Goal: Task Accomplishment & Management: Use online tool/utility

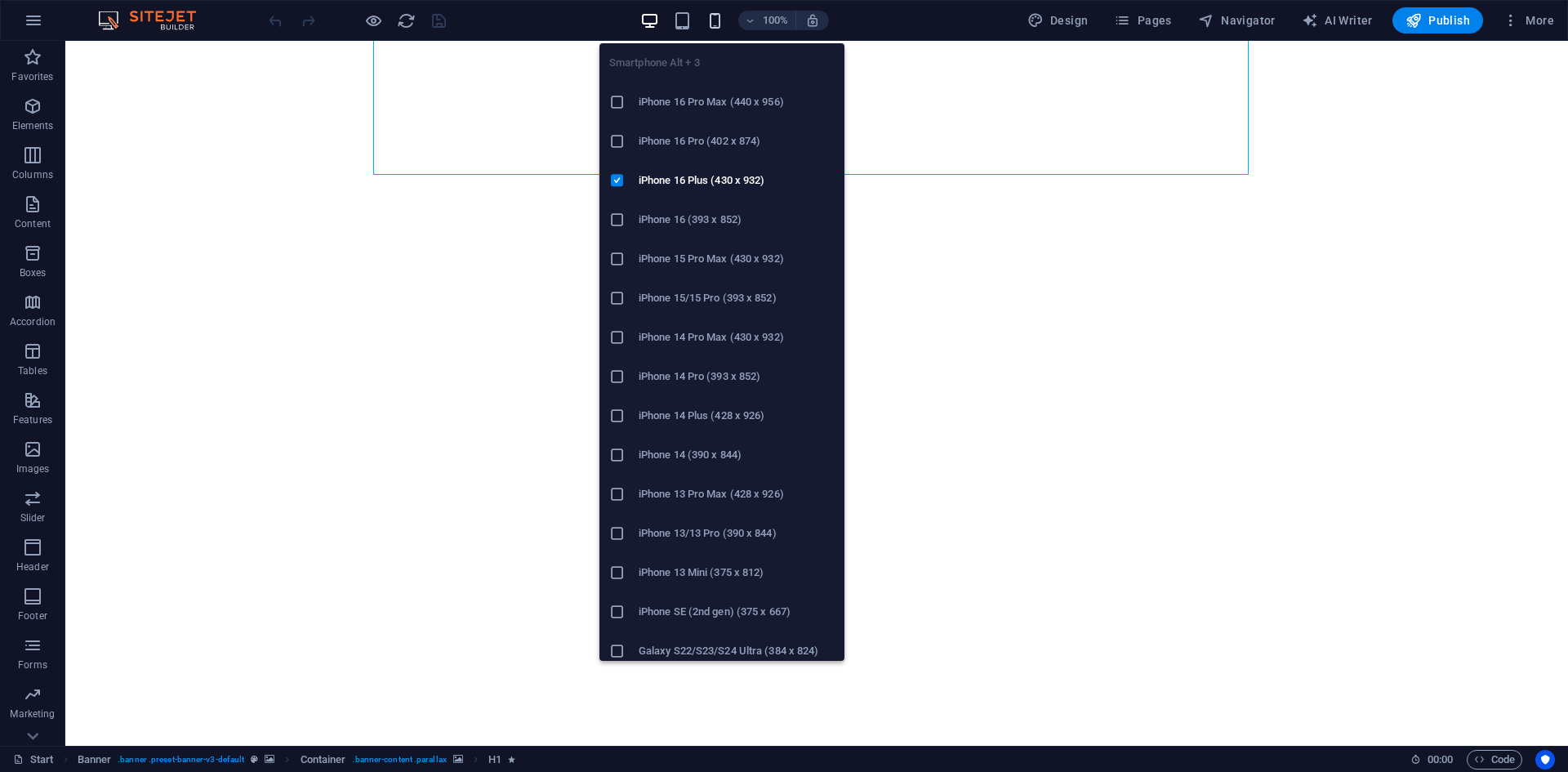
click at [713, 13] on icon "button" at bounding box center [715, 20] width 19 height 19
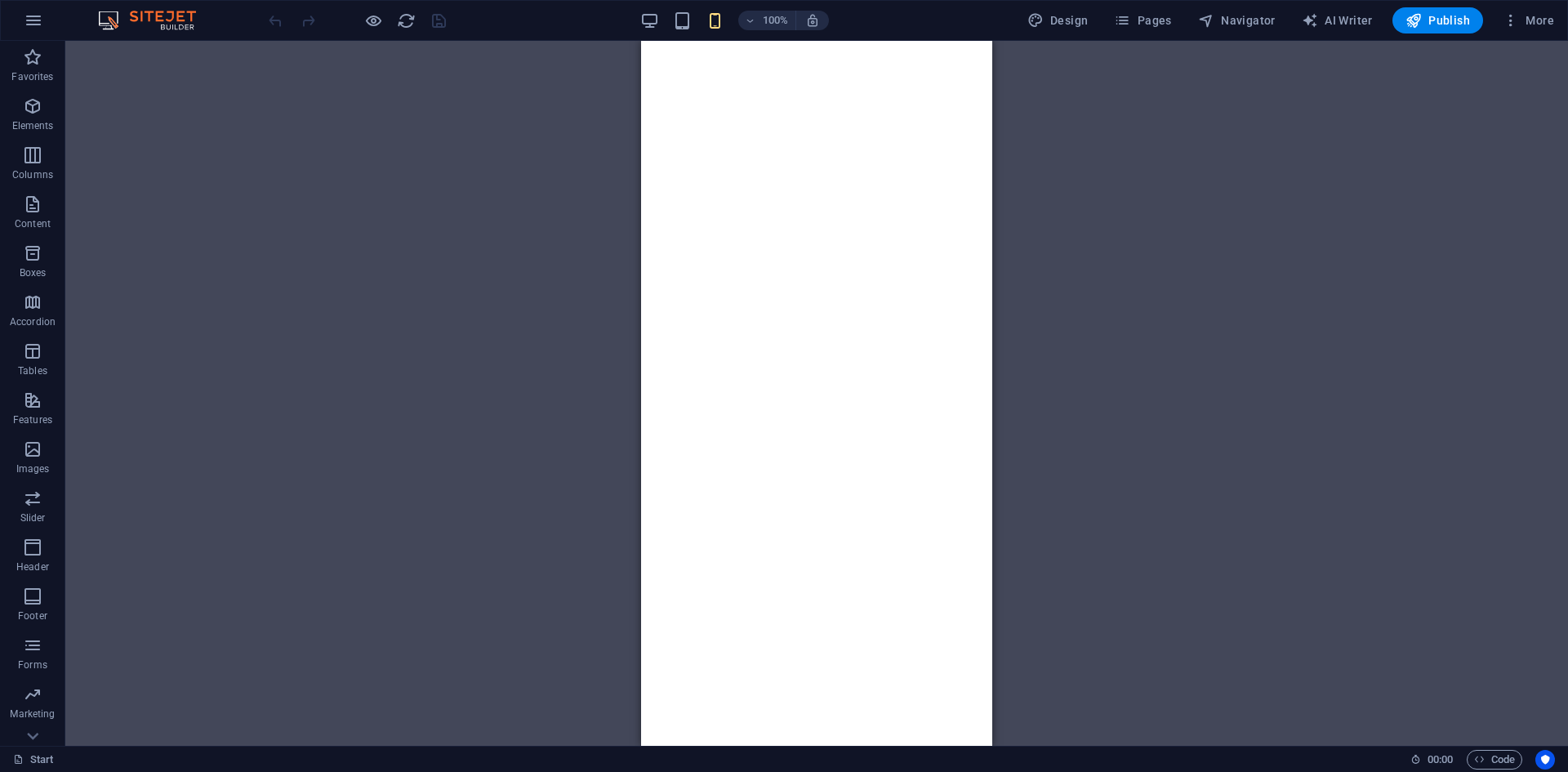
click at [661, 18] on div "100%" at bounding box center [734, 20] width 188 height 26
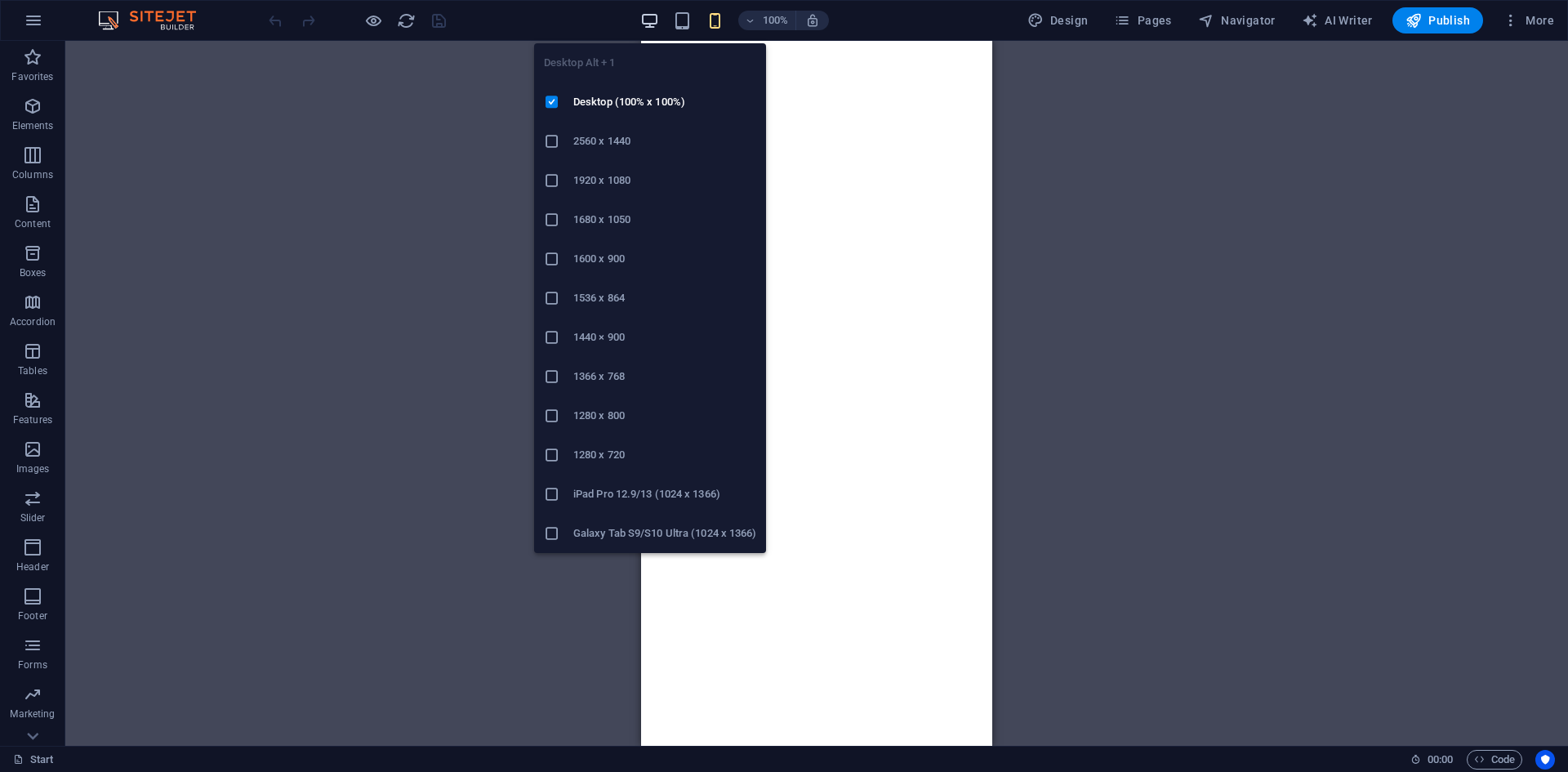
click at [646, 22] on icon "button" at bounding box center [649, 20] width 19 height 19
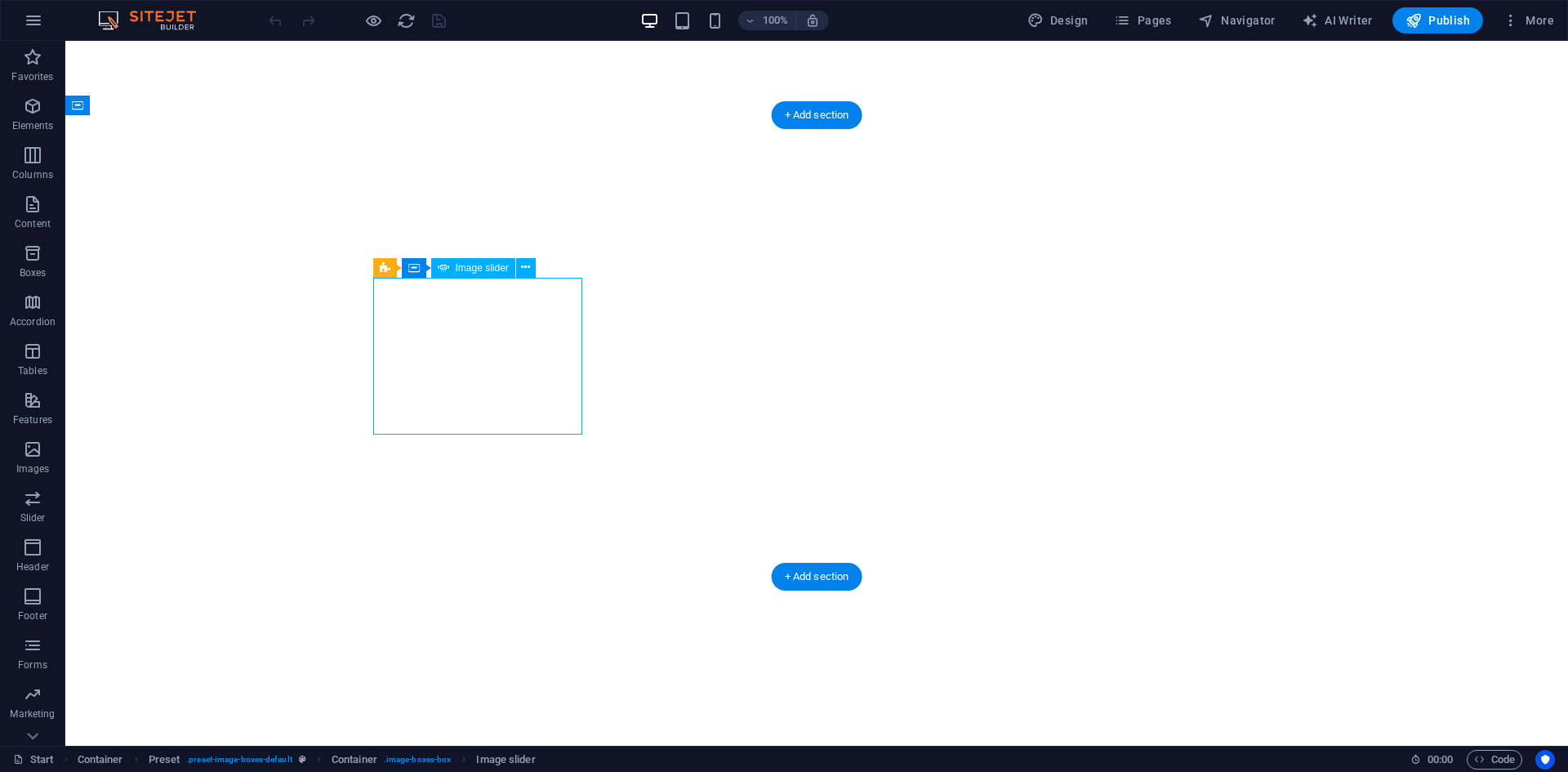
select select "ms"
select select "s"
select select "progressive"
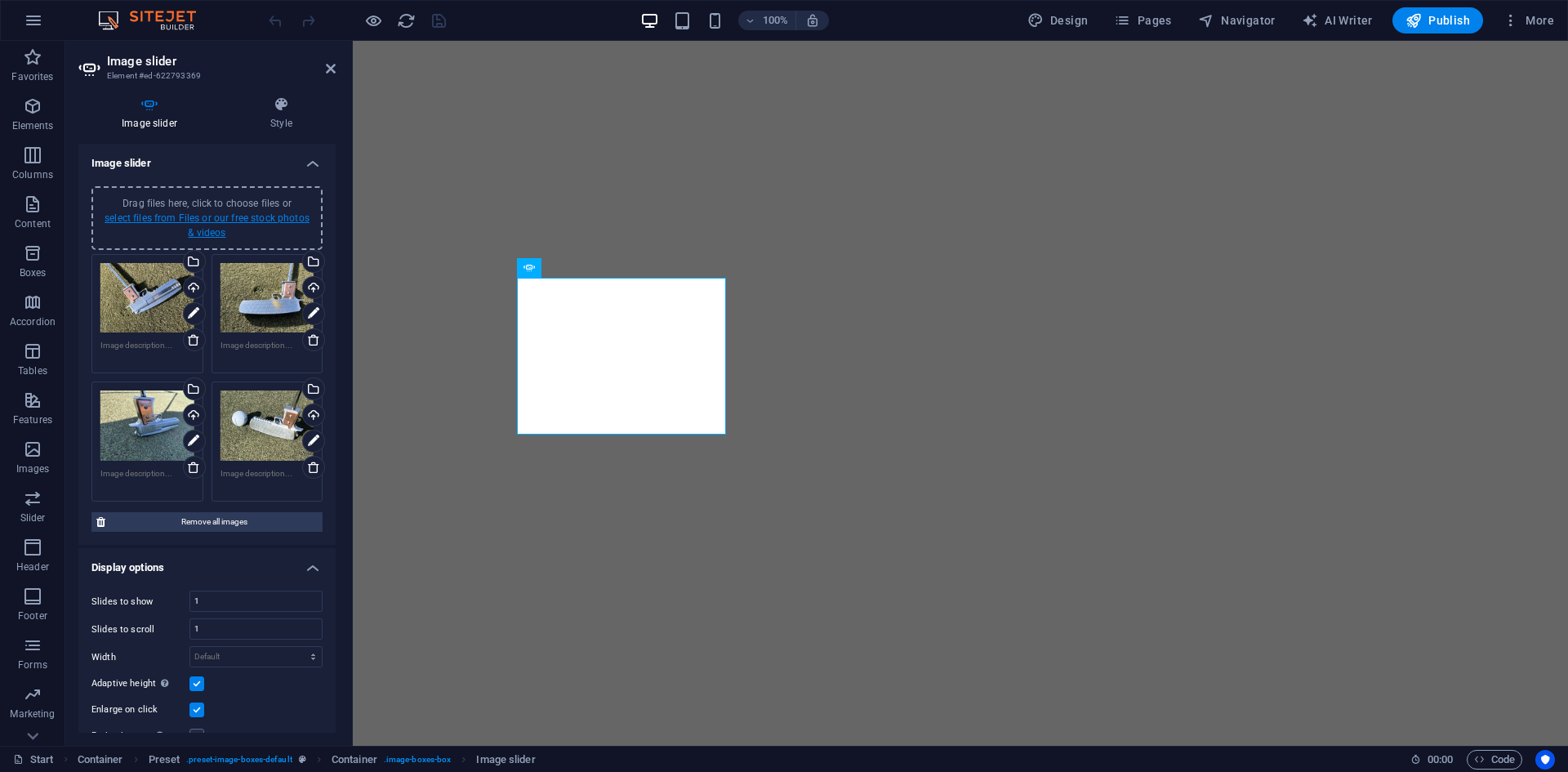
click at [157, 219] on link "select files from Files or our free stock photos & videos" at bounding box center [207, 224] width 205 height 26
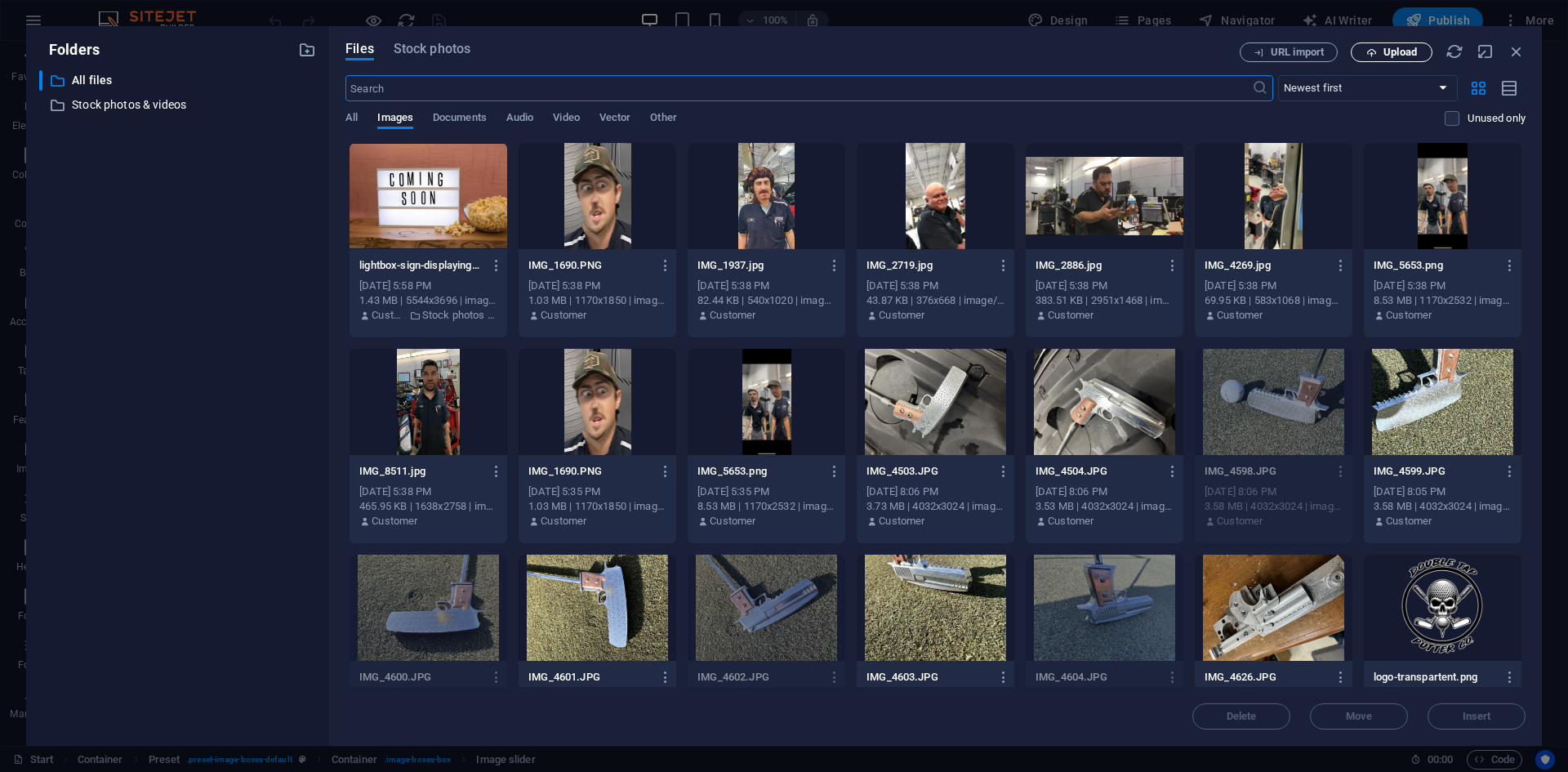
click at [1382, 49] on span "Upload" at bounding box center [1391, 53] width 67 height 11
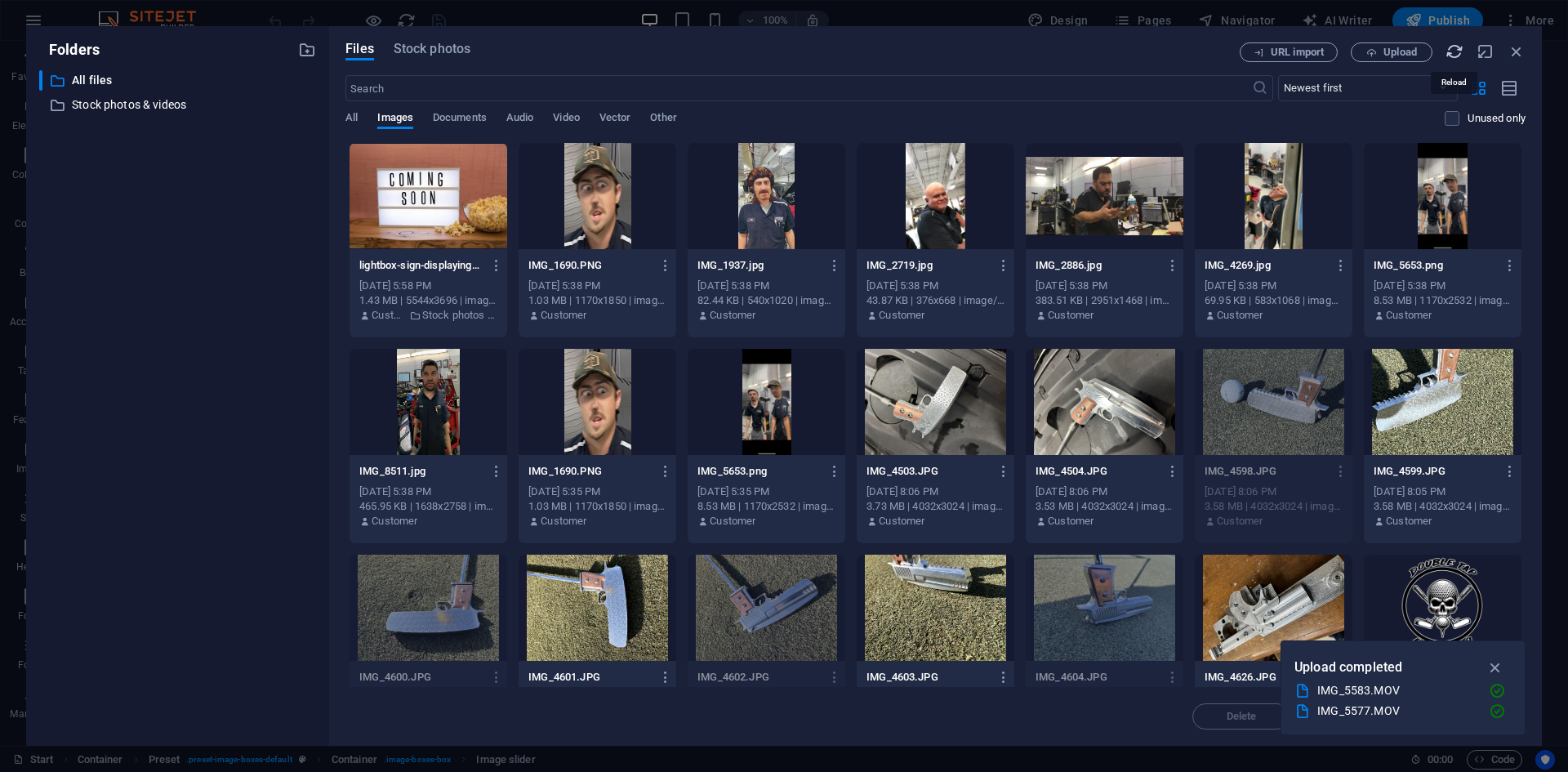
click at [1460, 53] on icon "button" at bounding box center [1455, 51] width 18 height 18
click at [366, 111] on div "All Images Documents Audio Video Vector Other" at bounding box center [895, 127] width 1099 height 31
click at [355, 119] on span "All" at bounding box center [351, 118] width 13 height 22
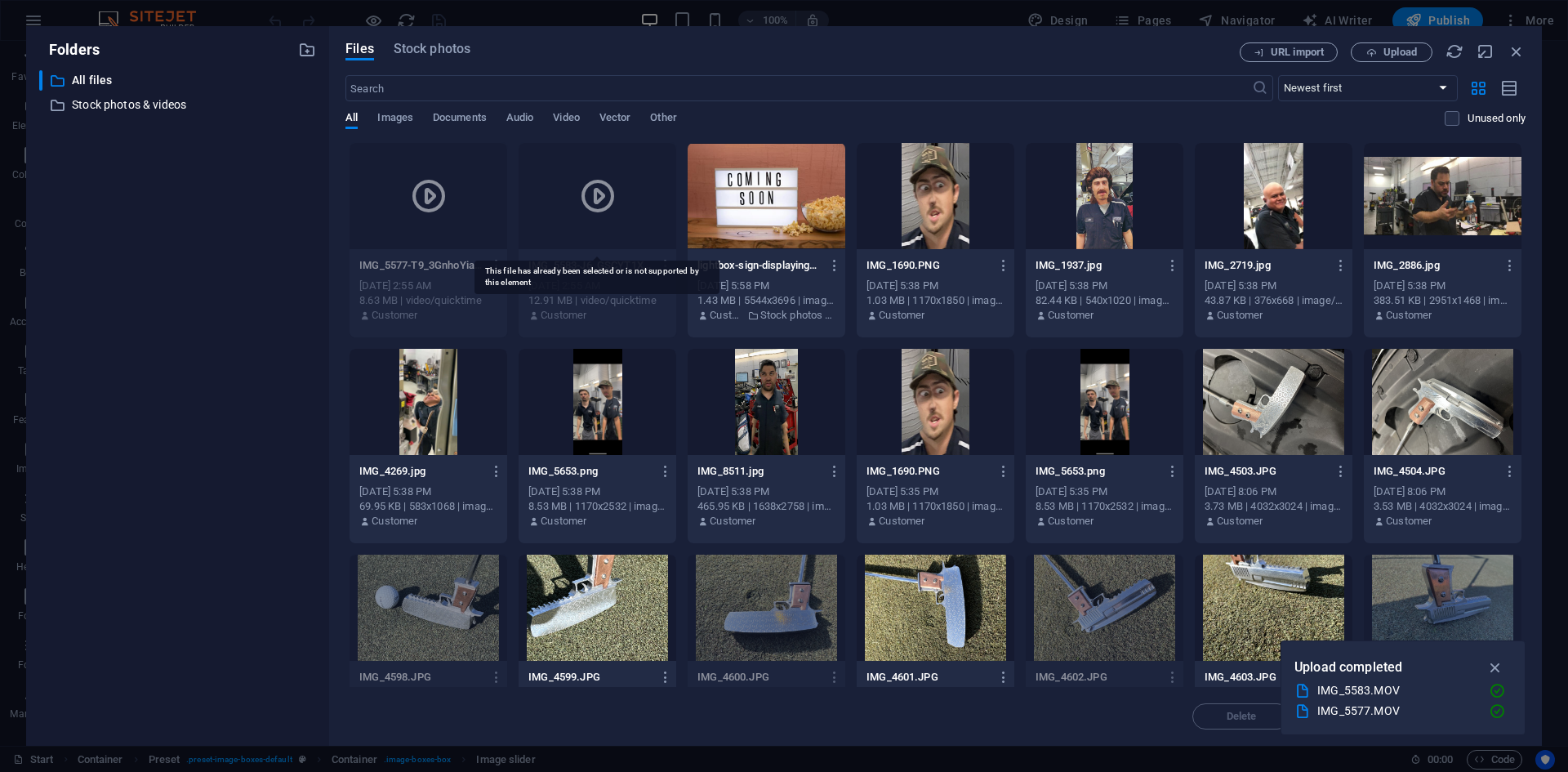
click at [594, 187] on icon at bounding box center [598, 196] width 39 height 39
click at [1515, 50] on icon "button" at bounding box center [1516, 51] width 18 height 18
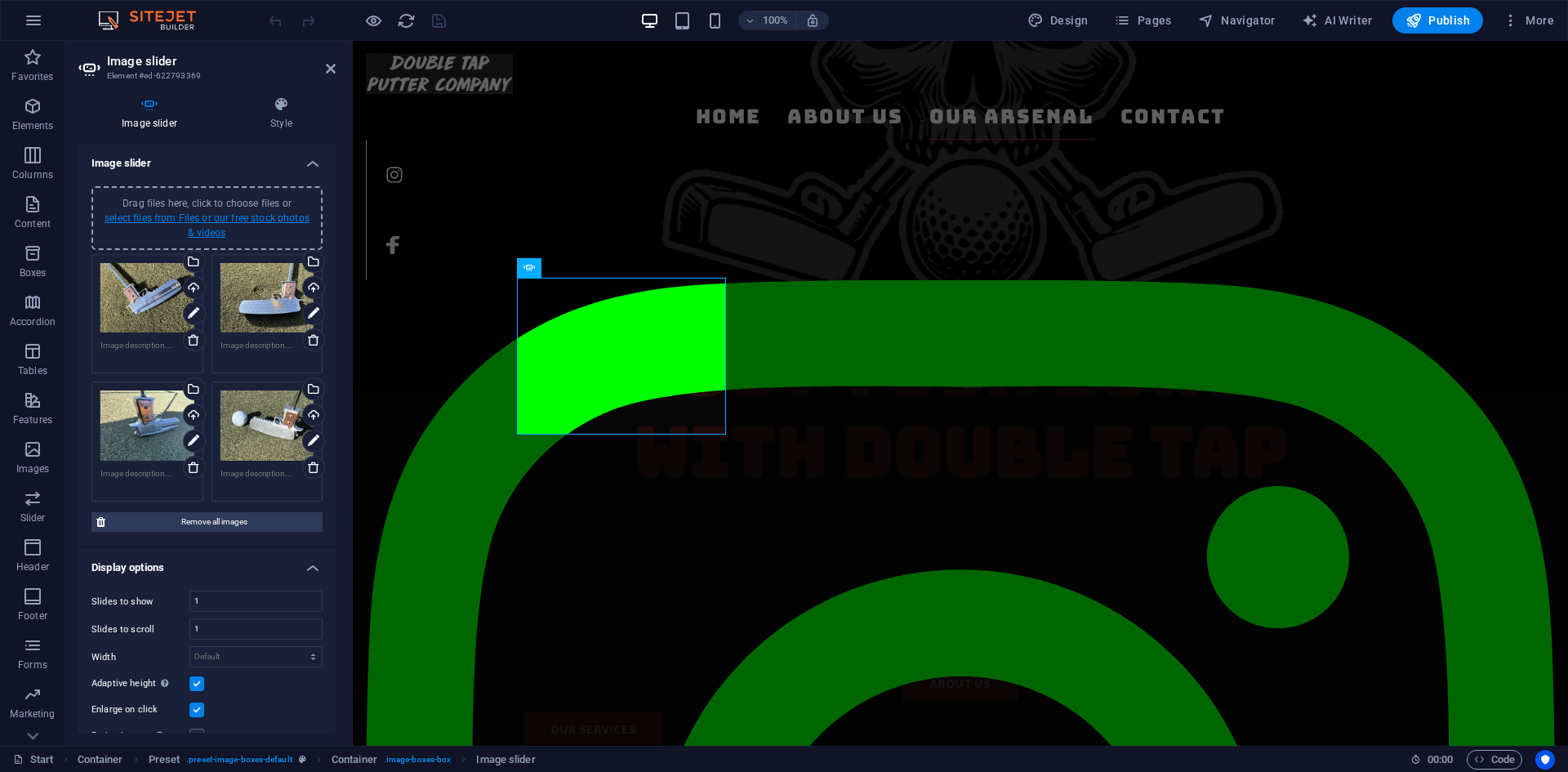
click at [200, 228] on link "select files from Files or our free stock photos & videos" at bounding box center [207, 224] width 205 height 26
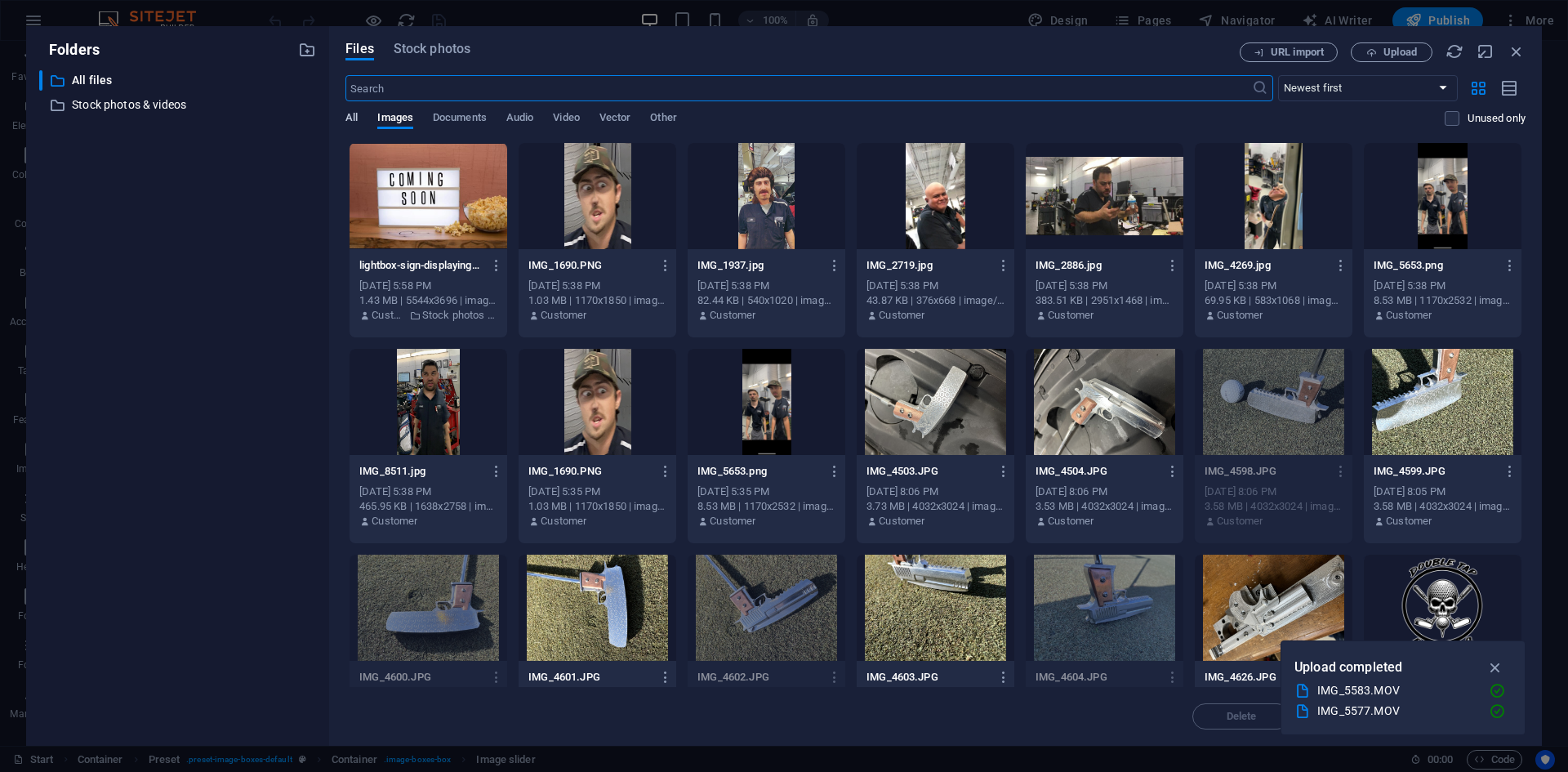
click at [355, 114] on span "All" at bounding box center [351, 118] width 13 height 22
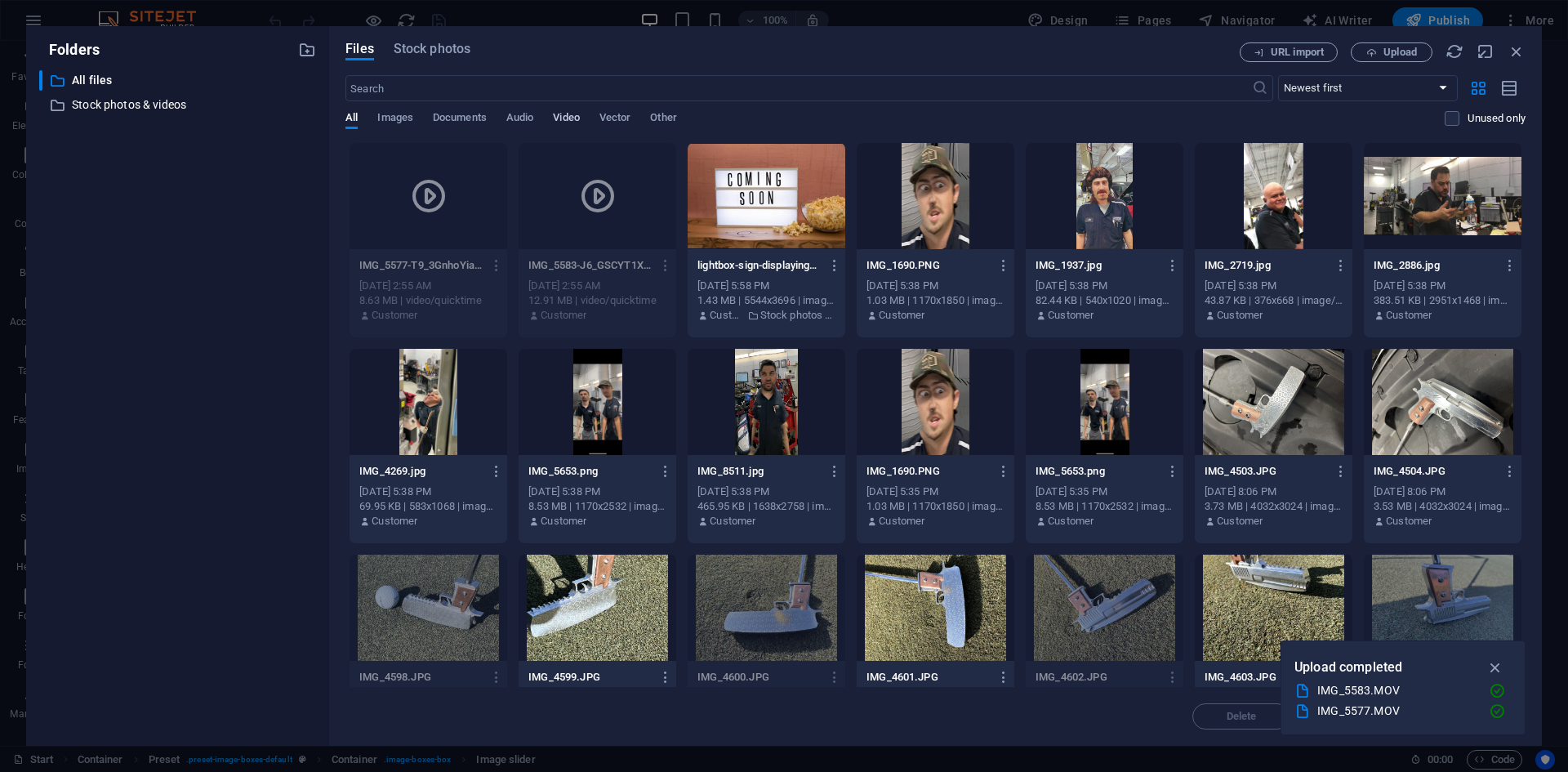
click at [577, 113] on span "Video" at bounding box center [565, 118] width 26 height 22
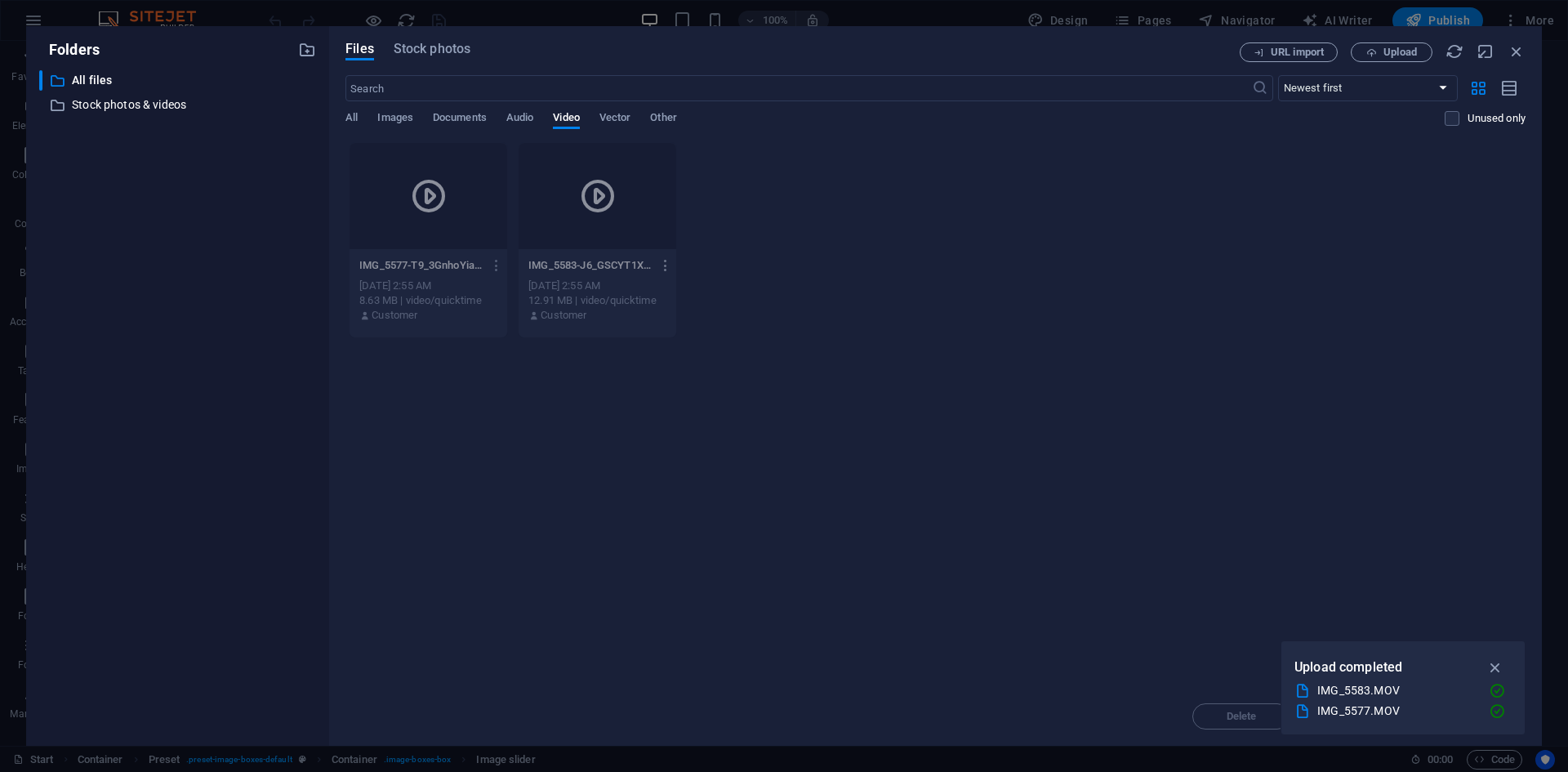
click at [662, 261] on icon "button" at bounding box center [666, 264] width 16 height 15
click at [652, 534] on h6 "Delete" at bounding box center [676, 543] width 67 height 20
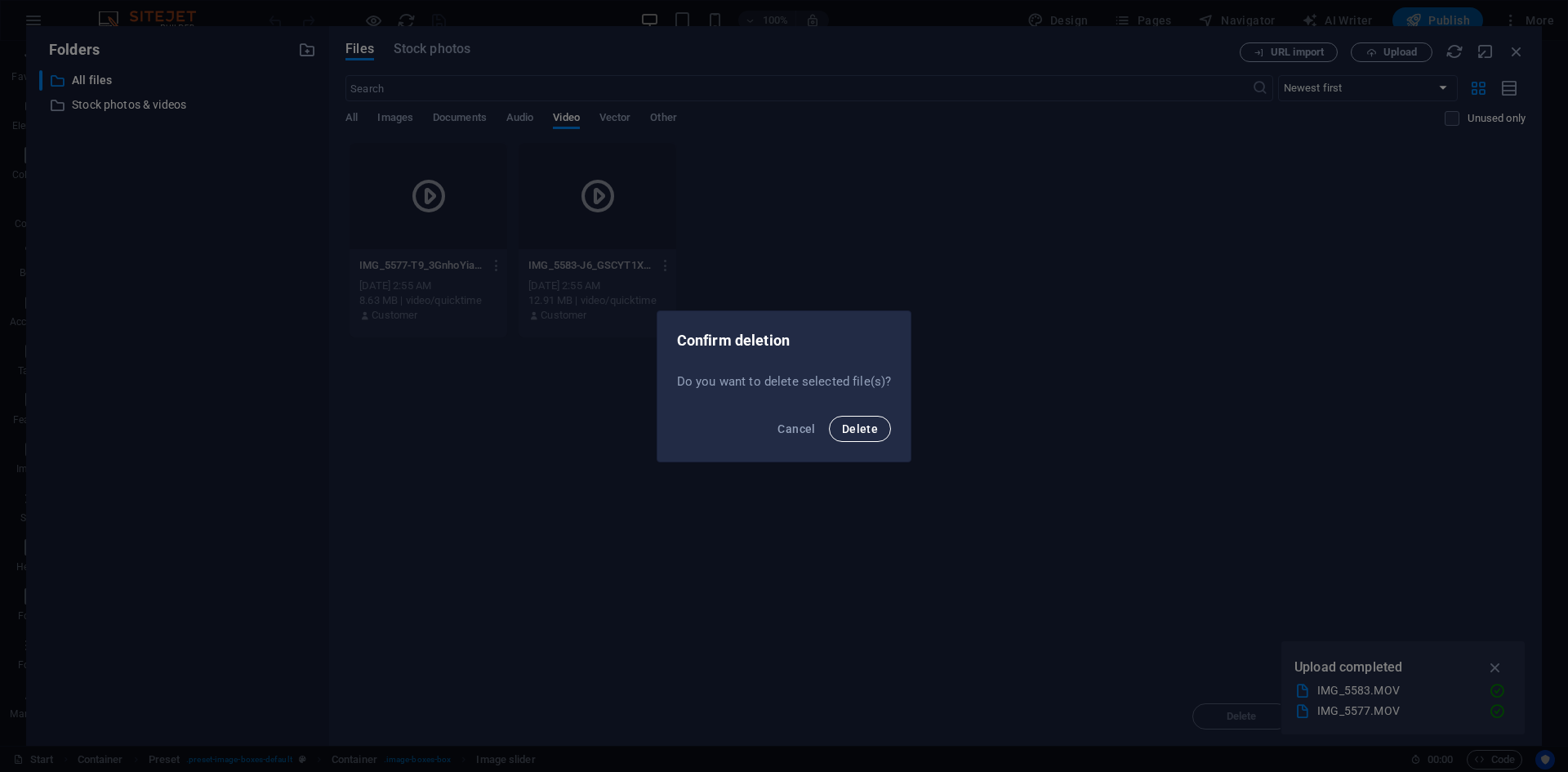
click at [863, 432] on span "Delete" at bounding box center [859, 427] width 36 height 13
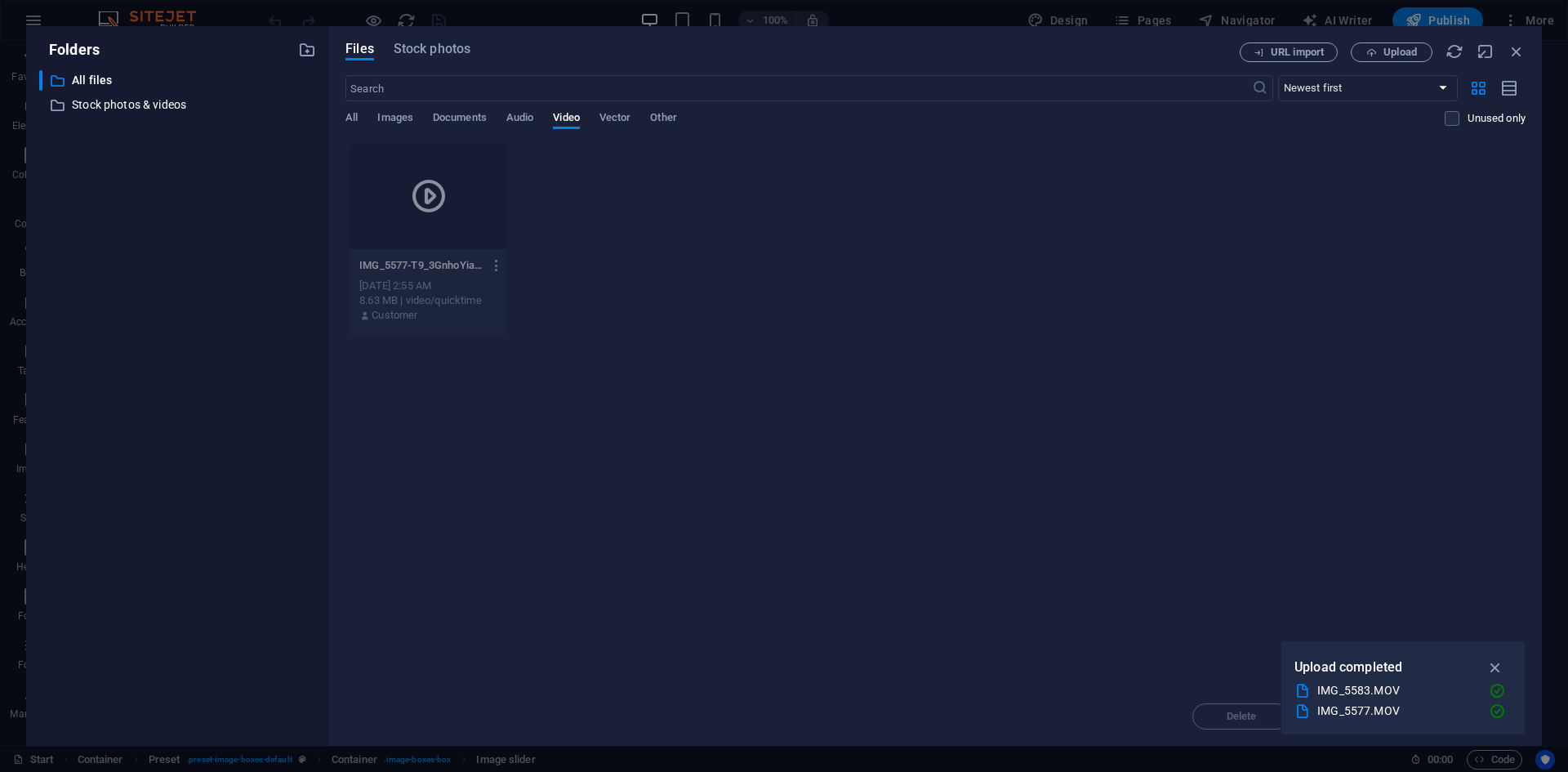
click at [492, 264] on icon "button" at bounding box center [497, 264] width 16 height 15
click at [495, 541] on h6 "Delete" at bounding box center [507, 543] width 67 height 20
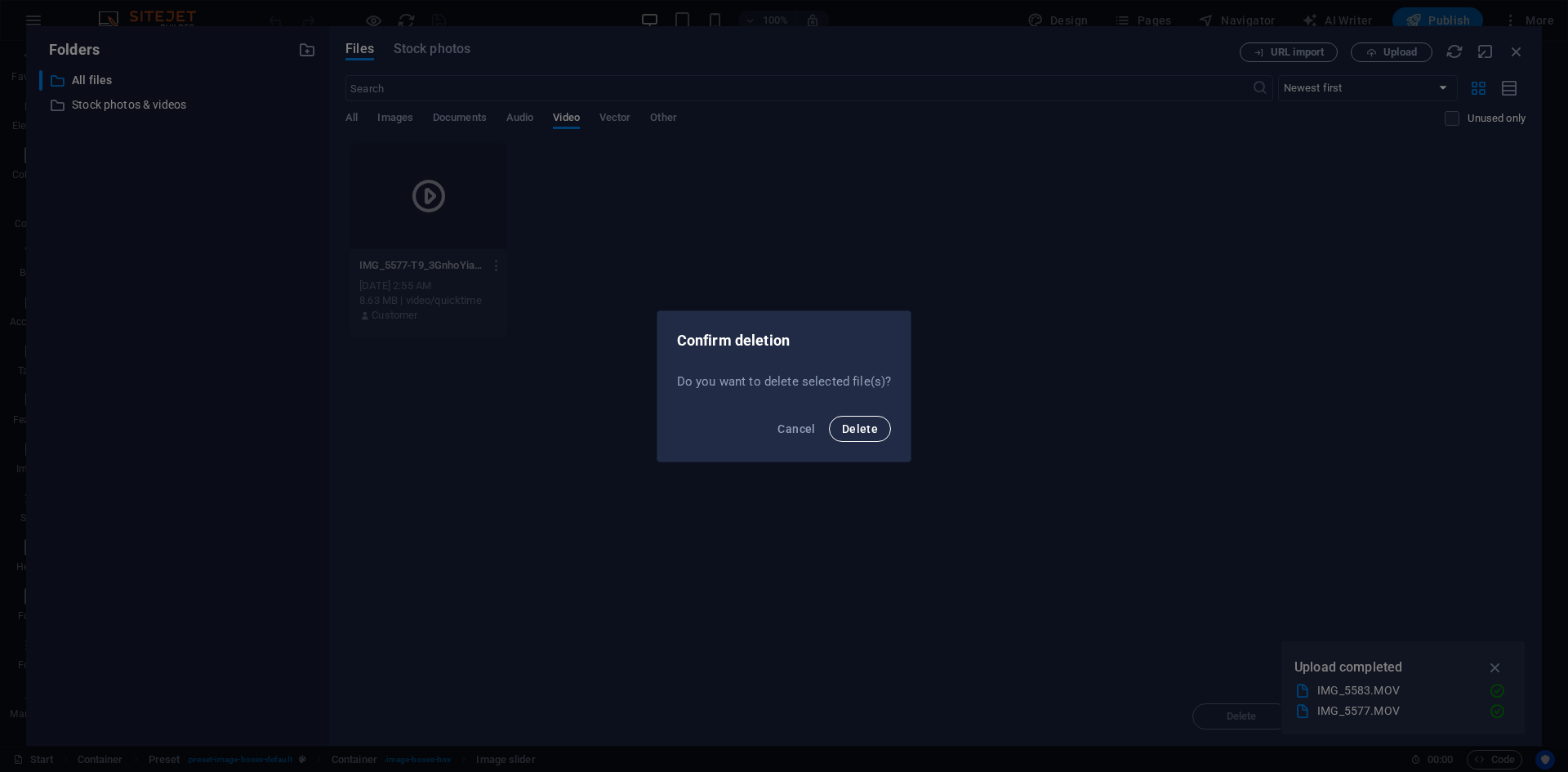
click at [887, 429] on button "Delete" at bounding box center [860, 428] width 62 height 26
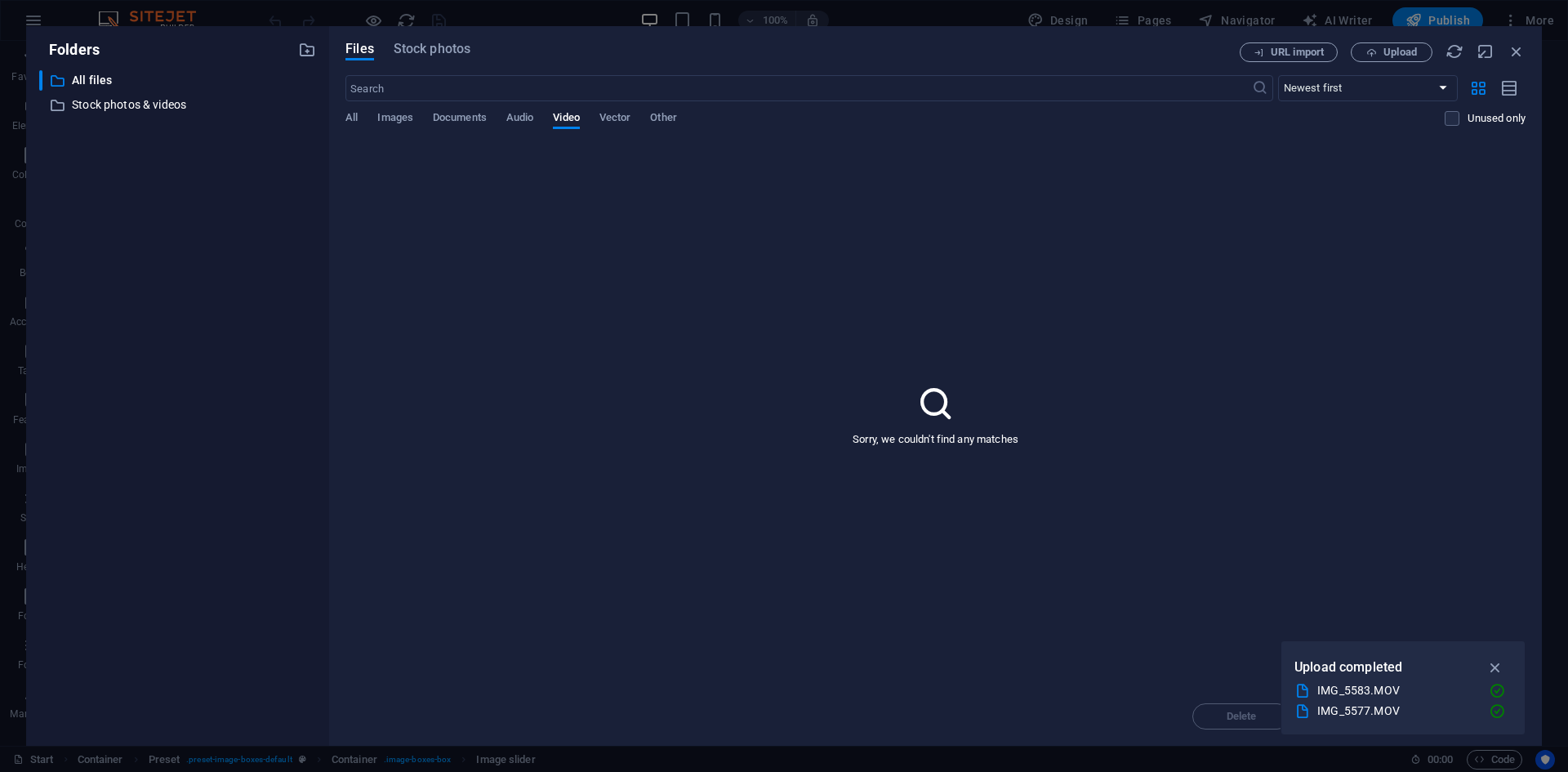
click at [1495, 667] on icon "button" at bounding box center [1495, 667] width 19 height 18
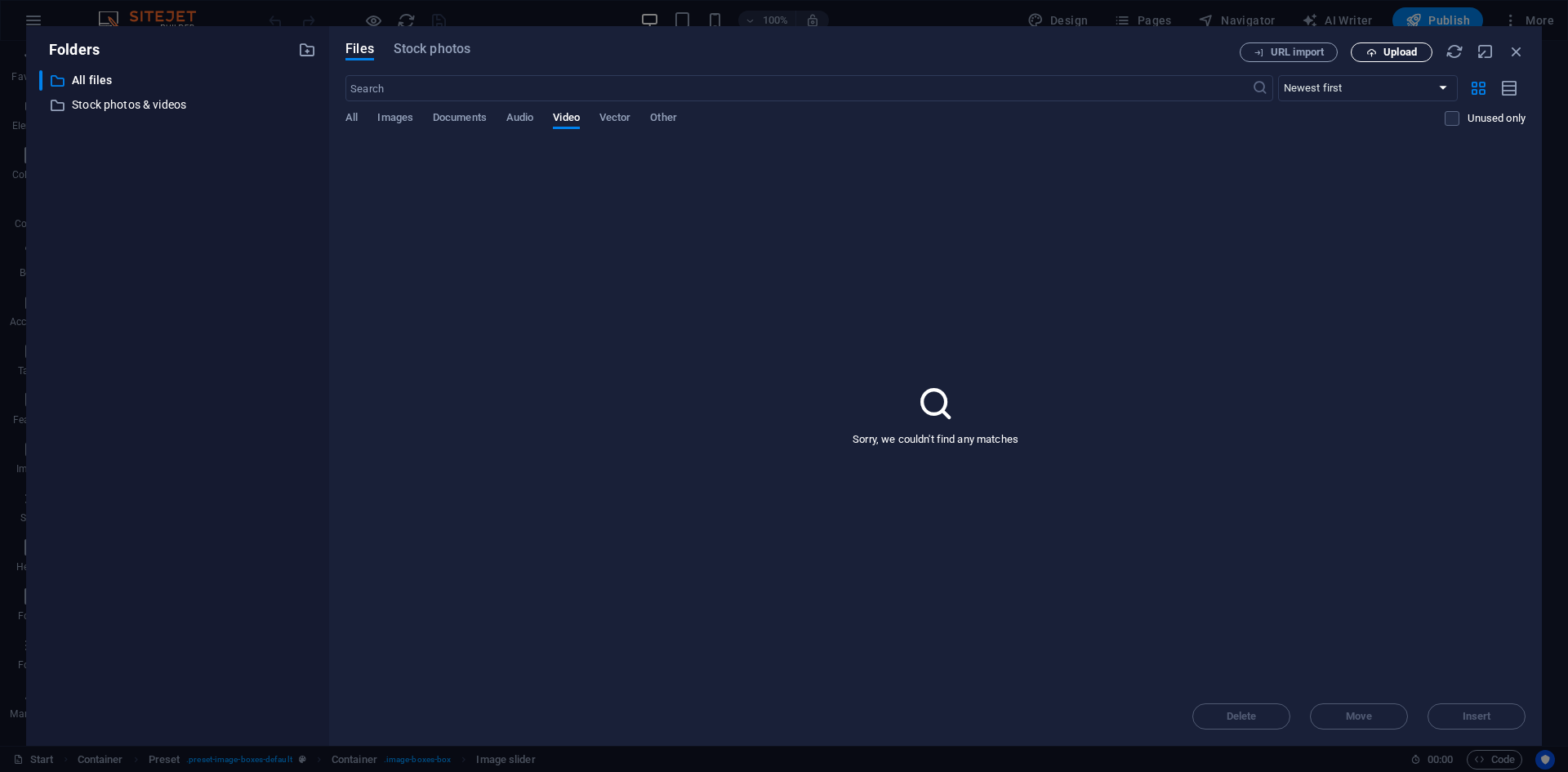
click at [1390, 53] on span "Upload" at bounding box center [1400, 53] width 33 height 10
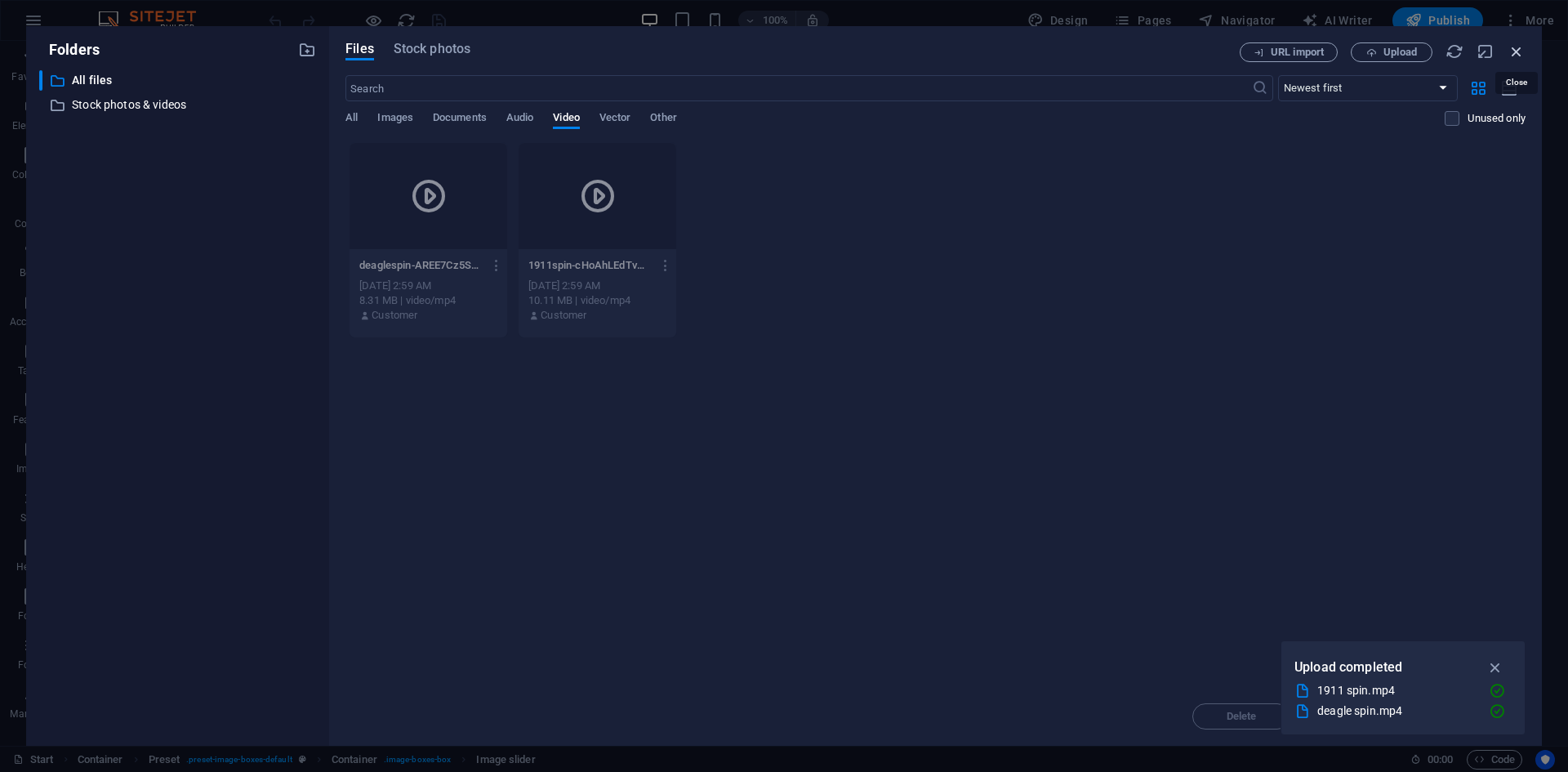
click at [1519, 52] on icon "button" at bounding box center [1516, 51] width 18 height 18
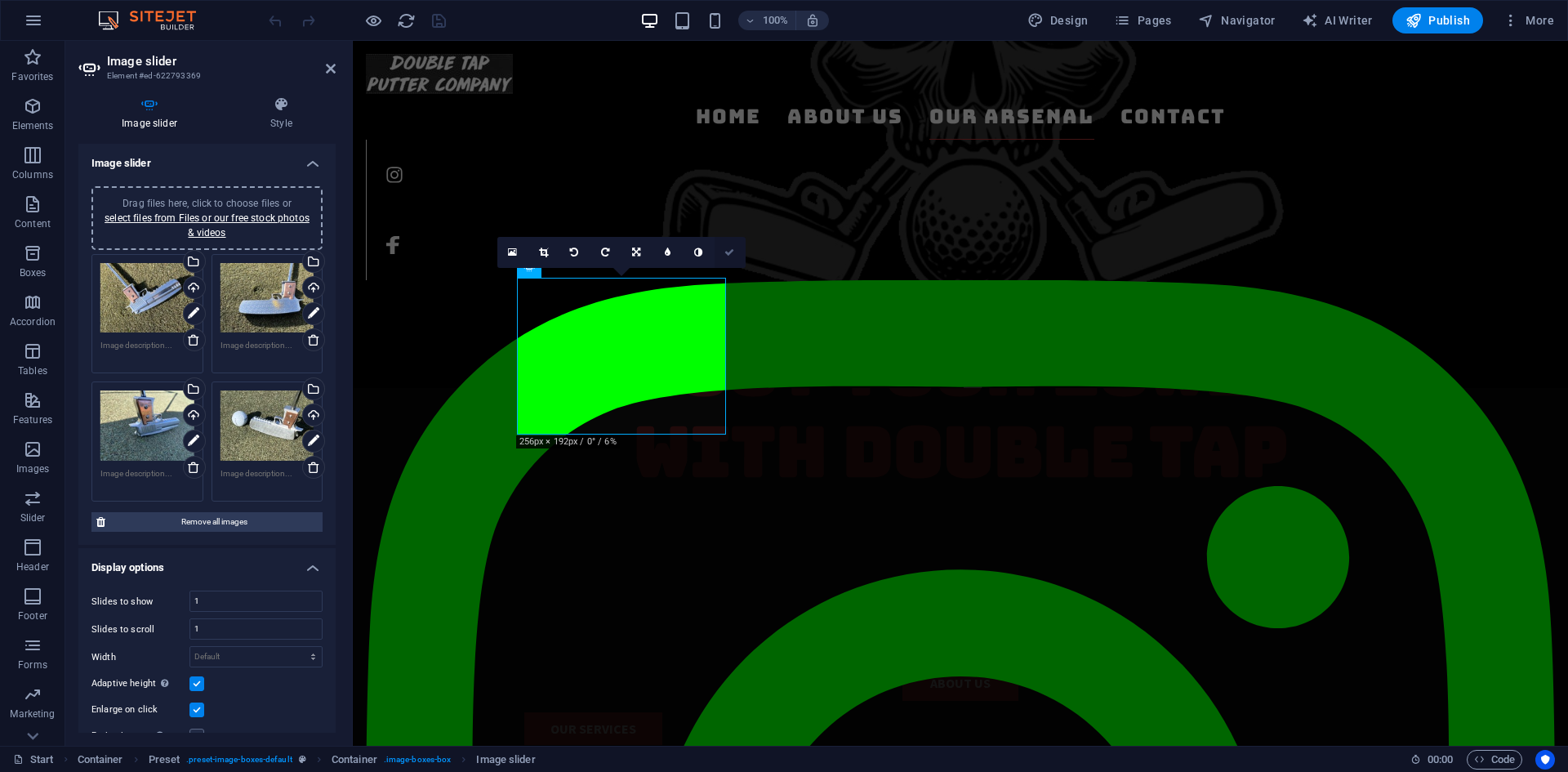
click at [723, 253] on link at bounding box center [730, 253] width 31 height 31
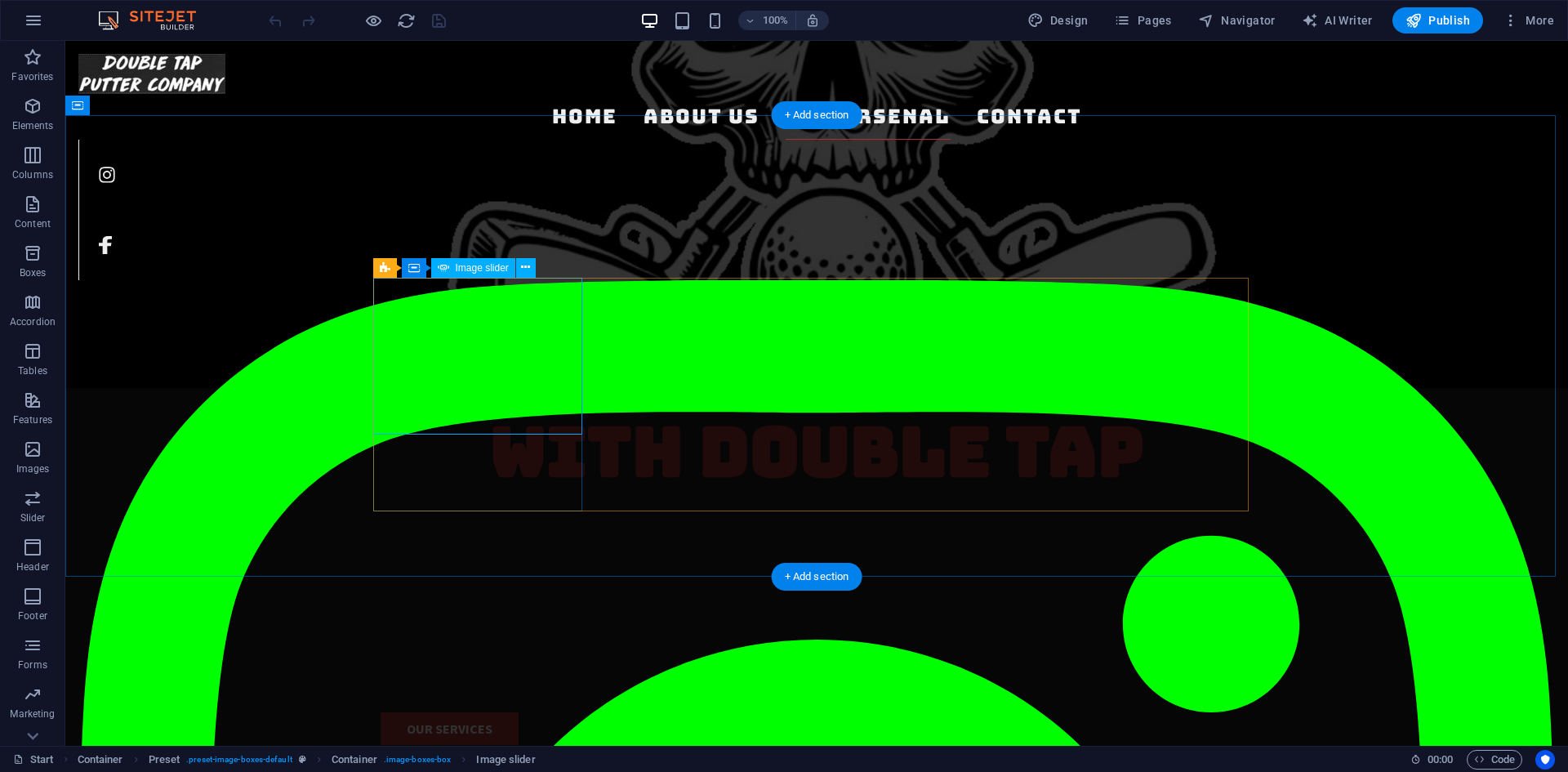
click at [487, 272] on icon at bounding box center [485, 267] width 9 height 18
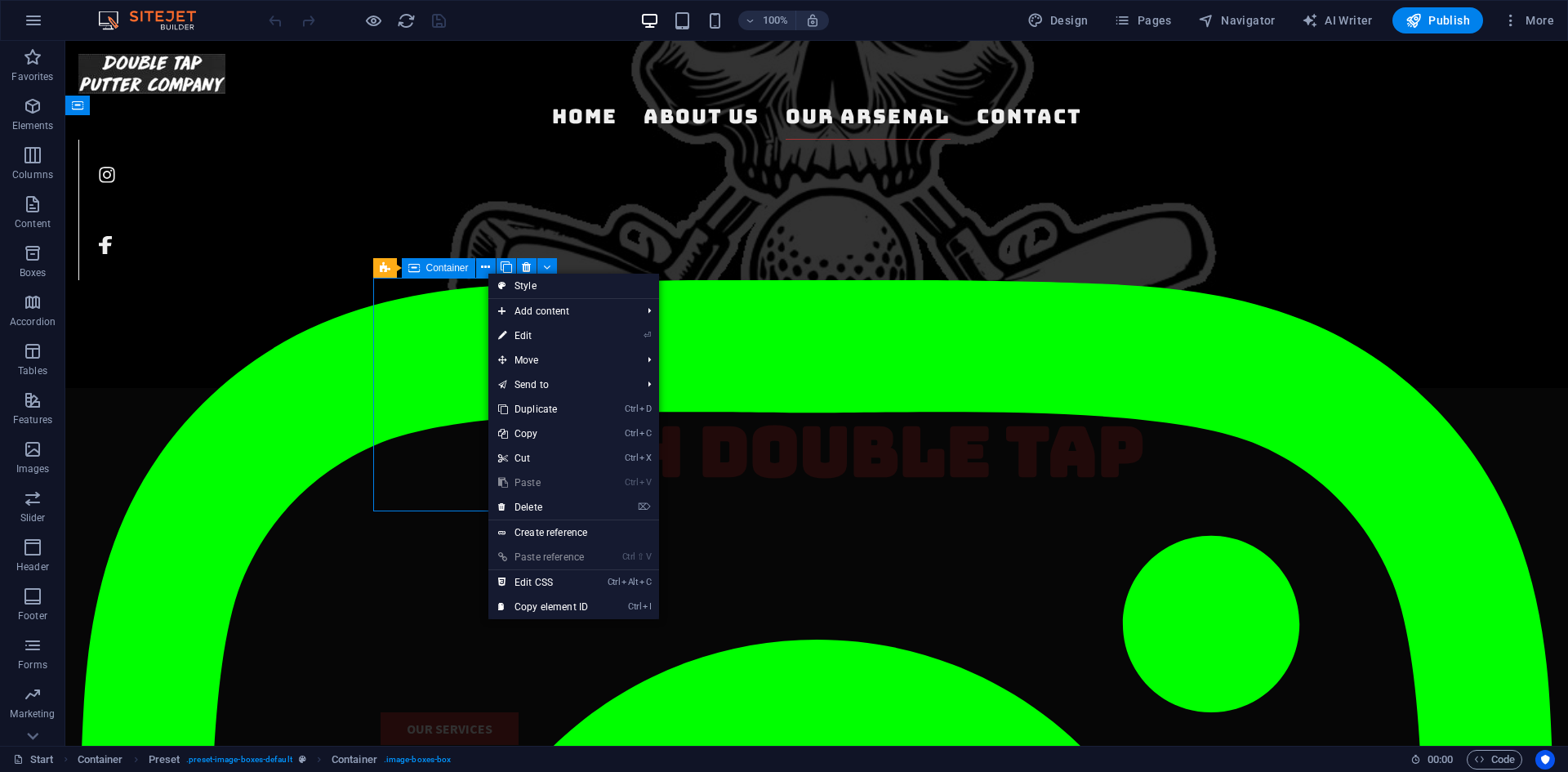
click at [558, 265] on div "Preset Container" at bounding box center [470, 267] width 194 height 20
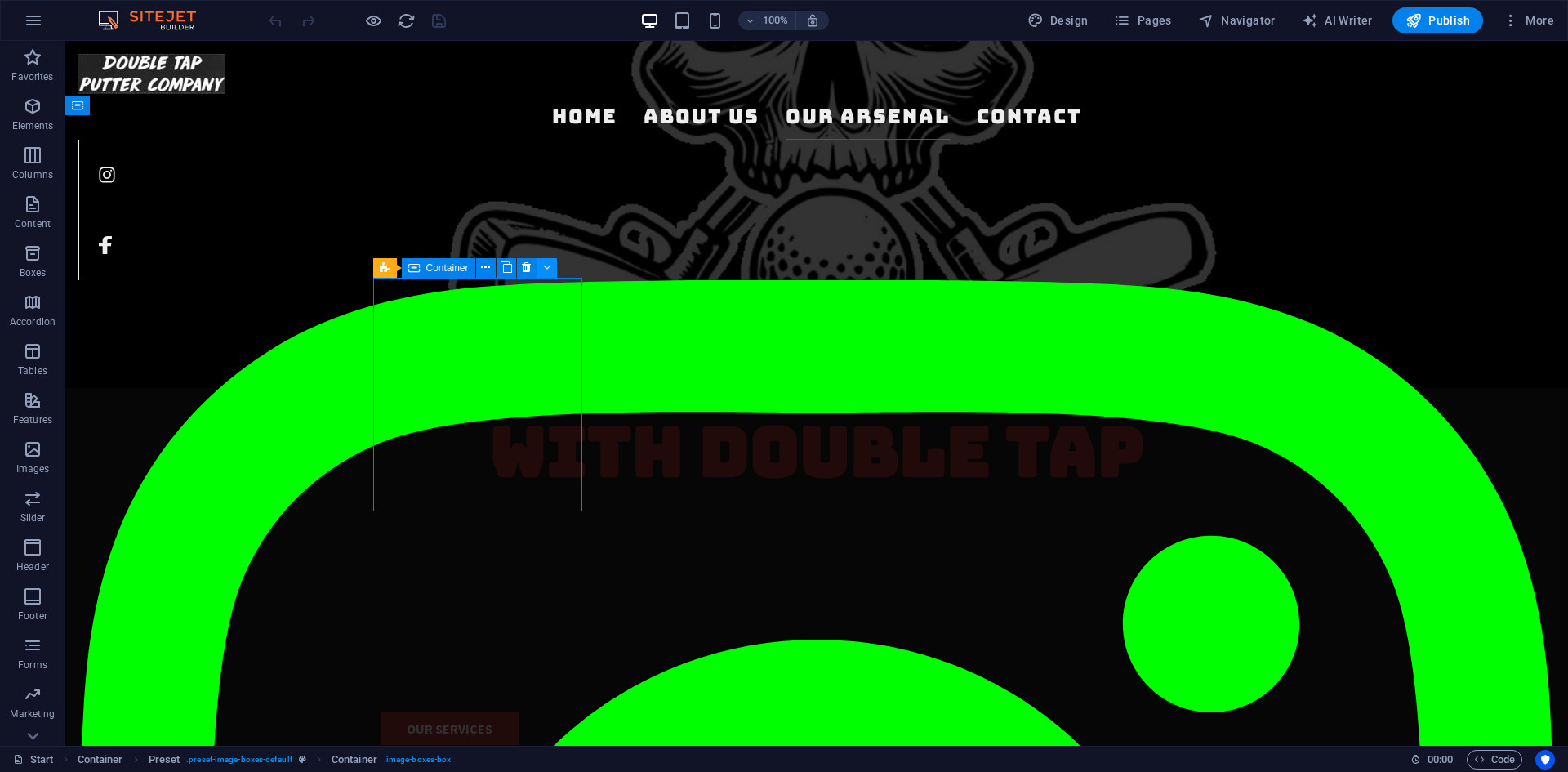
click at [554, 265] on button at bounding box center [547, 267] width 20 height 20
click at [421, 267] on div "Container" at bounding box center [438, 267] width 73 height 20
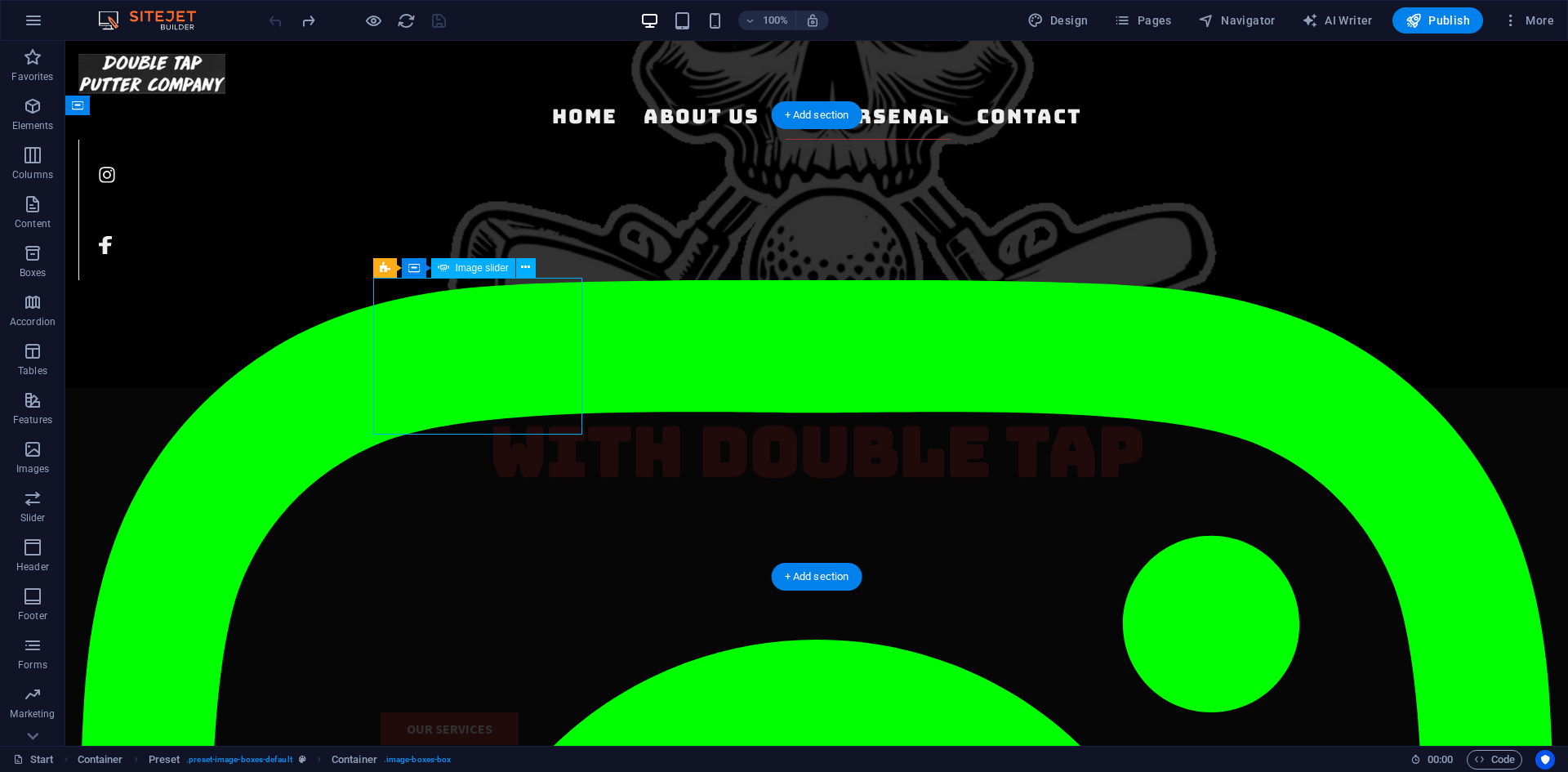
select select "ms"
select select "s"
select select "progressive"
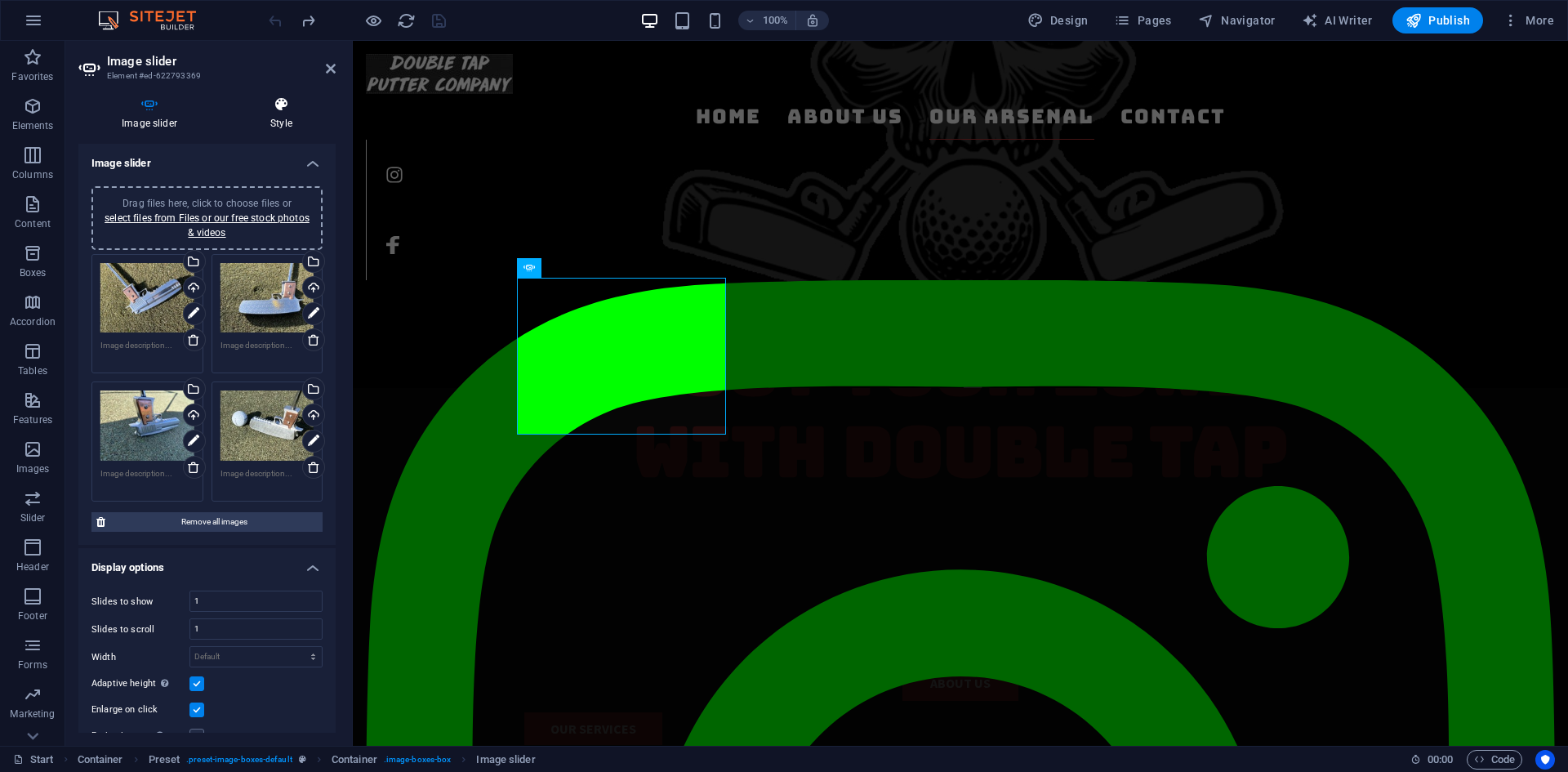
click at [268, 112] on h4 "Style" at bounding box center [281, 113] width 108 height 34
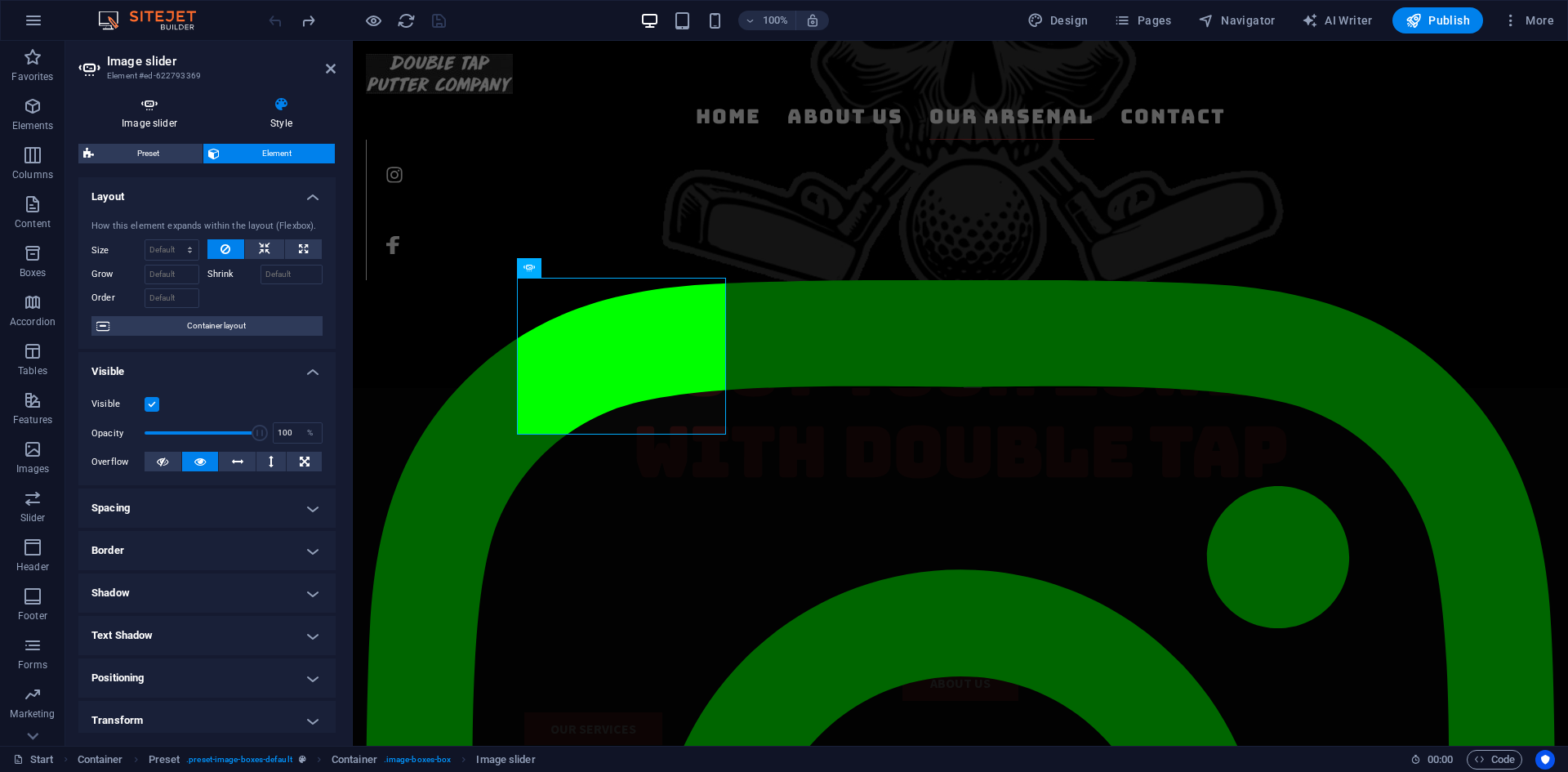
click at [178, 117] on h4 "Image slider" at bounding box center [152, 113] width 148 height 34
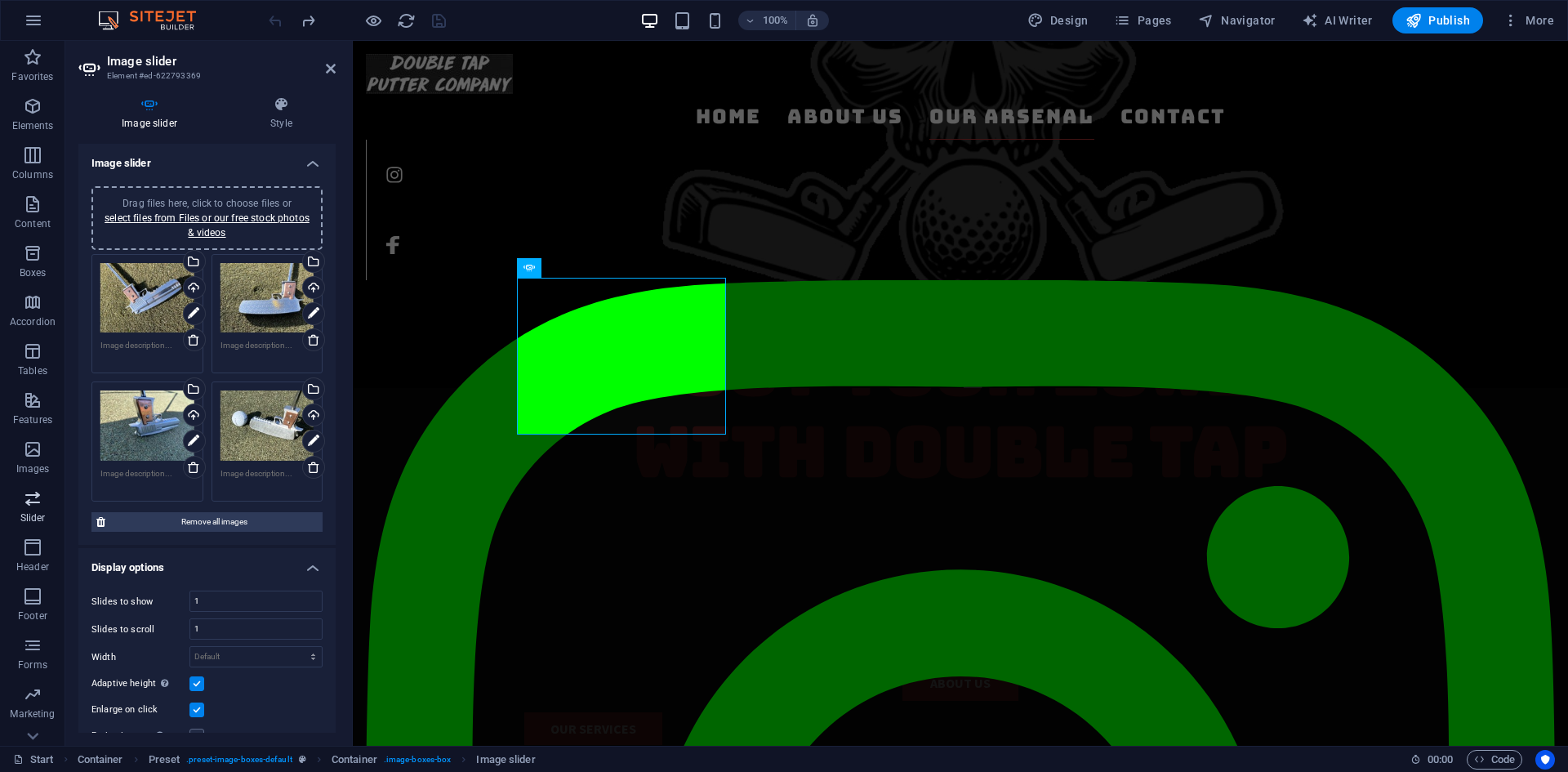
click at [36, 507] on icon "button" at bounding box center [32, 498] width 20 height 20
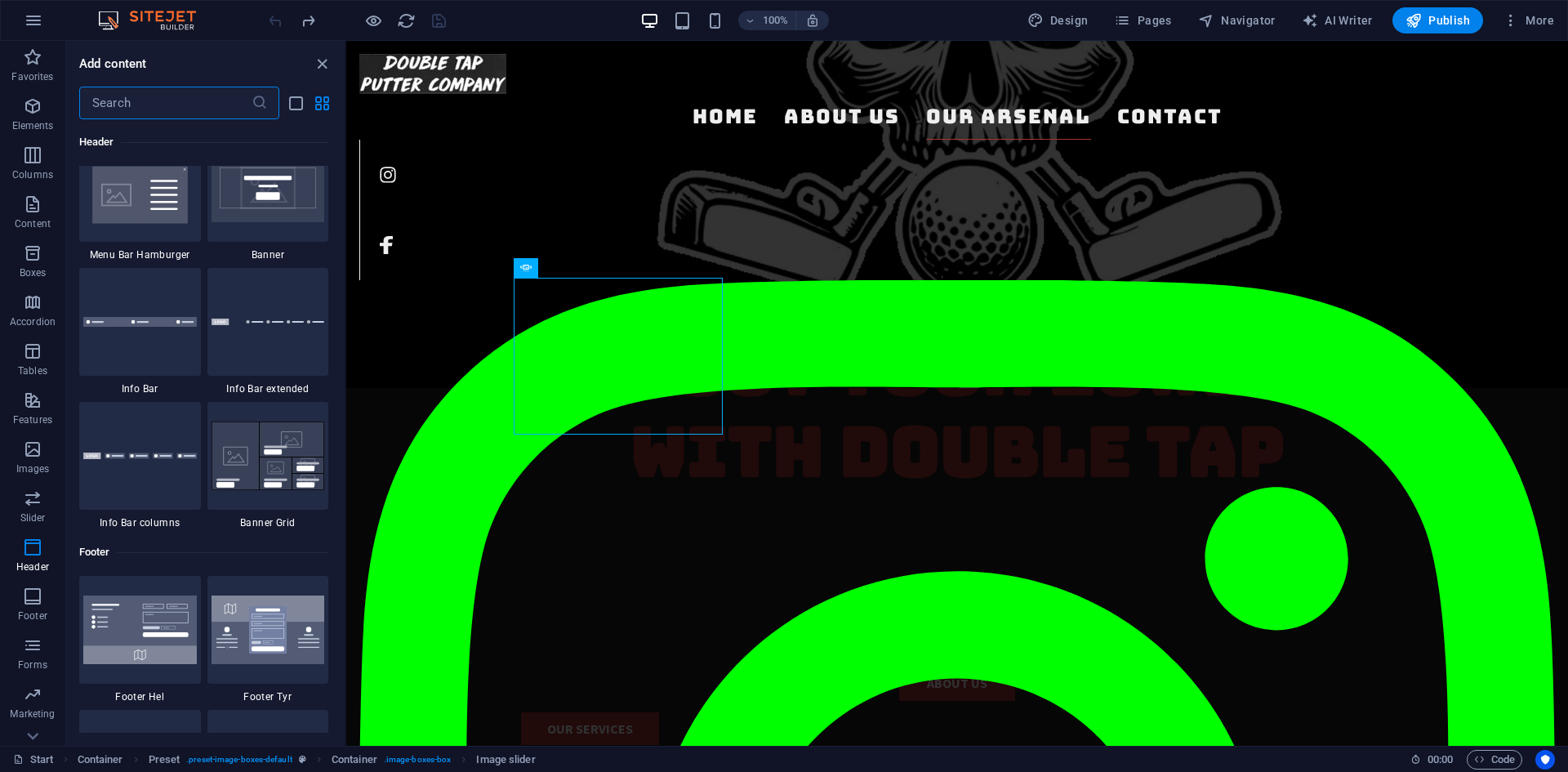
scroll to position [10481, 0]
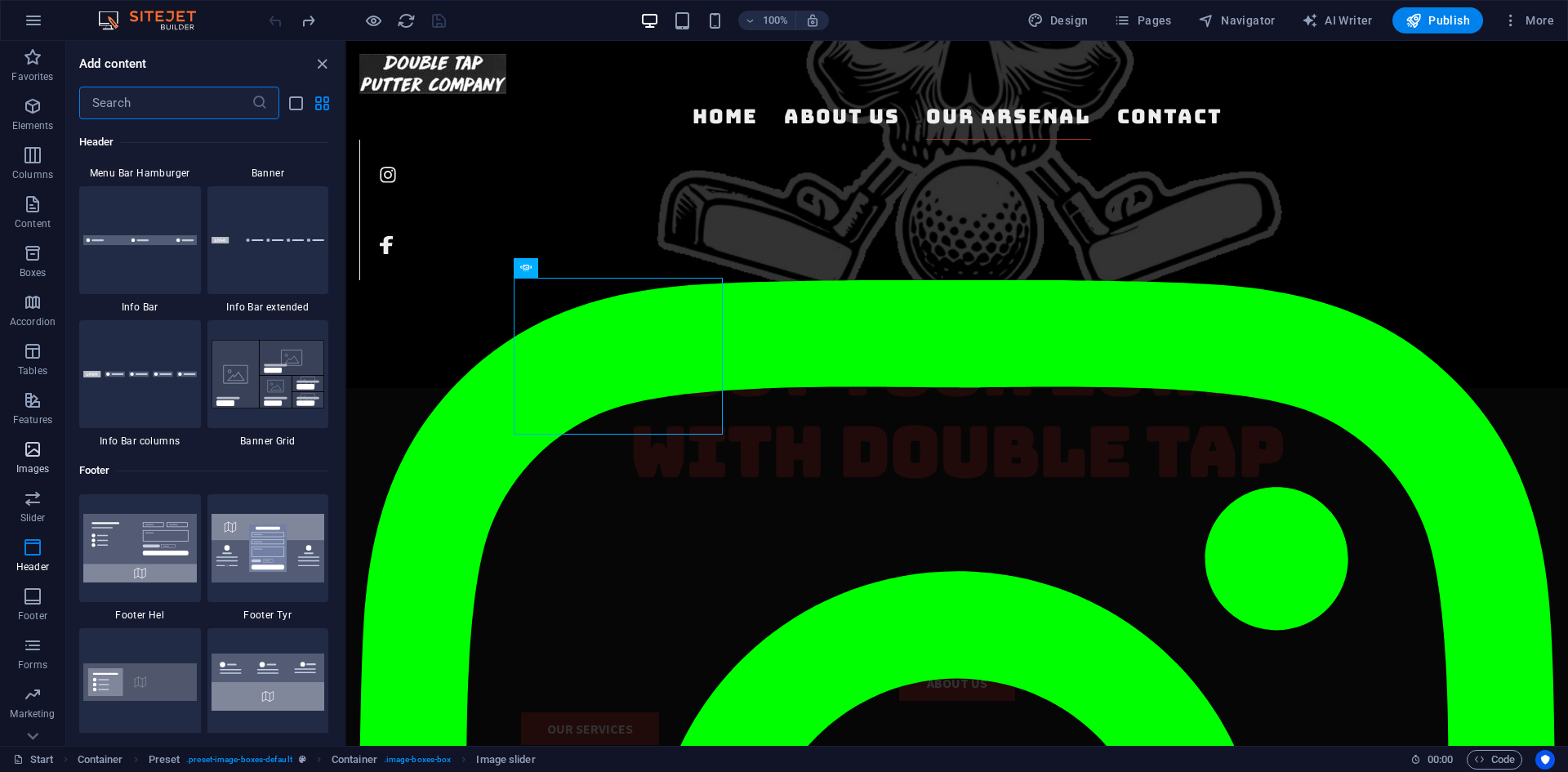
click at [35, 458] on icon "button" at bounding box center [32, 449] width 20 height 20
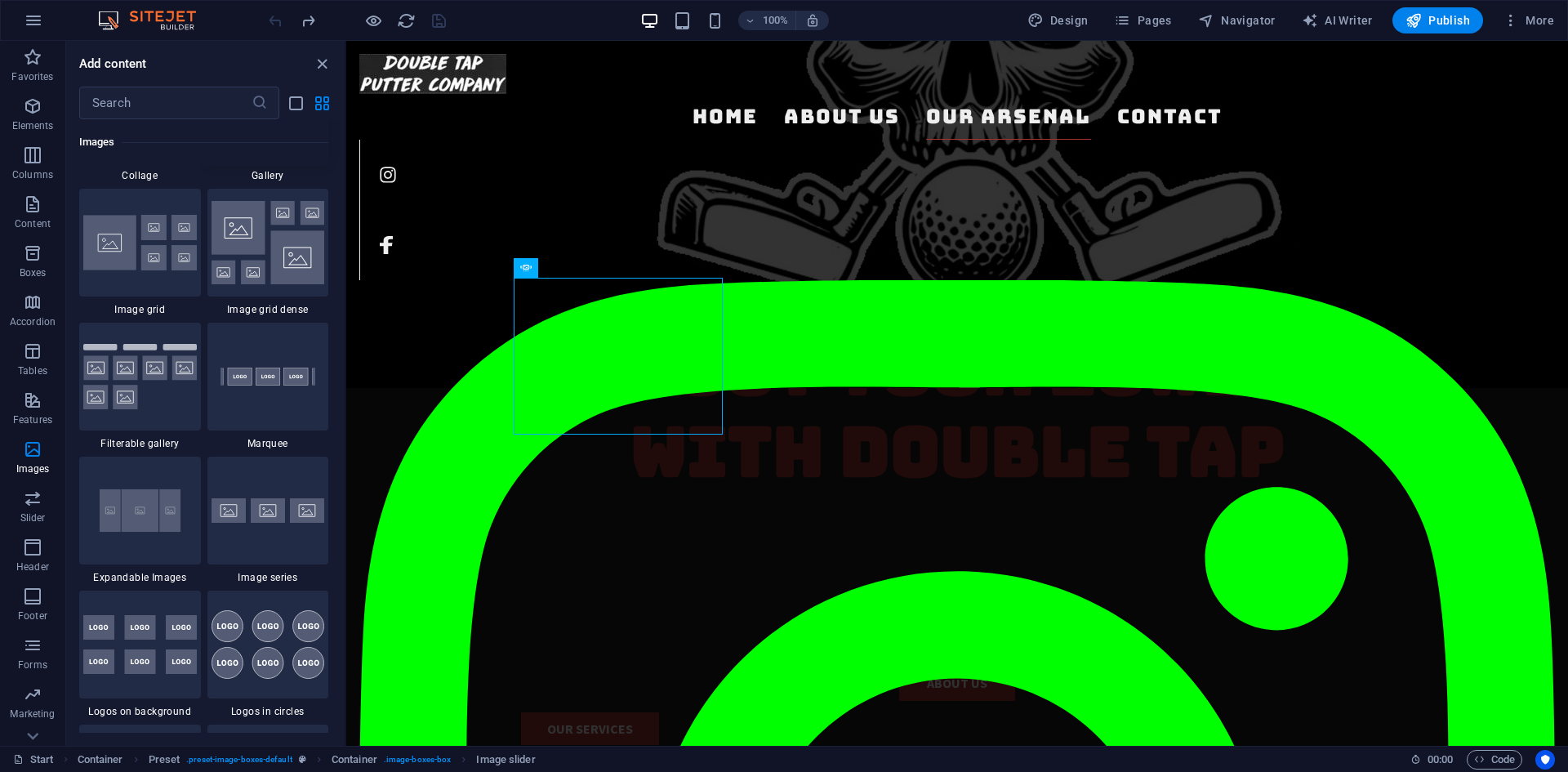
scroll to position [8605, 0]
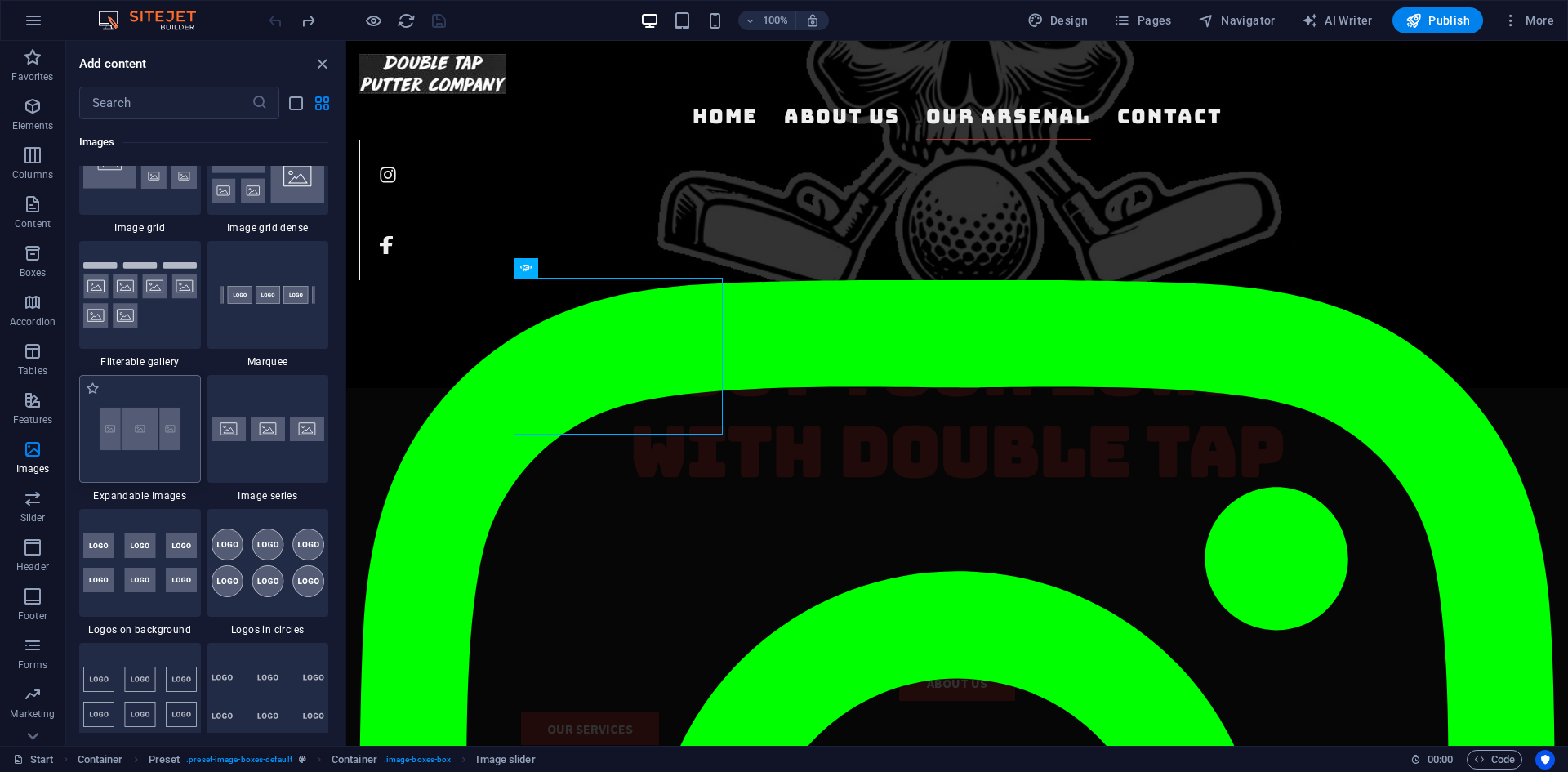
click at [153, 422] on img at bounding box center [140, 428] width 113 height 75
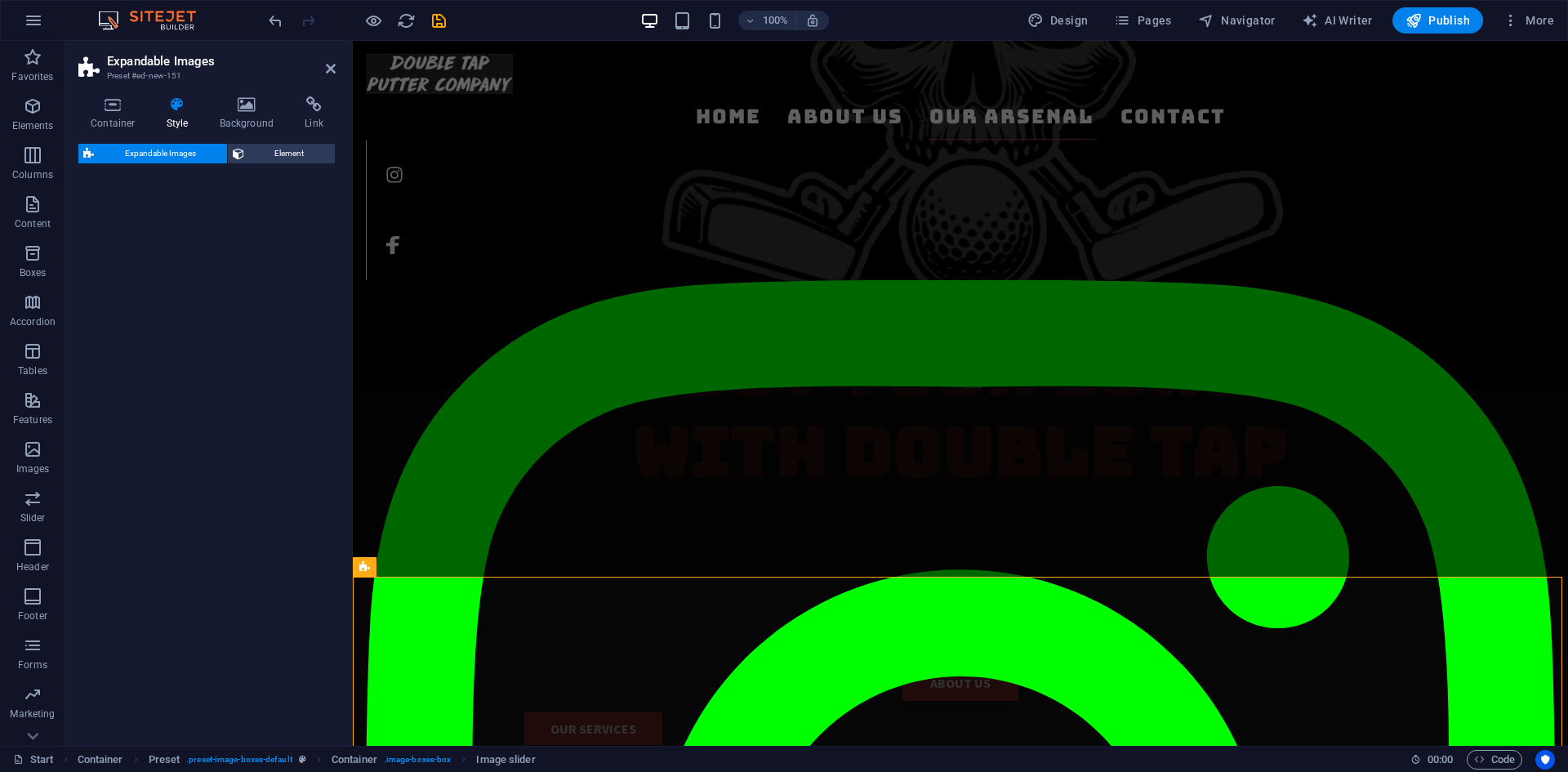
select select "rem"
select select "px"
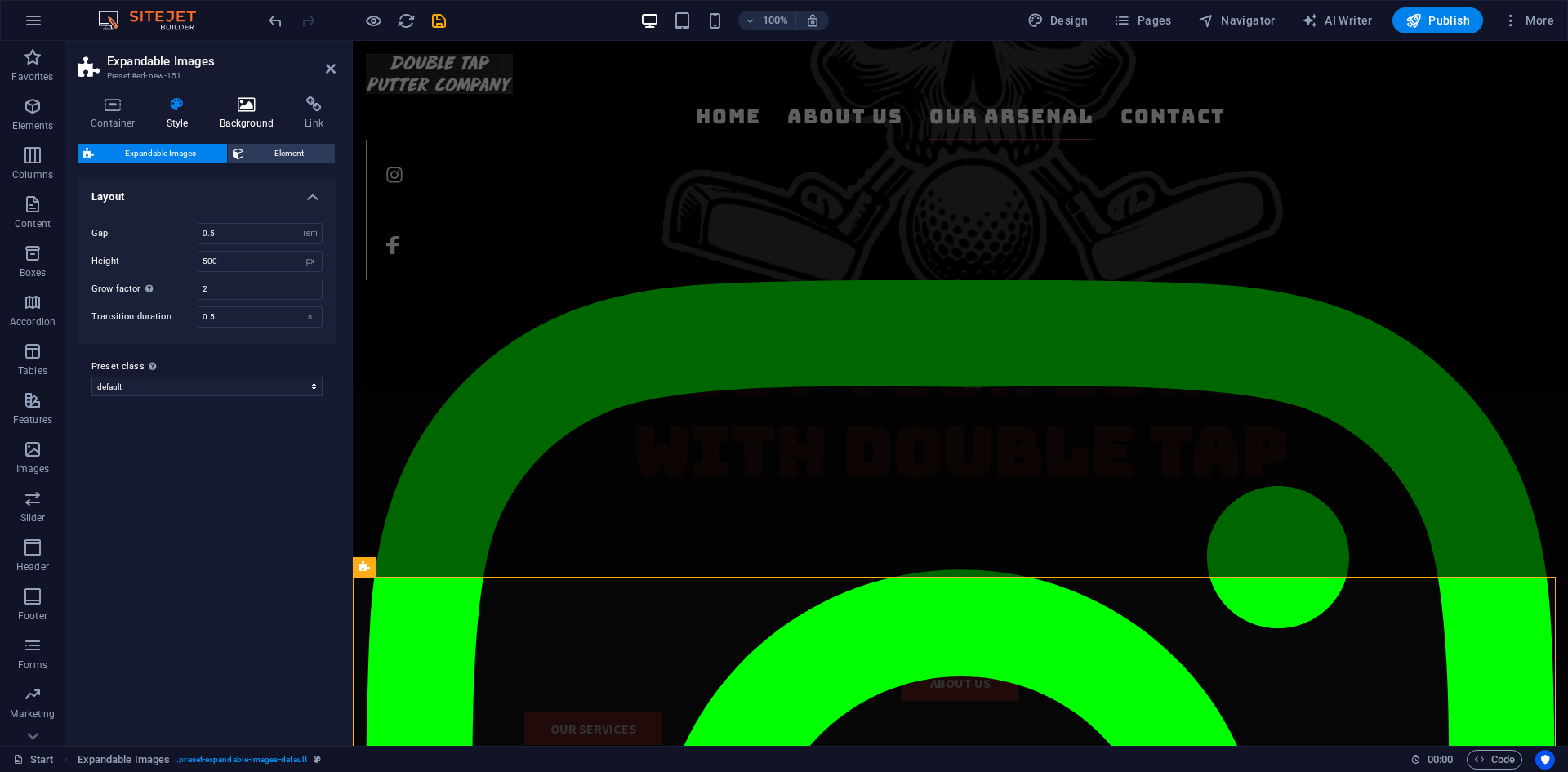
click at [252, 112] on h4 "Background" at bounding box center [250, 113] width 86 height 34
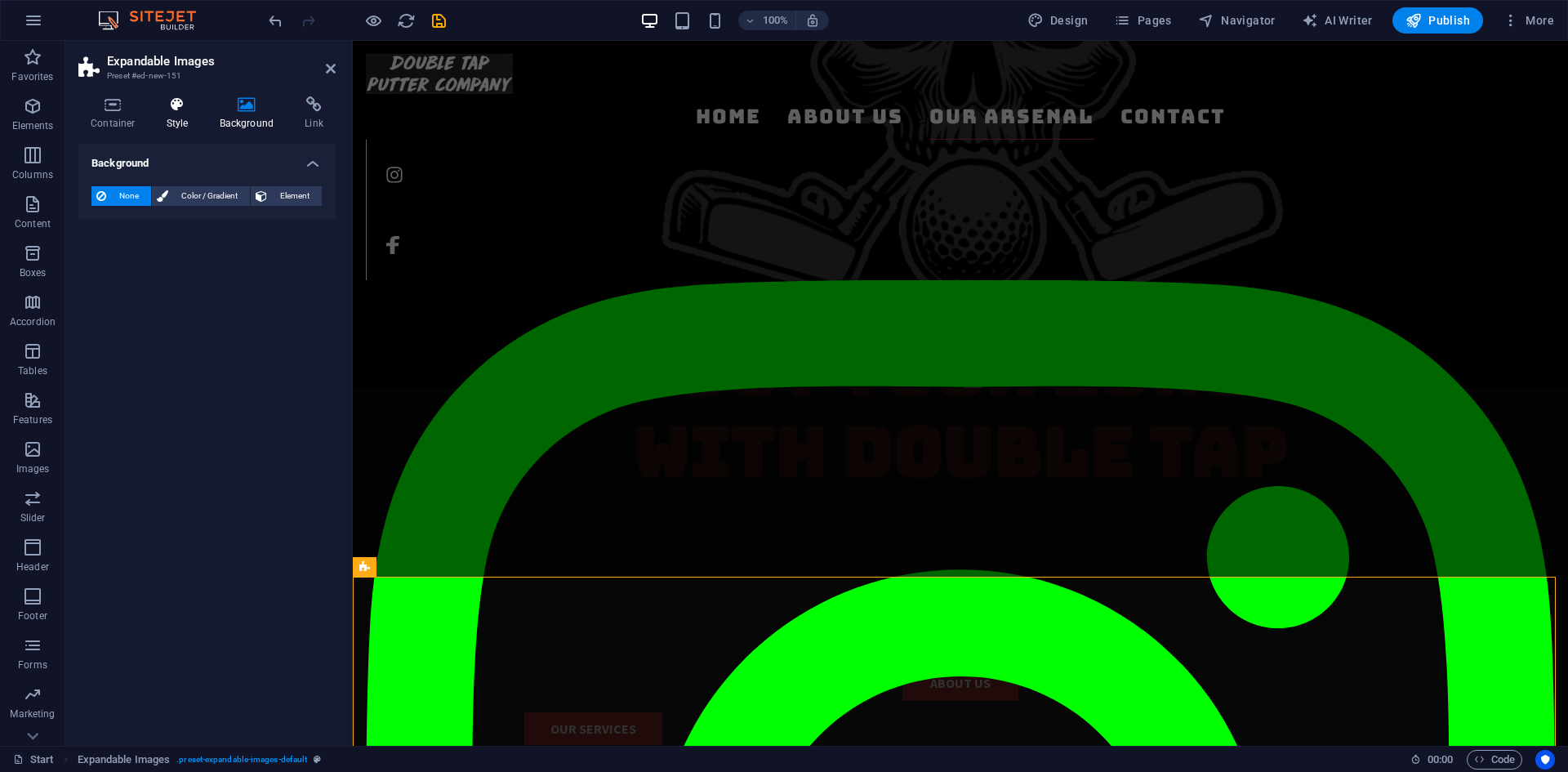
click at [173, 112] on h4 "Style" at bounding box center [181, 113] width 53 height 34
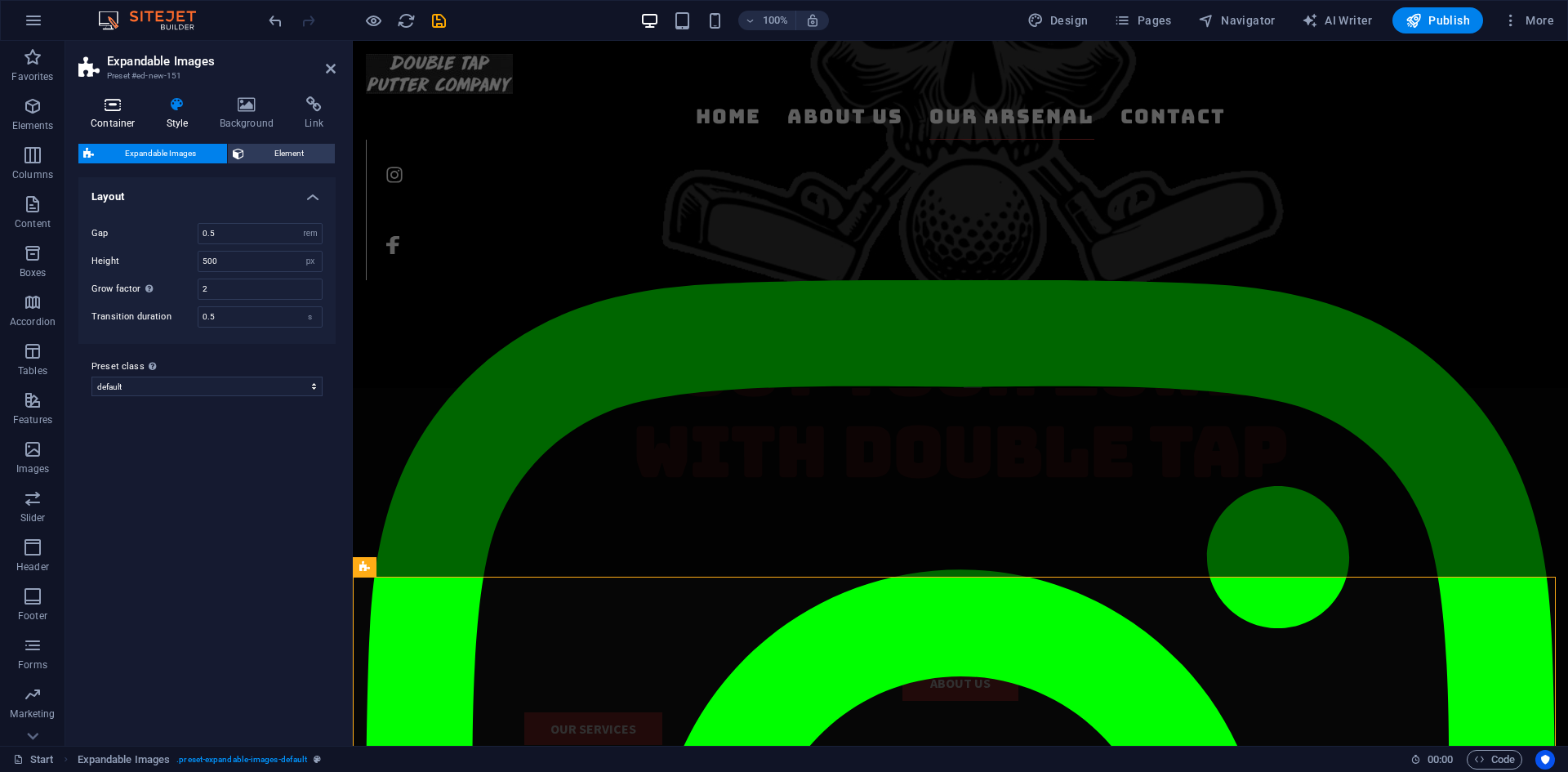
click at [124, 112] on h4 "Container" at bounding box center [116, 113] width 76 height 34
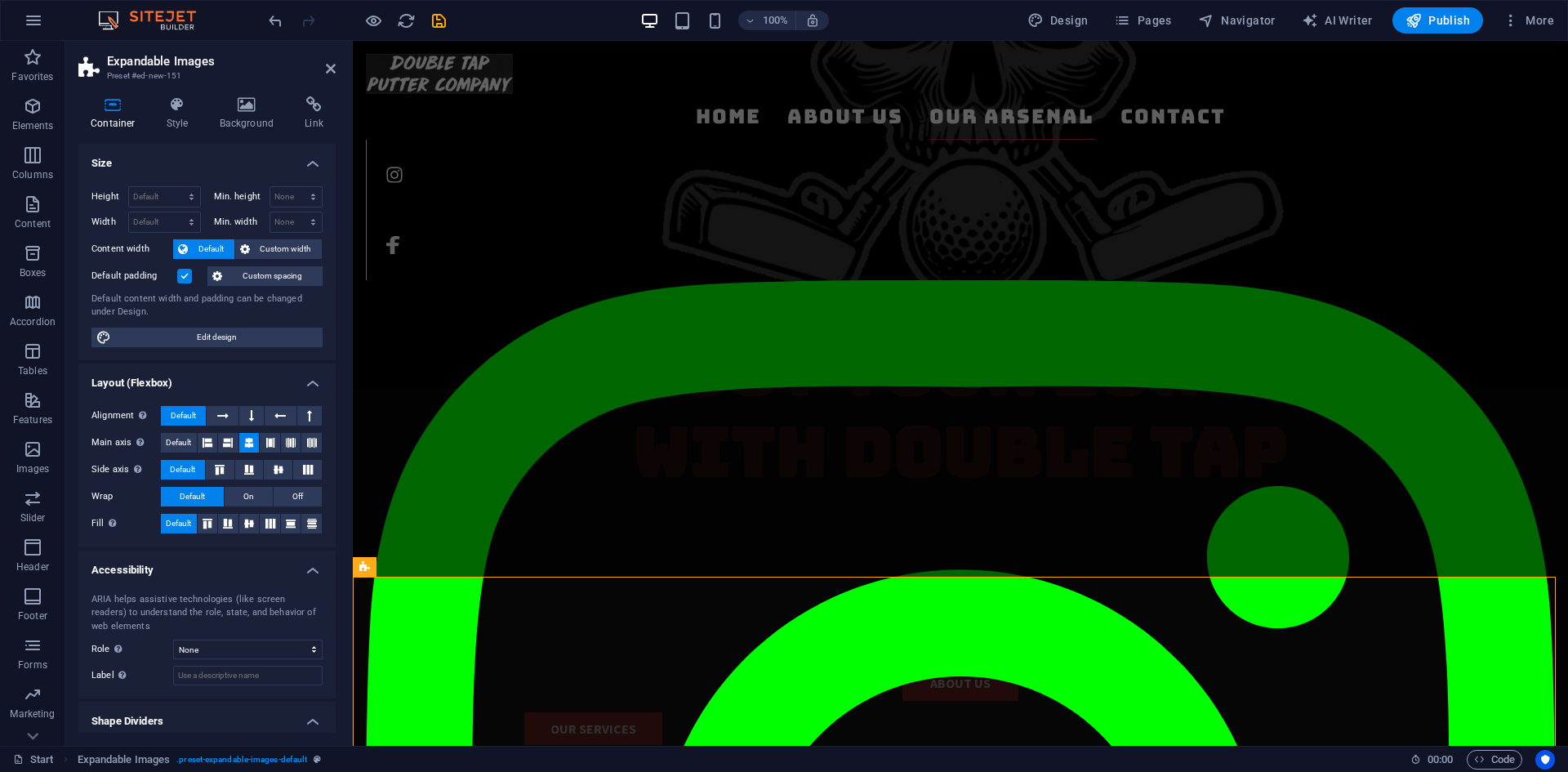
scroll to position [44, 0]
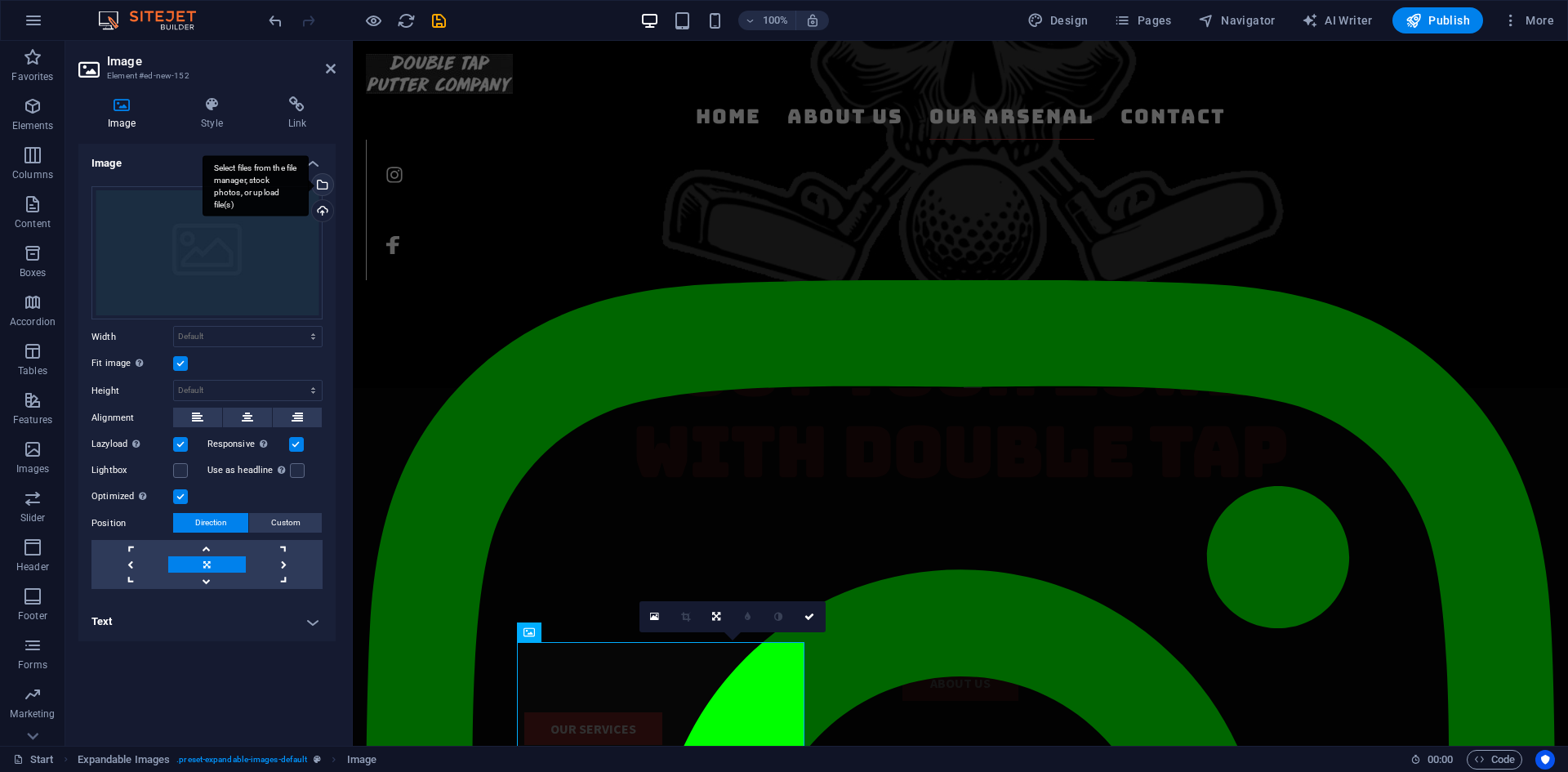
click at [309, 183] on div "Select files from the file manager, stock photos, or upload file(s)" at bounding box center [255, 185] width 106 height 61
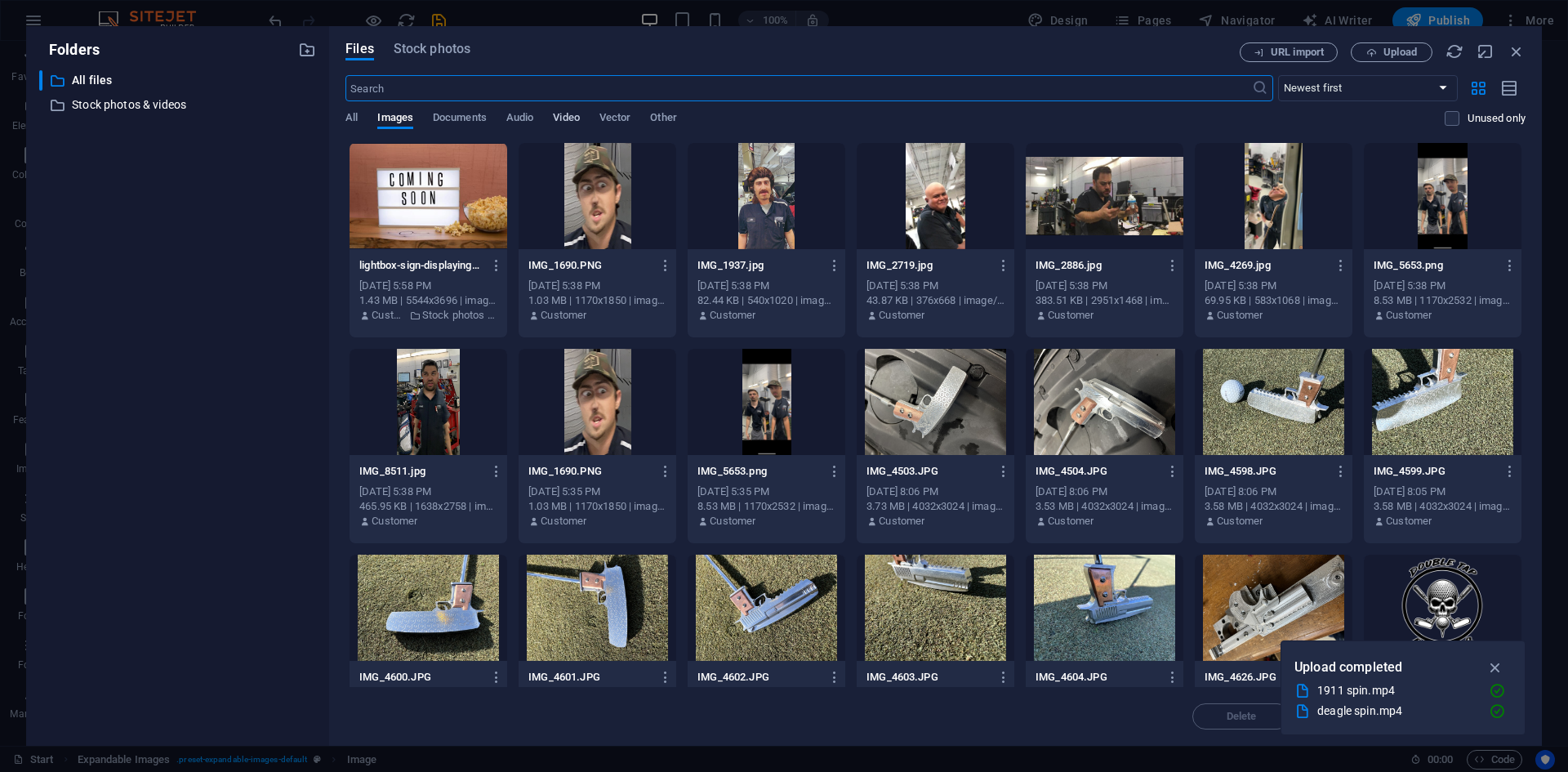
click at [562, 117] on span "Video" at bounding box center [565, 118] width 26 height 22
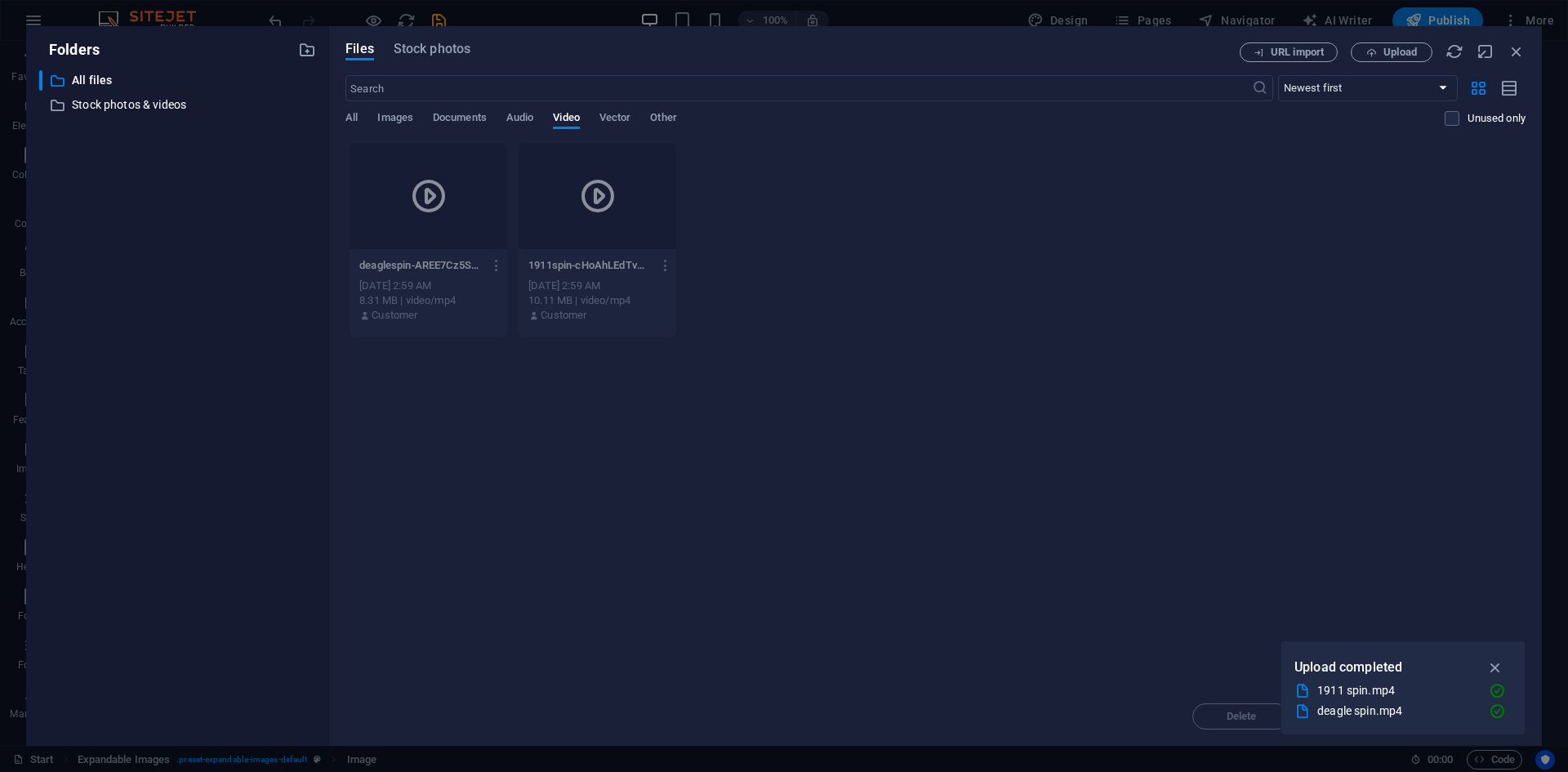
click at [1526, 48] on div "Files Stock photos URL import Upload ​ Newest first Oldest first Name (A-Z) Nam…" at bounding box center [935, 386] width 1213 height 719
click at [1522, 49] on icon "button" at bounding box center [1516, 51] width 18 height 18
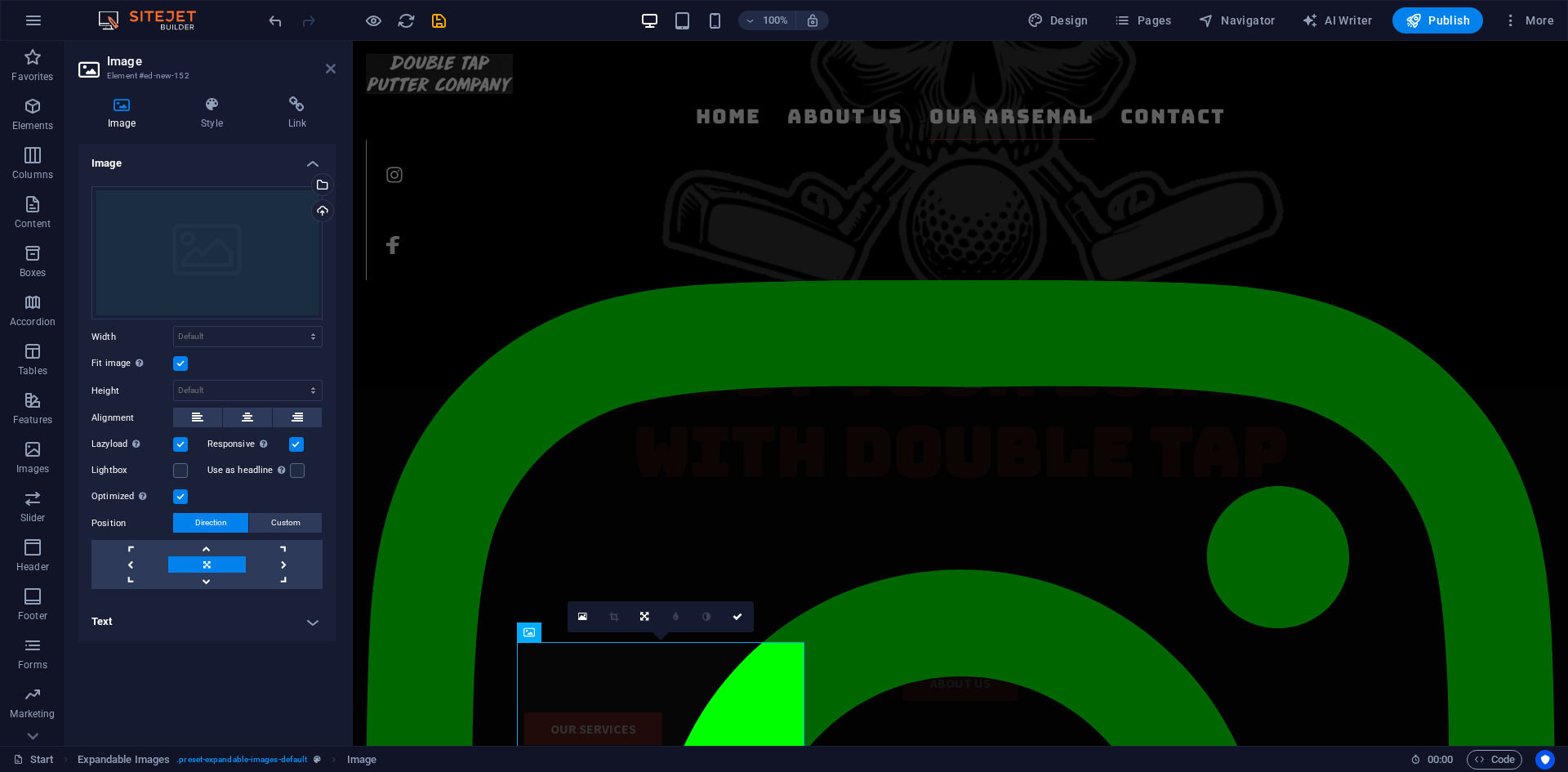
click at [335, 62] on icon at bounding box center [331, 68] width 10 height 13
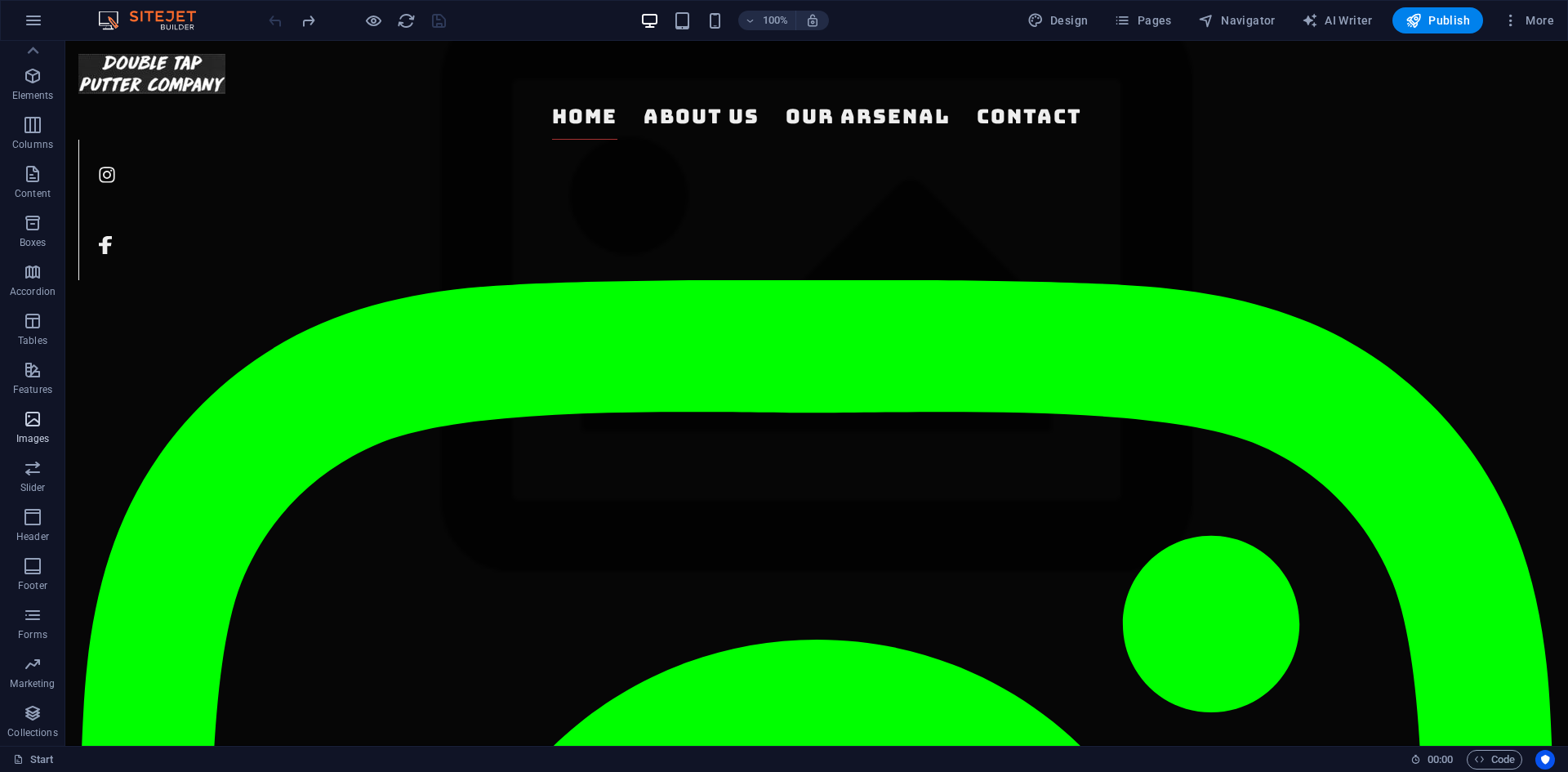
scroll to position [0, 0]
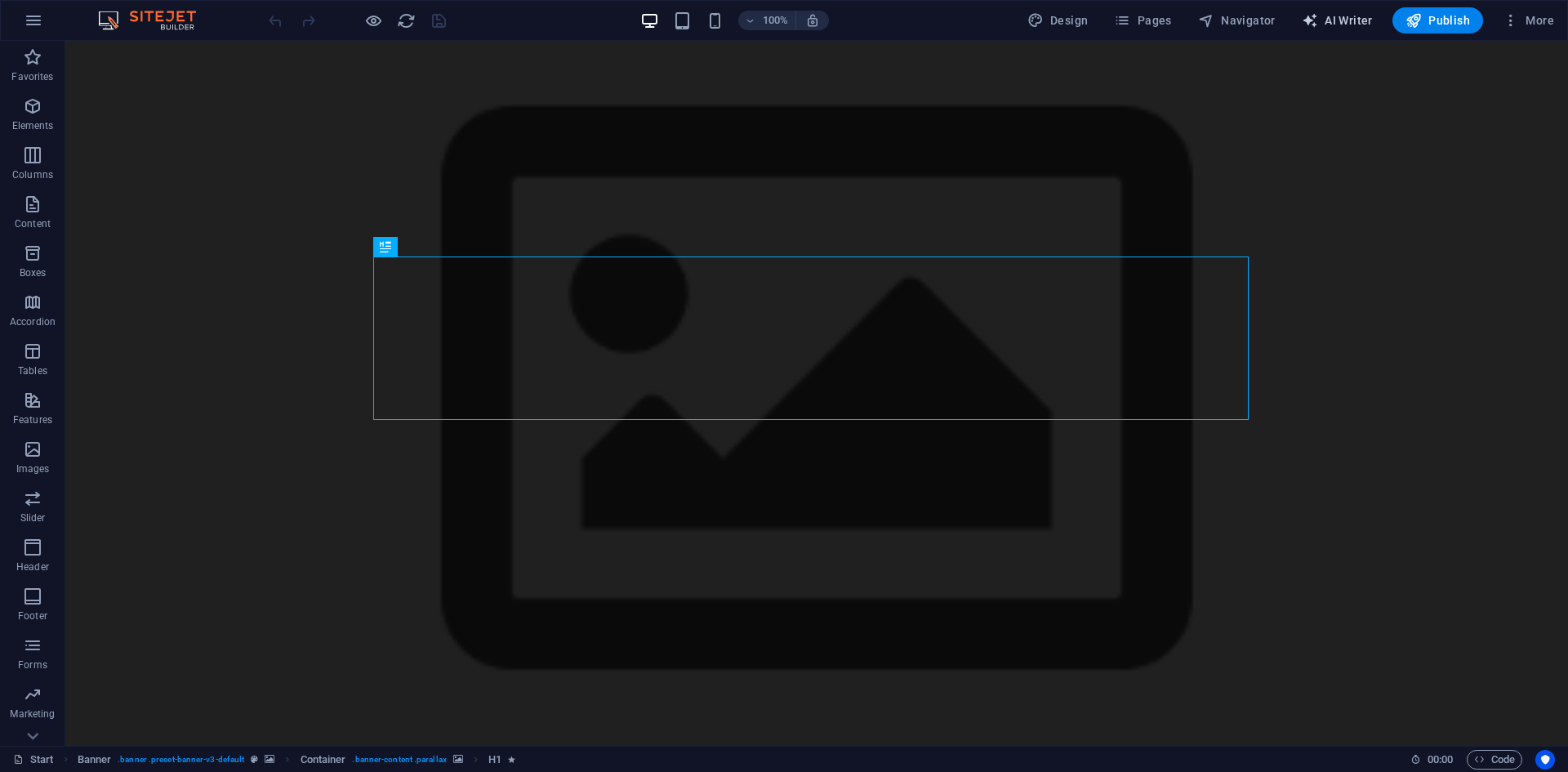
click at [1340, 13] on span "AI Writer" at bounding box center [1337, 20] width 71 height 17
select select "English"
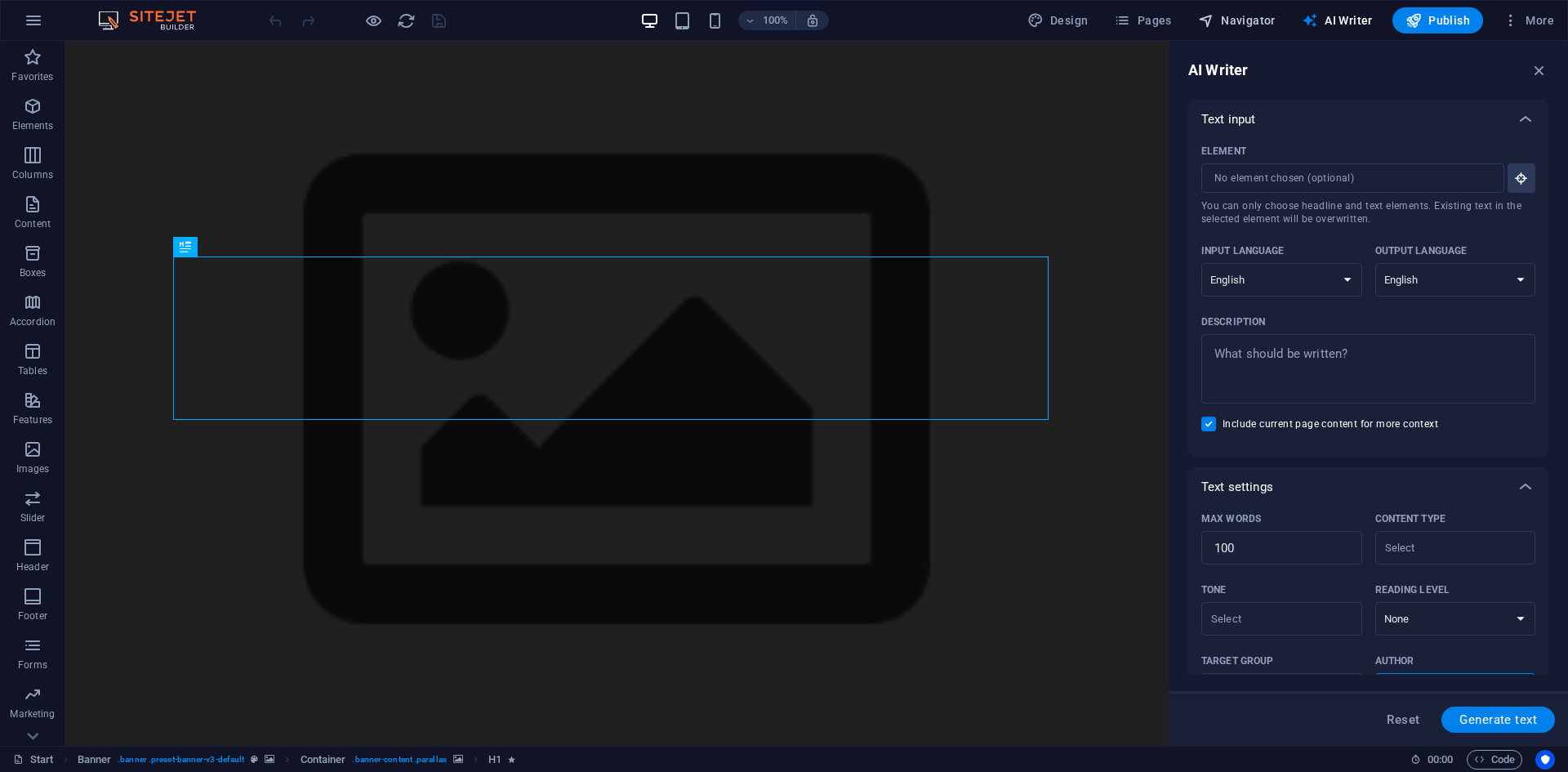
click at [1217, 22] on span "Navigator" at bounding box center [1236, 20] width 77 height 17
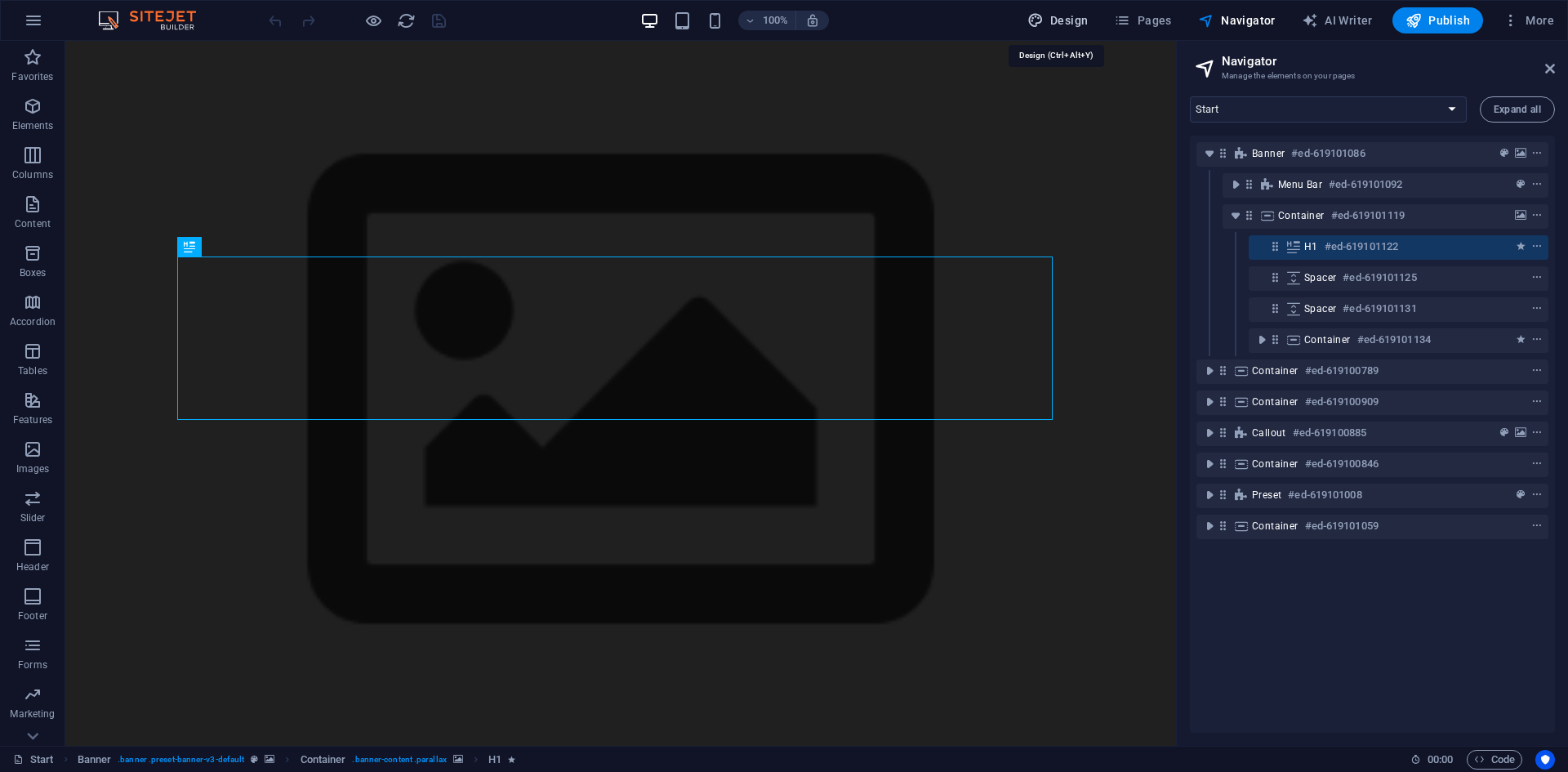
click at [1062, 22] on span "Design" at bounding box center [1057, 20] width 62 height 17
select select "rem"
select select "300"
select select "px"
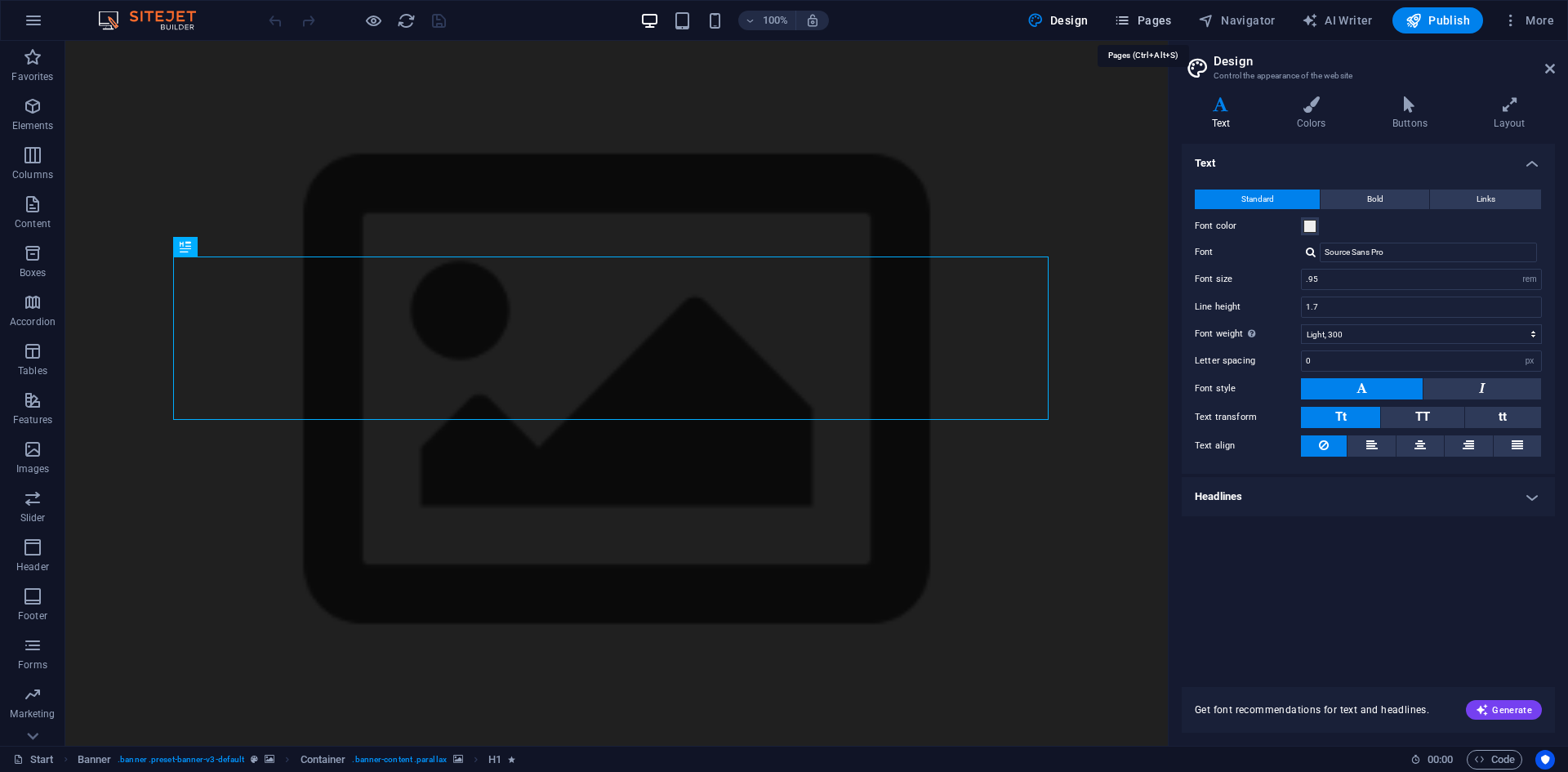
click at [1144, 21] on span "Pages" at bounding box center [1142, 20] width 58 height 17
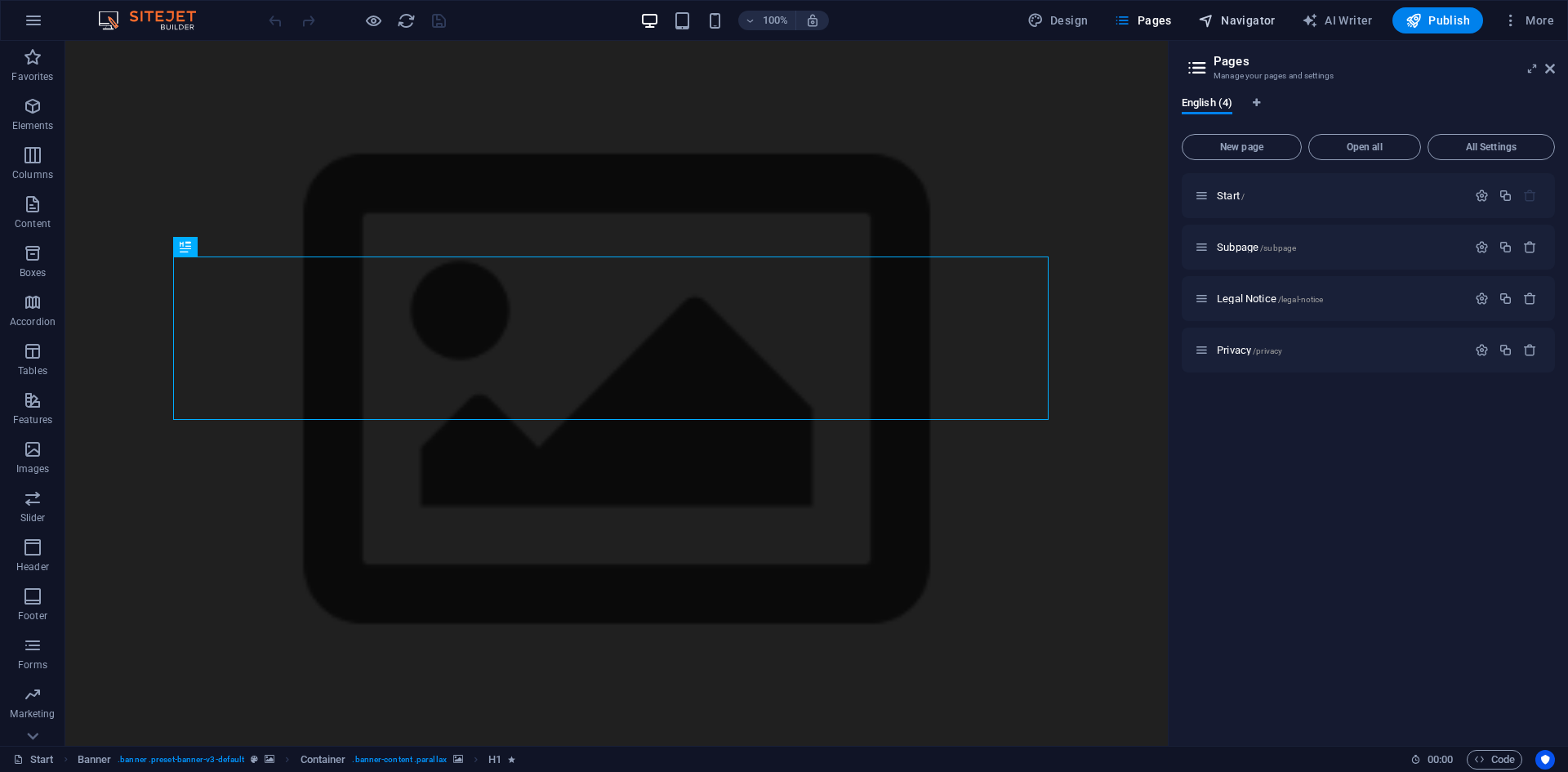
click at [1230, 18] on span "Navigator" at bounding box center [1236, 20] width 77 height 17
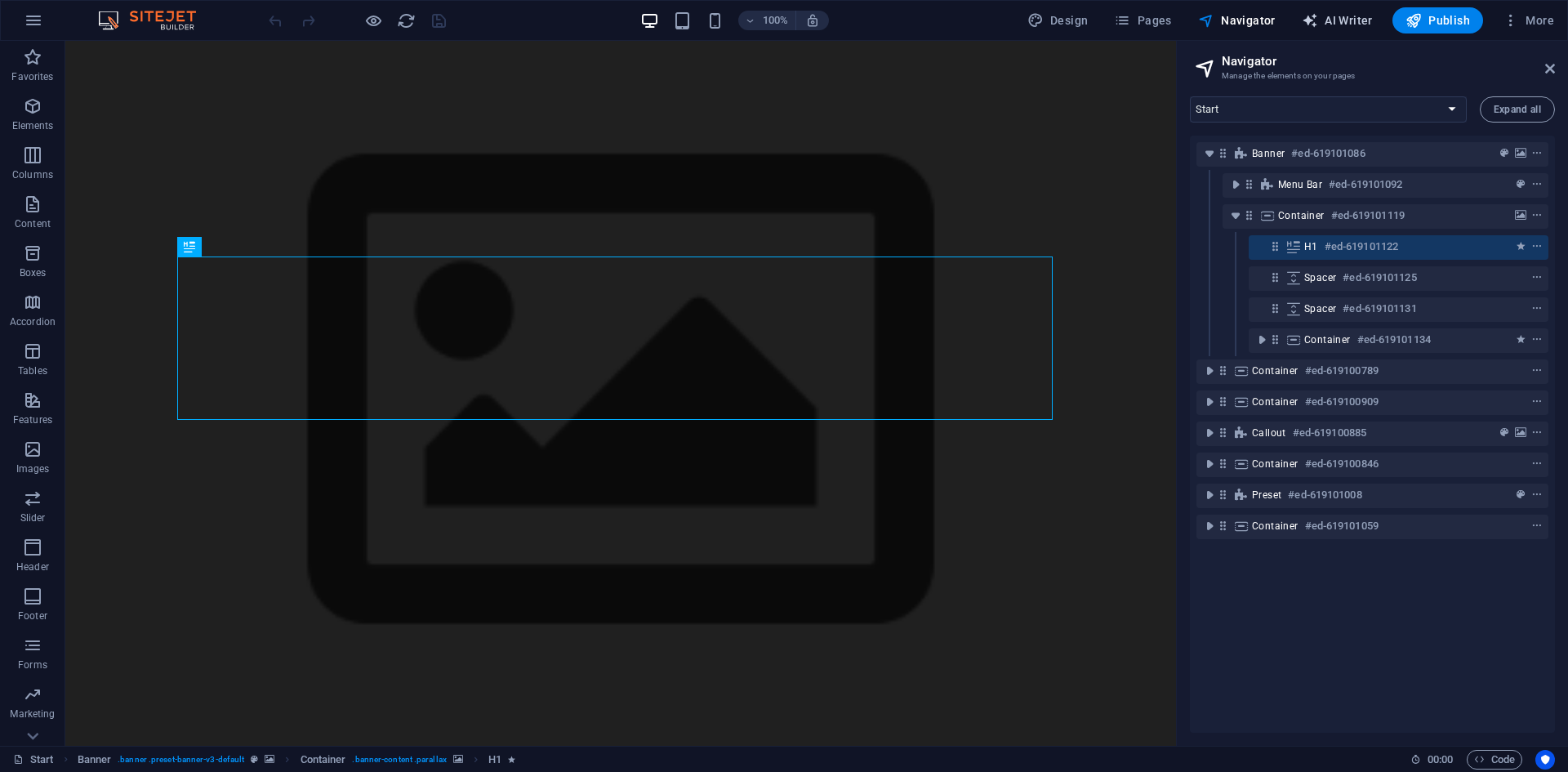
click at [1322, 18] on span "AI Writer" at bounding box center [1337, 20] width 71 height 17
select select "English"
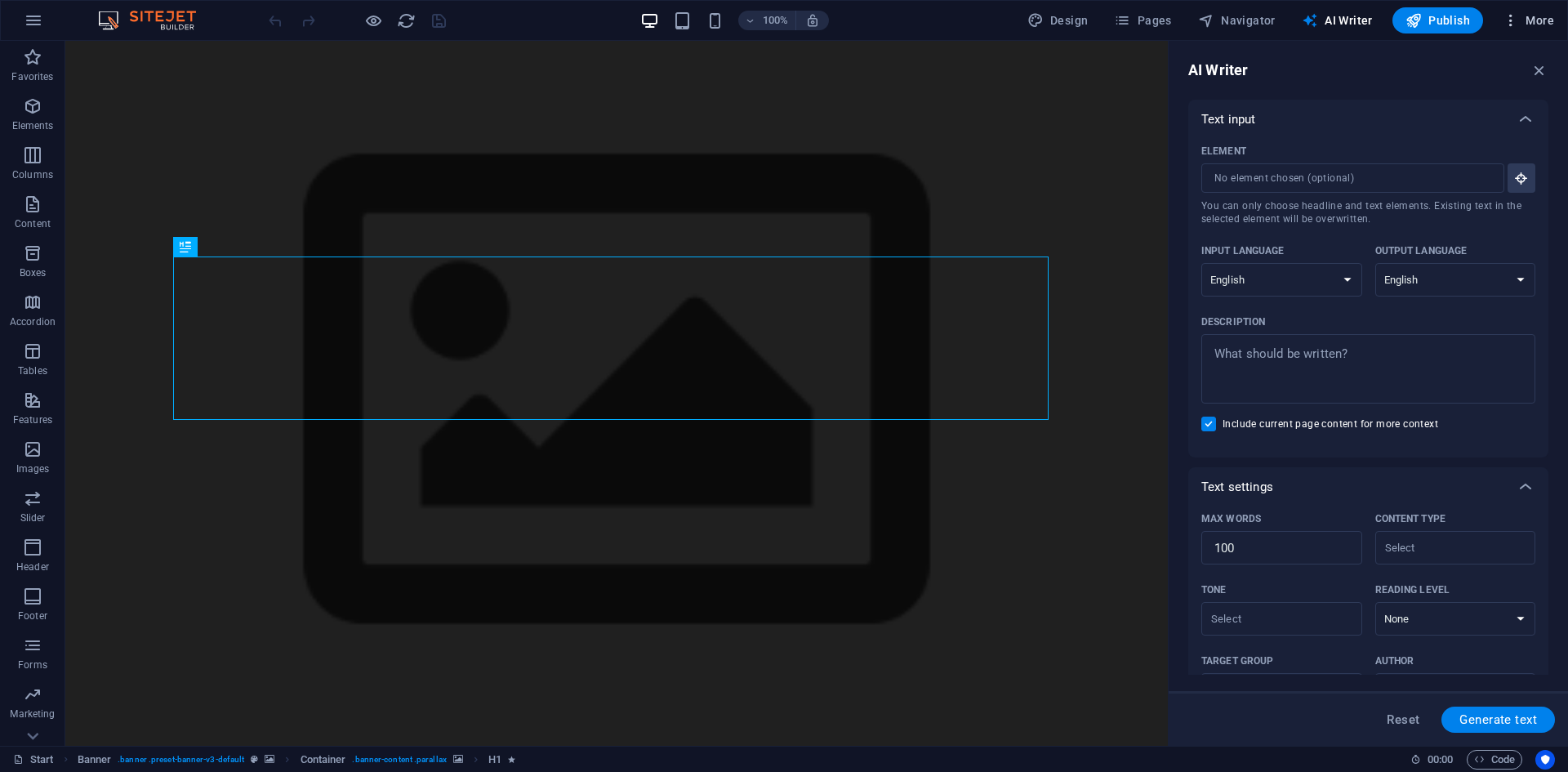
click at [1542, 18] on span "More" at bounding box center [1528, 20] width 52 height 17
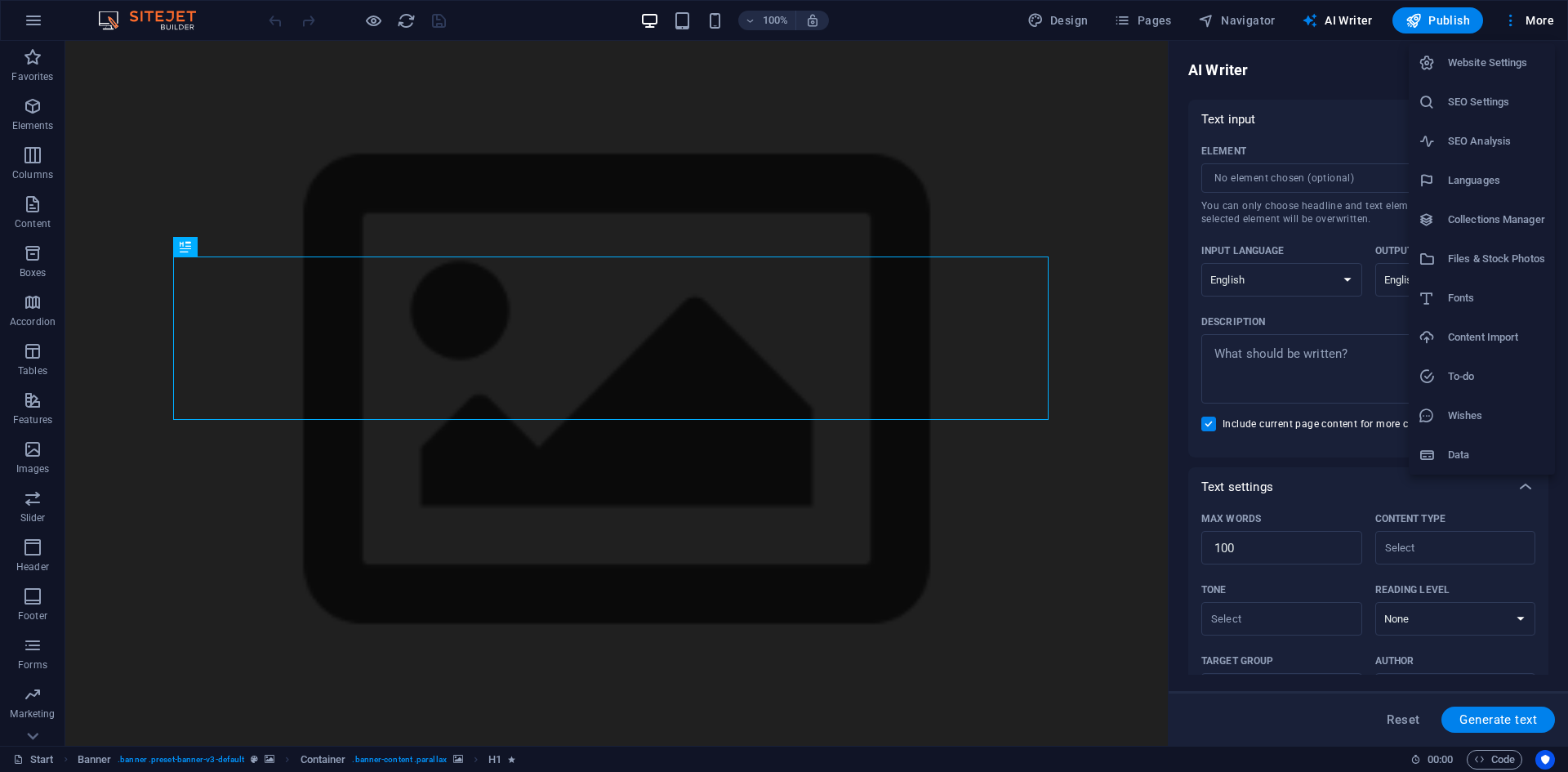
click at [1492, 263] on h6 "Files & Stock Photos" at bounding box center [1497, 259] width 98 height 20
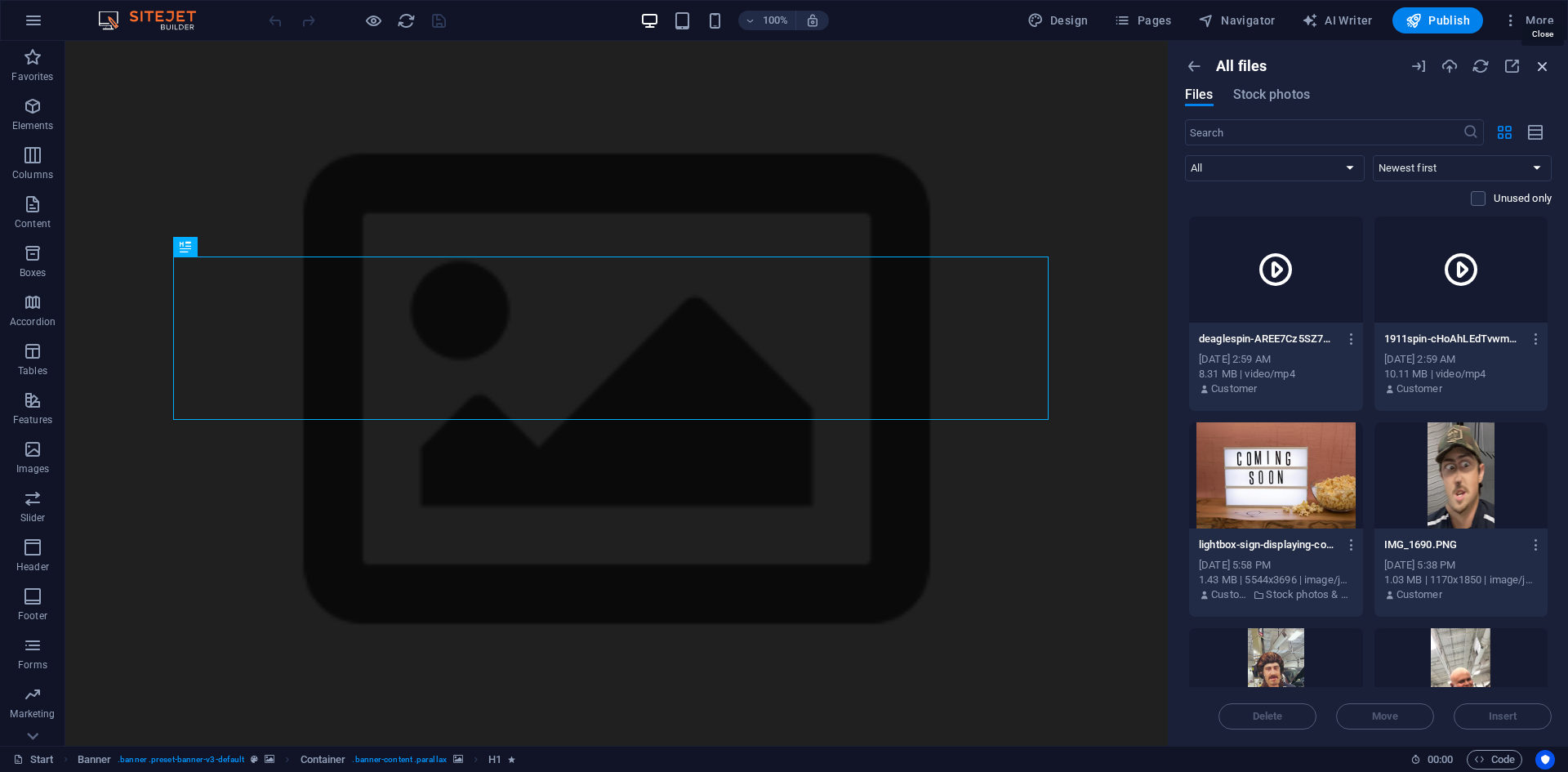
click at [1543, 65] on icon "button" at bounding box center [1543, 66] width 18 height 18
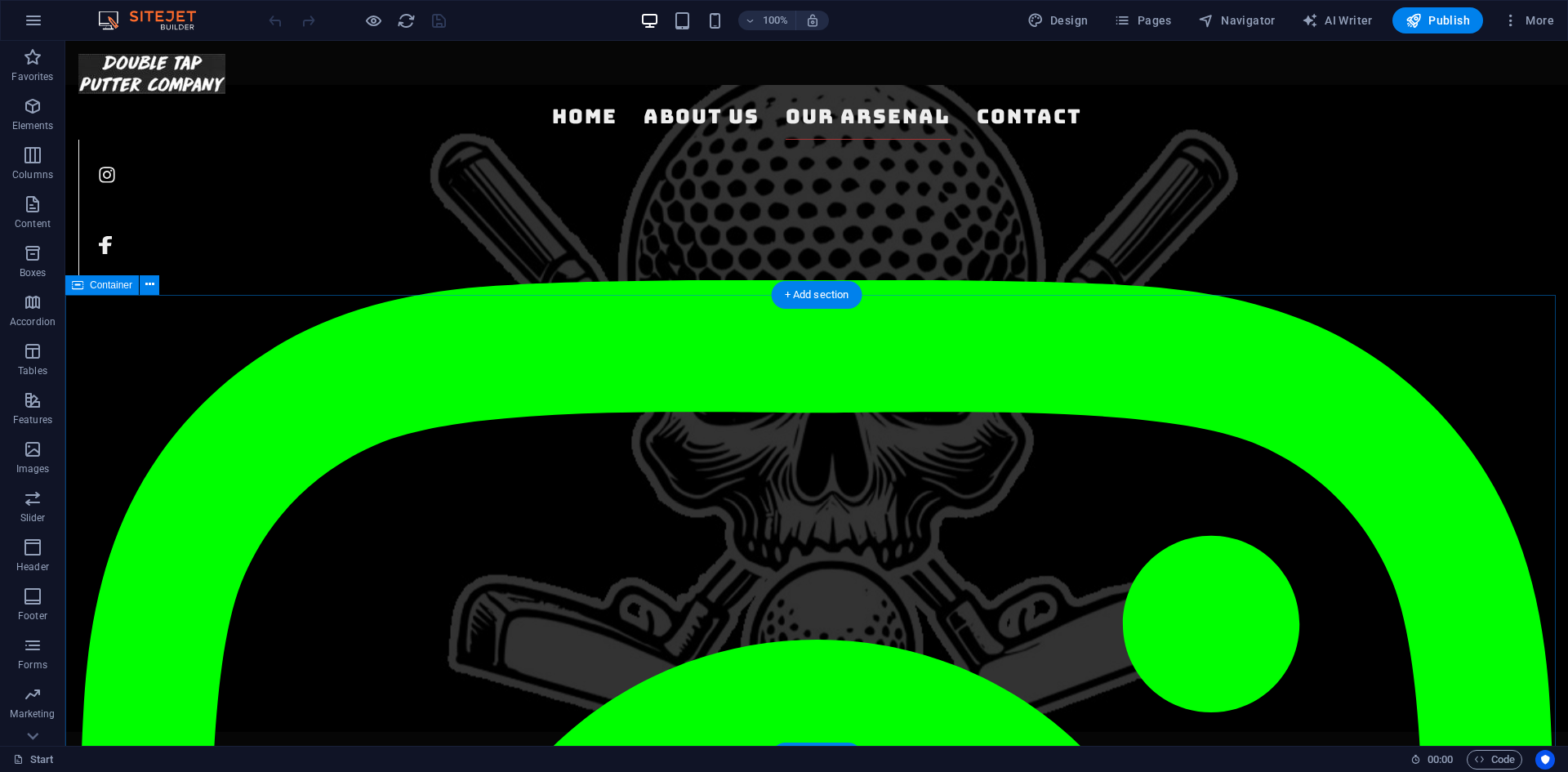
scroll to position [1225, 0]
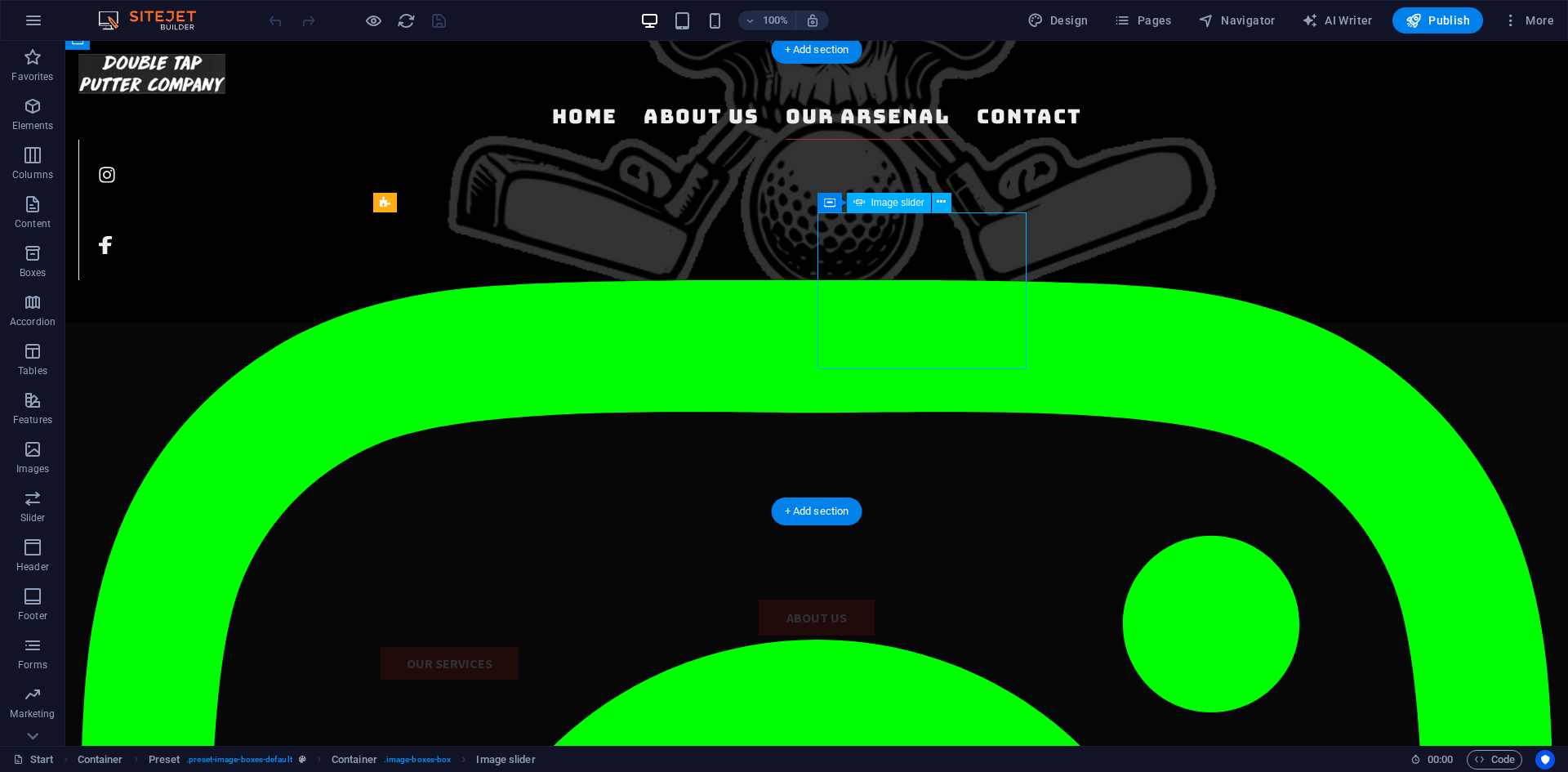
select select "ms"
select select "s"
select select "progressive"
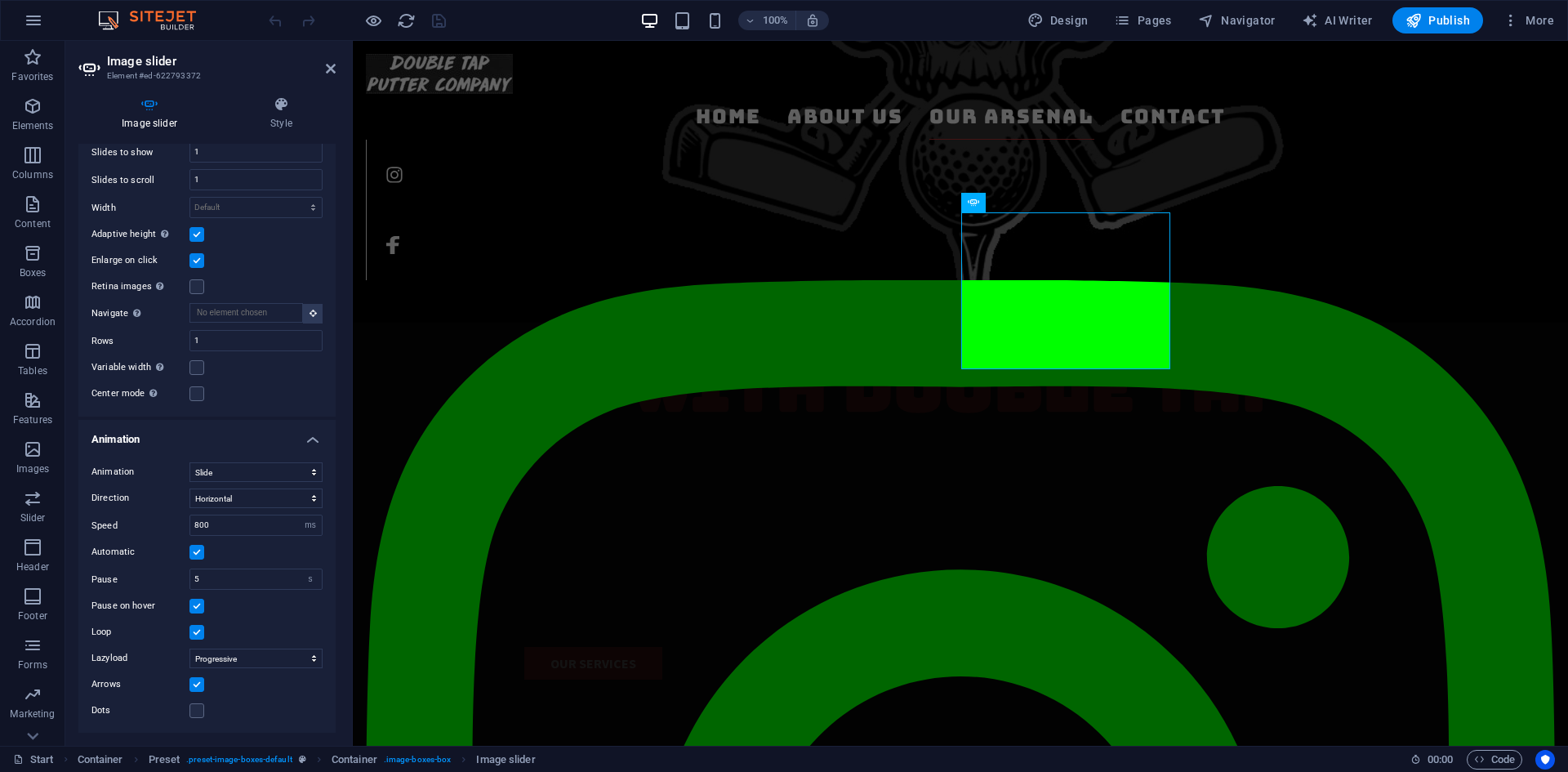
scroll to position [0, 0]
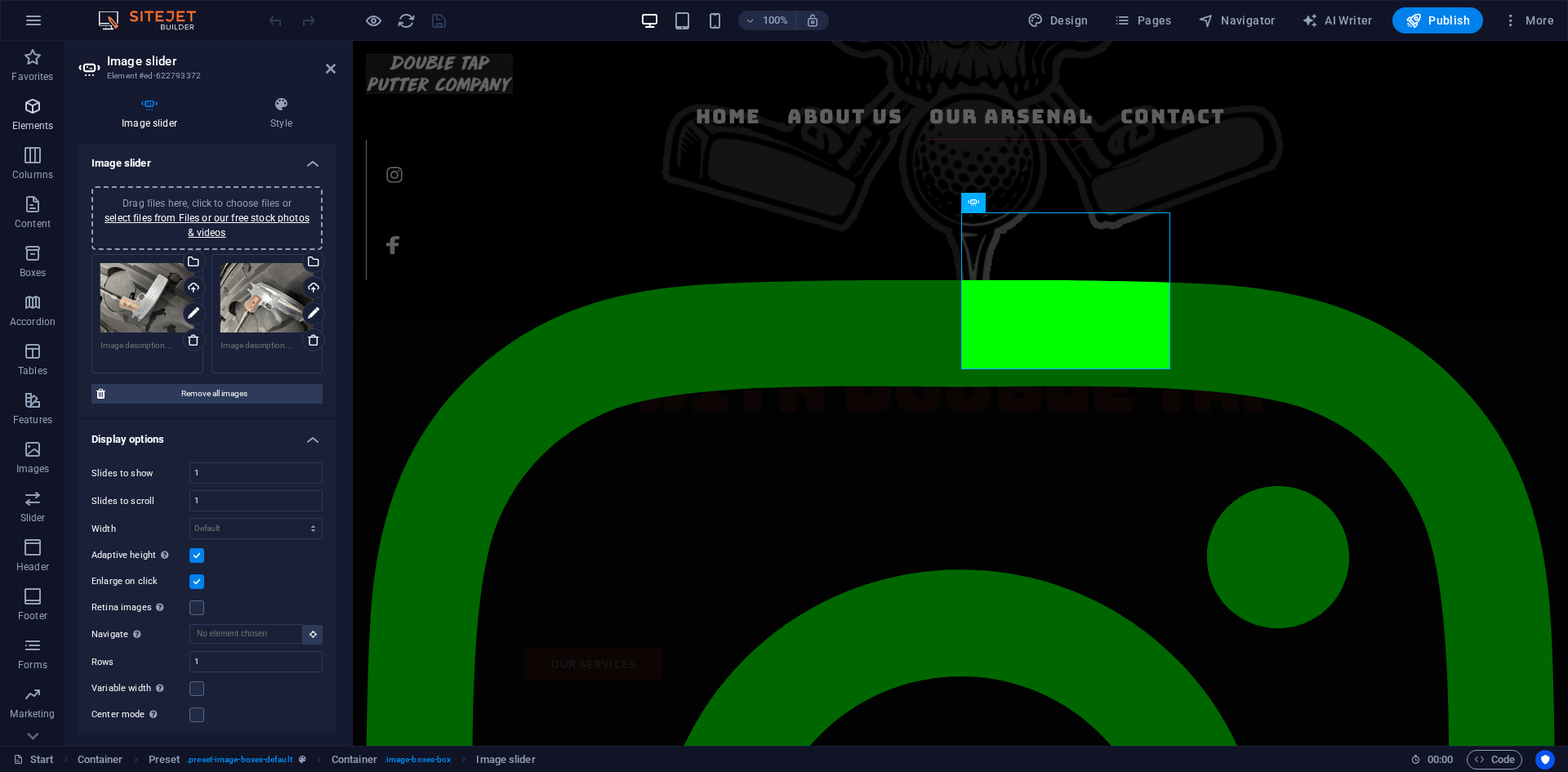
click at [48, 109] on span "Elements" at bounding box center [32, 116] width 65 height 39
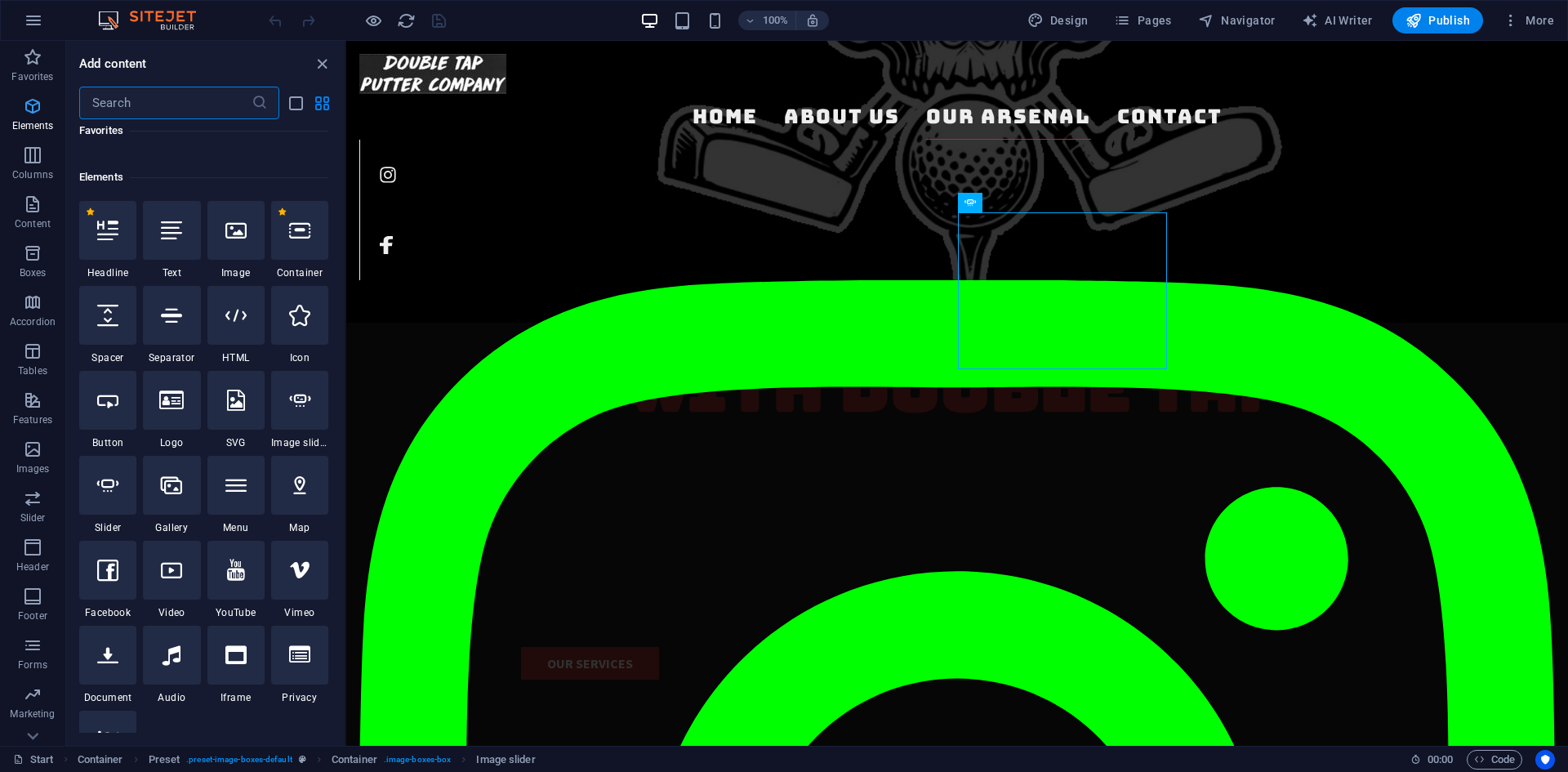
scroll to position [174, 0]
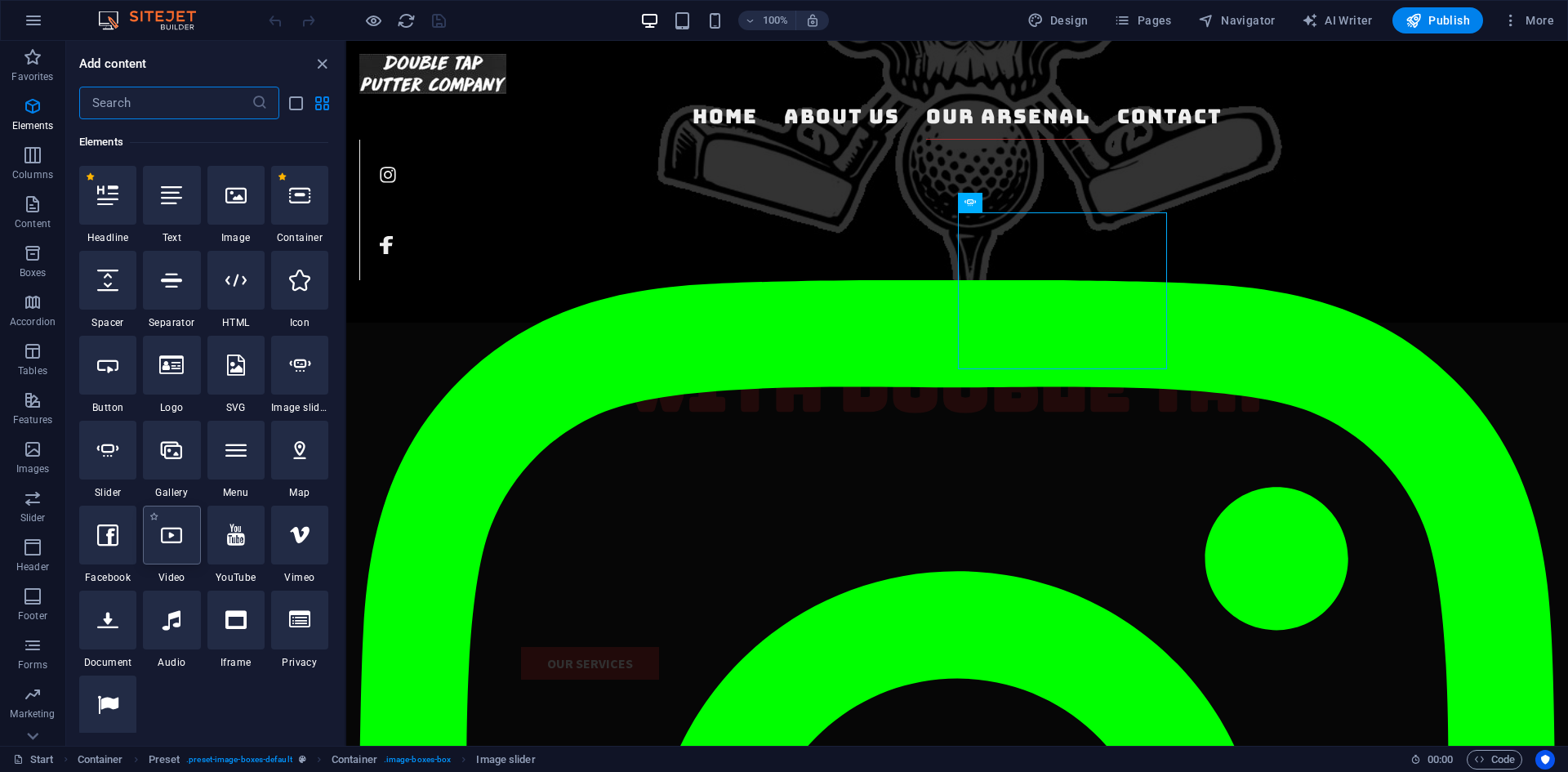
click at [170, 539] on icon at bounding box center [172, 535] width 21 height 21
select select "%"
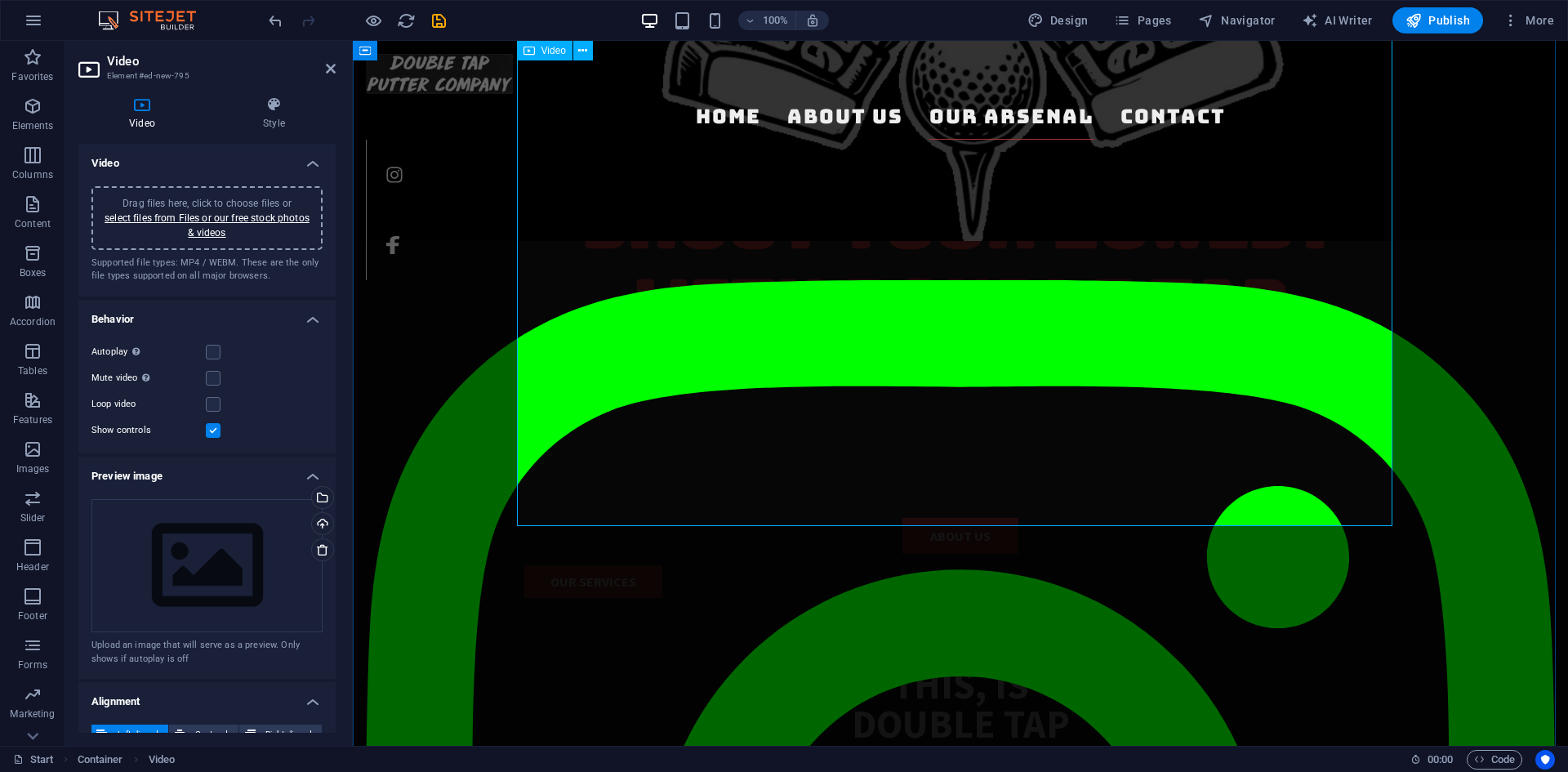
scroll to position [1388, 0]
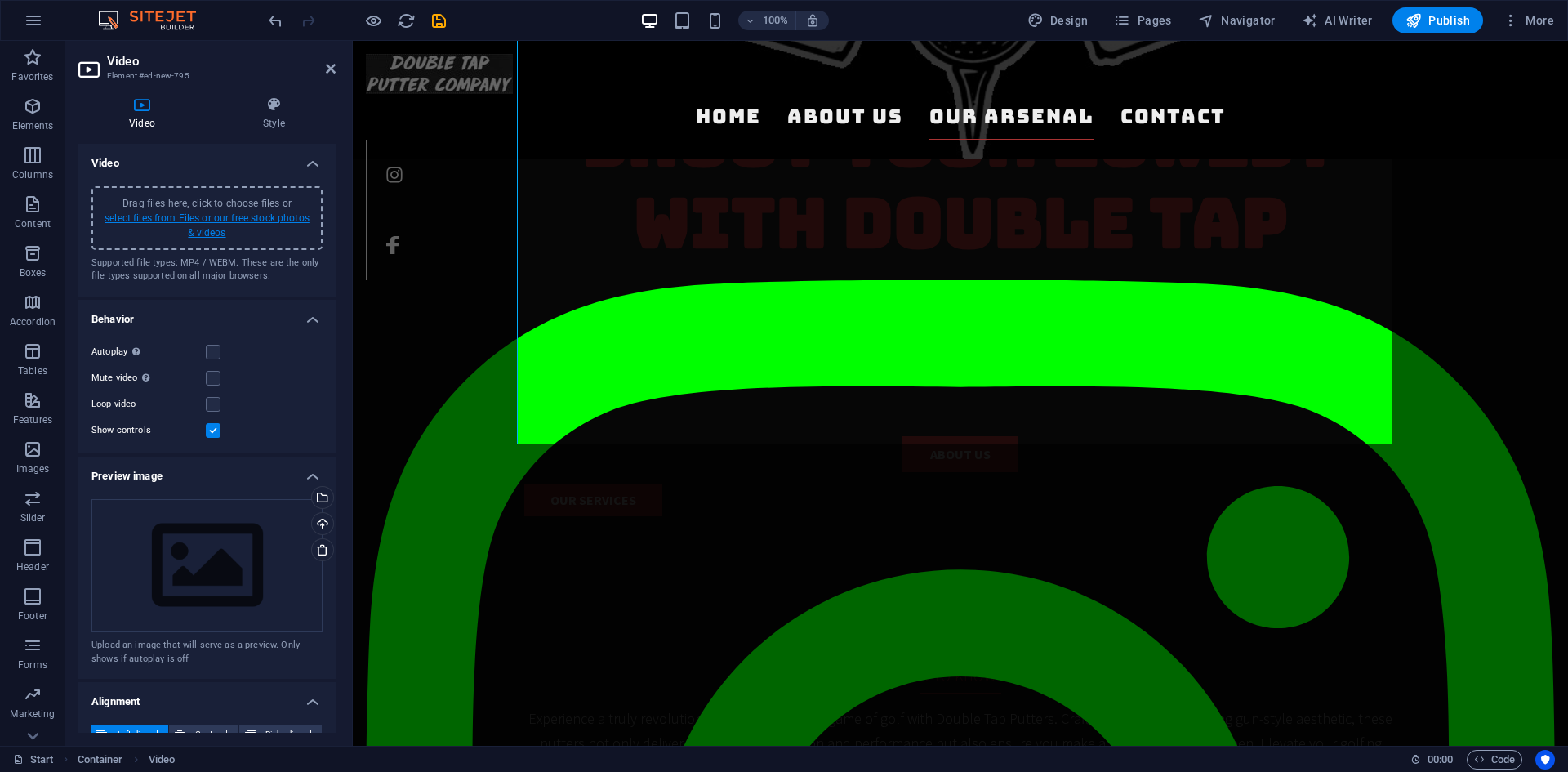
click at [186, 222] on link "select files from Files or our free stock photos & videos" at bounding box center [207, 224] width 205 height 26
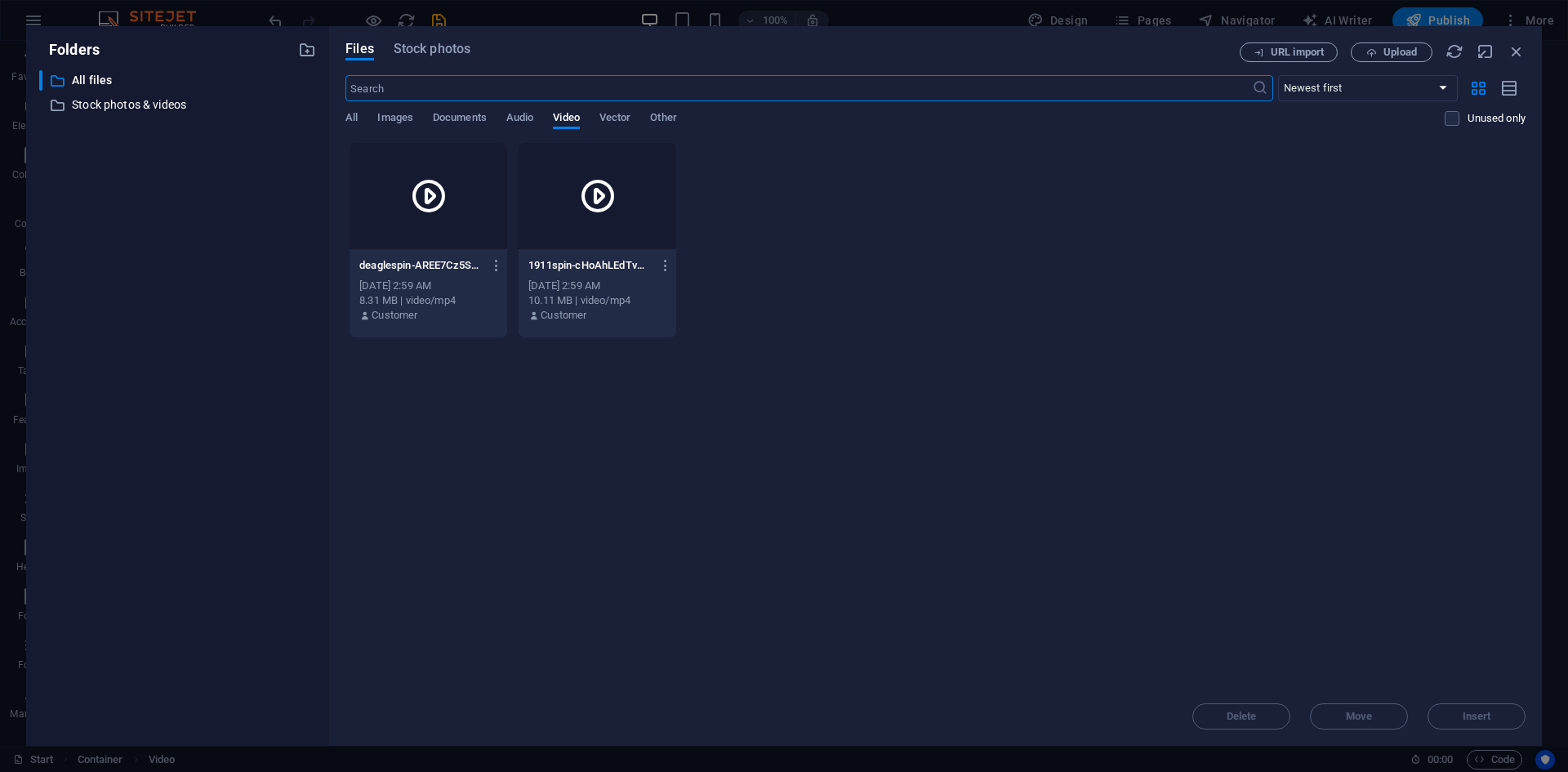
scroll to position [1412, 0]
click at [600, 193] on icon at bounding box center [598, 196] width 39 height 39
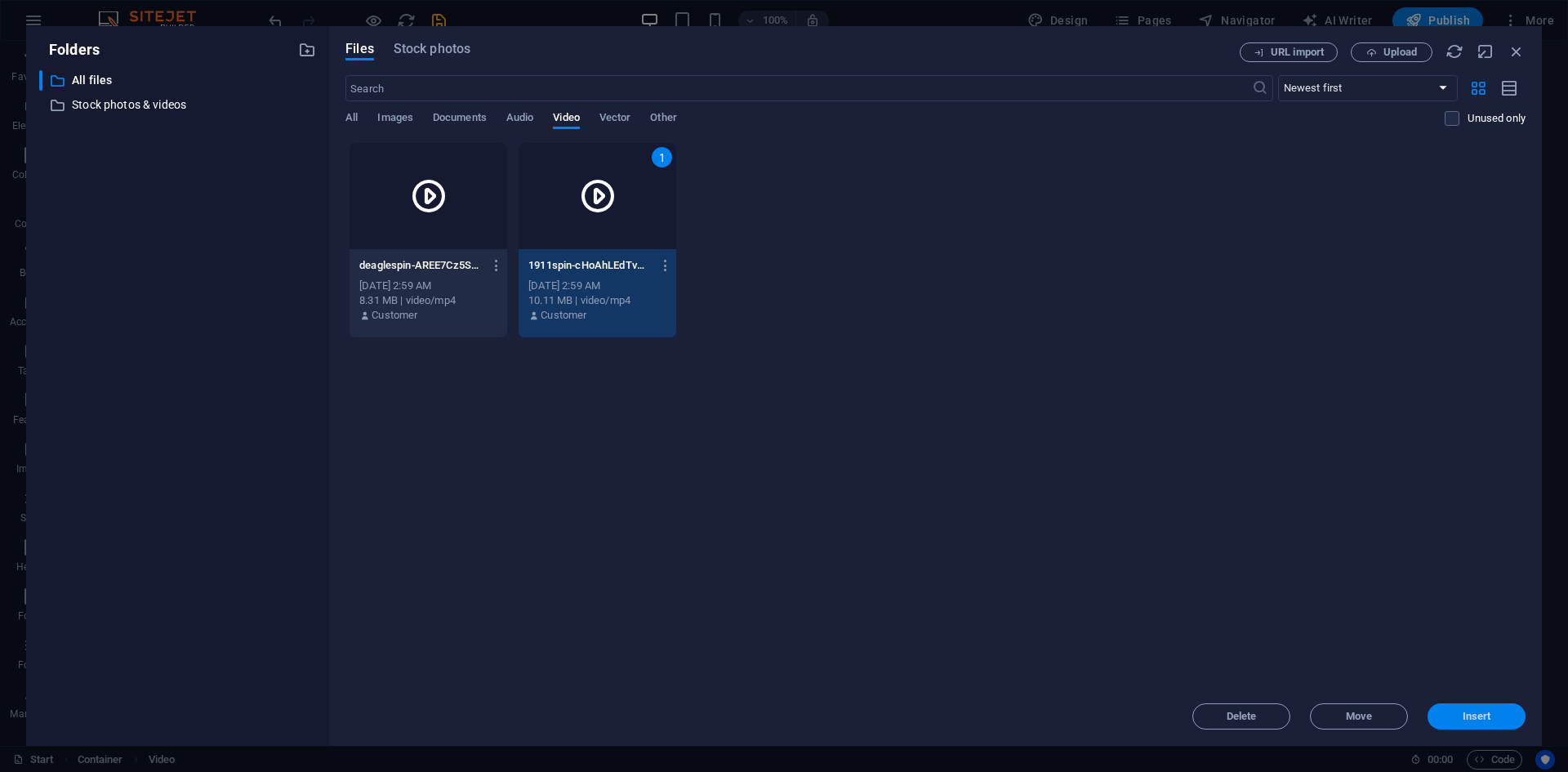
click at [1516, 721] on button "Insert" at bounding box center [1476, 715] width 98 height 26
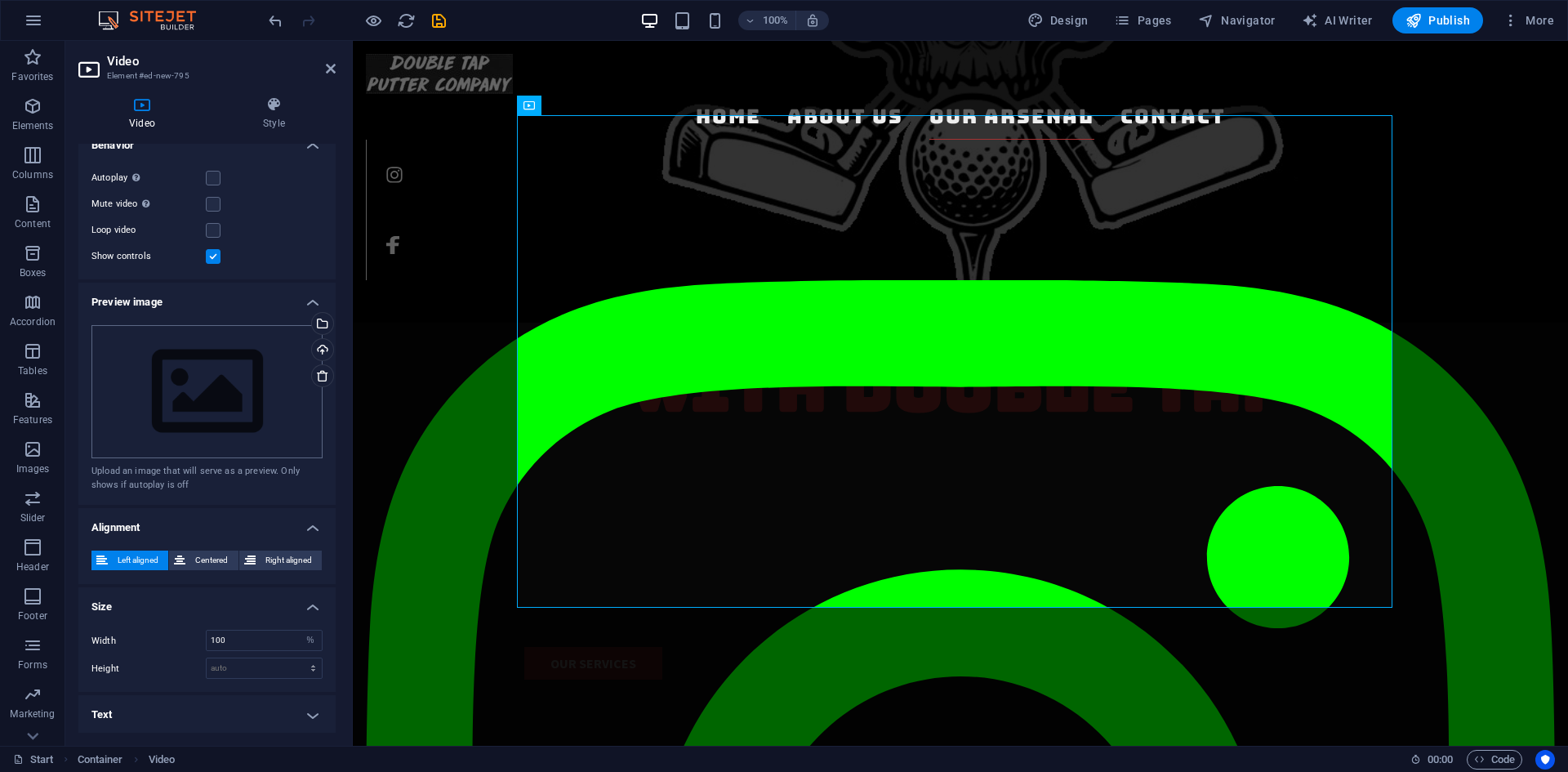
scroll to position [0, 0]
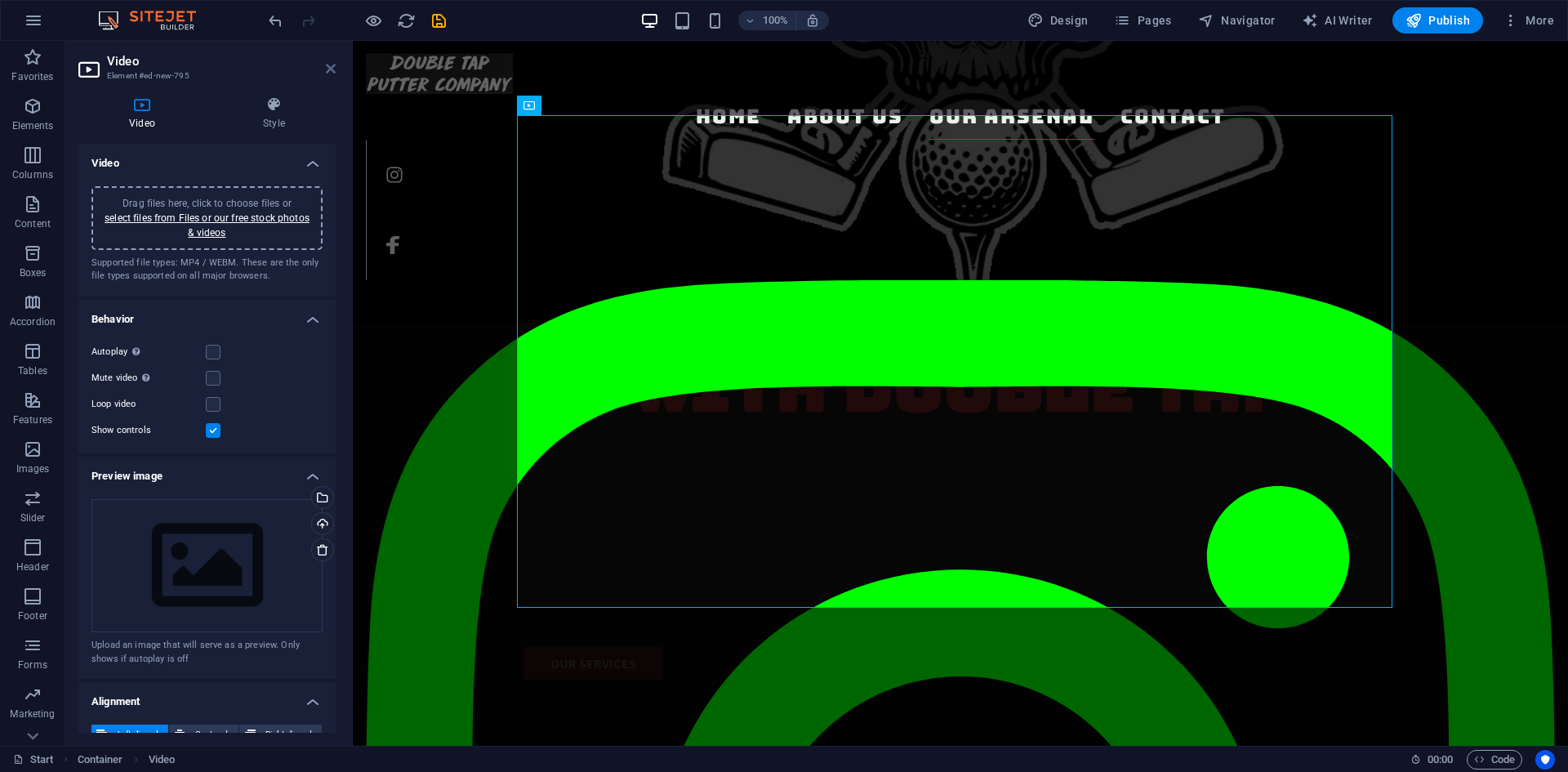
click at [329, 71] on icon at bounding box center [331, 68] width 10 height 13
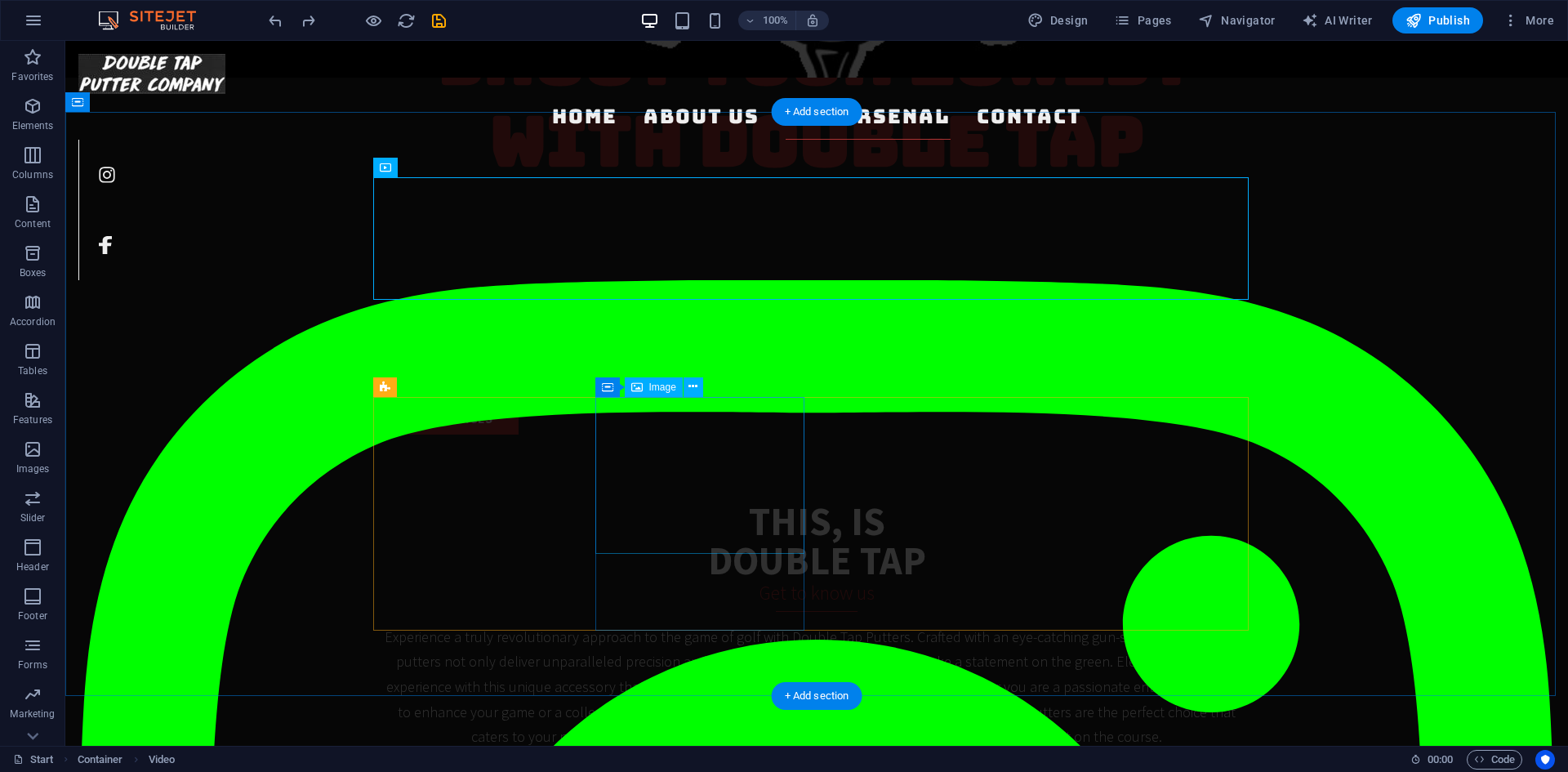
scroll to position [1007, 0]
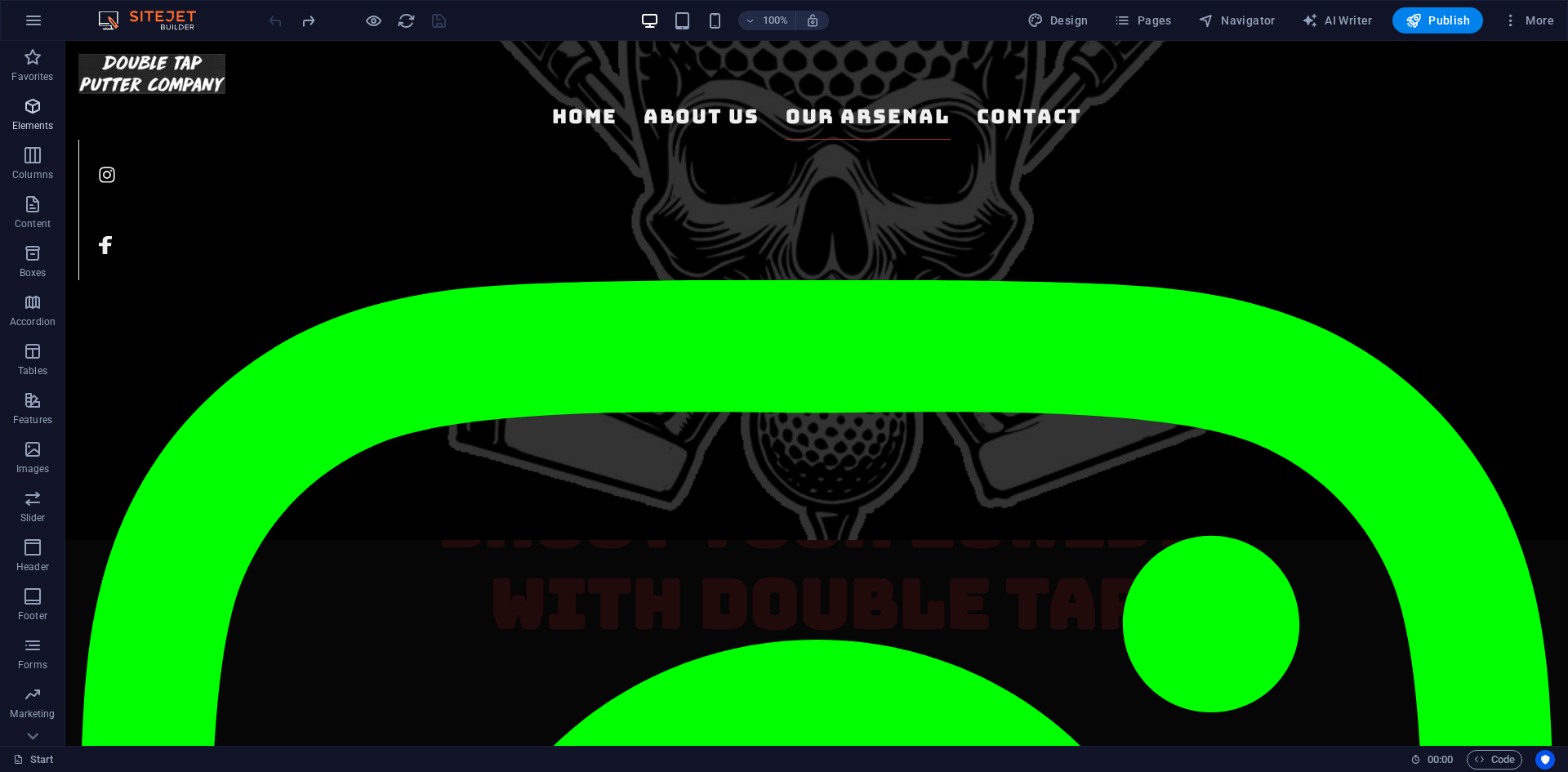
click at [37, 108] on icon "button" at bounding box center [32, 106] width 20 height 20
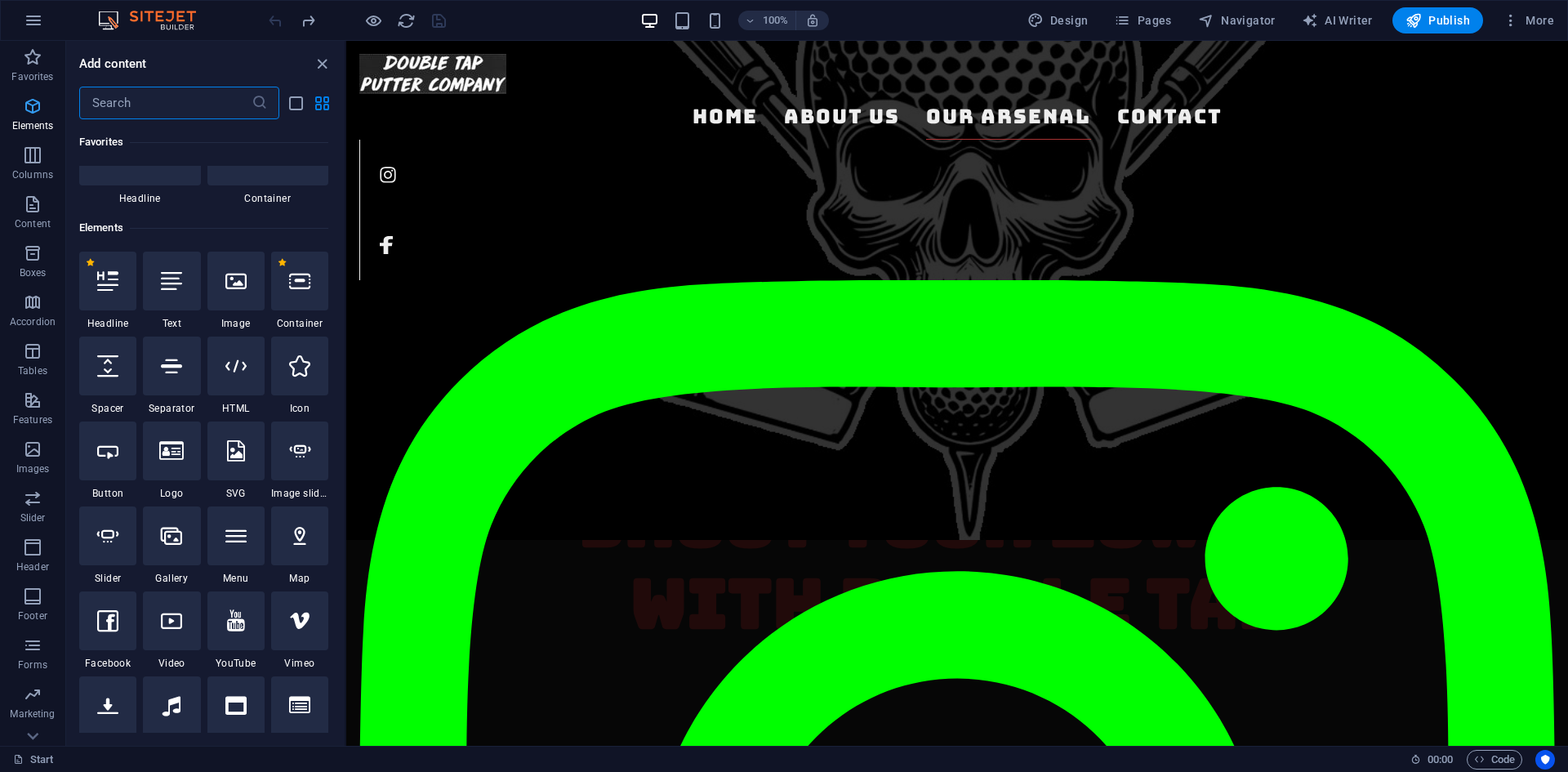
scroll to position [174, 0]
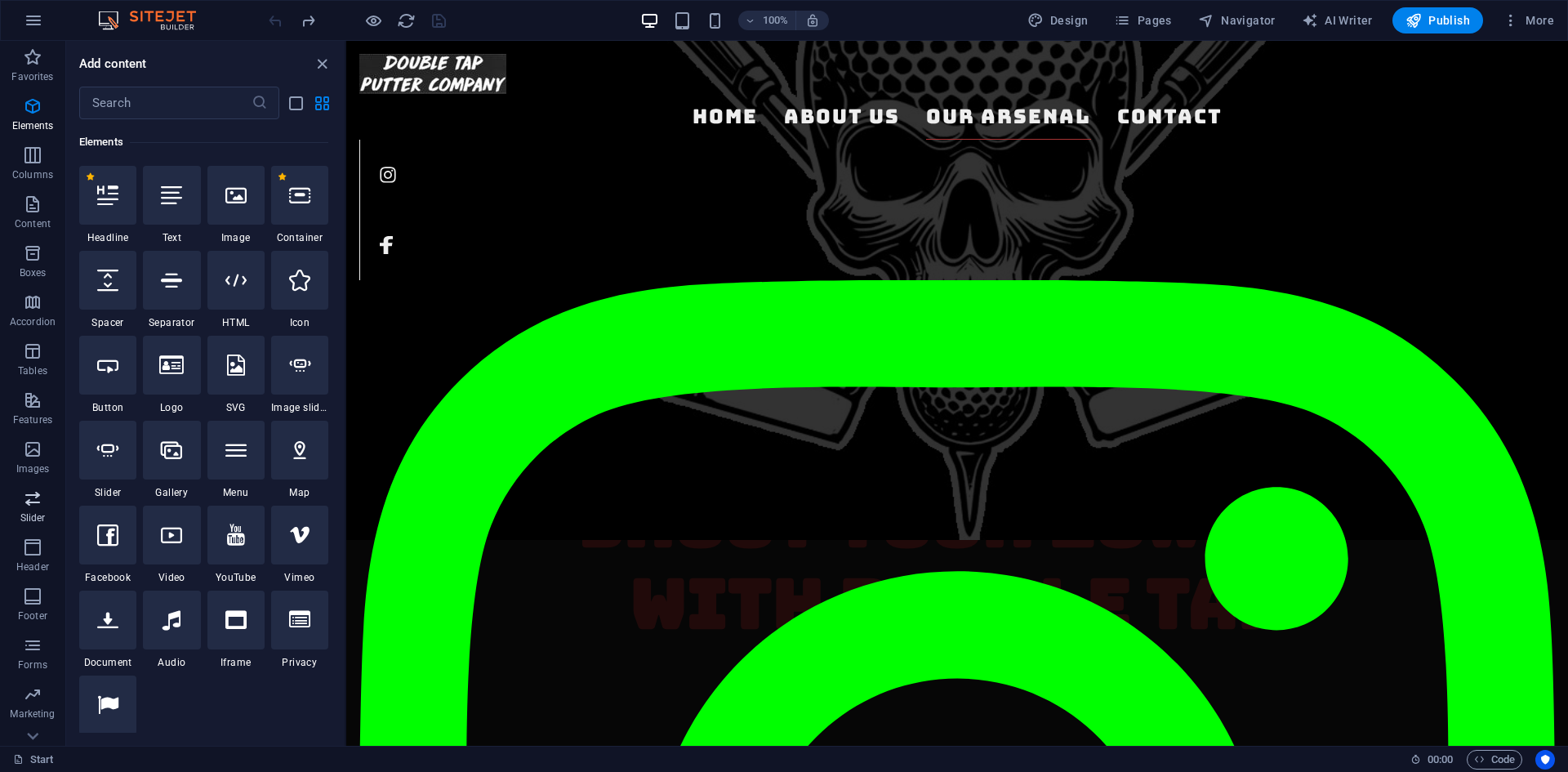
click at [30, 514] on p "Slider" at bounding box center [33, 517] width 25 height 13
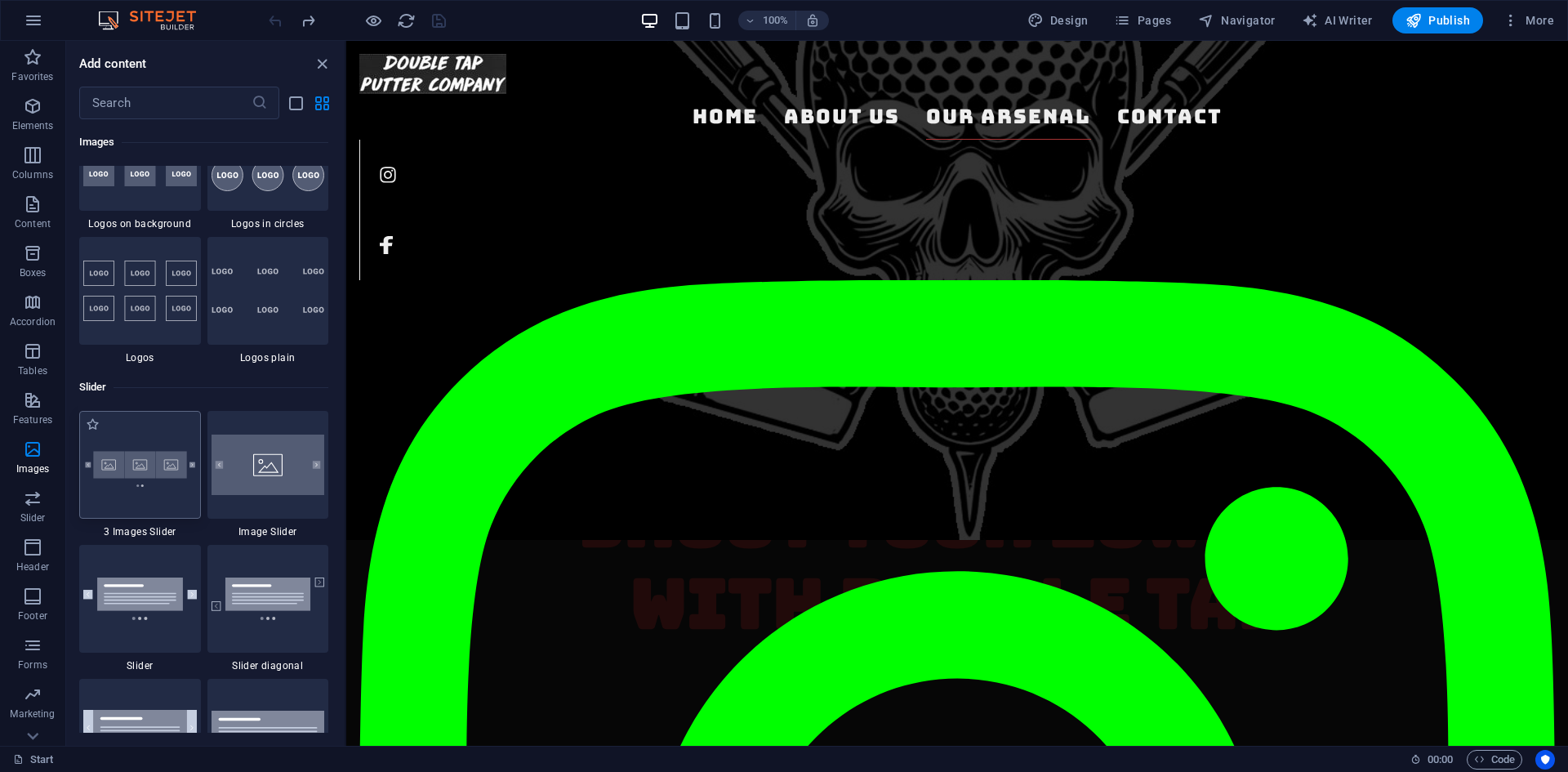
scroll to position [9092, 0]
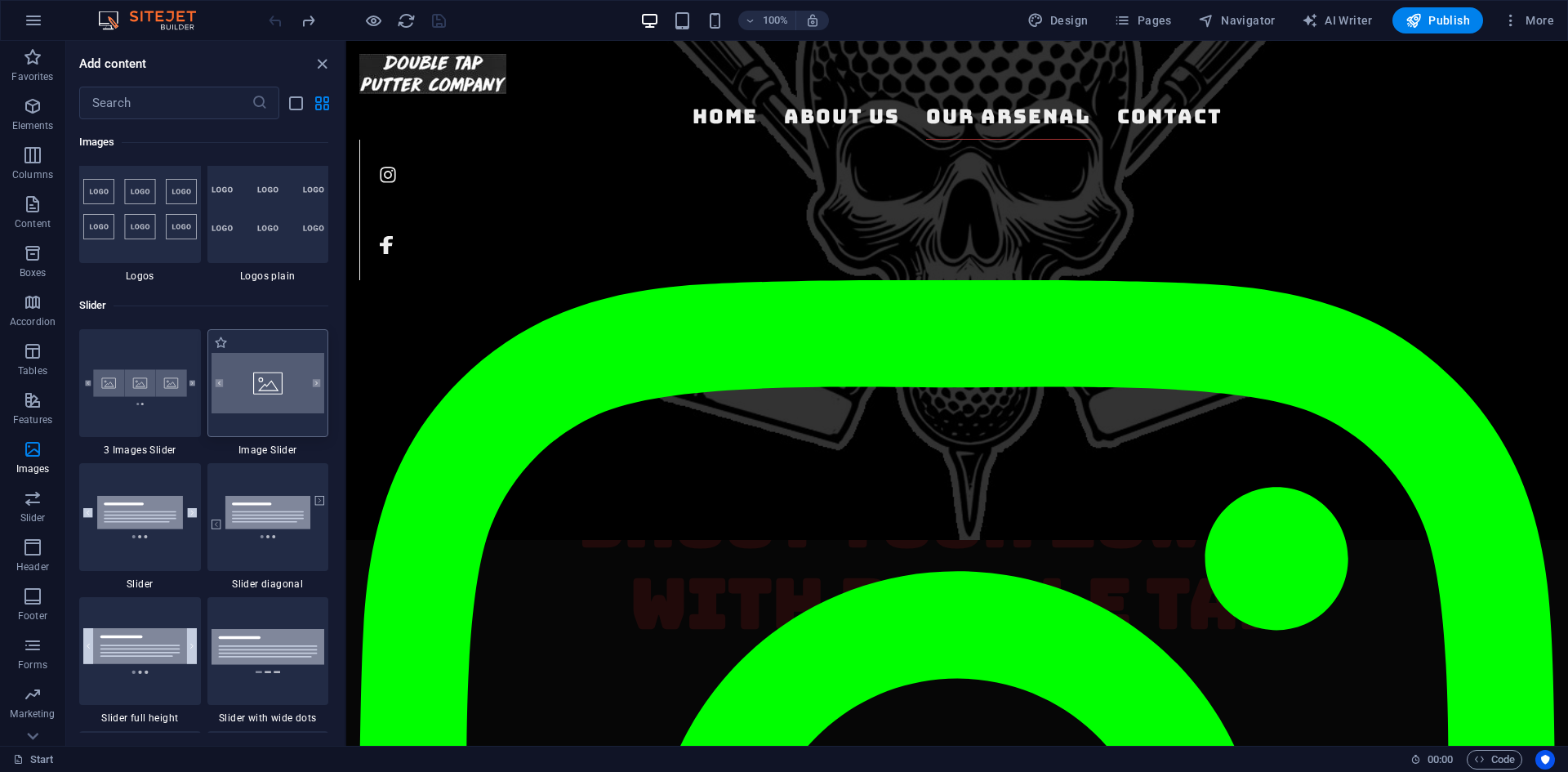
click at [262, 386] on img at bounding box center [268, 383] width 113 height 61
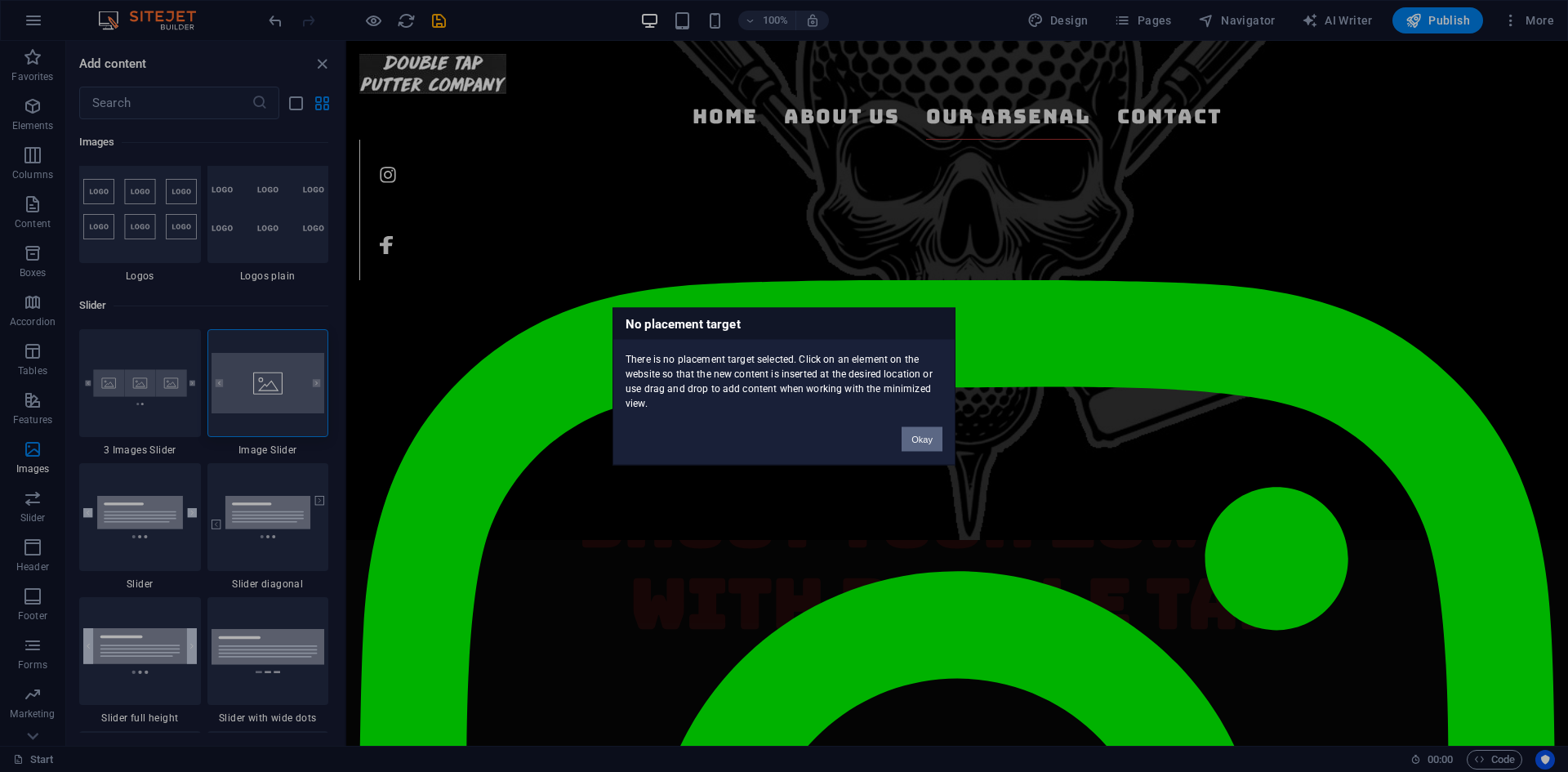
drag, startPoint x: 931, startPoint y: 434, endPoint x: 513, endPoint y: 286, distance: 443.4
click at [931, 434] on button "Okay" at bounding box center [923, 438] width 41 height 24
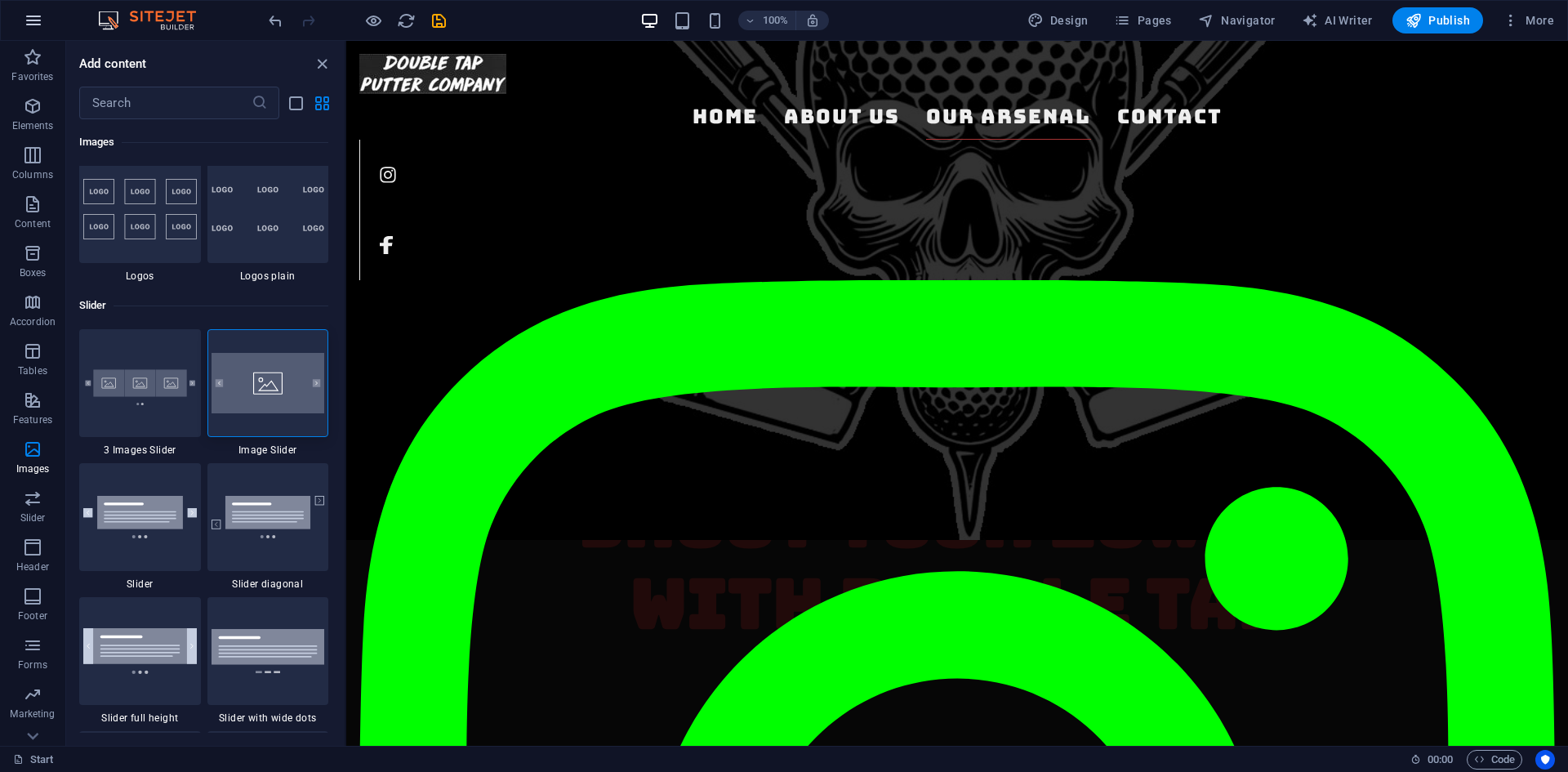
click at [35, 21] on icon "button" at bounding box center [33, 20] width 20 height 20
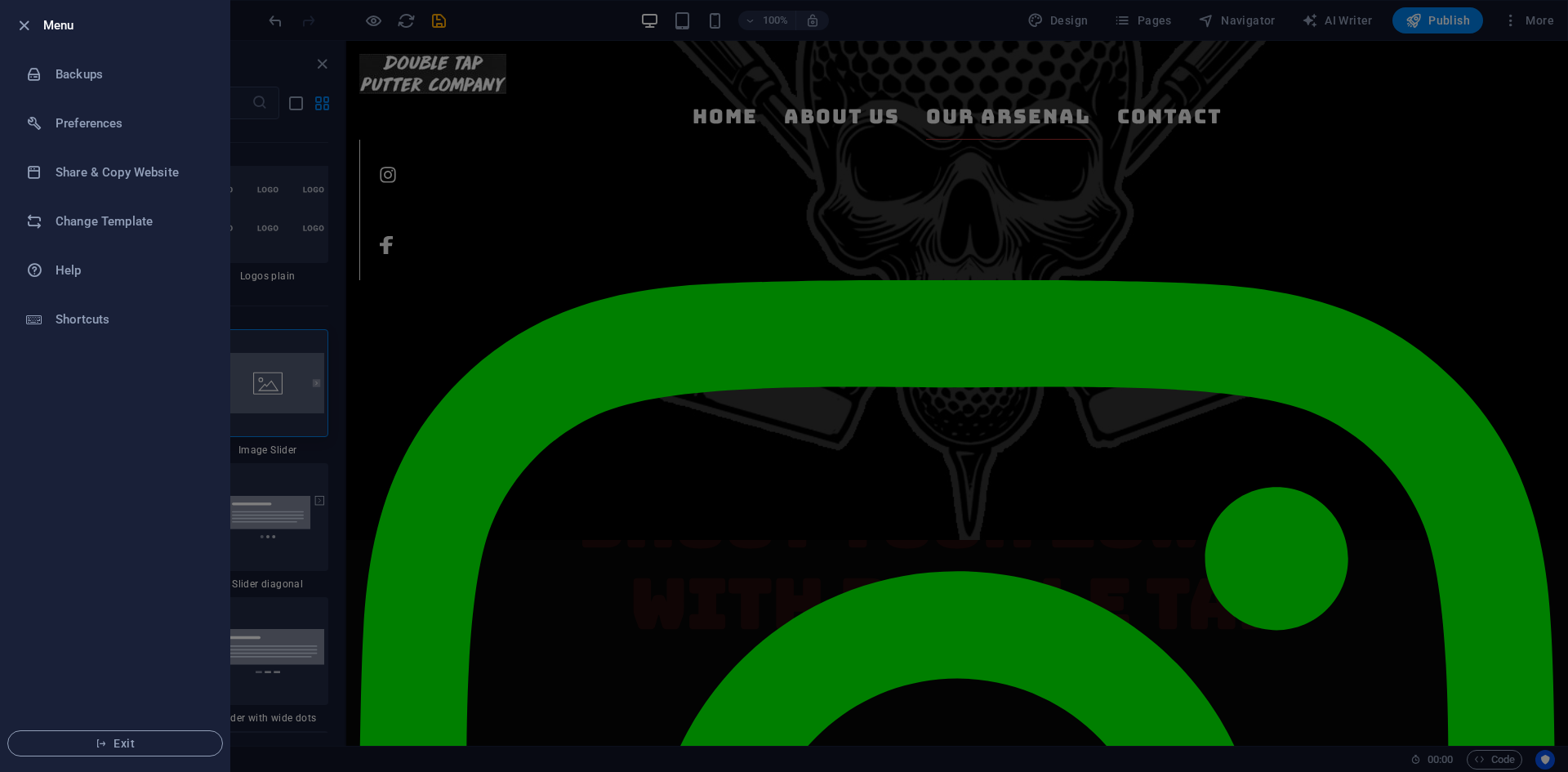
click at [35, 21] on div at bounding box center [28, 25] width 29 height 20
click at [32, 23] on icon "button" at bounding box center [23, 25] width 19 height 19
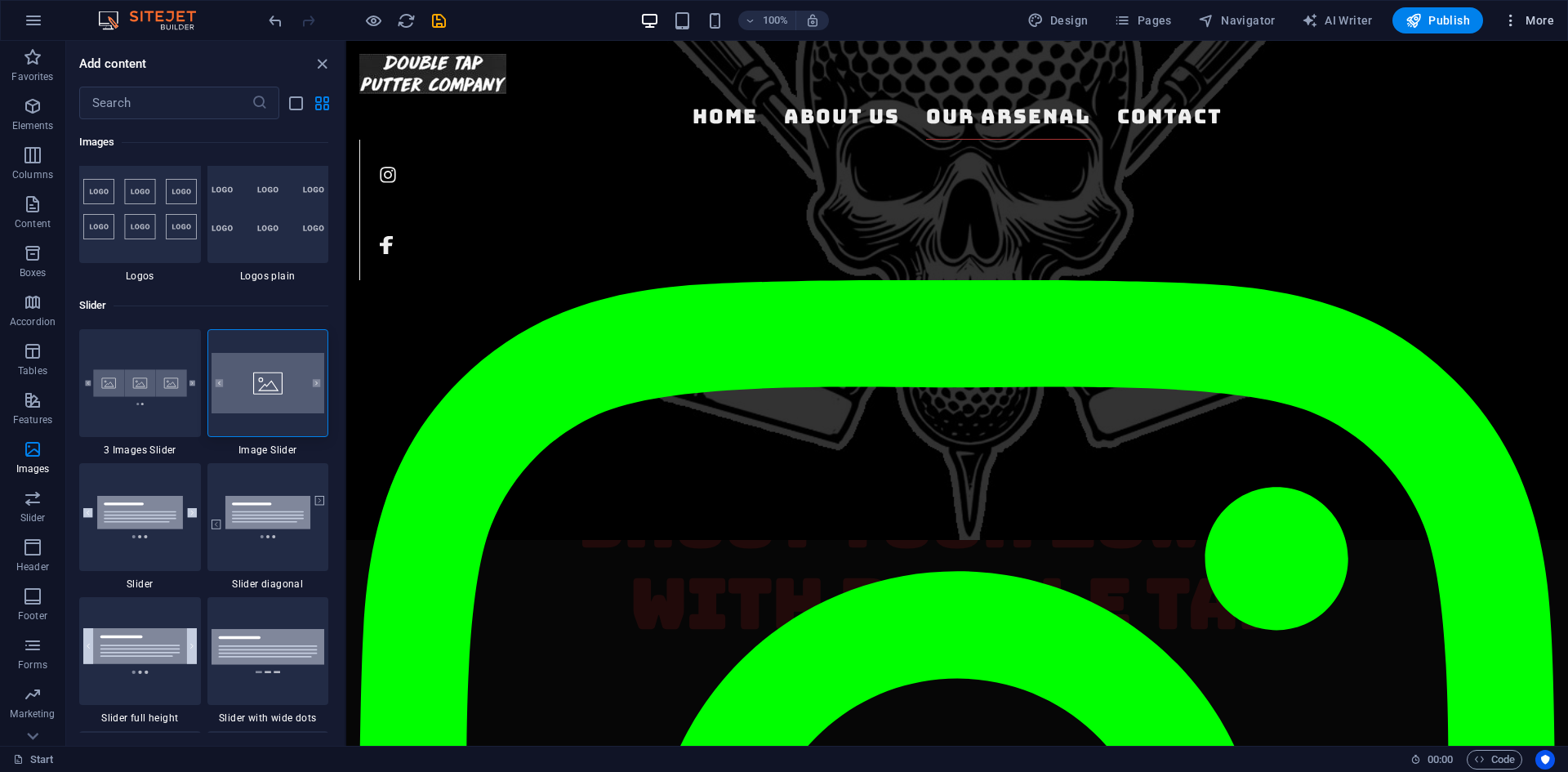
click at [1540, 18] on span "More" at bounding box center [1528, 20] width 52 height 17
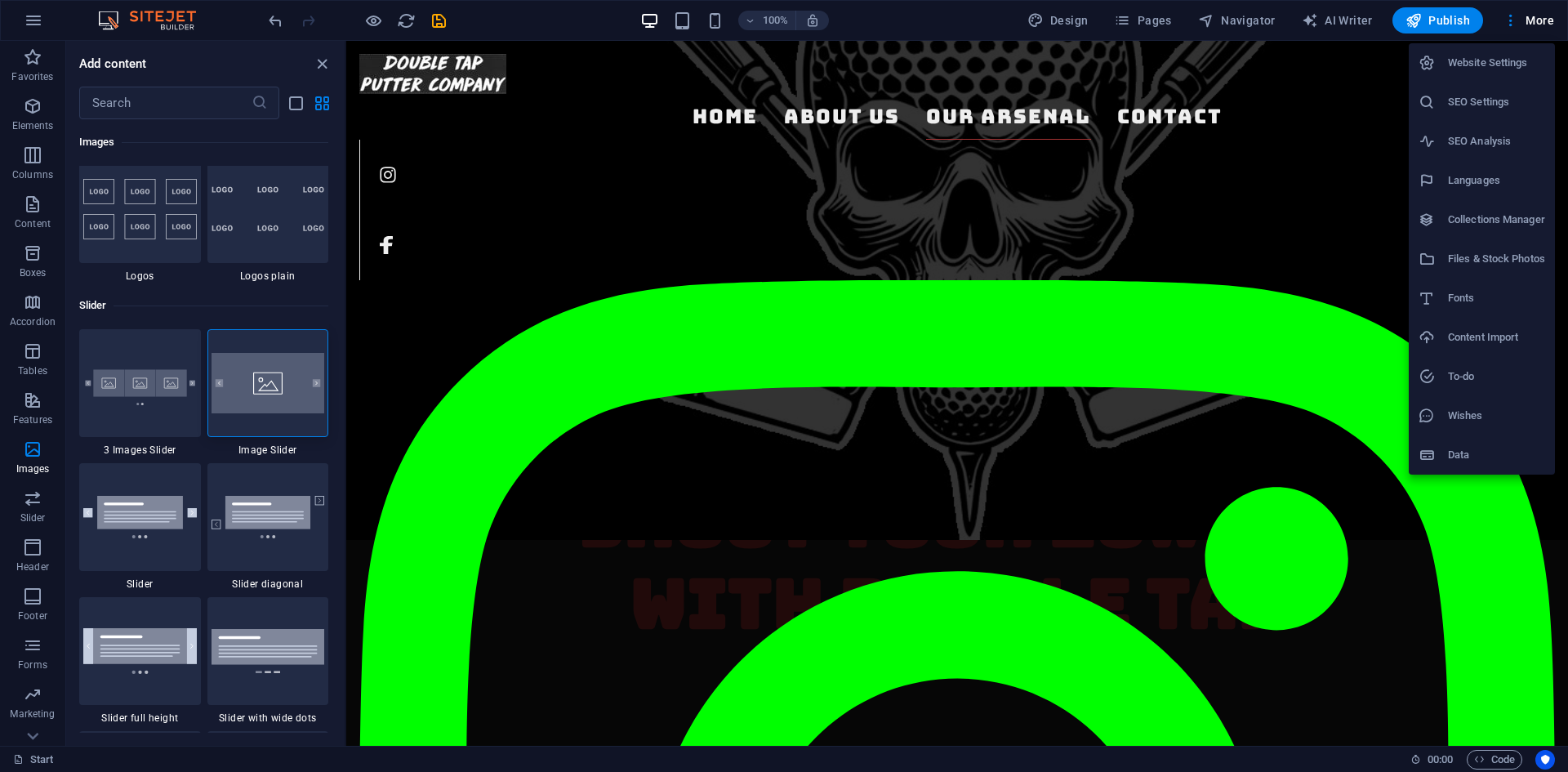
click at [1495, 245] on li "Files & Stock Photos" at bounding box center [1482, 259] width 146 height 39
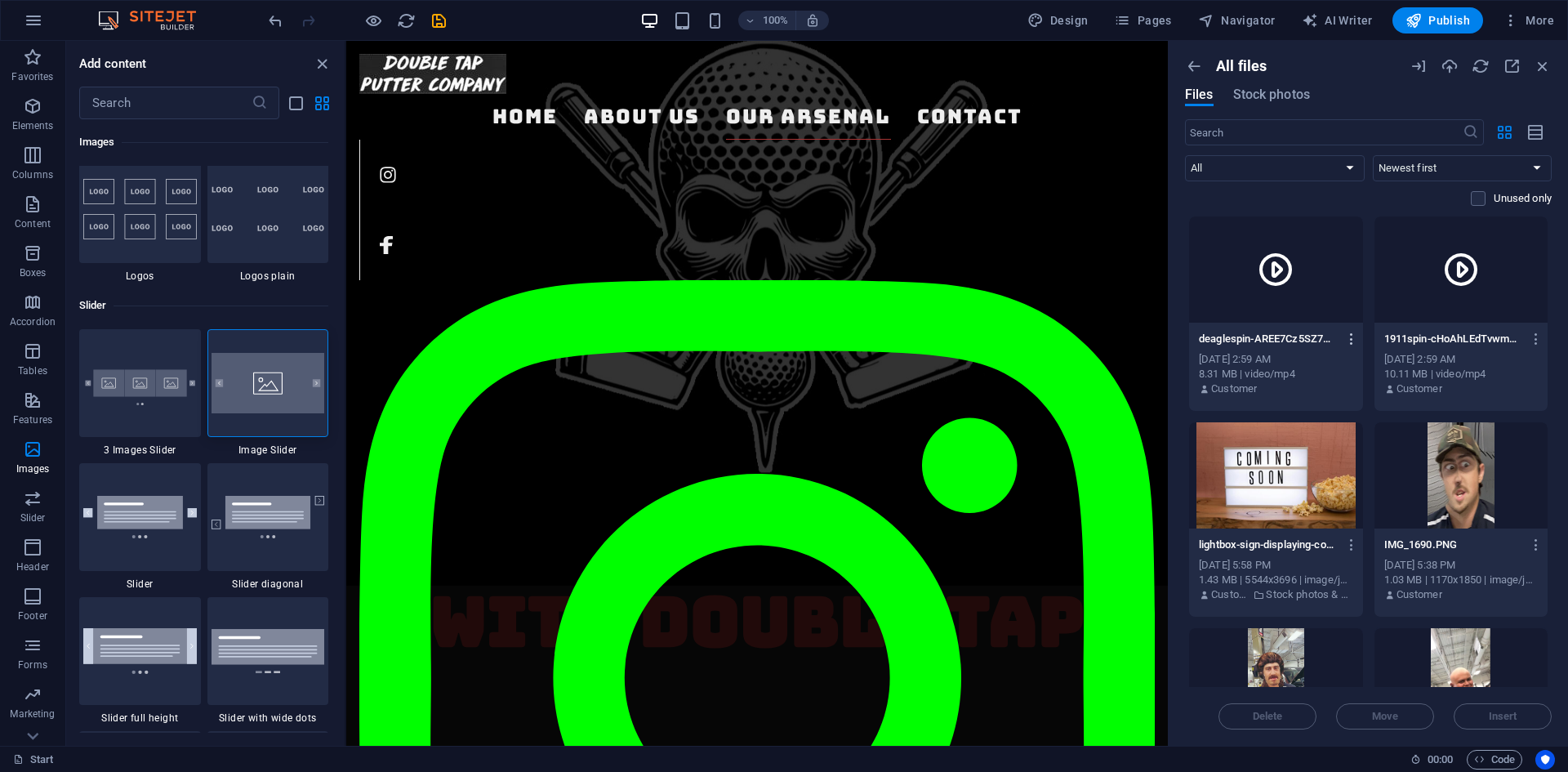
click at [1348, 332] on icon "button" at bounding box center [1352, 339] width 16 height 15
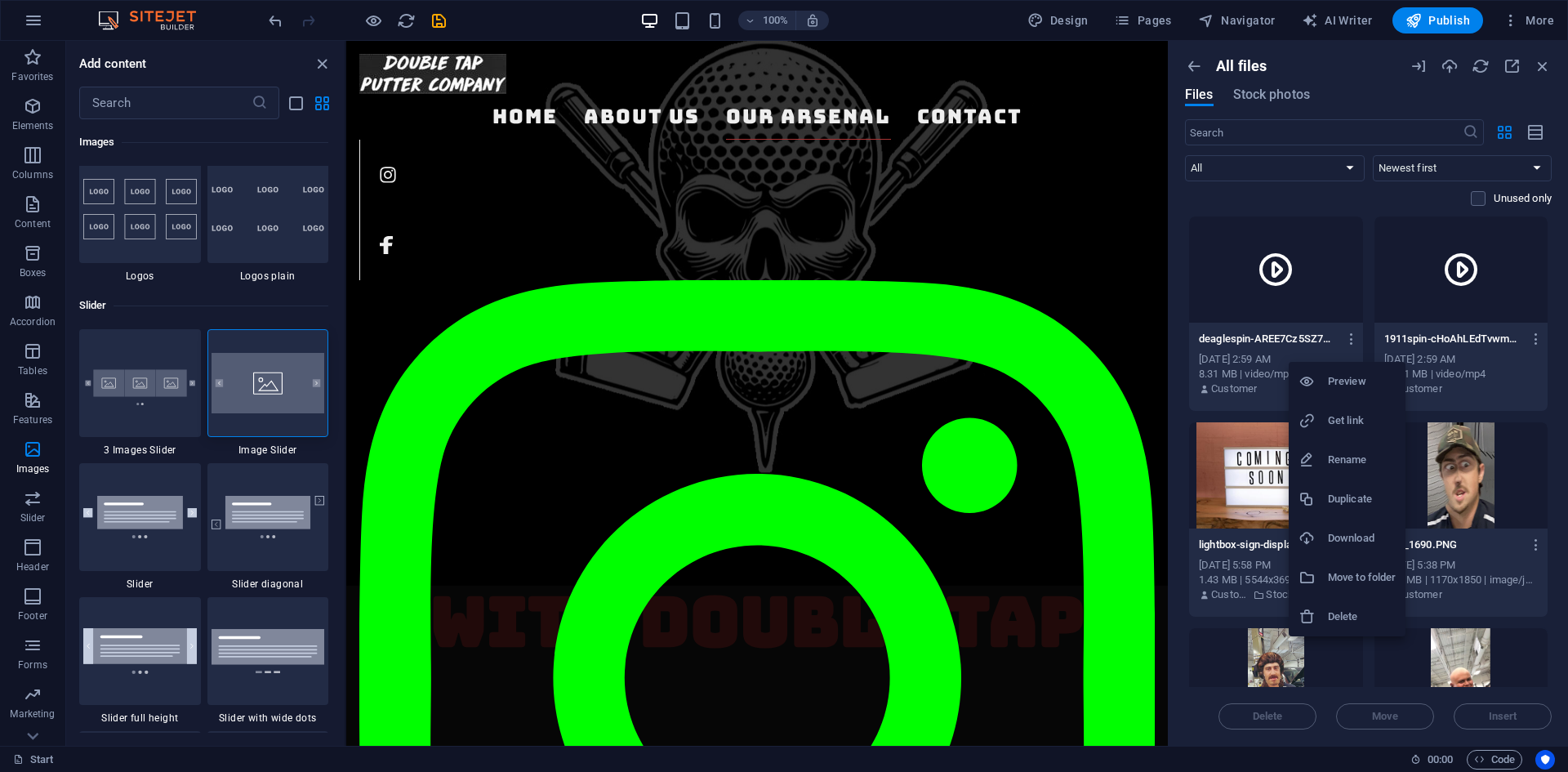
click at [1344, 386] on h6 "Preview" at bounding box center [1361, 382] width 67 height 20
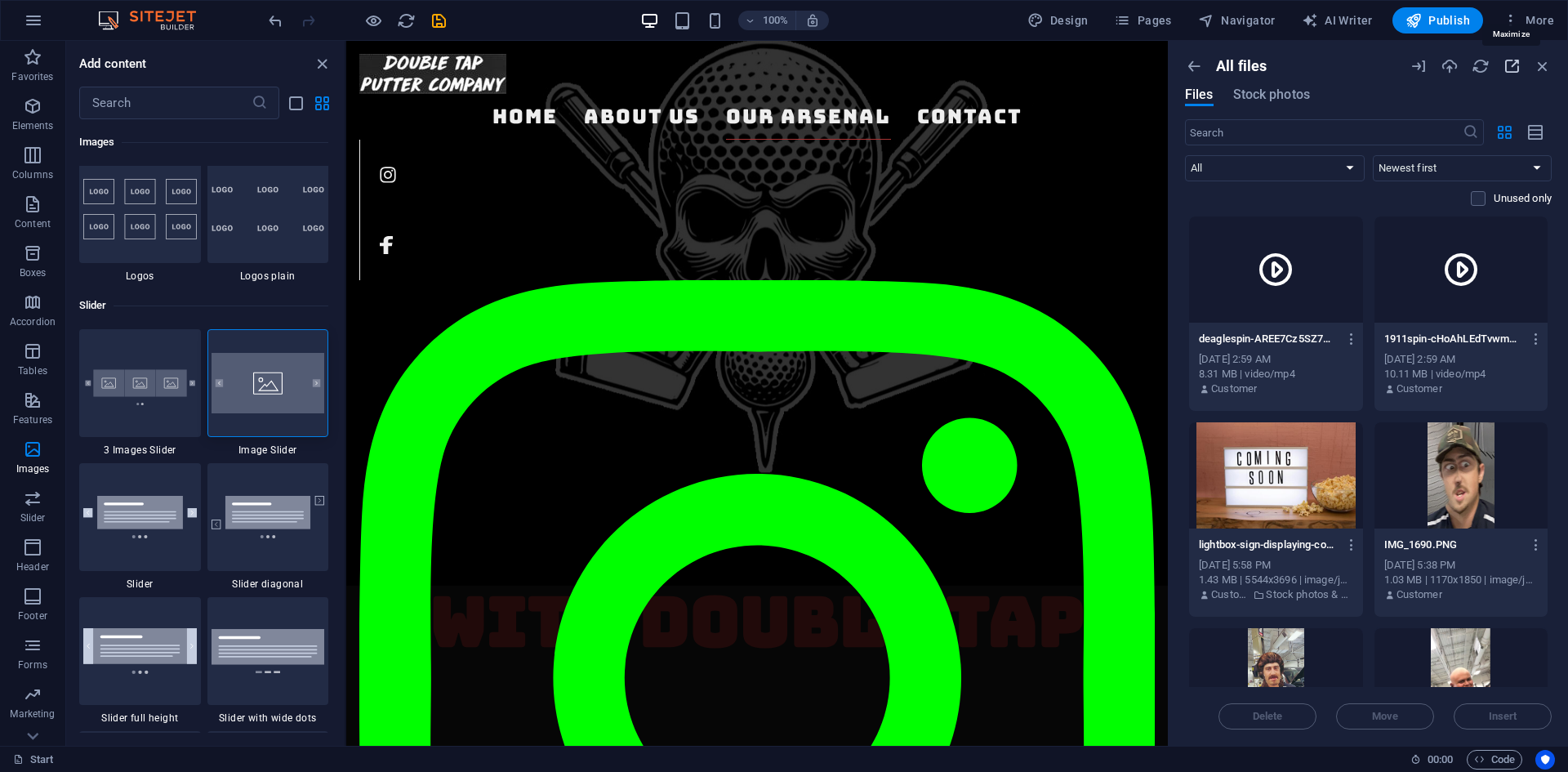
click at [1508, 62] on icon "button" at bounding box center [1511, 66] width 18 height 18
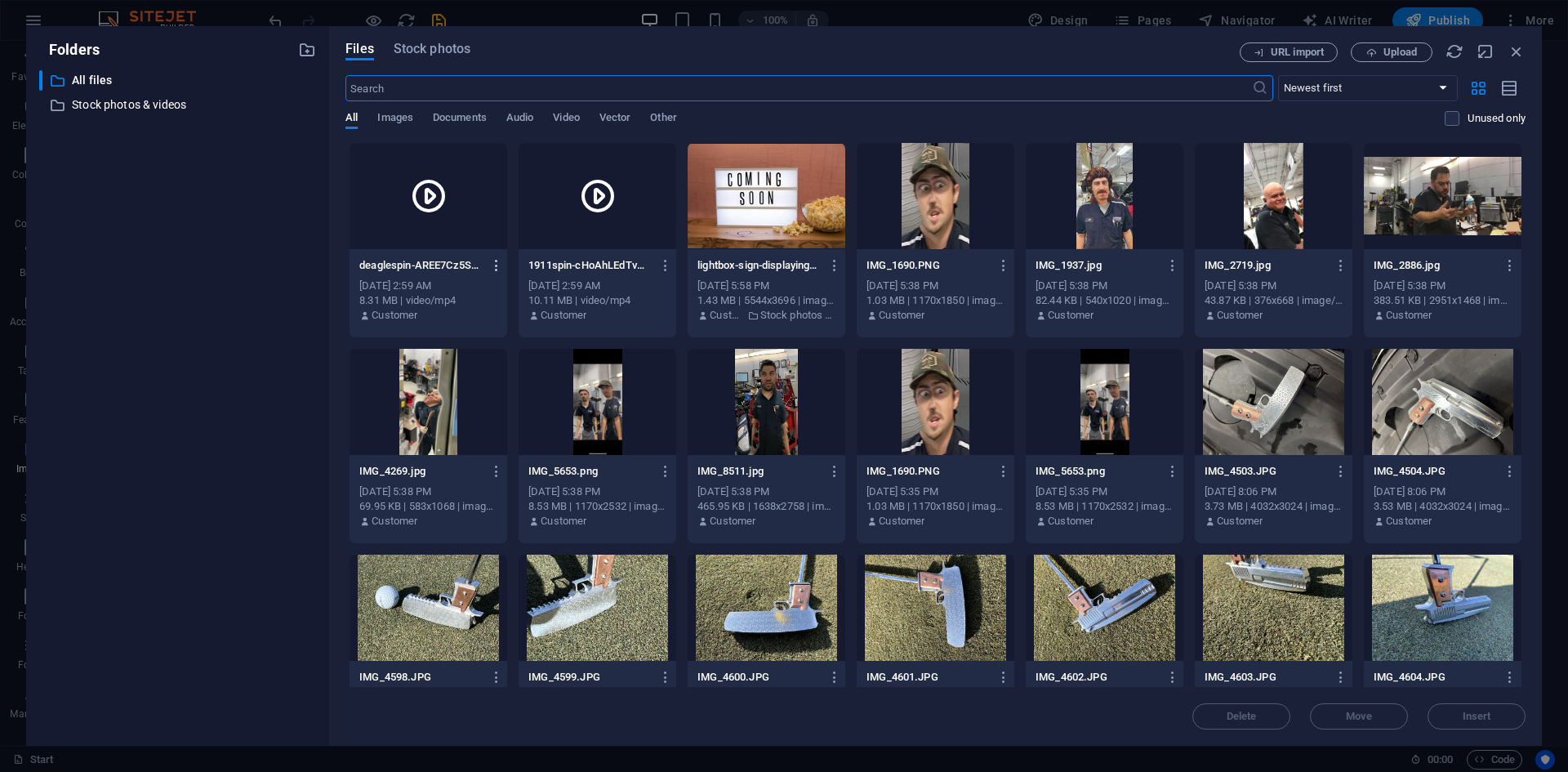
click at [489, 260] on icon "button" at bounding box center [497, 264] width 16 height 15
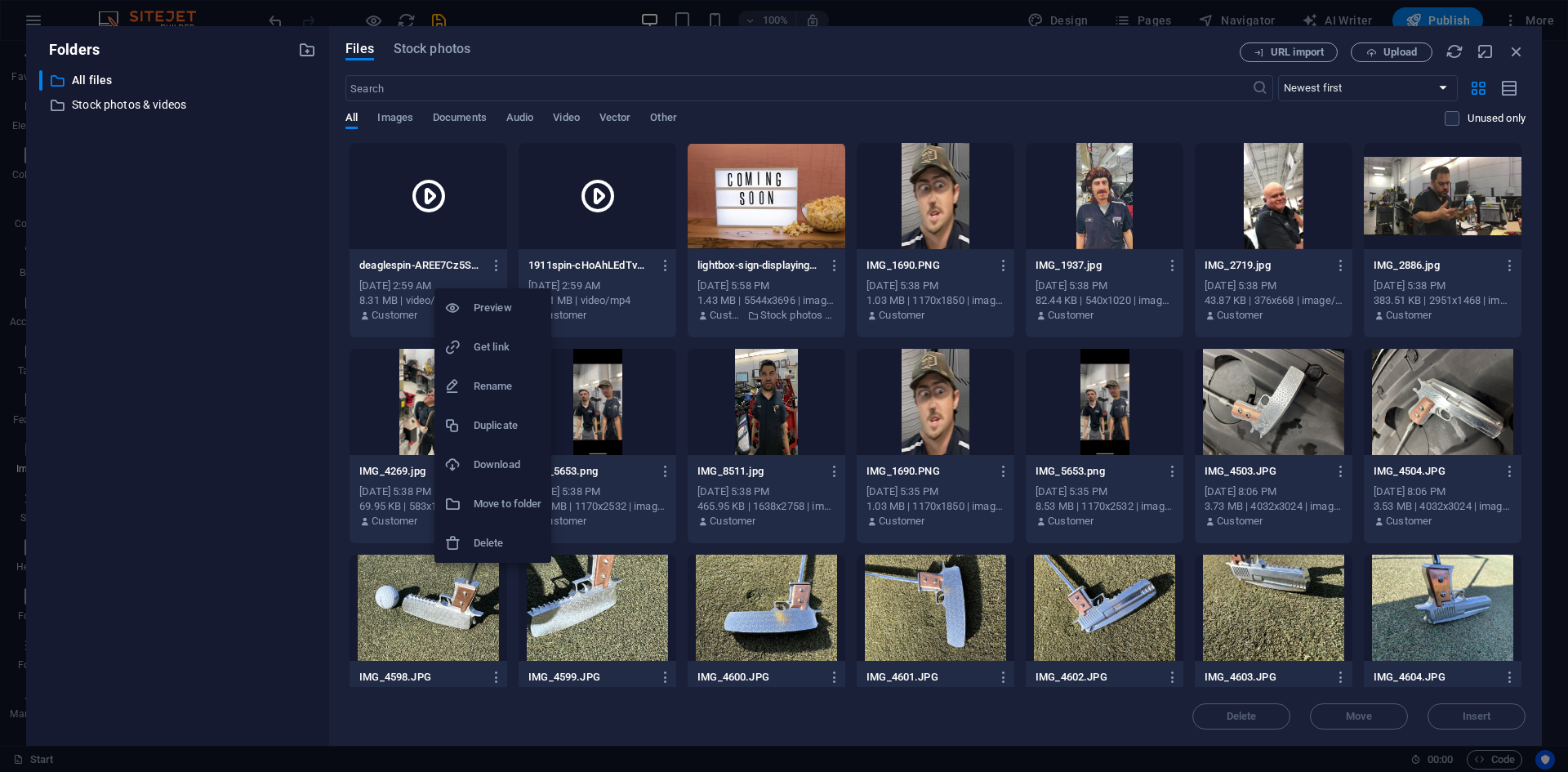
click at [496, 264] on div at bounding box center [784, 386] width 1568 height 772
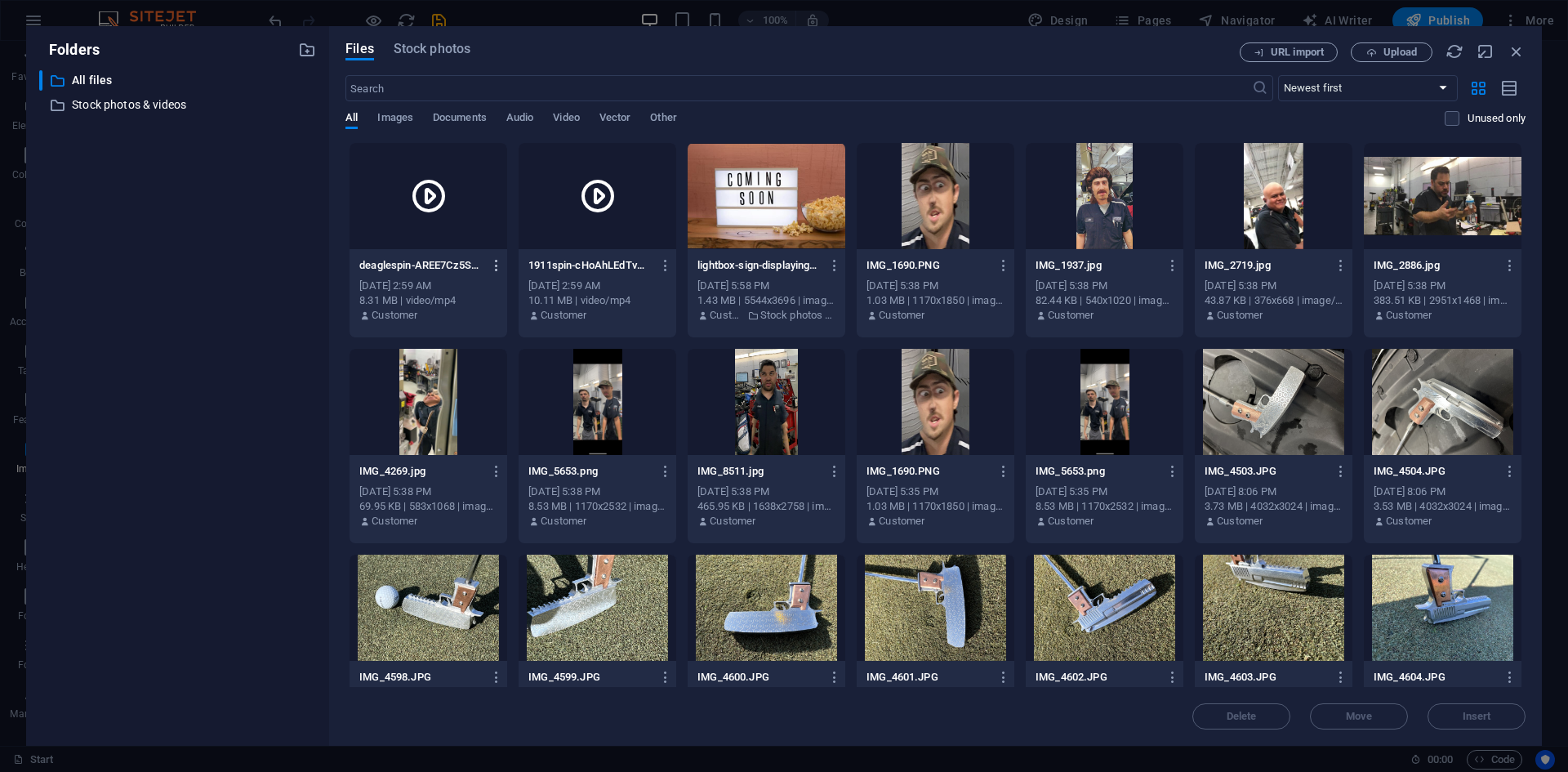
click at [494, 269] on icon "button" at bounding box center [497, 264] width 16 height 15
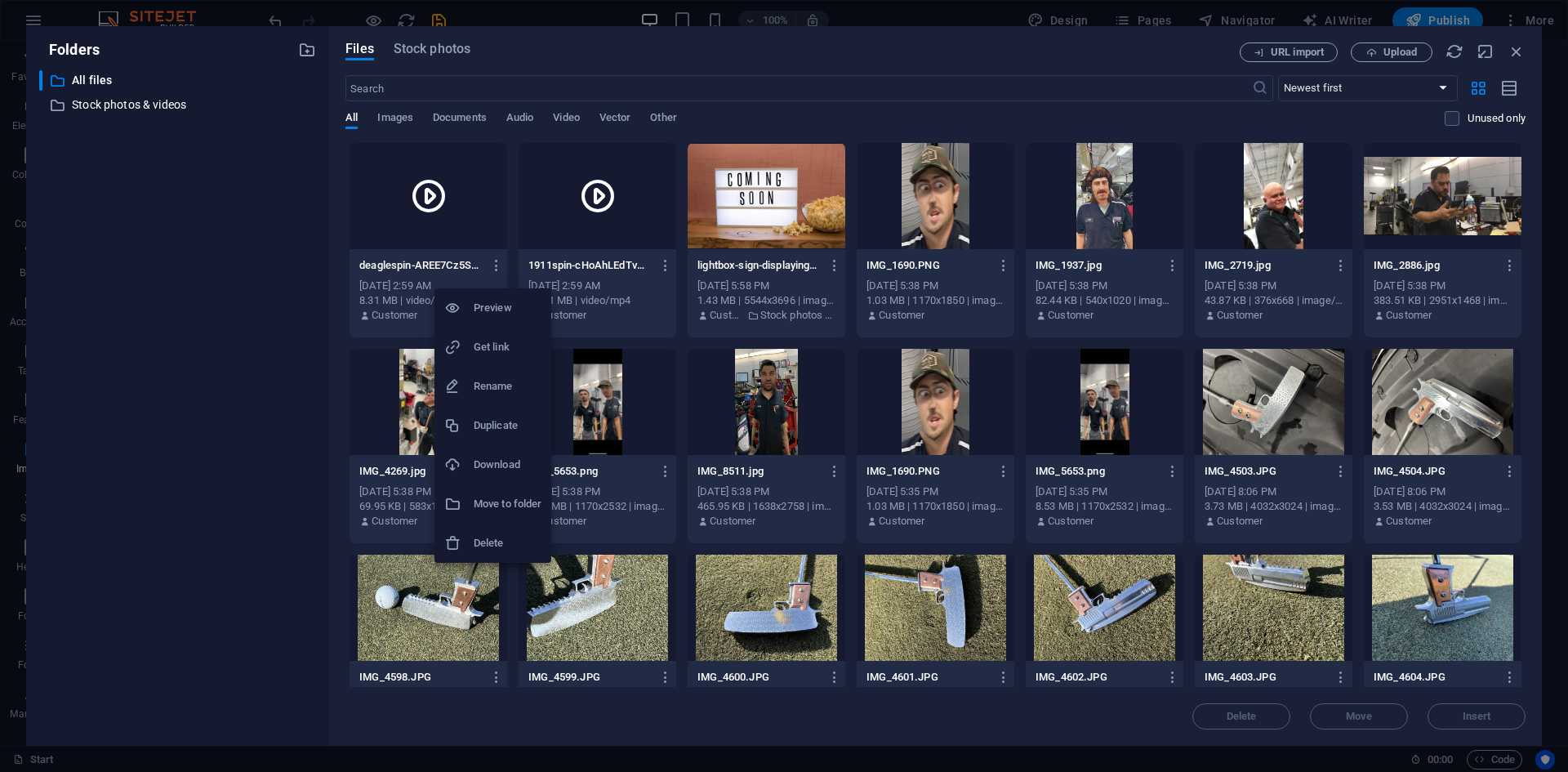
click at [492, 347] on h6 "Get link" at bounding box center [507, 346] width 67 height 20
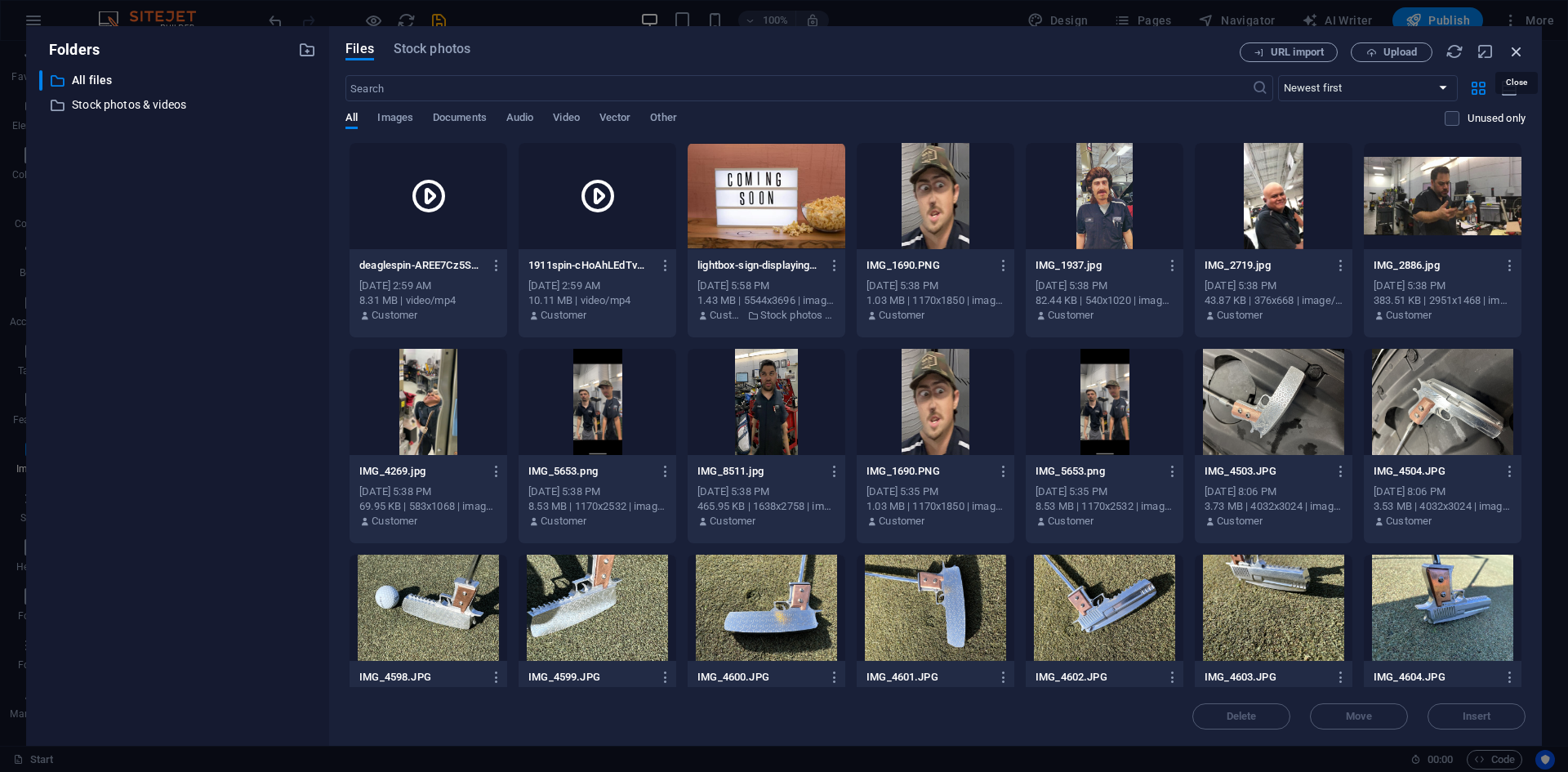
drag, startPoint x: 1510, startPoint y: 56, endPoint x: 1159, endPoint y: 26, distance: 352.3
click at [1511, 57] on icon "button" at bounding box center [1516, 51] width 18 height 18
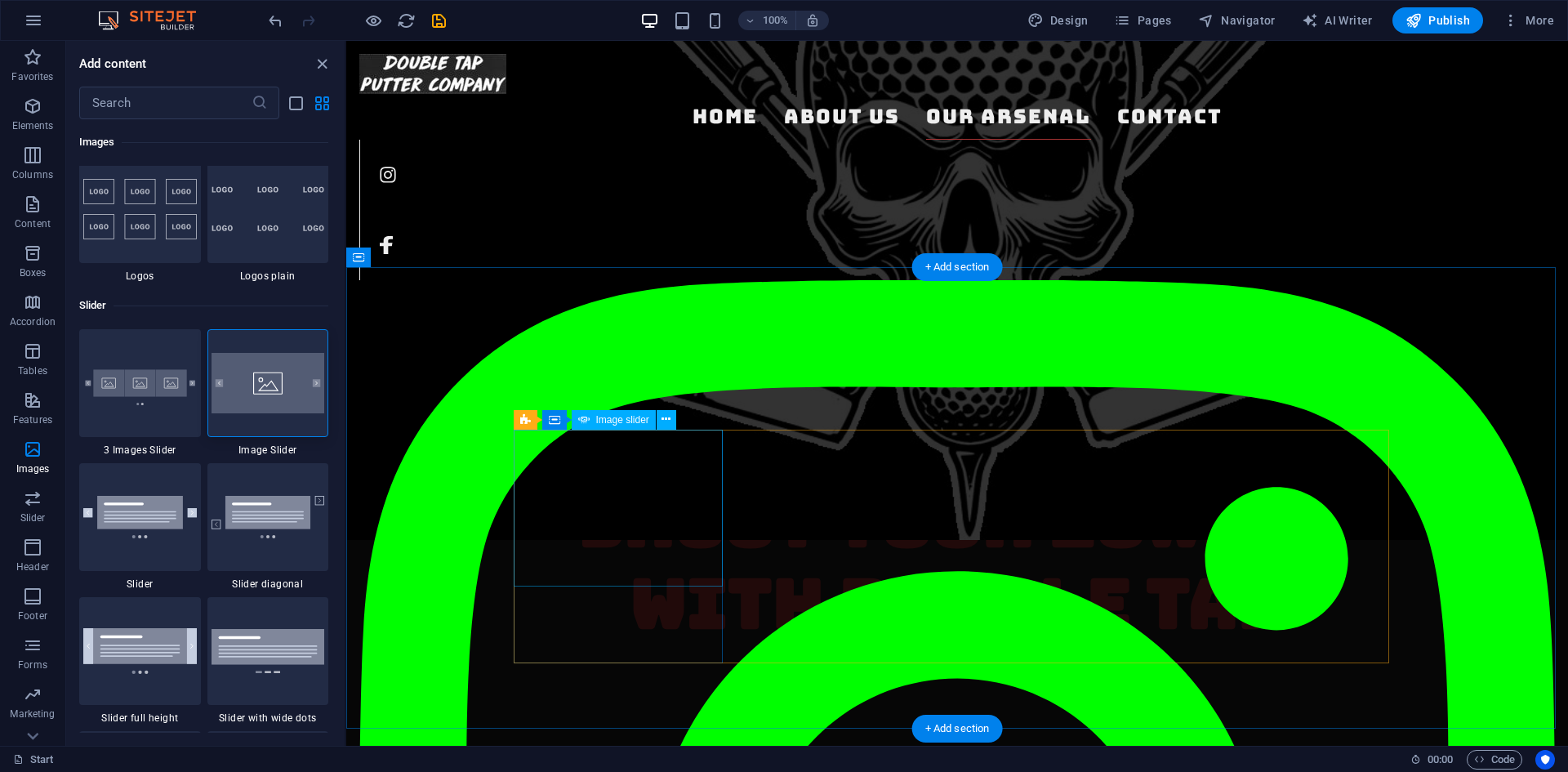
select select "ms"
select select "s"
select select "progressive"
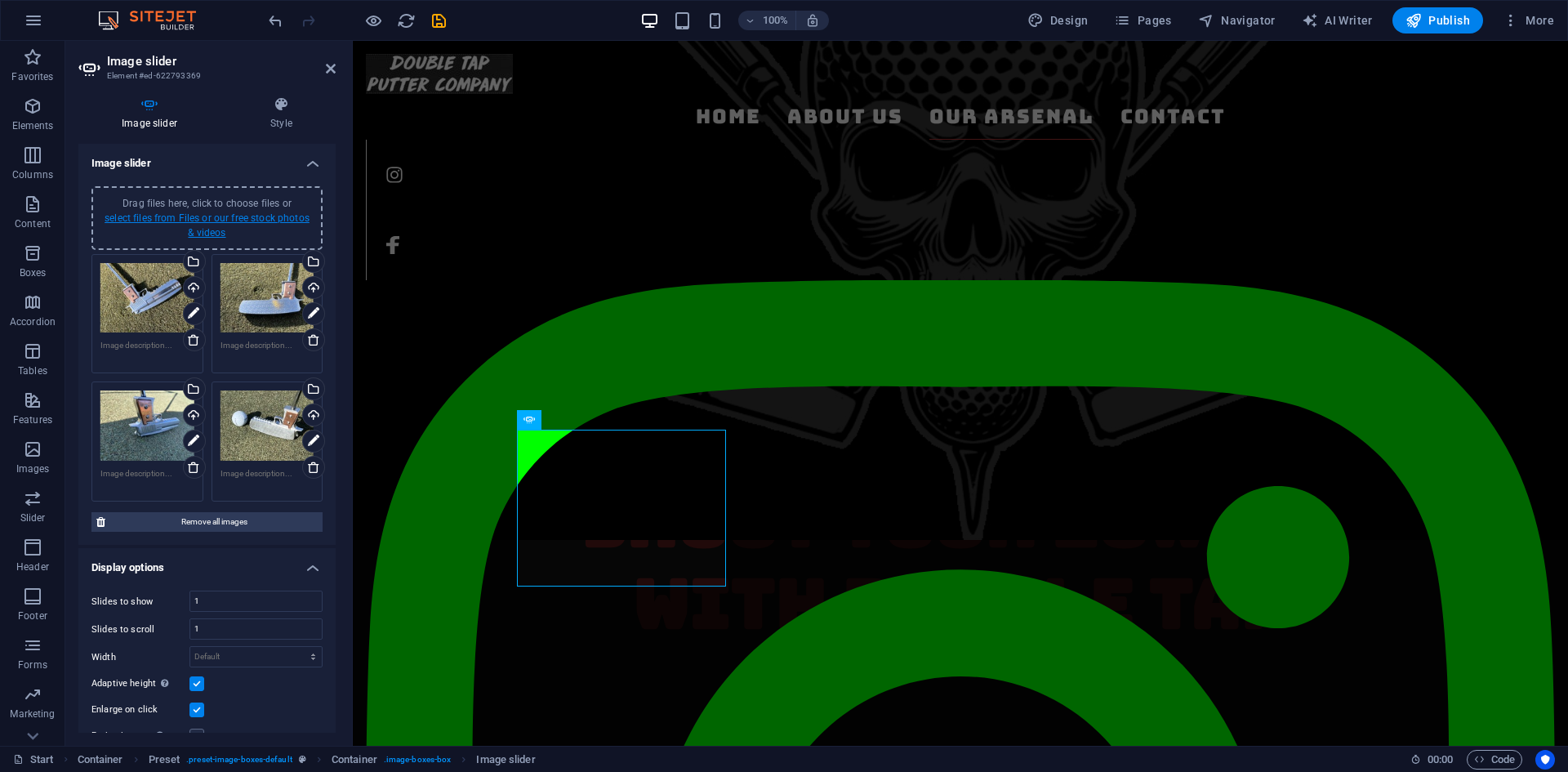
click at [196, 219] on link "select files from Files or our free stock photos & videos" at bounding box center [207, 224] width 205 height 26
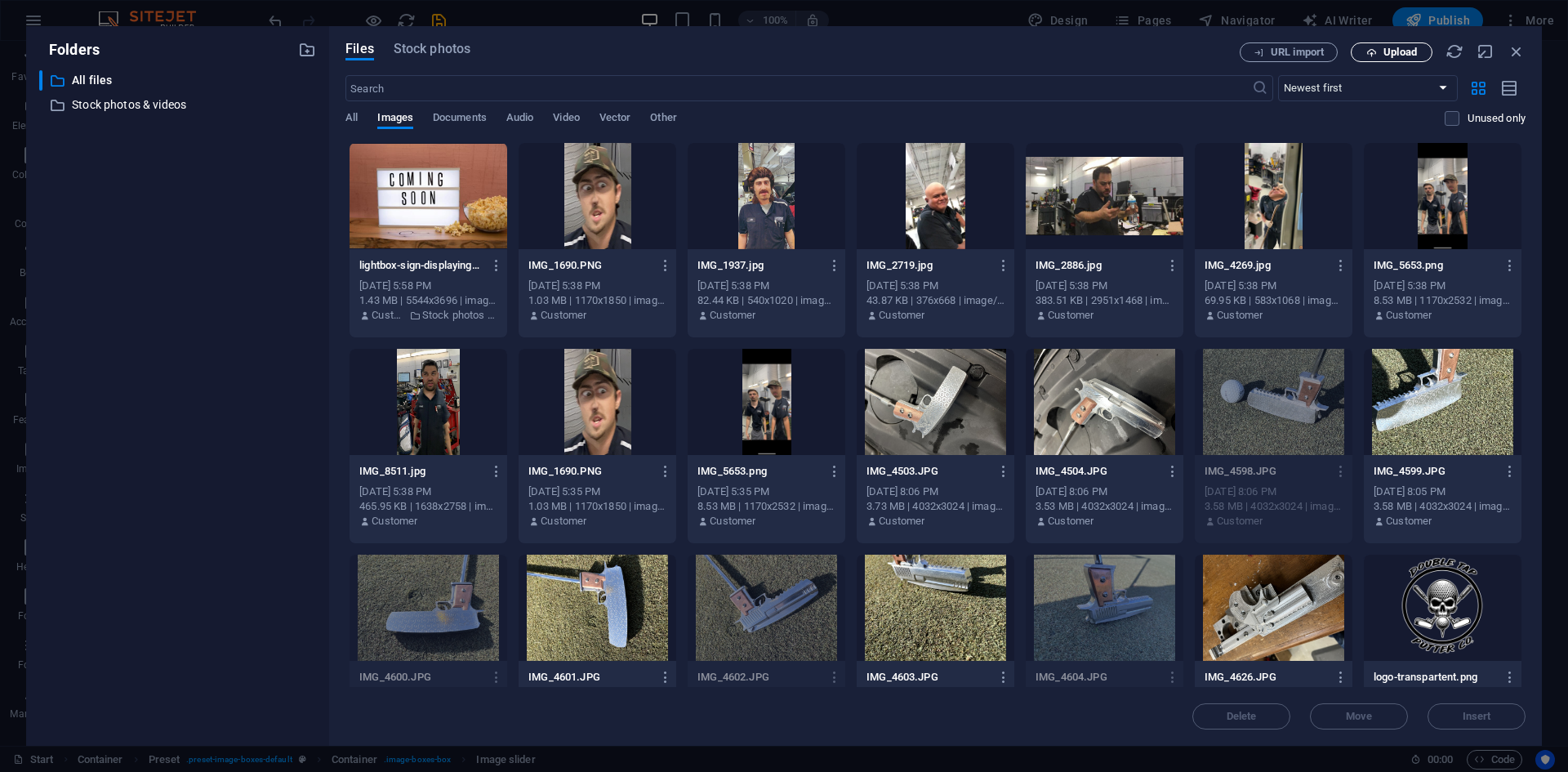
click at [1396, 53] on span "Upload" at bounding box center [1400, 53] width 33 height 10
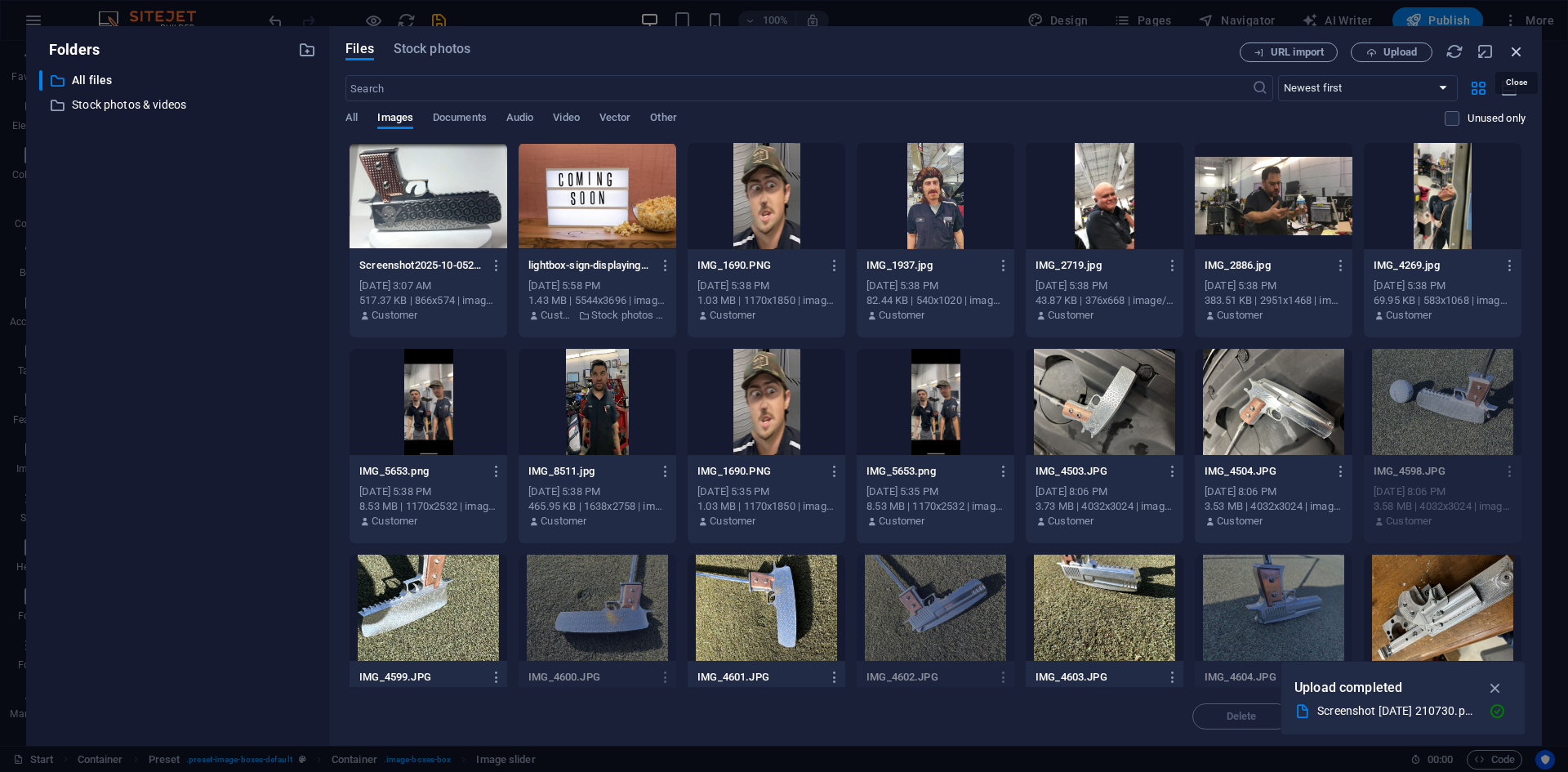
drag, startPoint x: 1519, startPoint y: 48, endPoint x: 920, endPoint y: 101, distance: 601.3
click at [1519, 48] on icon "button" at bounding box center [1516, 51] width 18 height 18
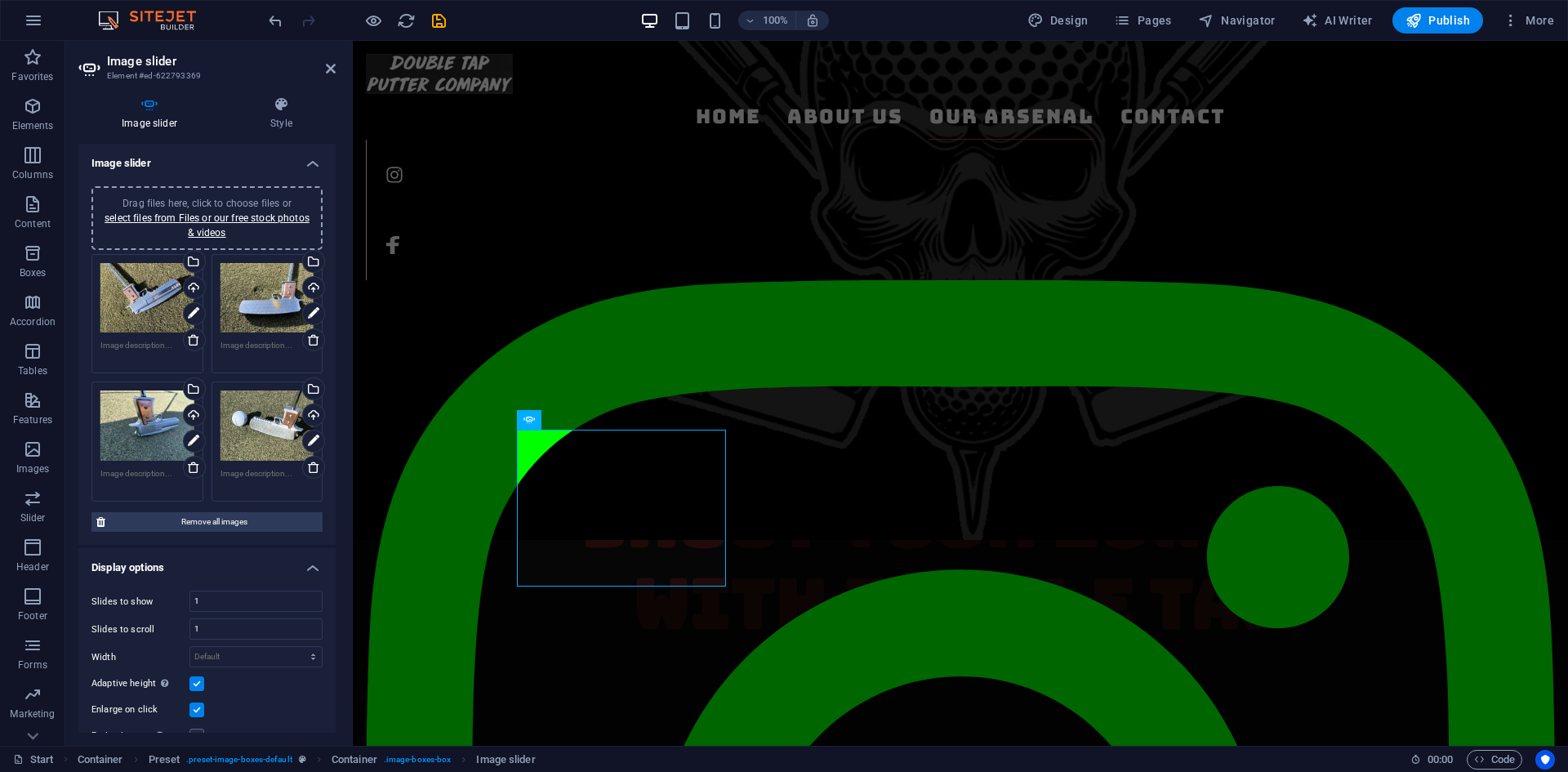
click at [232, 210] on div "Drag files here, click to choose files or select files from Files or our free s…" at bounding box center [207, 218] width 212 height 44
click at [218, 217] on link "select files from Files or our free stock photos & videos" at bounding box center [207, 224] width 205 height 26
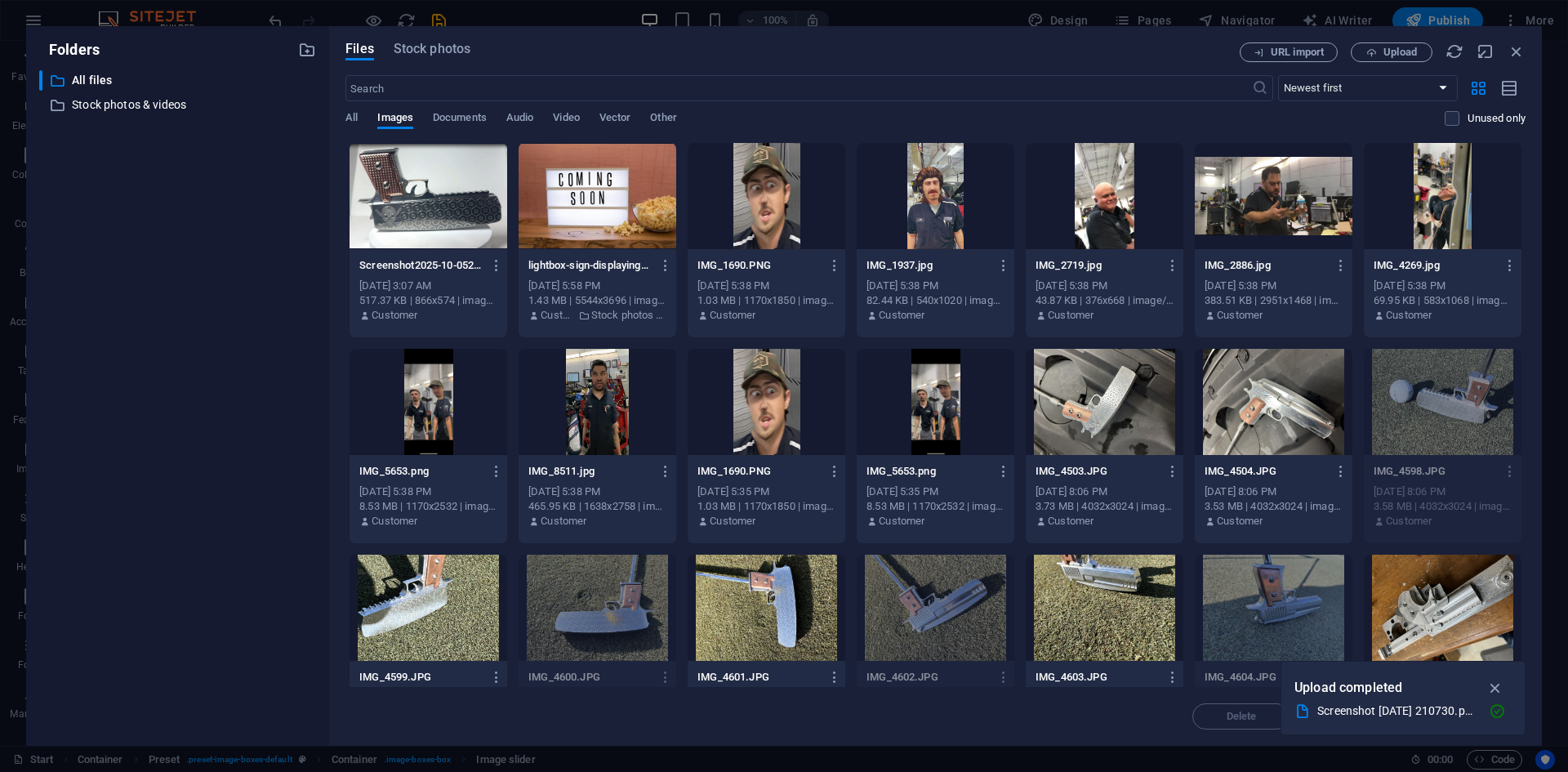
click at [420, 197] on div at bounding box center [428, 195] width 157 height 106
click at [420, 197] on div "1" at bounding box center [428, 195] width 157 height 106
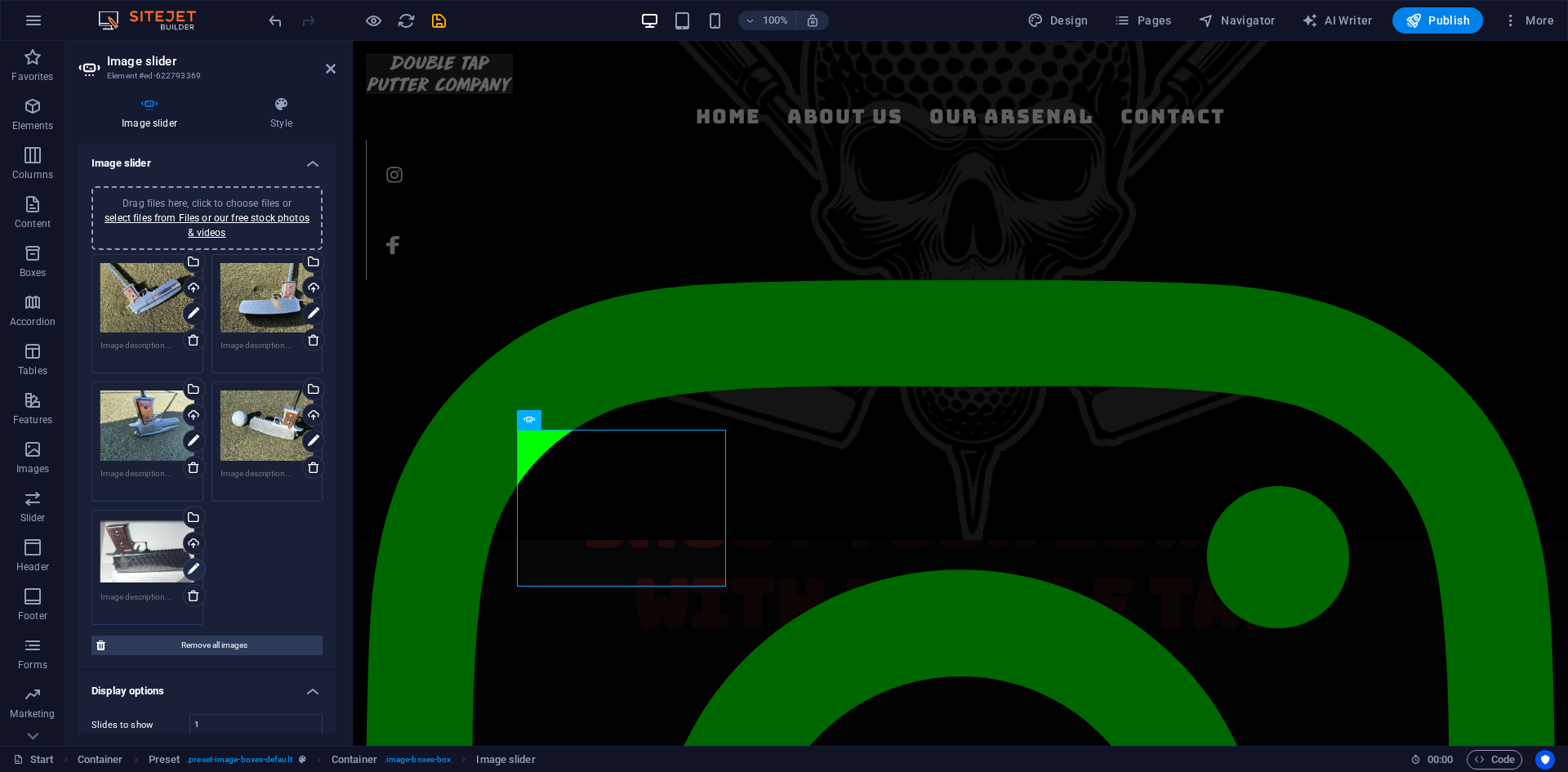
click at [192, 564] on icon at bounding box center [193, 569] width 12 height 20
drag, startPoint x: 142, startPoint y: 550, endPoint x: 225, endPoint y: 561, distance: 83.7
click at [225, 561] on div "Drag files here, click to choose files or select files from Files or our free s…" at bounding box center [207, 439] width 239 height 380
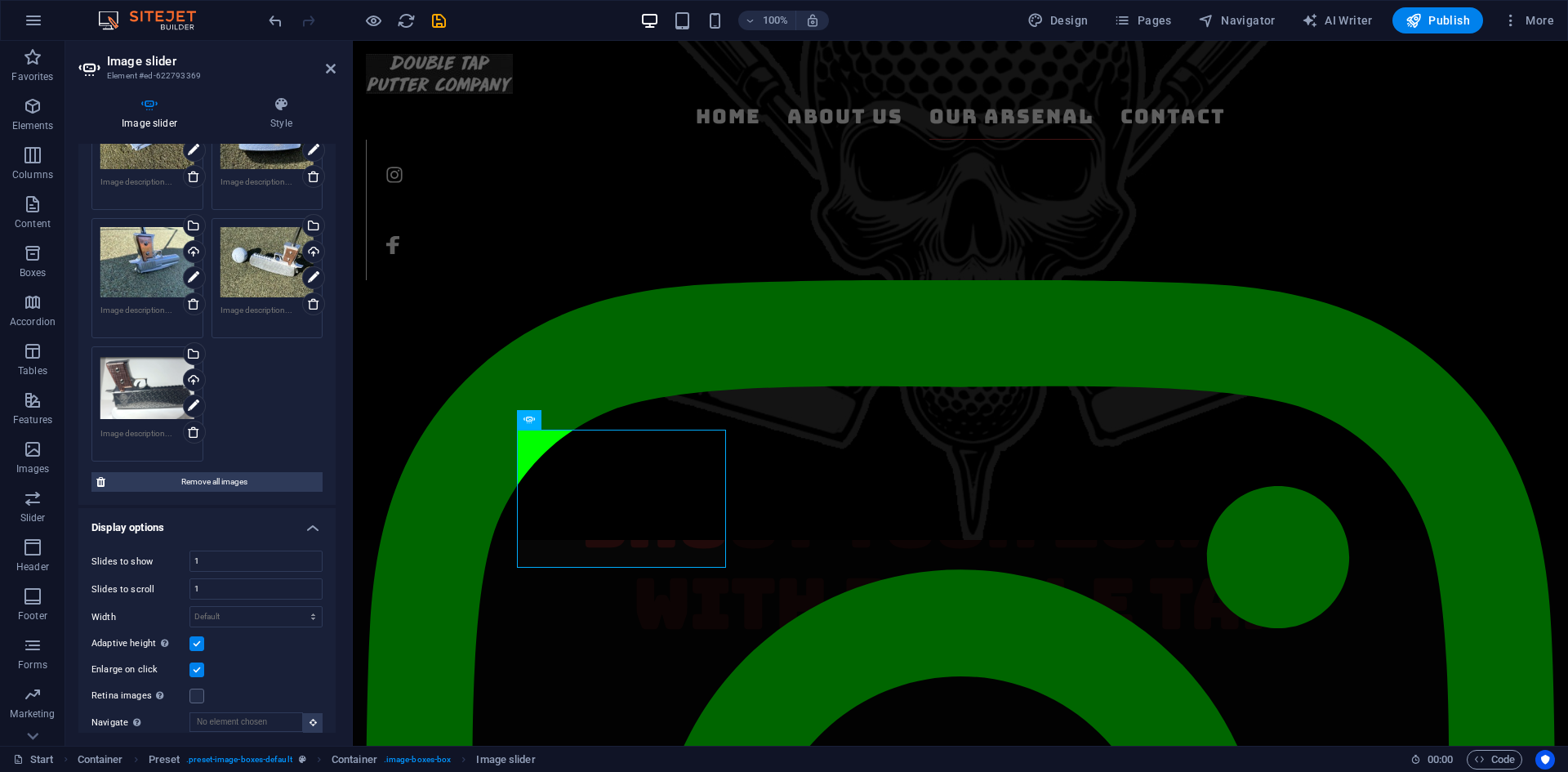
scroll to position [245, 0]
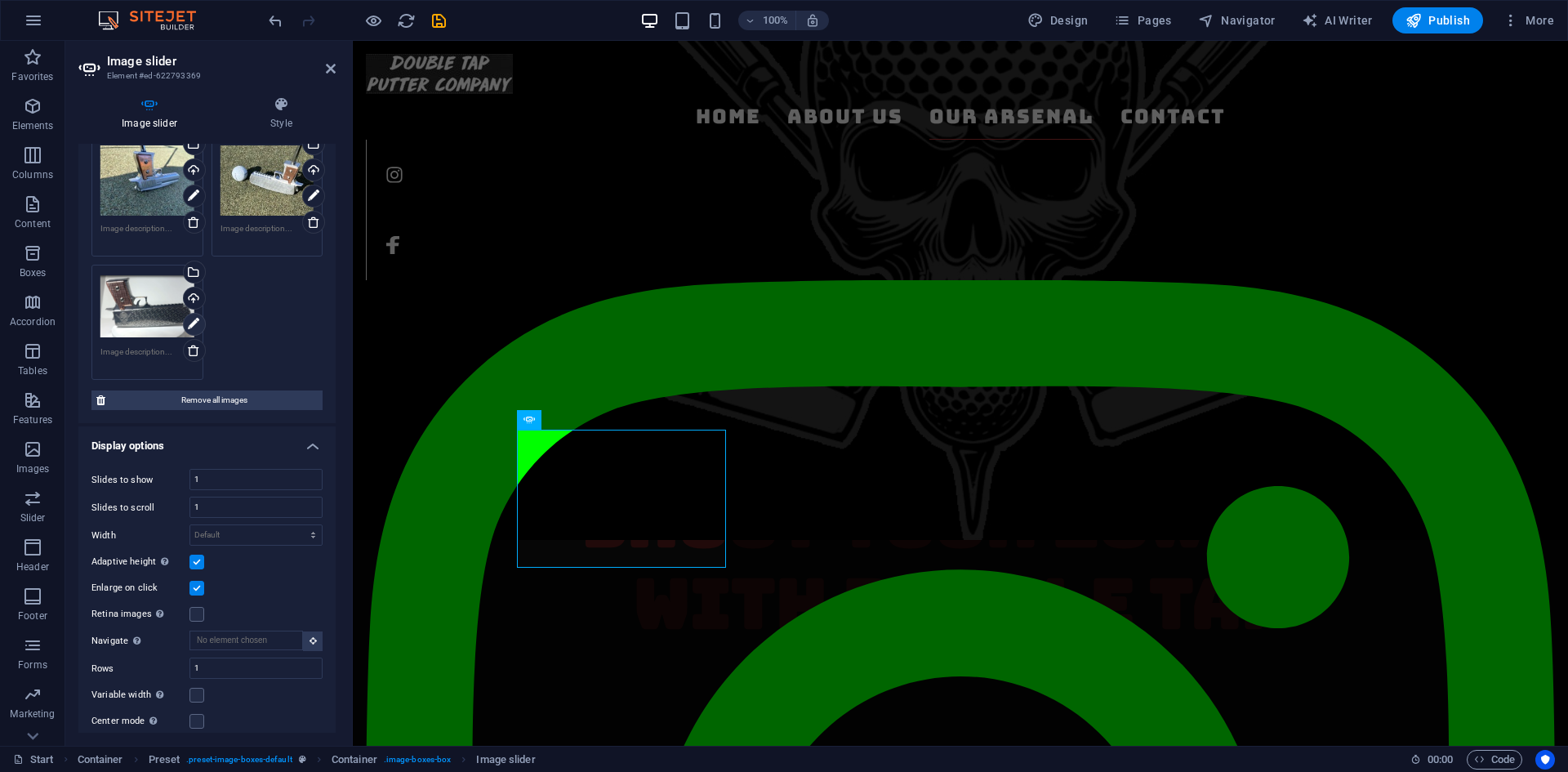
click at [192, 318] on icon at bounding box center [193, 324] width 12 height 20
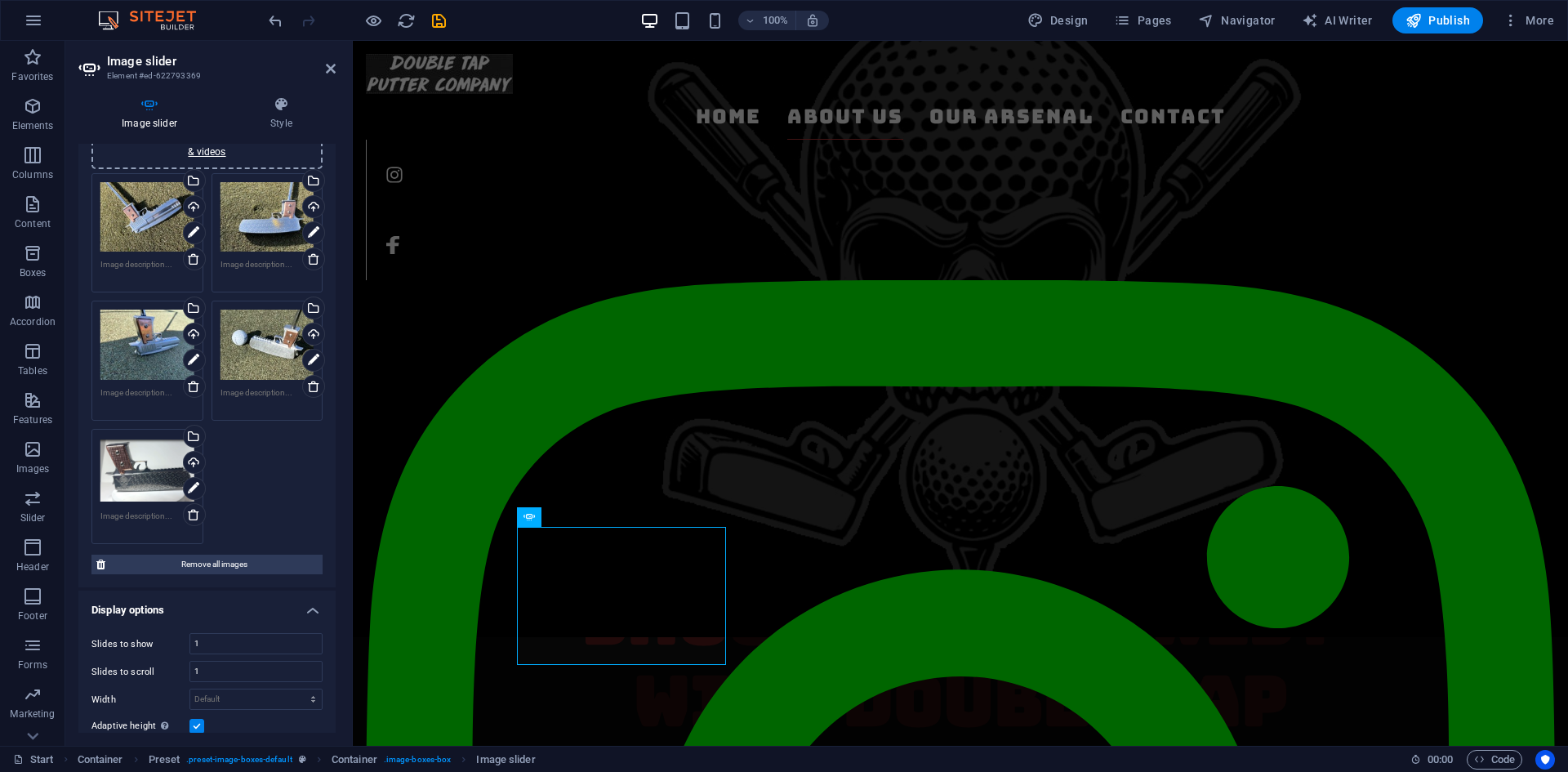
scroll to position [0, 0]
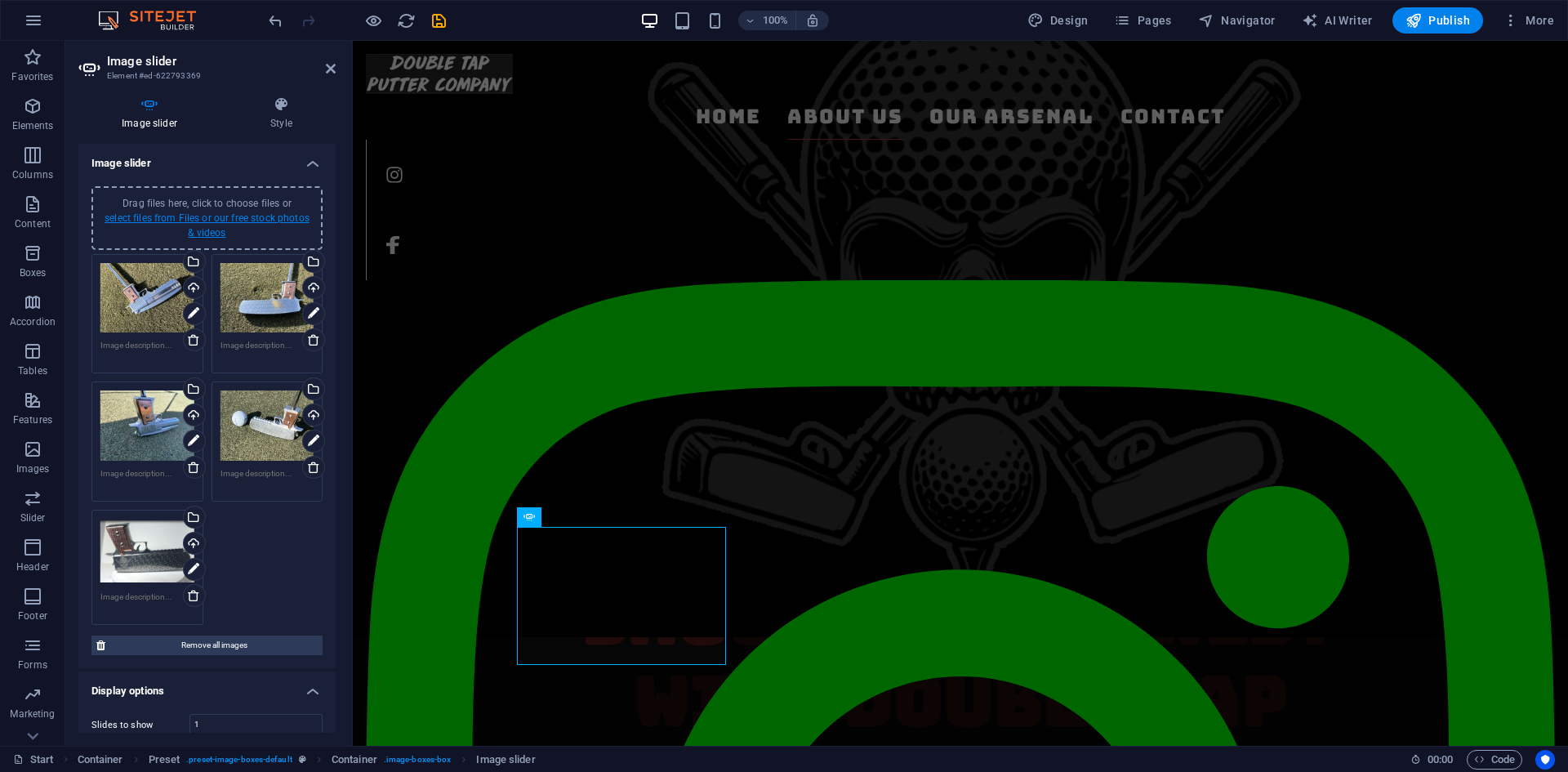
click at [229, 220] on link "select files from Files or our free stock photos & videos" at bounding box center [207, 224] width 205 height 26
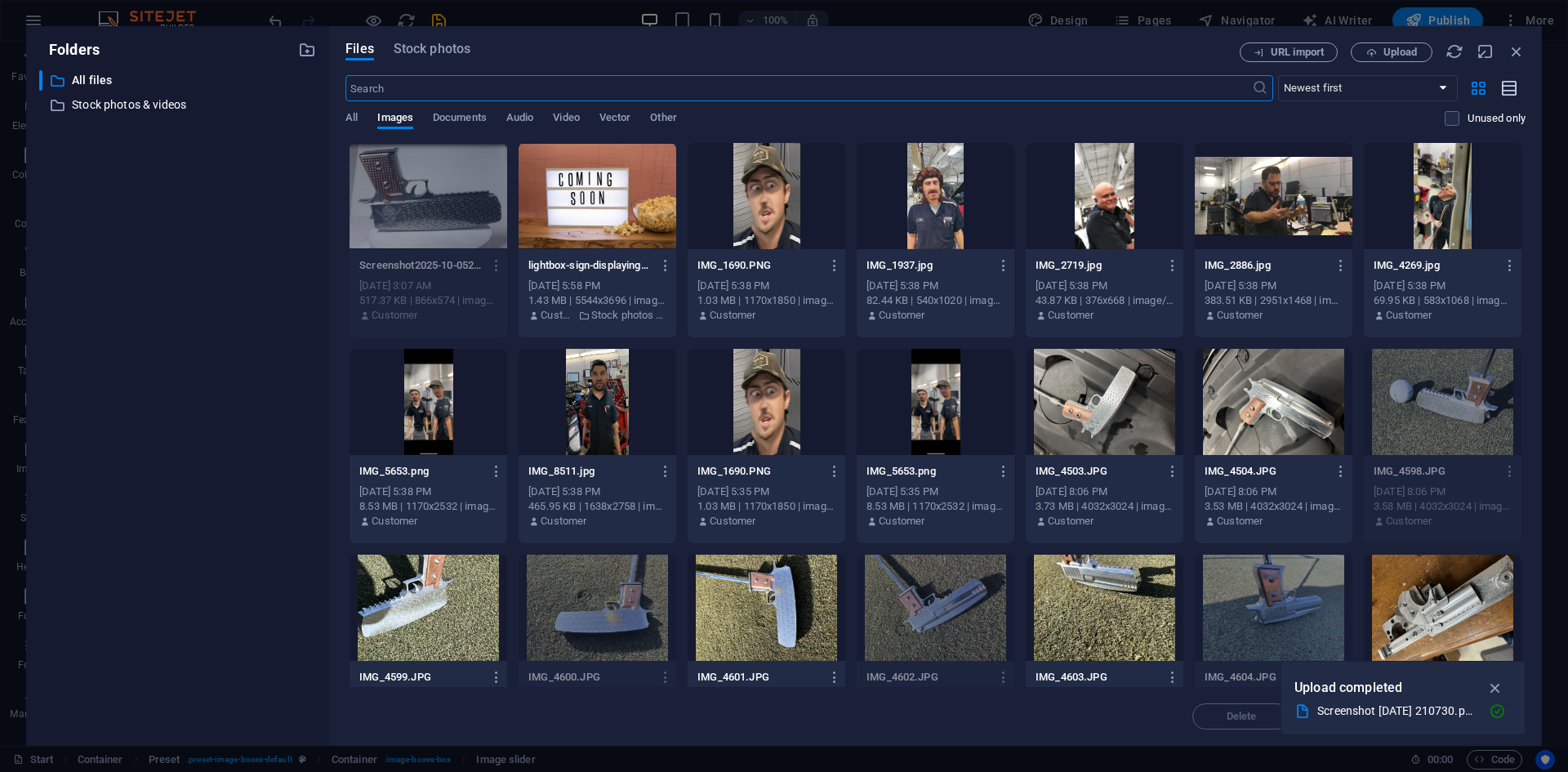
click at [1507, 86] on icon "button" at bounding box center [1510, 88] width 18 height 19
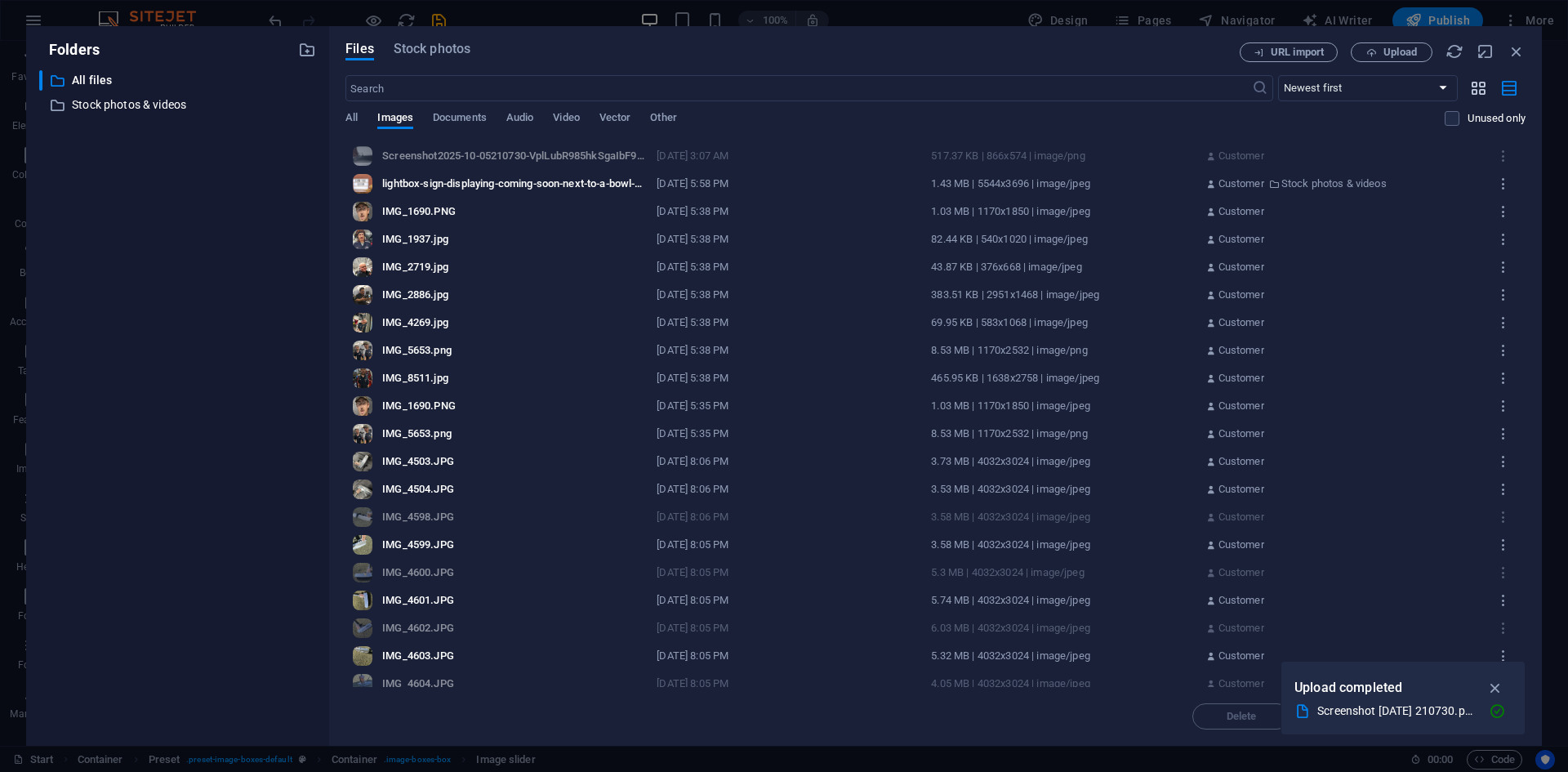
click at [1479, 82] on icon "button" at bounding box center [1478, 88] width 19 height 18
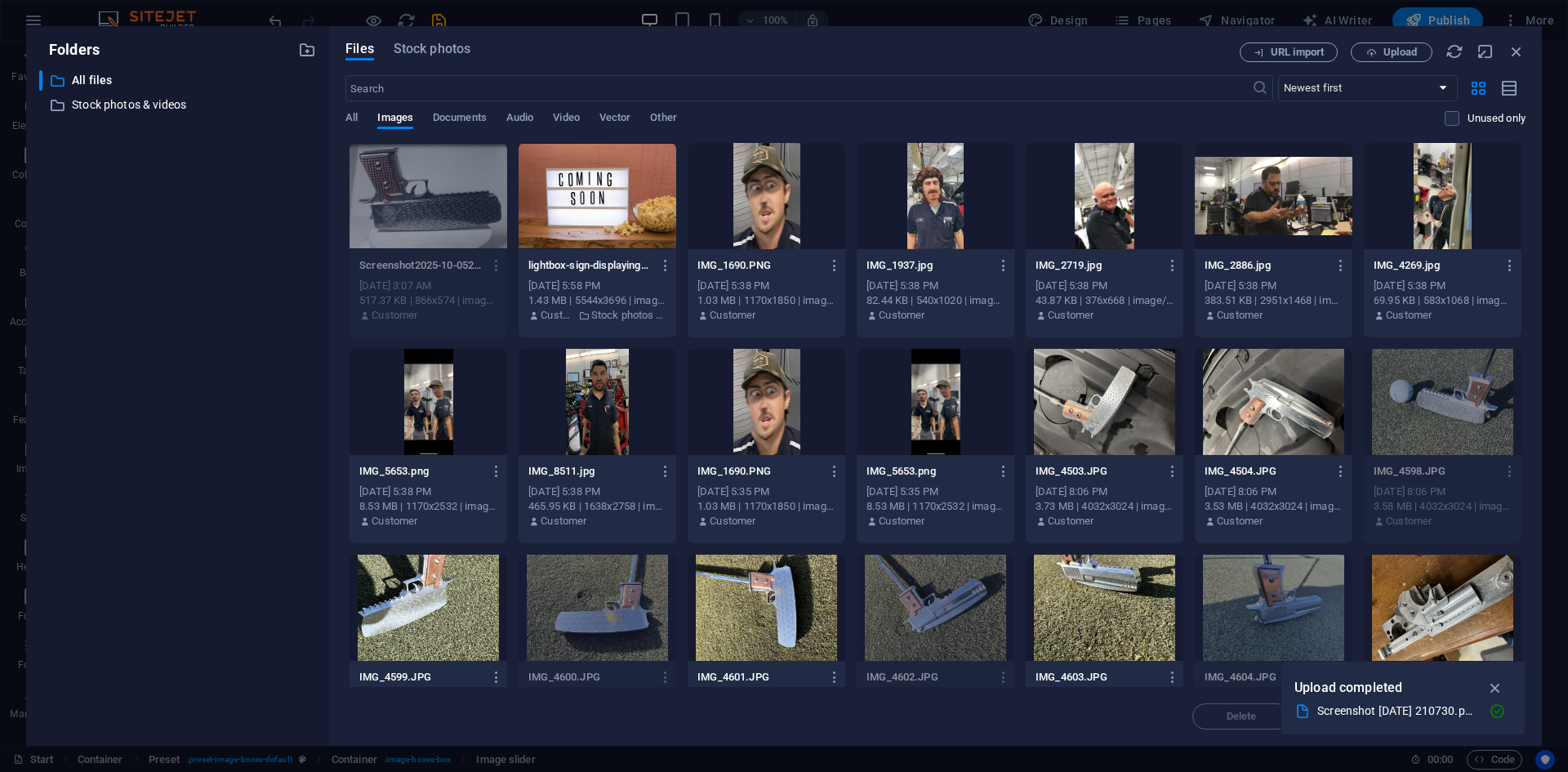
drag, startPoint x: 643, startPoint y: 121, endPoint x: 660, endPoint y: 120, distance: 17.0
click at [644, 121] on div "All Images Documents Audio Video Vector Other" at bounding box center [895, 127] width 1099 height 31
click at [678, 118] on div "All Images Documents Audio Video Vector Other" at bounding box center [895, 127] width 1099 height 31
click at [646, 115] on div "All Images Documents Audio Video Vector Other" at bounding box center [895, 127] width 1099 height 31
click at [648, 115] on div "All Images Documents Audio Video Vector Other" at bounding box center [895, 127] width 1099 height 31
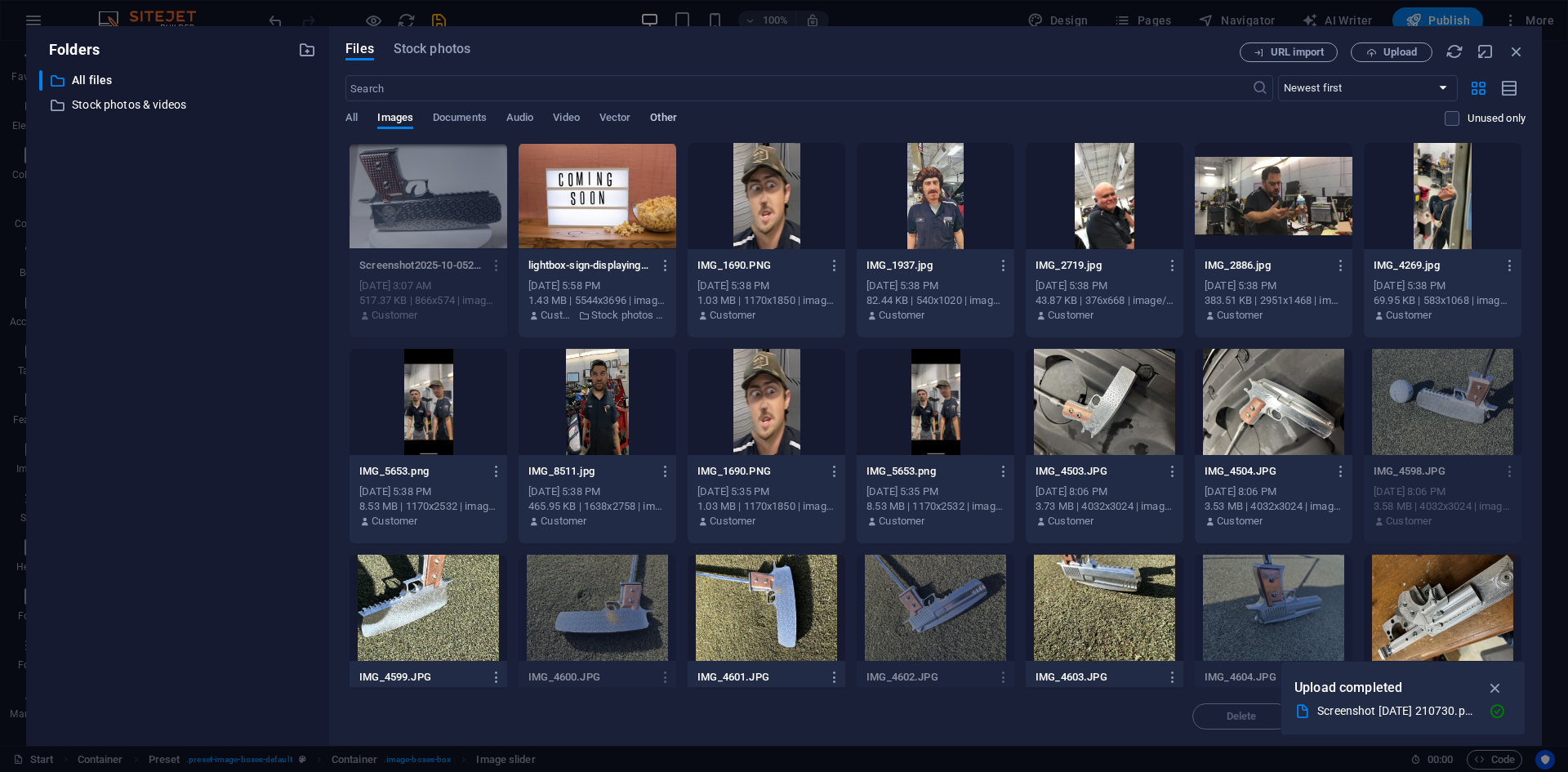
click at [651, 115] on span "Other" at bounding box center [663, 118] width 26 height 22
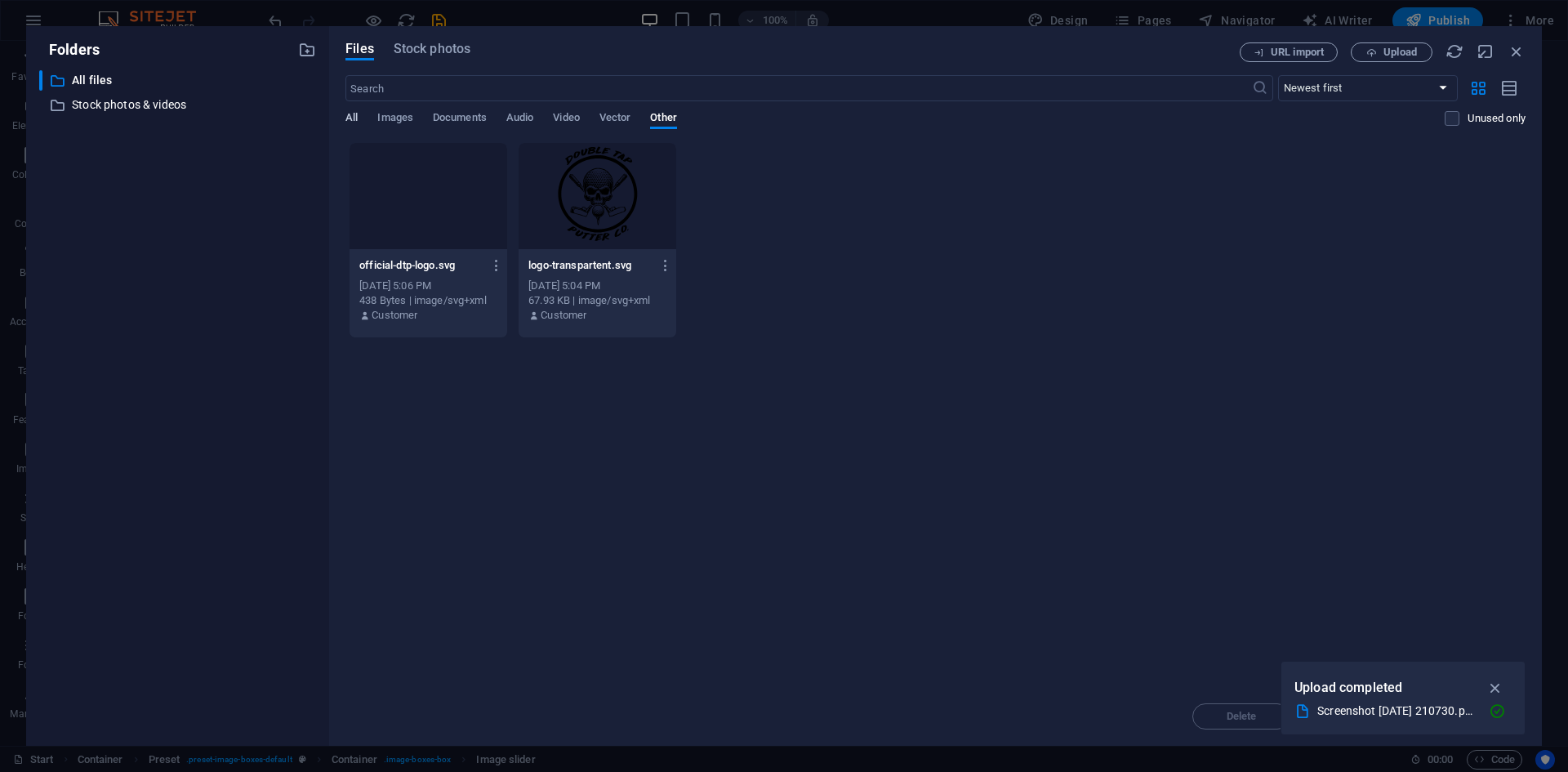
click at [357, 117] on div "All Images Documents Audio Video Vector Other" at bounding box center [895, 127] width 1099 height 31
click at [357, 117] on span "All" at bounding box center [351, 118] width 13 height 22
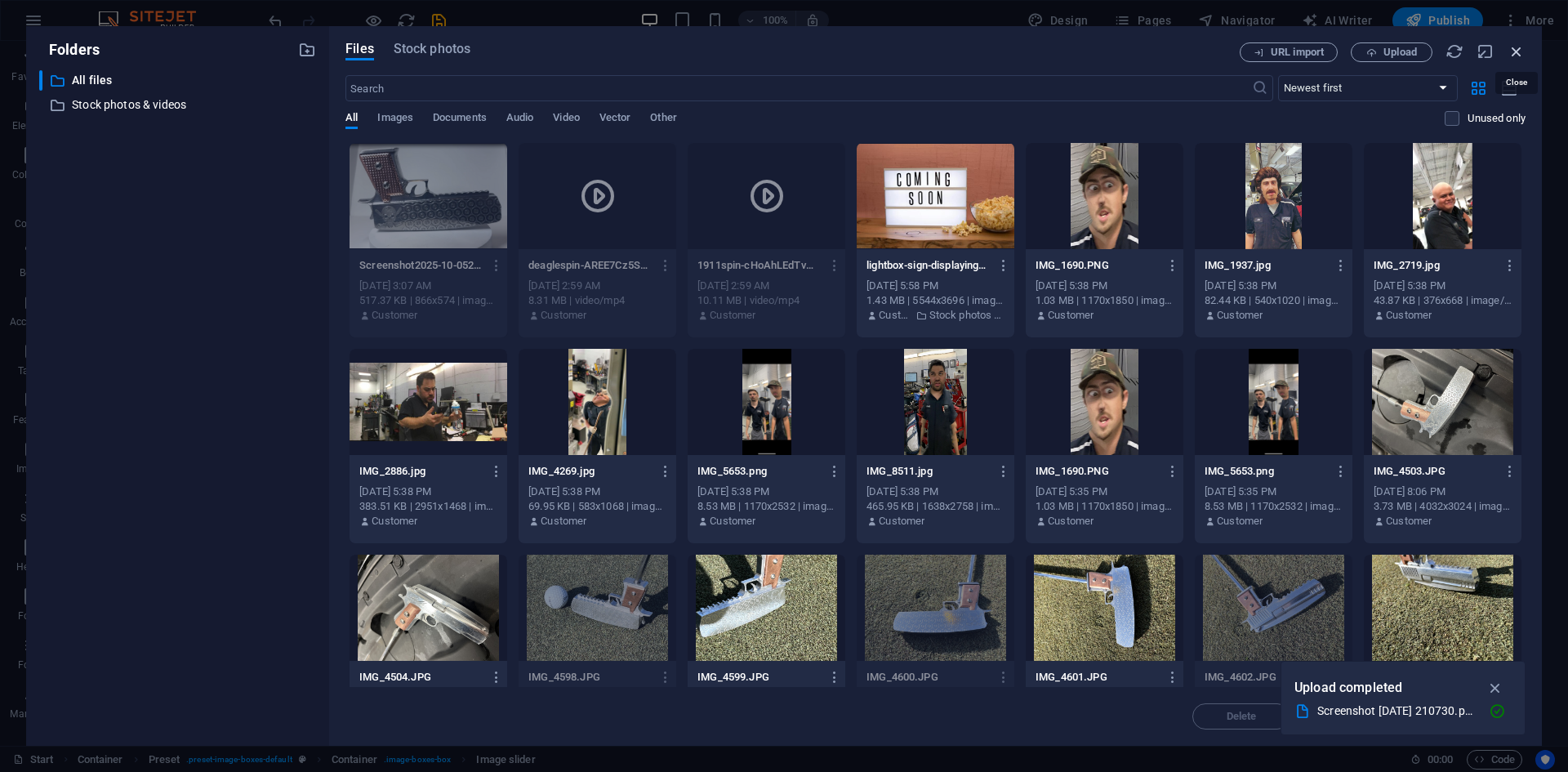
click at [1514, 54] on icon "button" at bounding box center [1516, 51] width 18 height 18
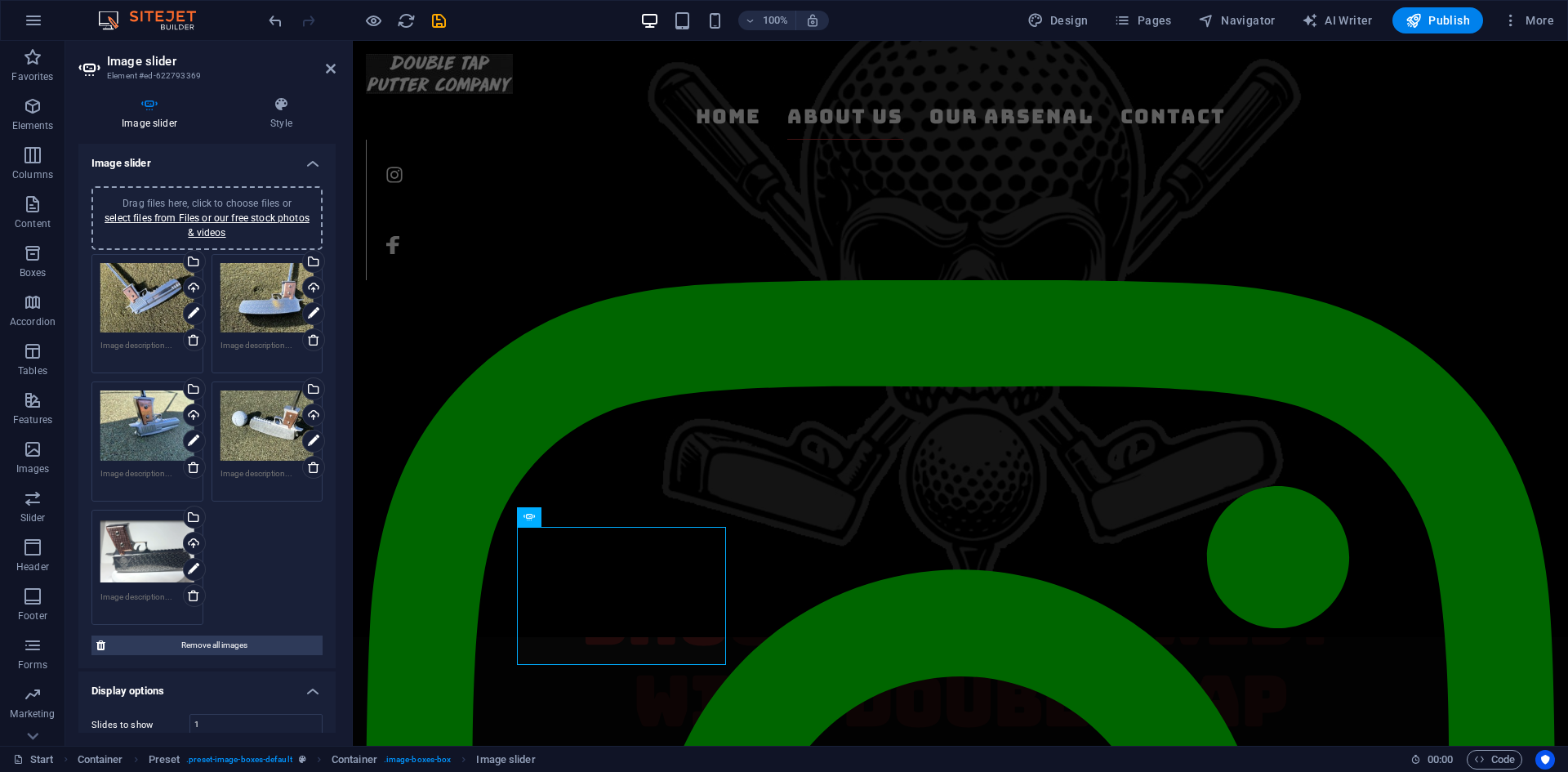
click at [130, 539] on div "Drag files here, click to choose files or select files from Files or our free s…" at bounding box center [147, 550] width 94 height 65
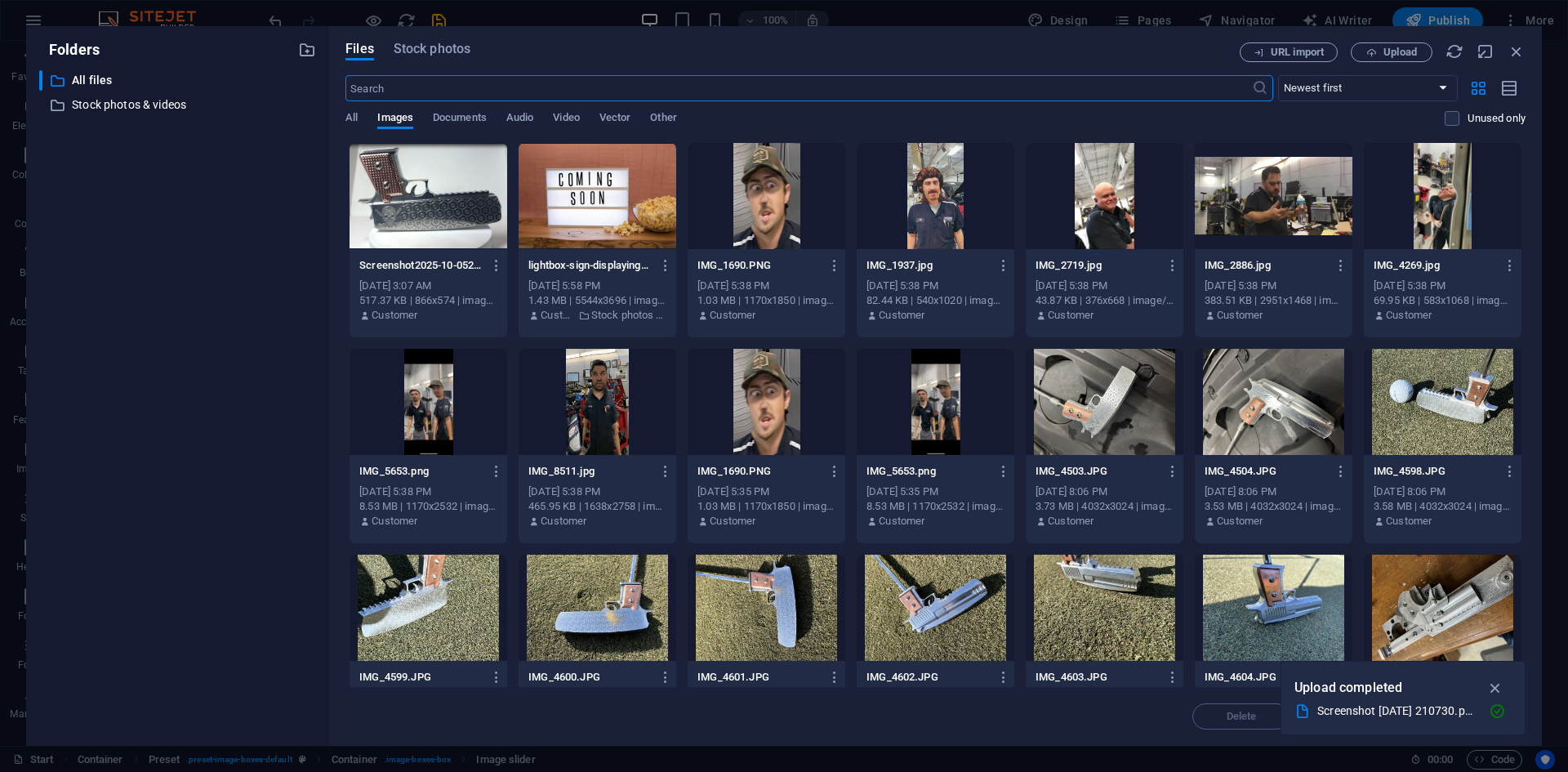
click at [445, 202] on div at bounding box center [428, 195] width 157 height 106
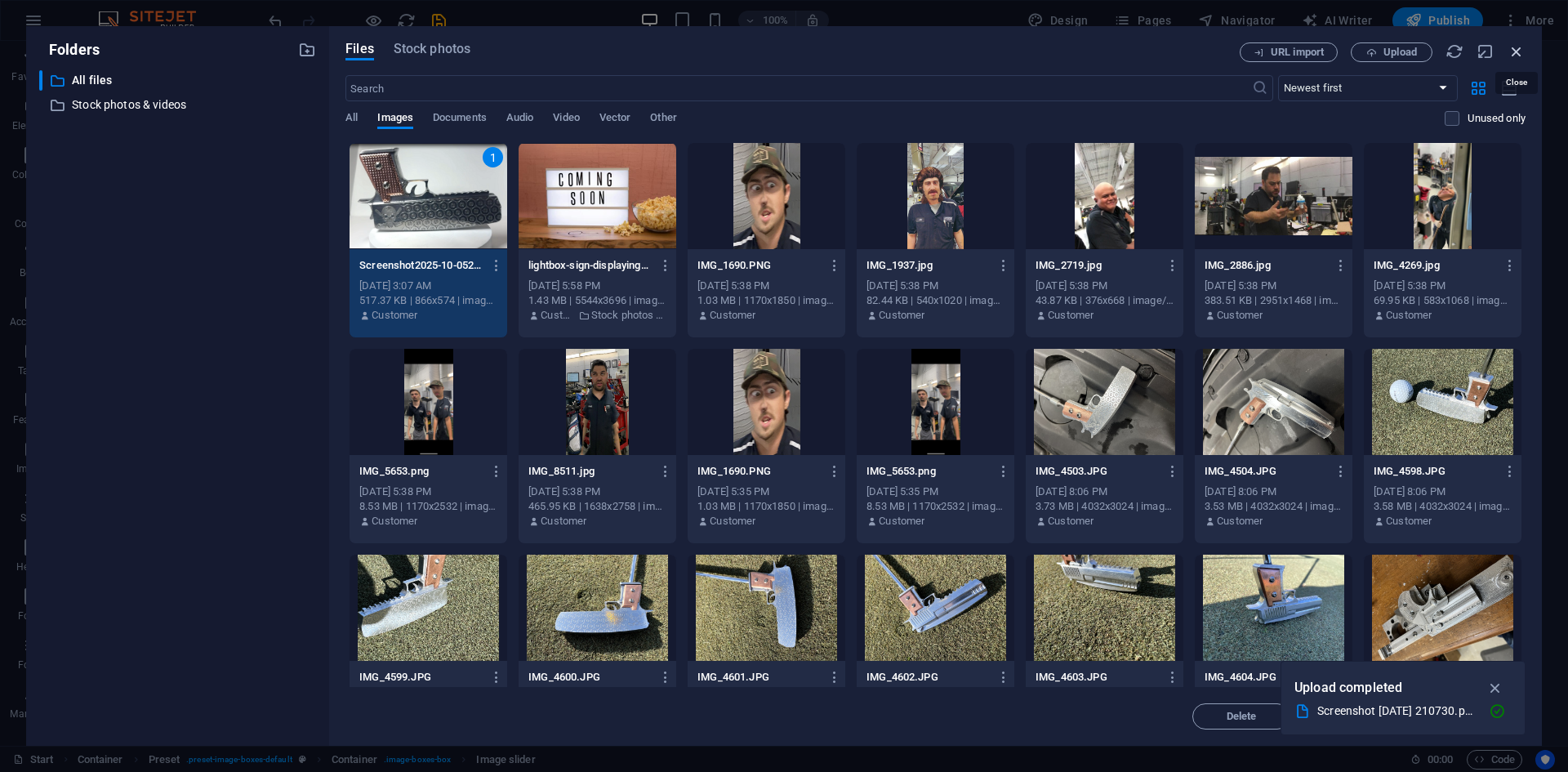
click at [1521, 49] on icon "button" at bounding box center [1516, 51] width 18 height 18
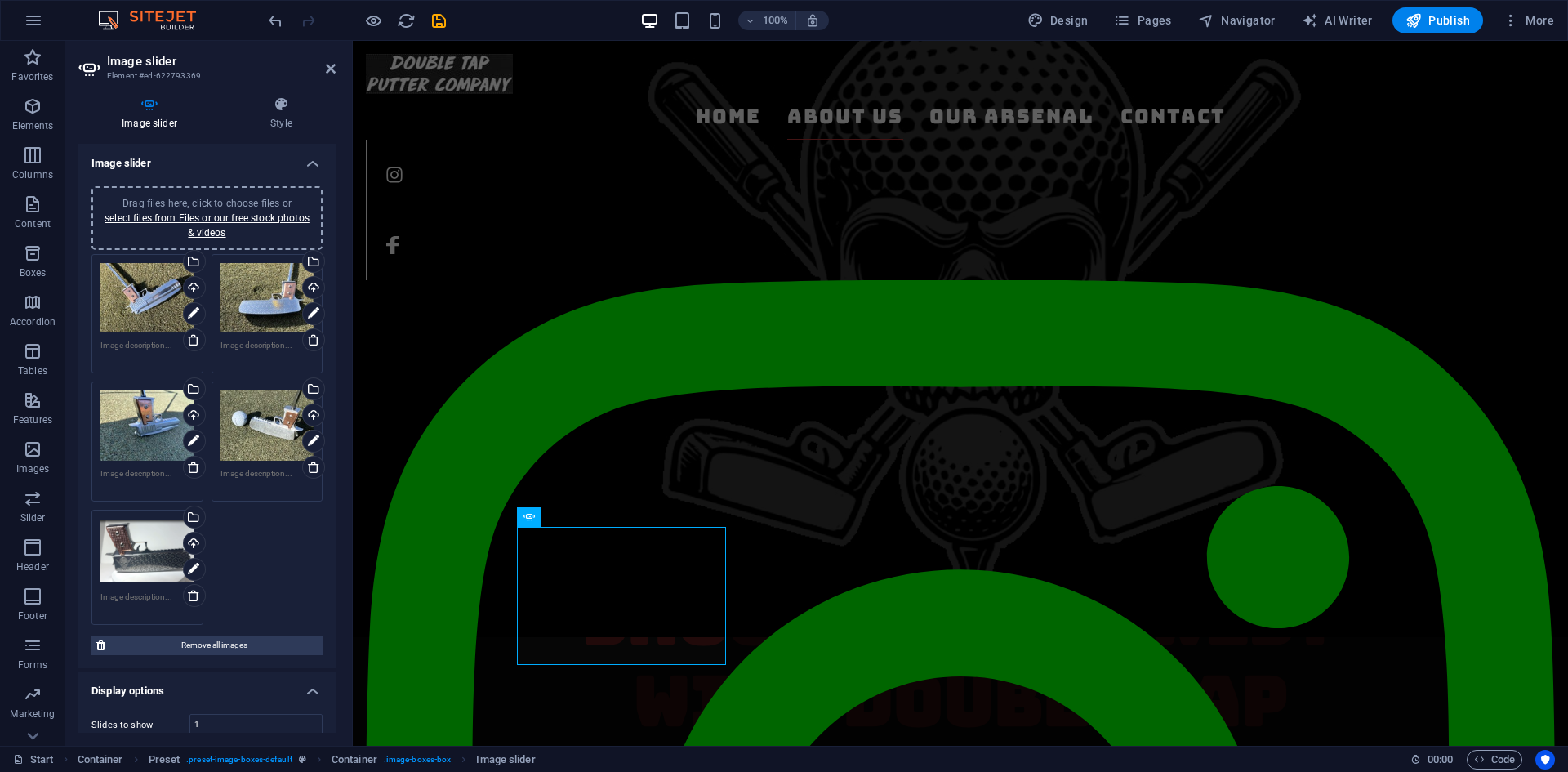
scroll to position [245, 0]
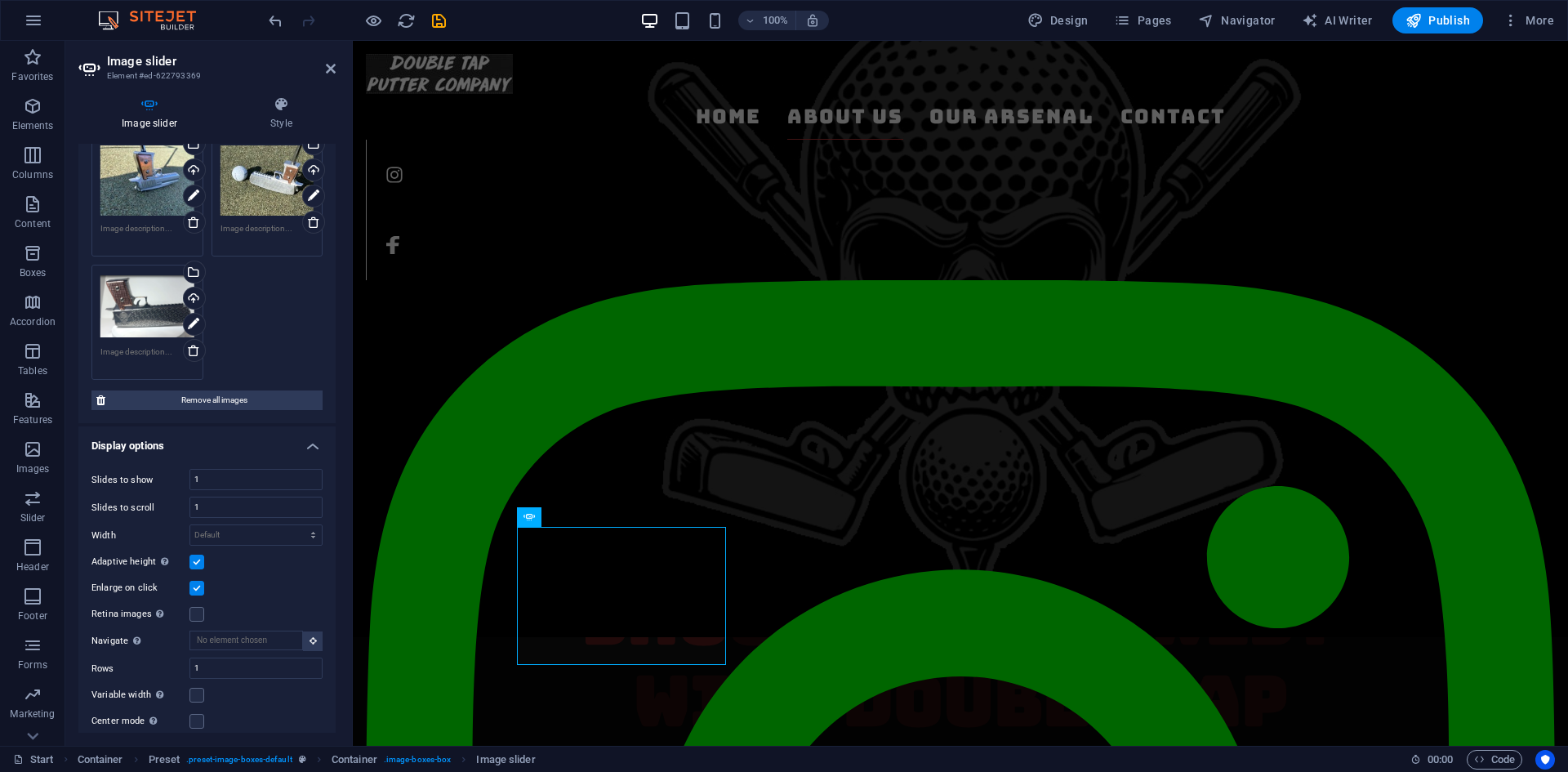
click at [242, 196] on div "Drag files here, click to choose files or select files from Files or our free s…" at bounding box center [268, 181] width 94 height 70
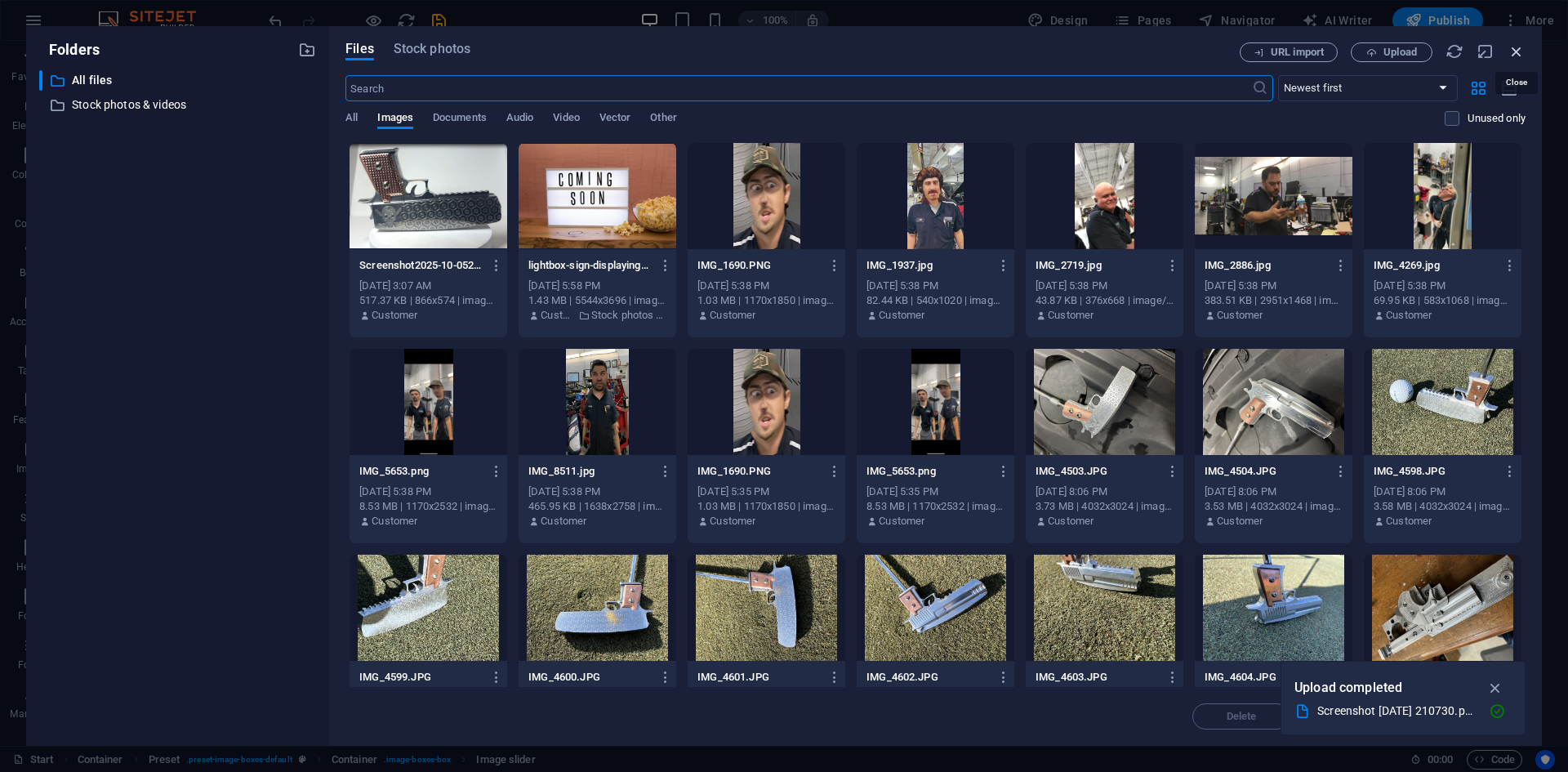
click at [1514, 53] on icon "button" at bounding box center [1516, 51] width 18 height 18
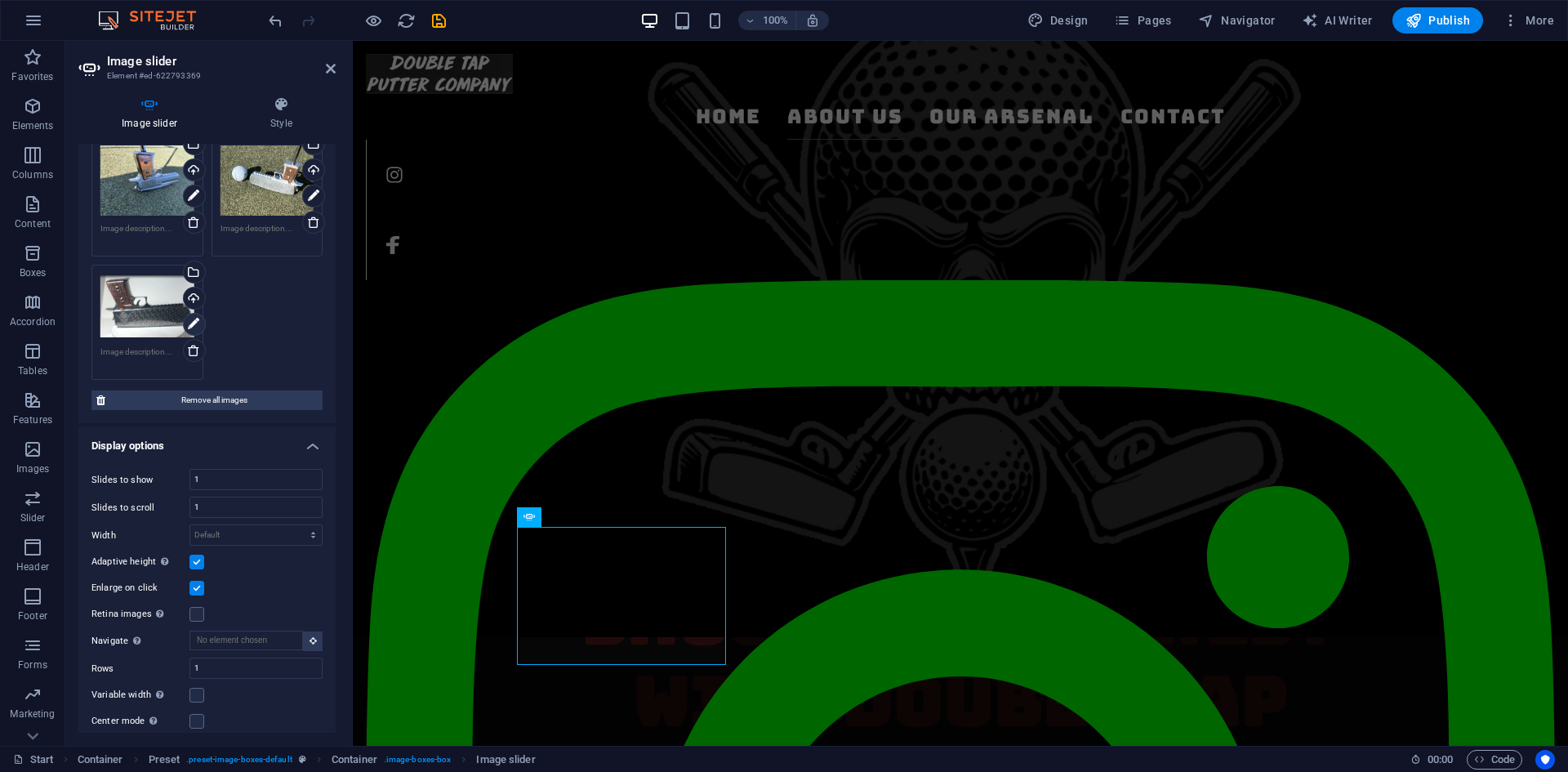
click at [187, 319] on icon at bounding box center [193, 324] width 12 height 20
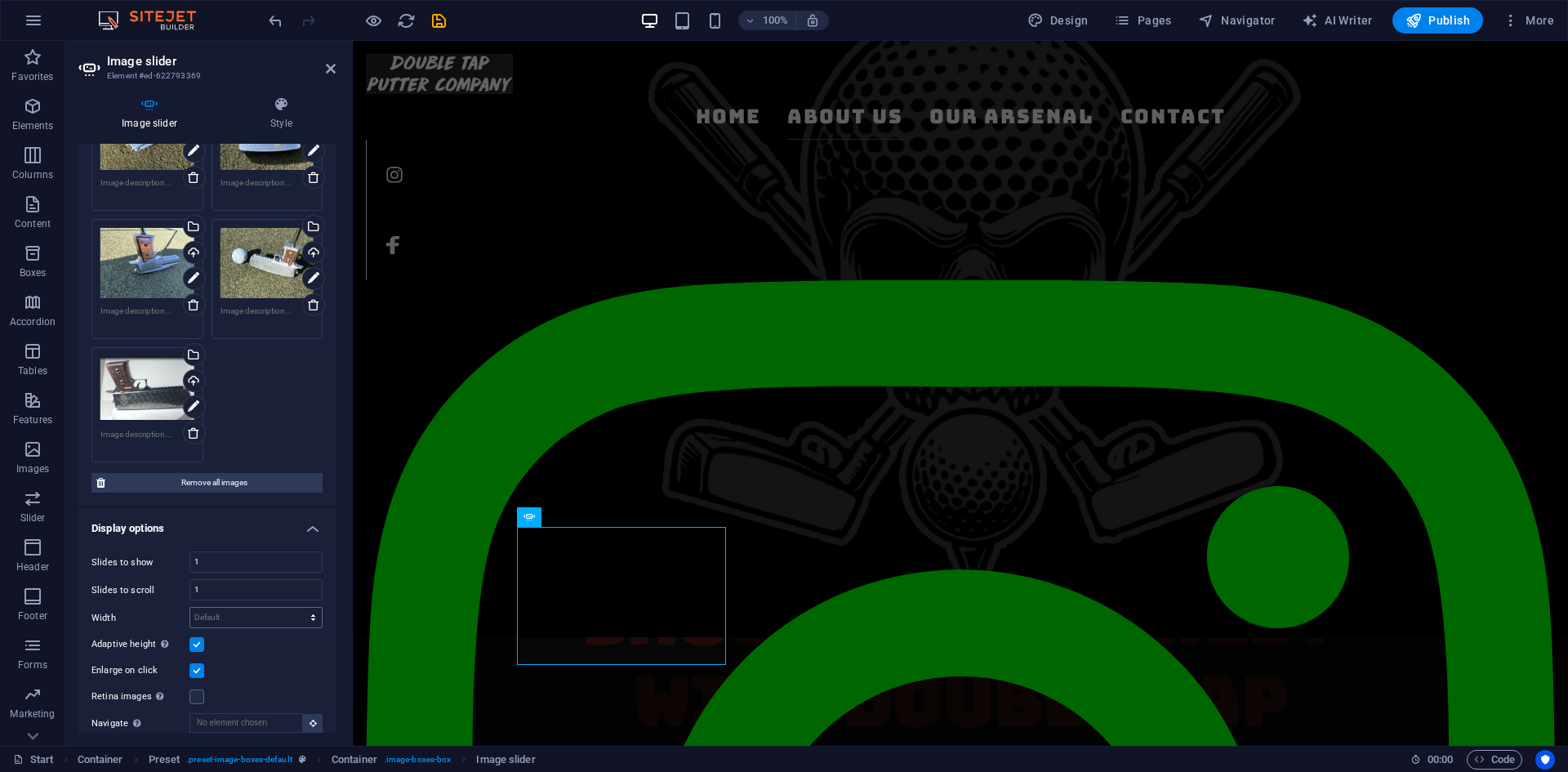
scroll to position [0, 0]
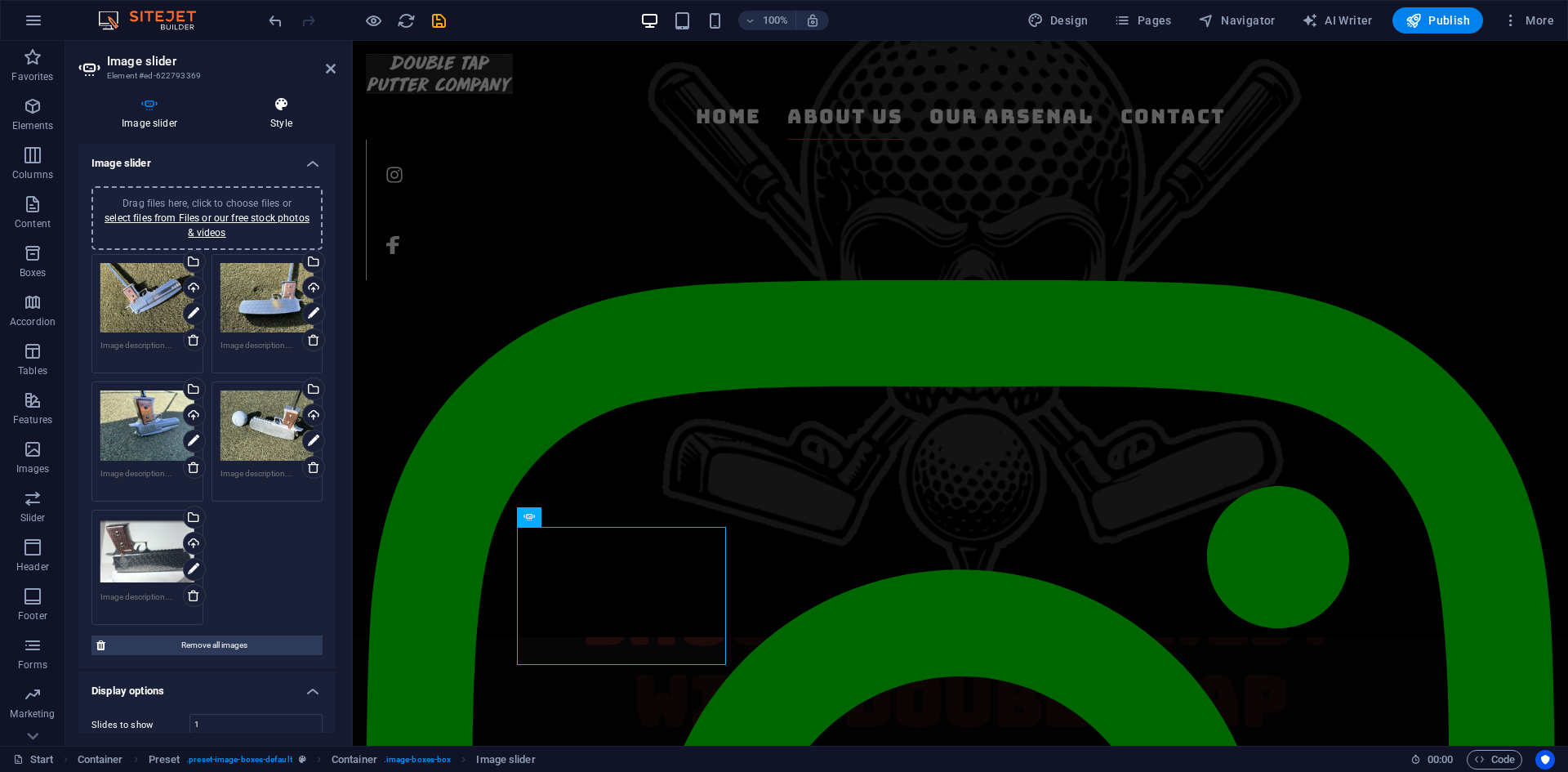
click at [282, 127] on h4 "Style" at bounding box center [281, 113] width 108 height 34
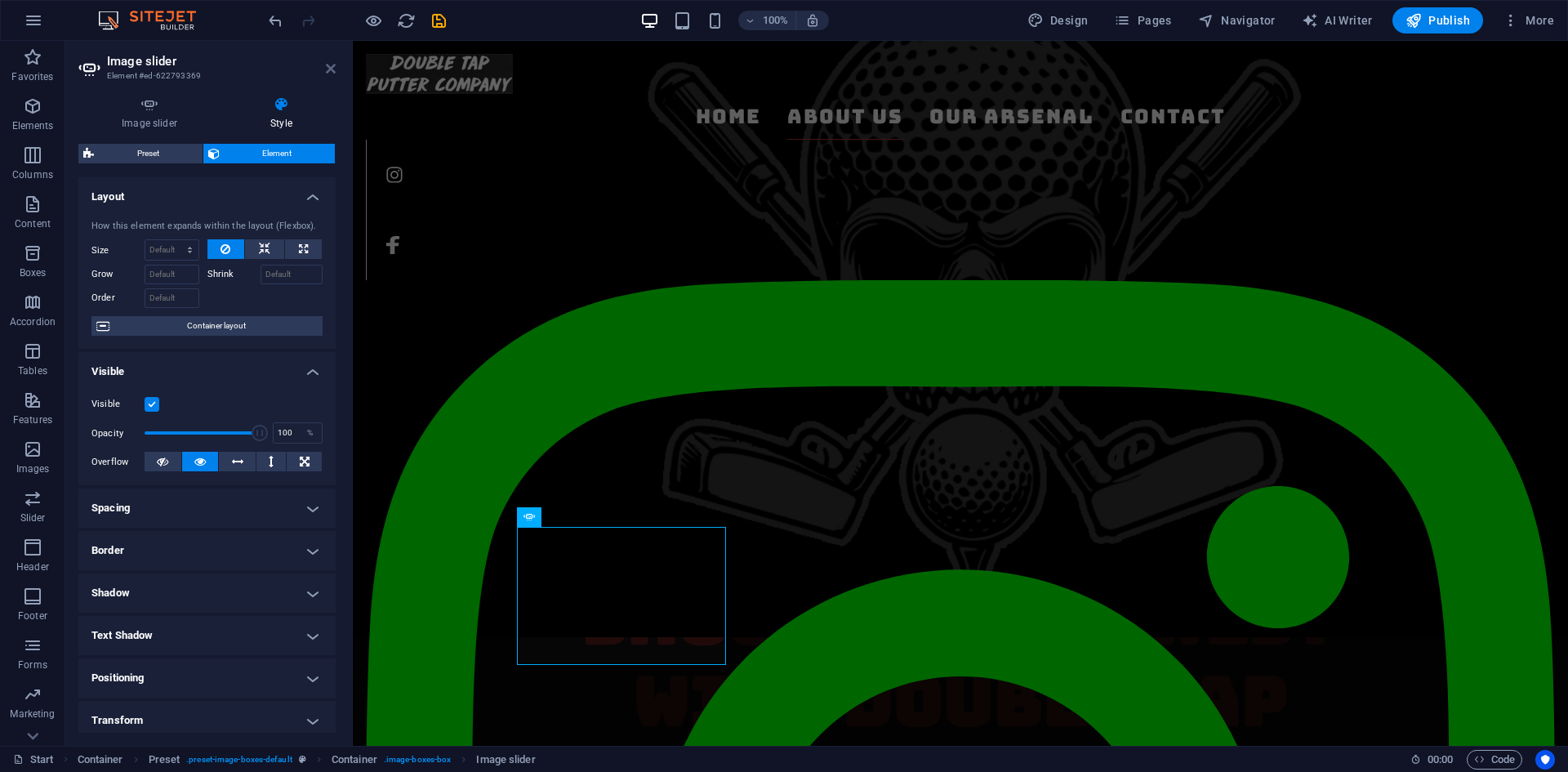
click at [329, 66] on icon at bounding box center [331, 68] width 10 height 13
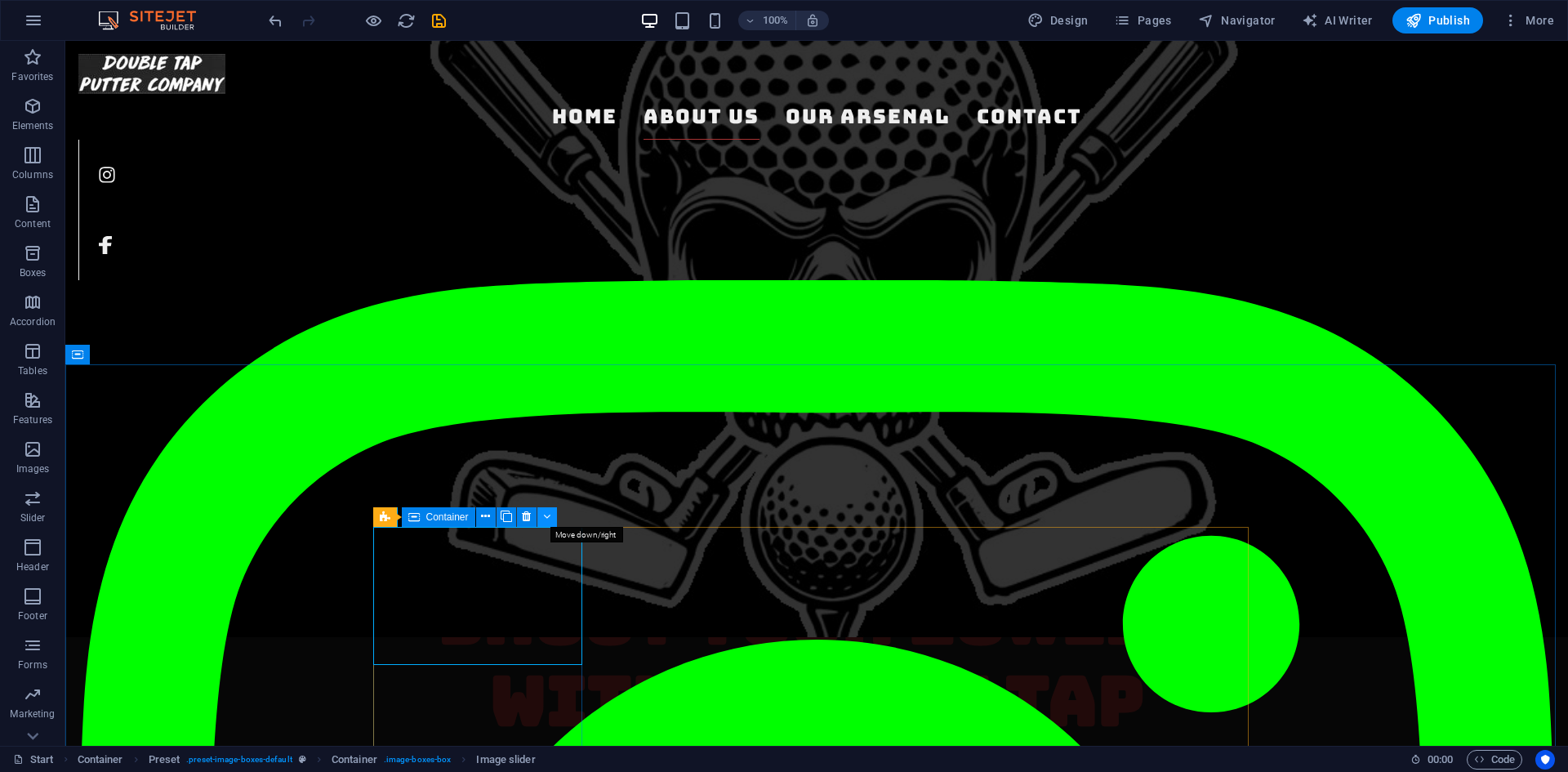
click at [542, 516] on button at bounding box center [547, 516] width 20 height 20
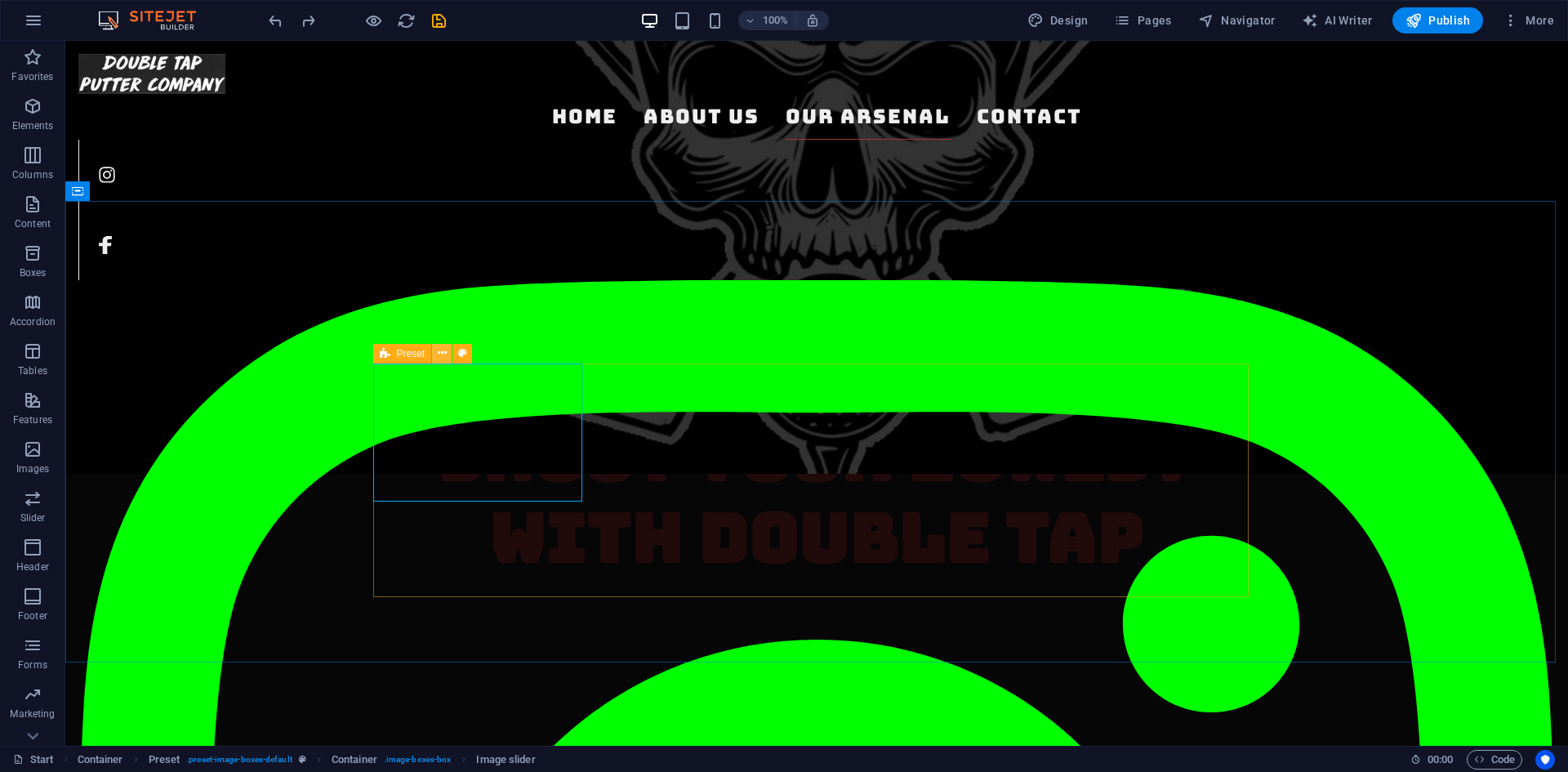
click at [446, 354] on icon at bounding box center [441, 353] width 9 height 18
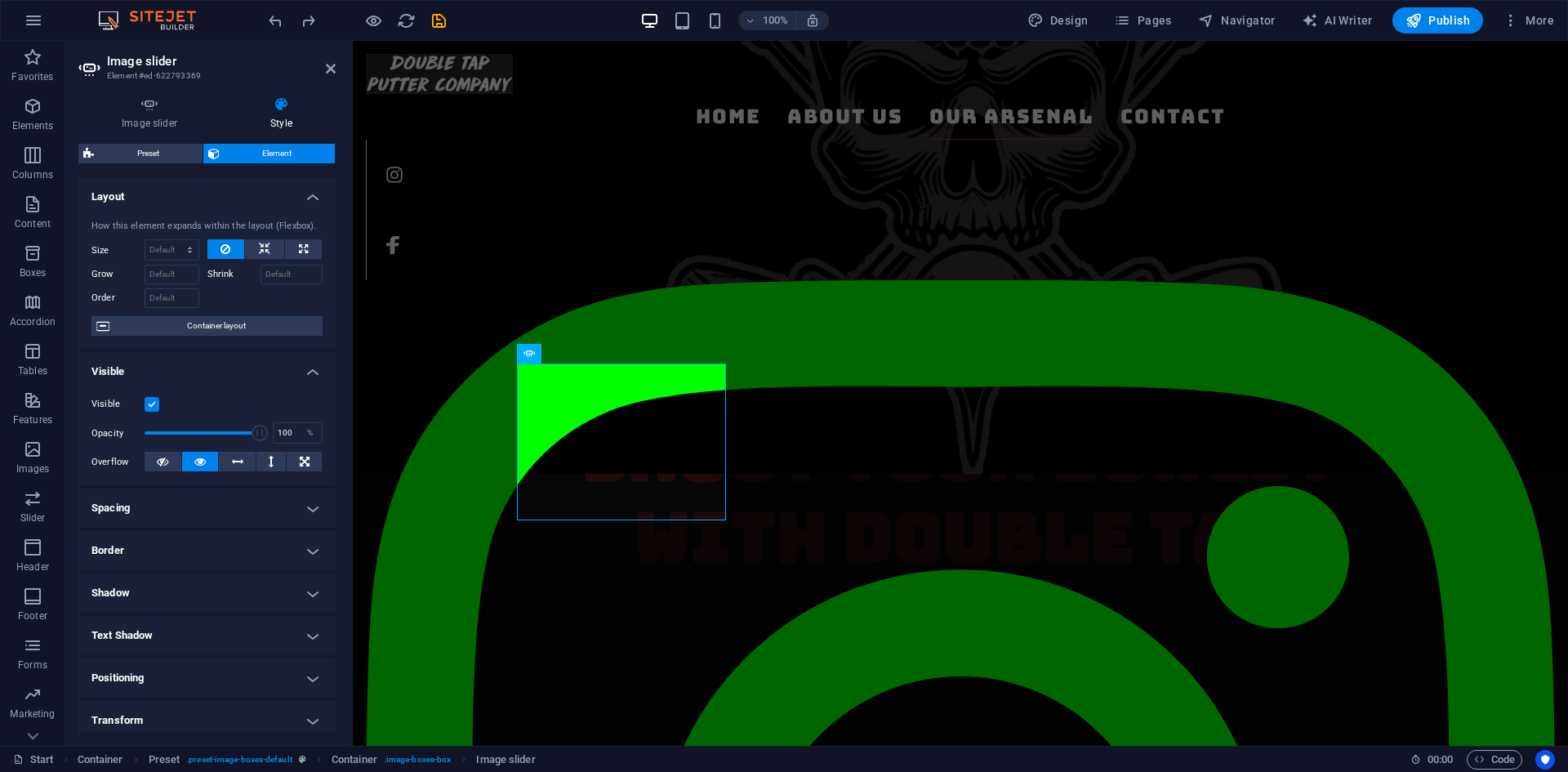
scroll to position [135, 0]
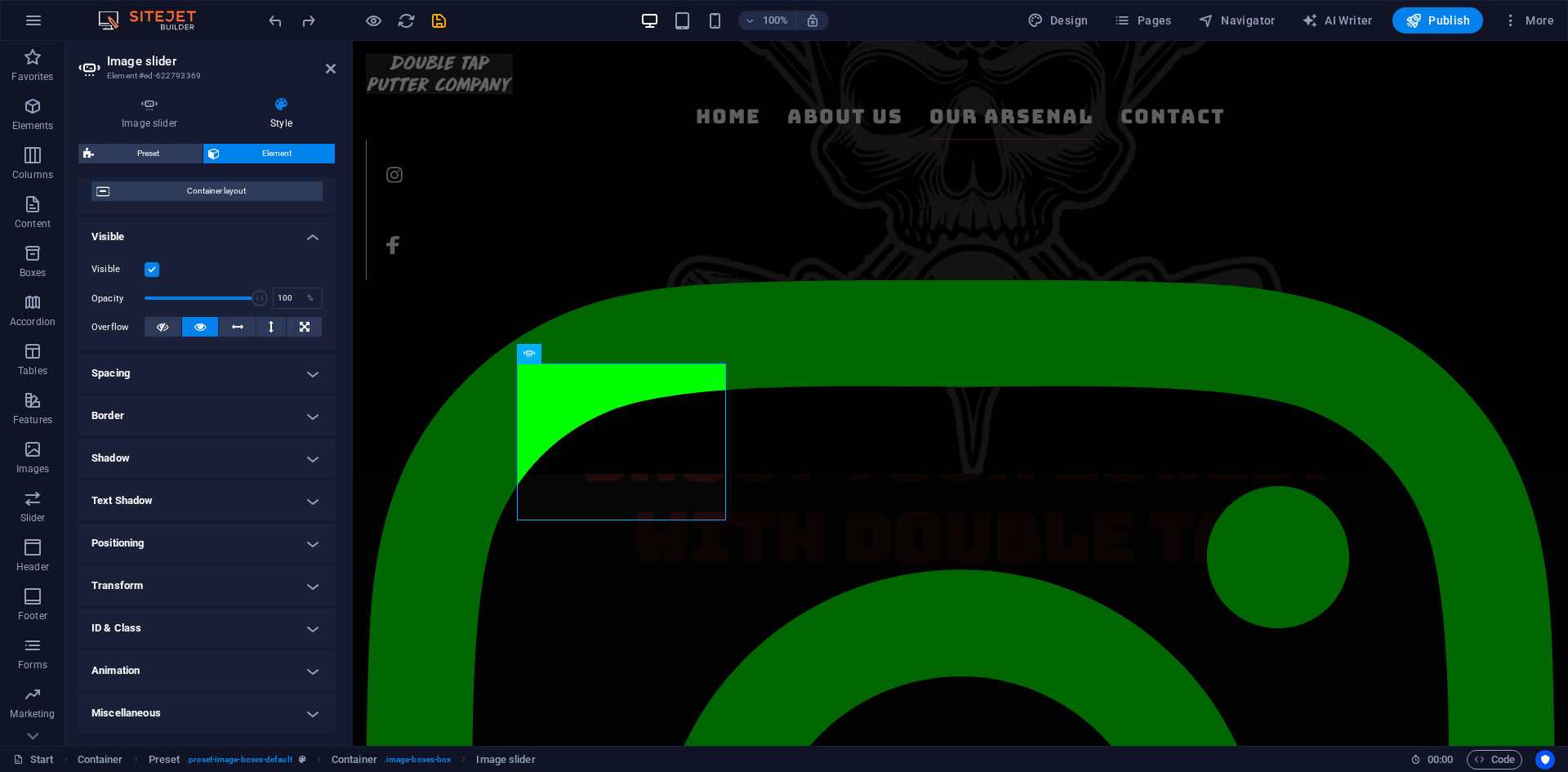
click at [173, 675] on h4 "Animation" at bounding box center [207, 670] width 258 height 39
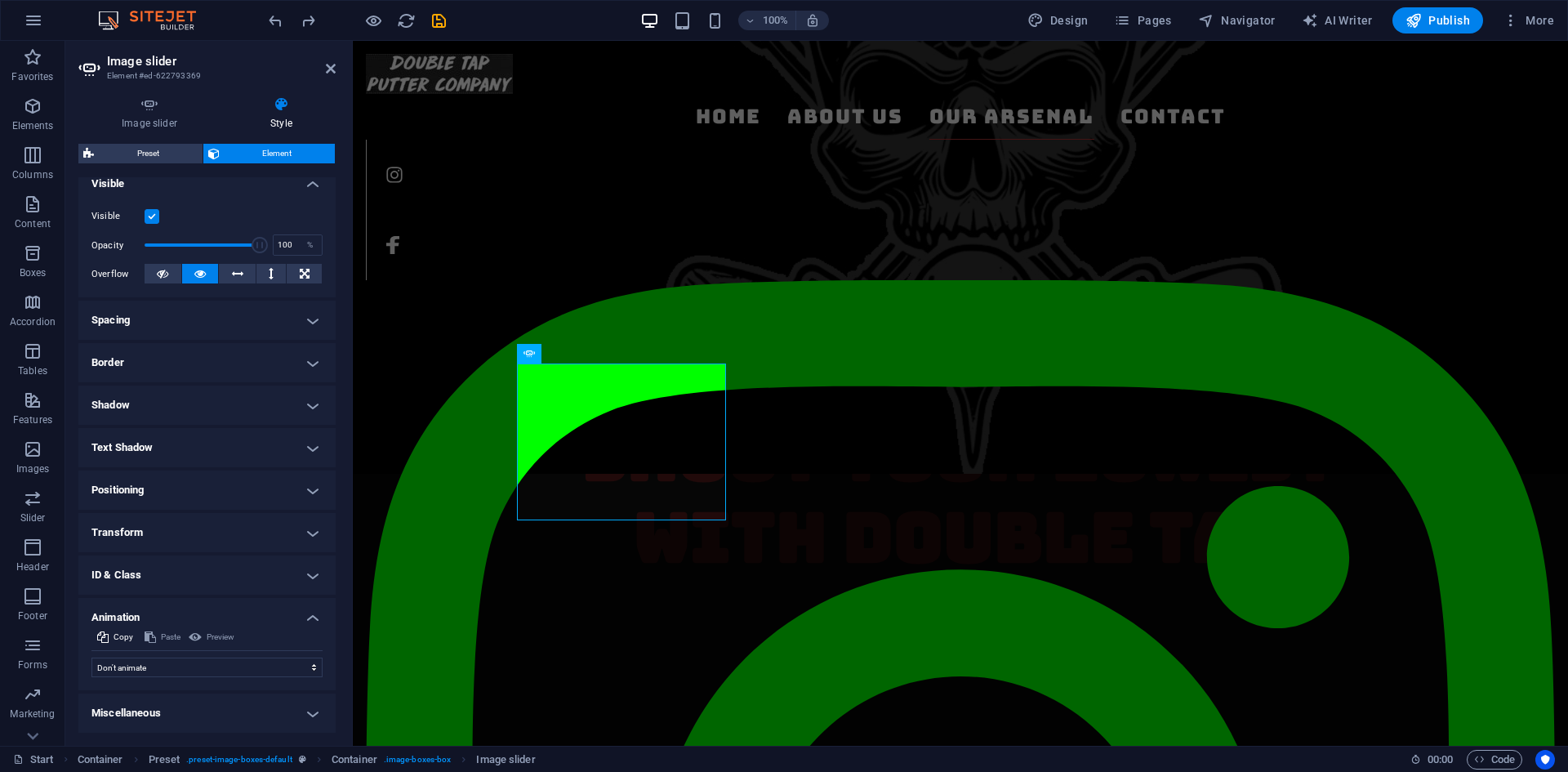
click at [219, 633] on div "Preview" at bounding box center [212, 636] width 51 height 20
click at [195, 669] on select "Don't animate Show / Hide Slide up/down Zoom in/out Slide left to right Slide r…" at bounding box center [207, 667] width 231 height 20
click at [280, 288] on div "Visible Opacity 100 % Overflow" at bounding box center [207, 245] width 258 height 103
click at [330, 71] on icon at bounding box center [331, 68] width 10 height 13
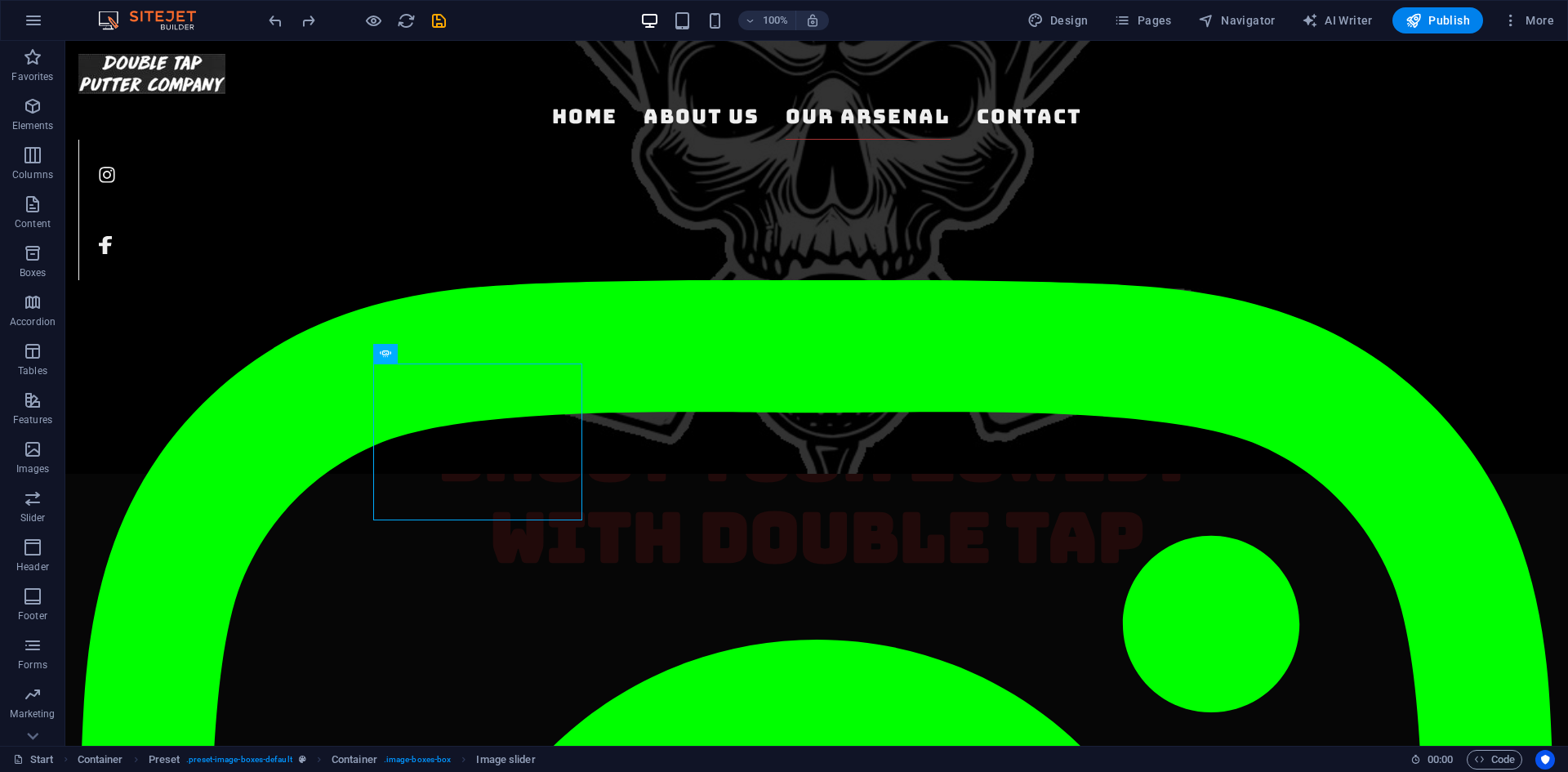
click at [1041, 4] on div "100% Design Pages Navigator AI Writer Publish More" at bounding box center [784, 20] width 1566 height 39
click at [1047, 30] on button "Design" at bounding box center [1058, 20] width 74 height 26
select select "rem"
select select "300"
select select "px"
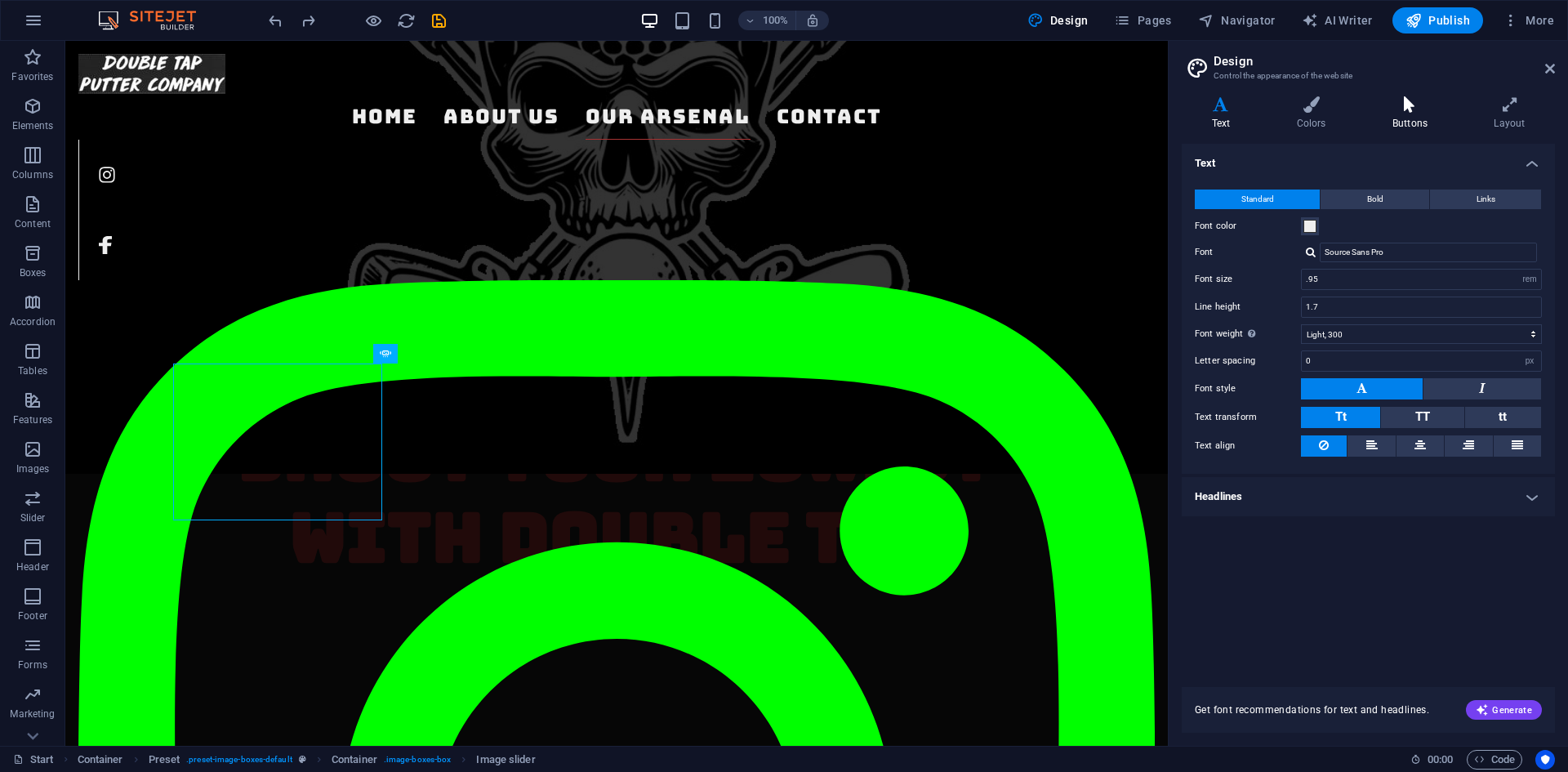
click at [1426, 109] on icon at bounding box center [1409, 104] width 95 height 17
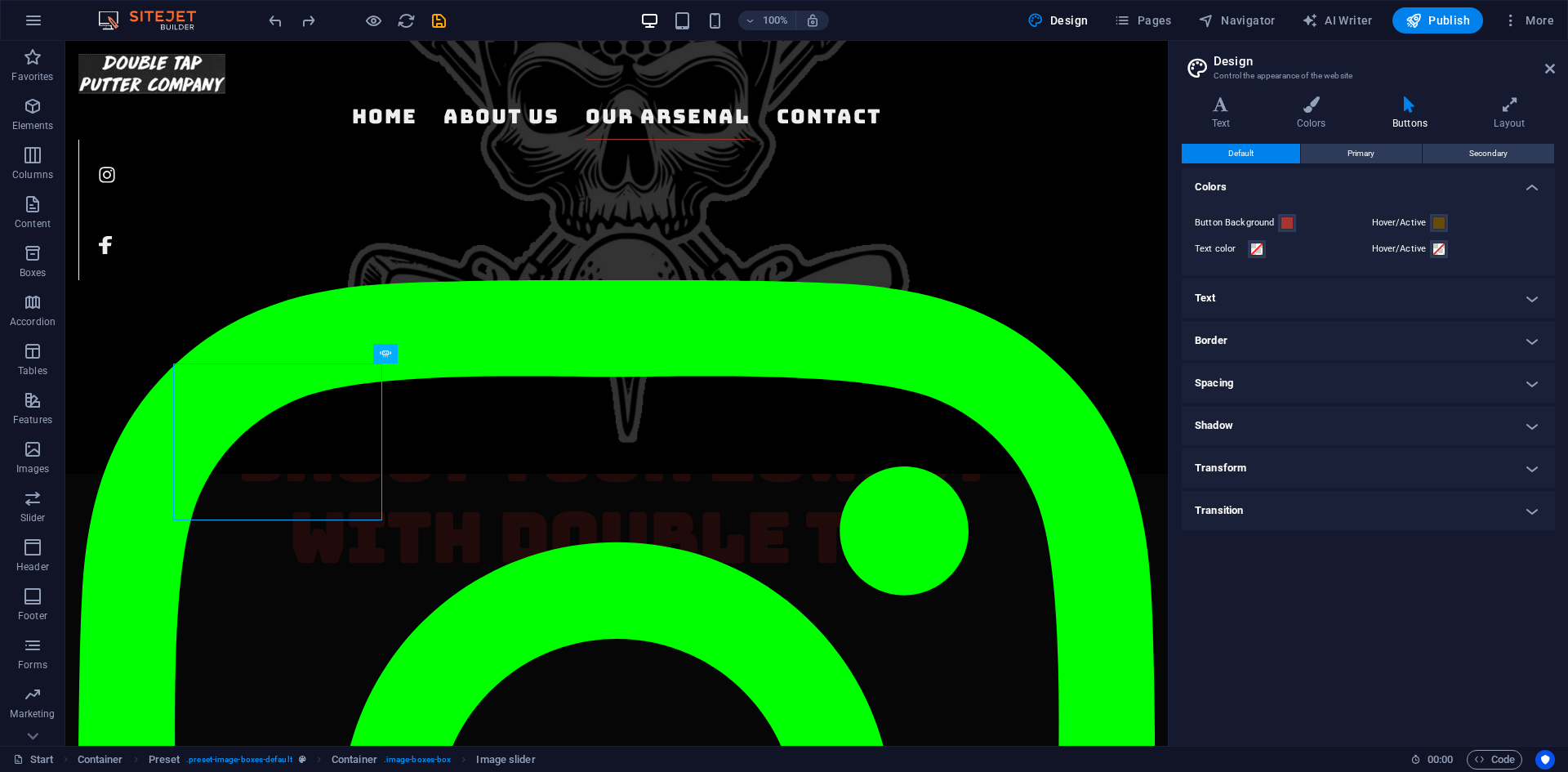
click at [1547, 60] on h2 "Design" at bounding box center [1384, 61] width 342 height 15
click at [1545, 77] on header "Design Control the appearance of the website" at bounding box center [1370, 61] width 370 height 42
click at [1550, 73] on icon at bounding box center [1550, 68] width 10 height 13
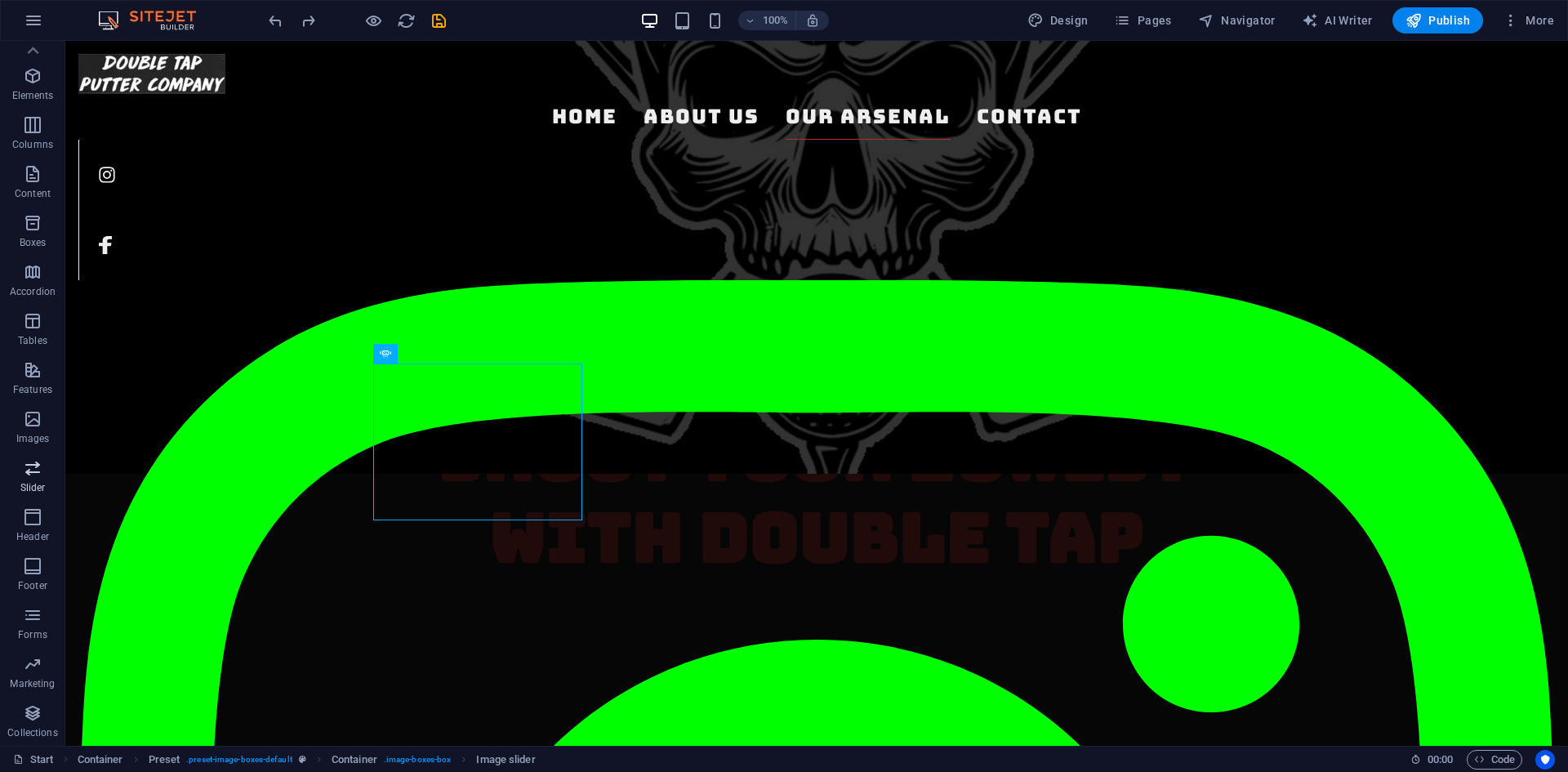
scroll to position [0, 0]
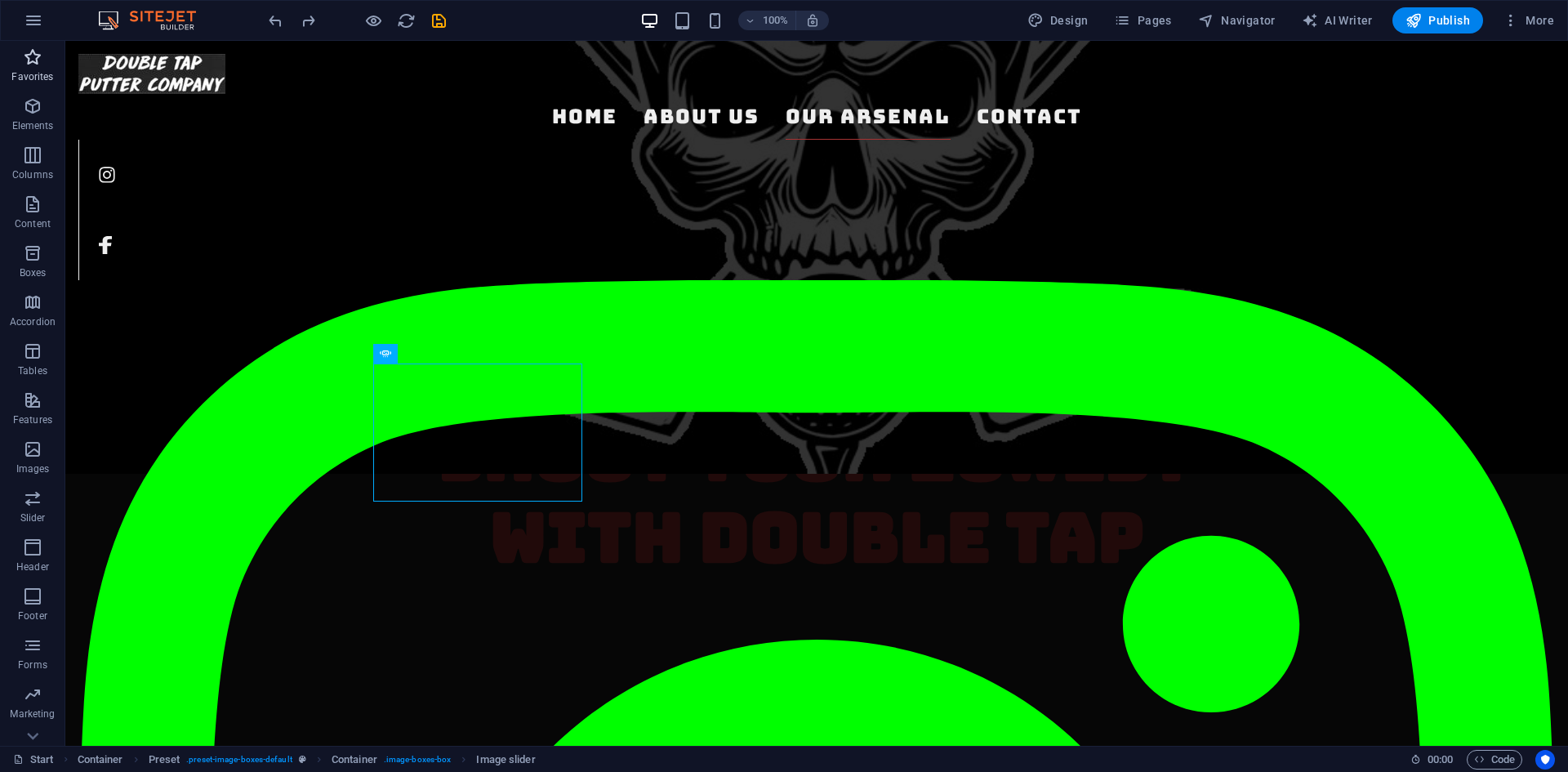
click at [30, 66] on icon "button" at bounding box center [32, 58] width 20 height 20
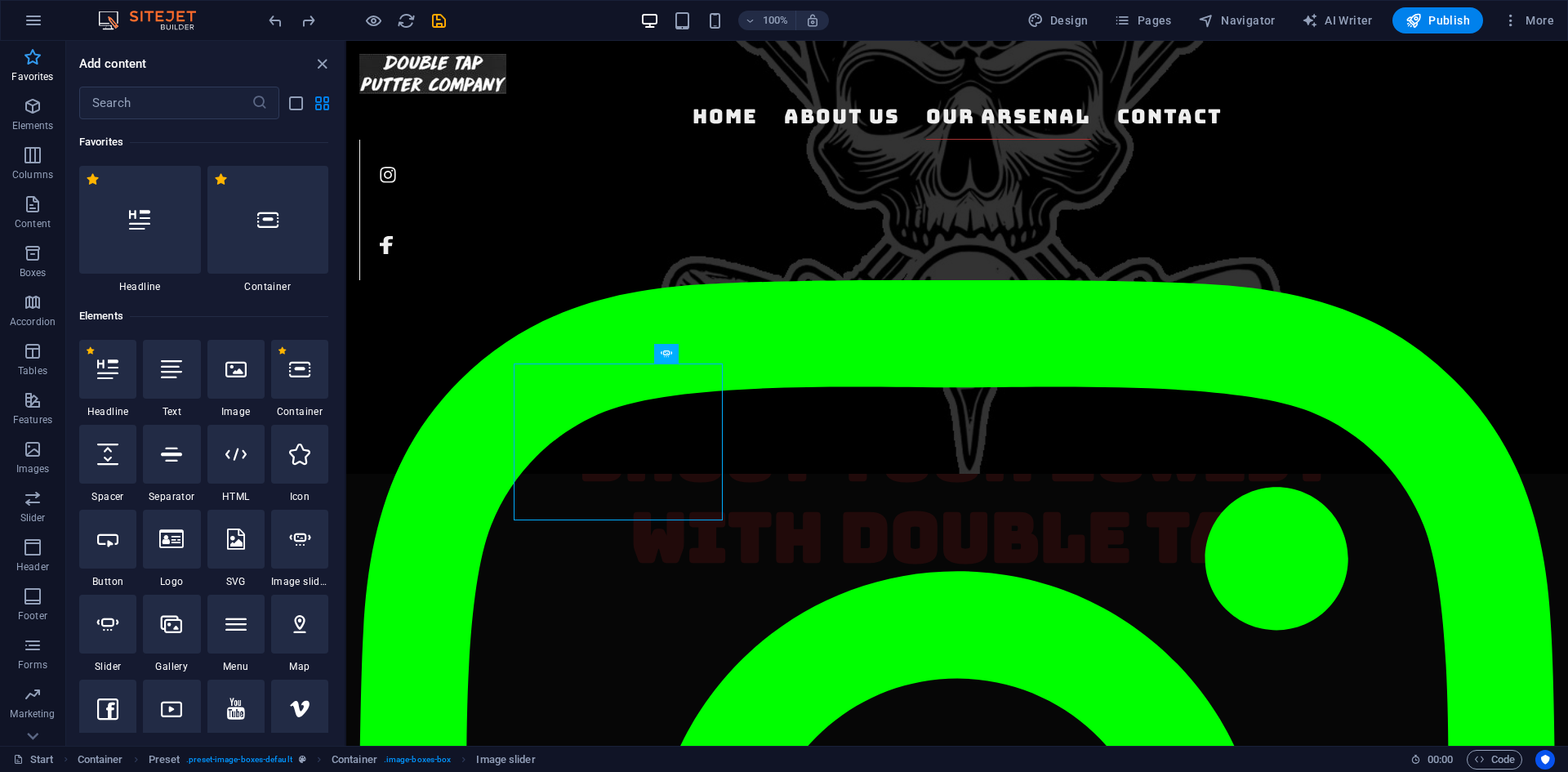
click at [30, 66] on icon "button" at bounding box center [32, 58] width 20 height 20
click at [178, 620] on icon at bounding box center [172, 624] width 21 height 21
select select "4"
select select "%"
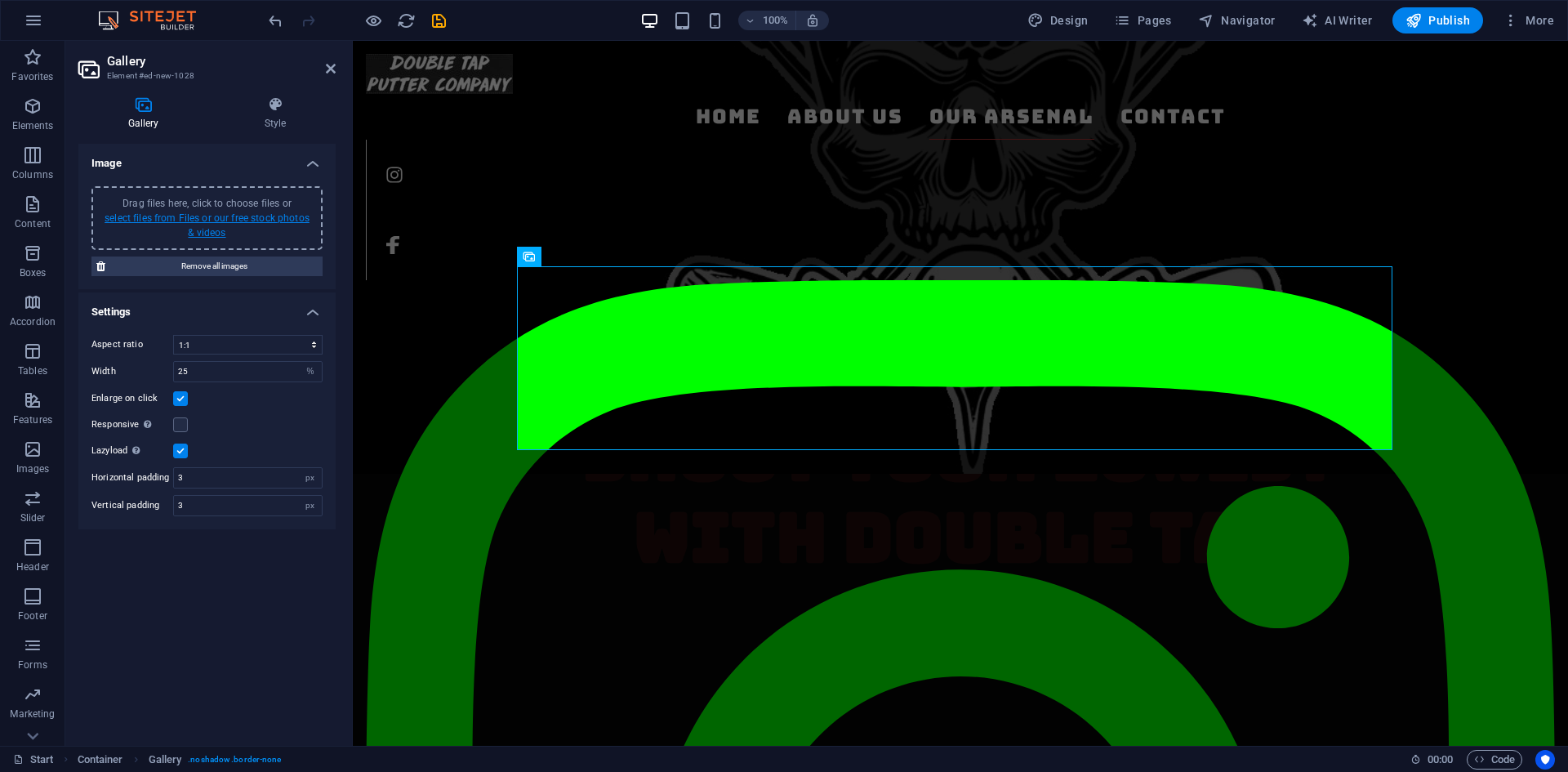
click at [202, 218] on link "select files from Files or our free stock photos & videos" at bounding box center [207, 224] width 205 height 26
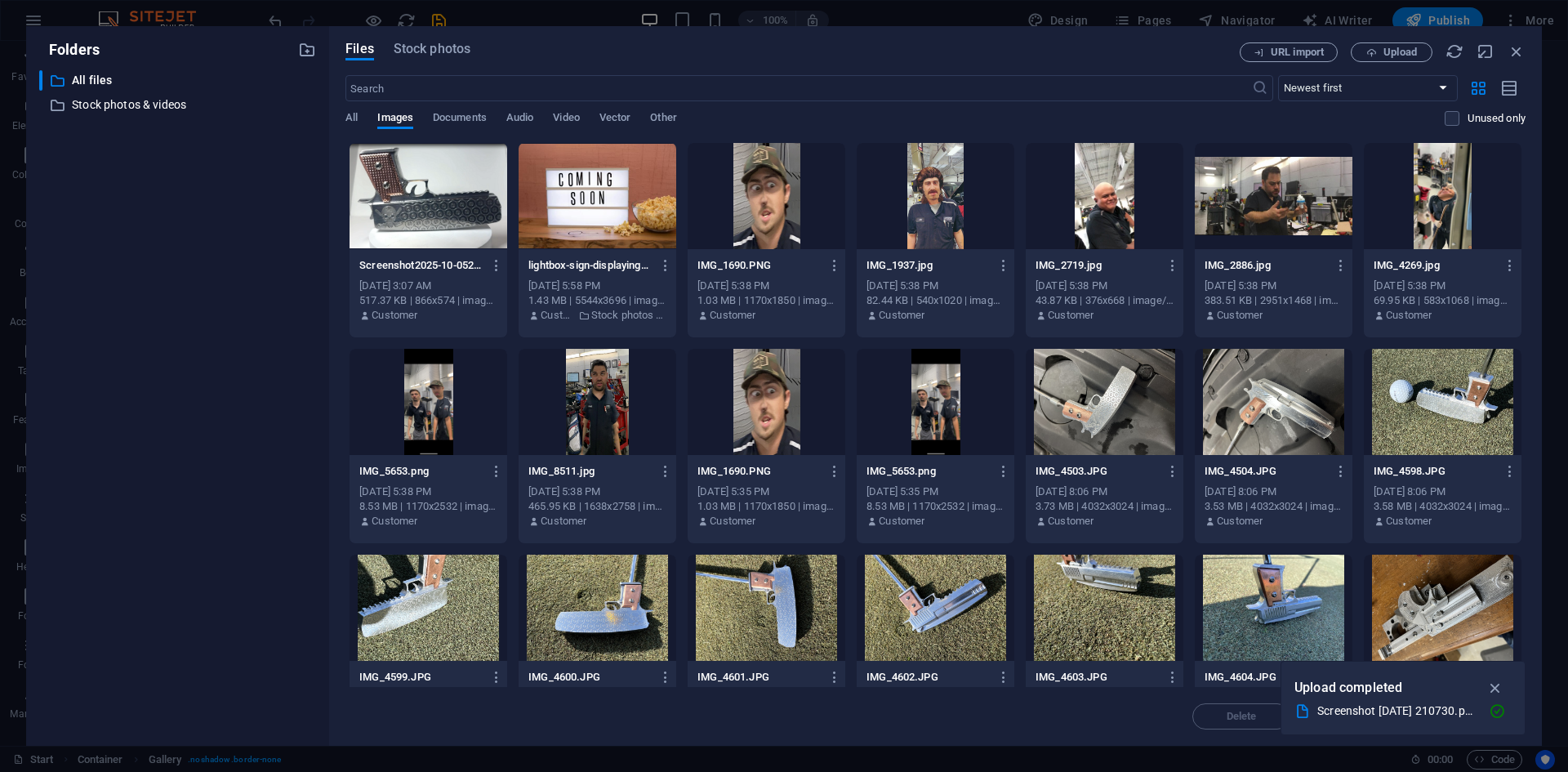
click at [424, 221] on div at bounding box center [428, 195] width 157 height 106
click at [1432, 412] on div at bounding box center [1442, 401] width 157 height 106
click at [434, 197] on div at bounding box center [428, 195] width 157 height 106
click at [1373, 446] on div at bounding box center [1442, 401] width 157 height 106
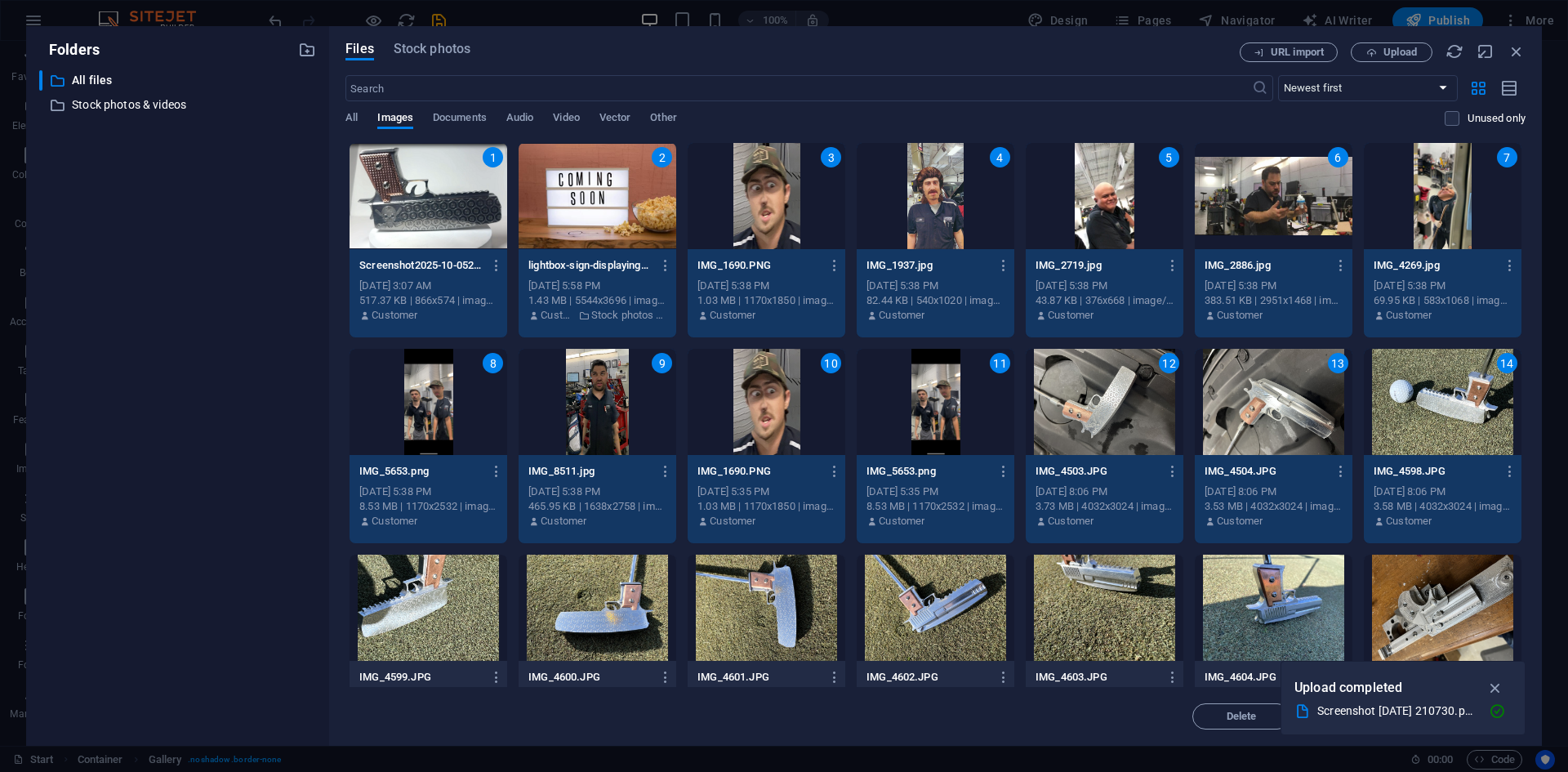
click at [1373, 446] on div "14" at bounding box center [1442, 401] width 157 height 106
click at [1401, 420] on div "14" at bounding box center [1442, 401] width 157 height 106
click at [458, 203] on div "1" at bounding box center [428, 195] width 157 height 106
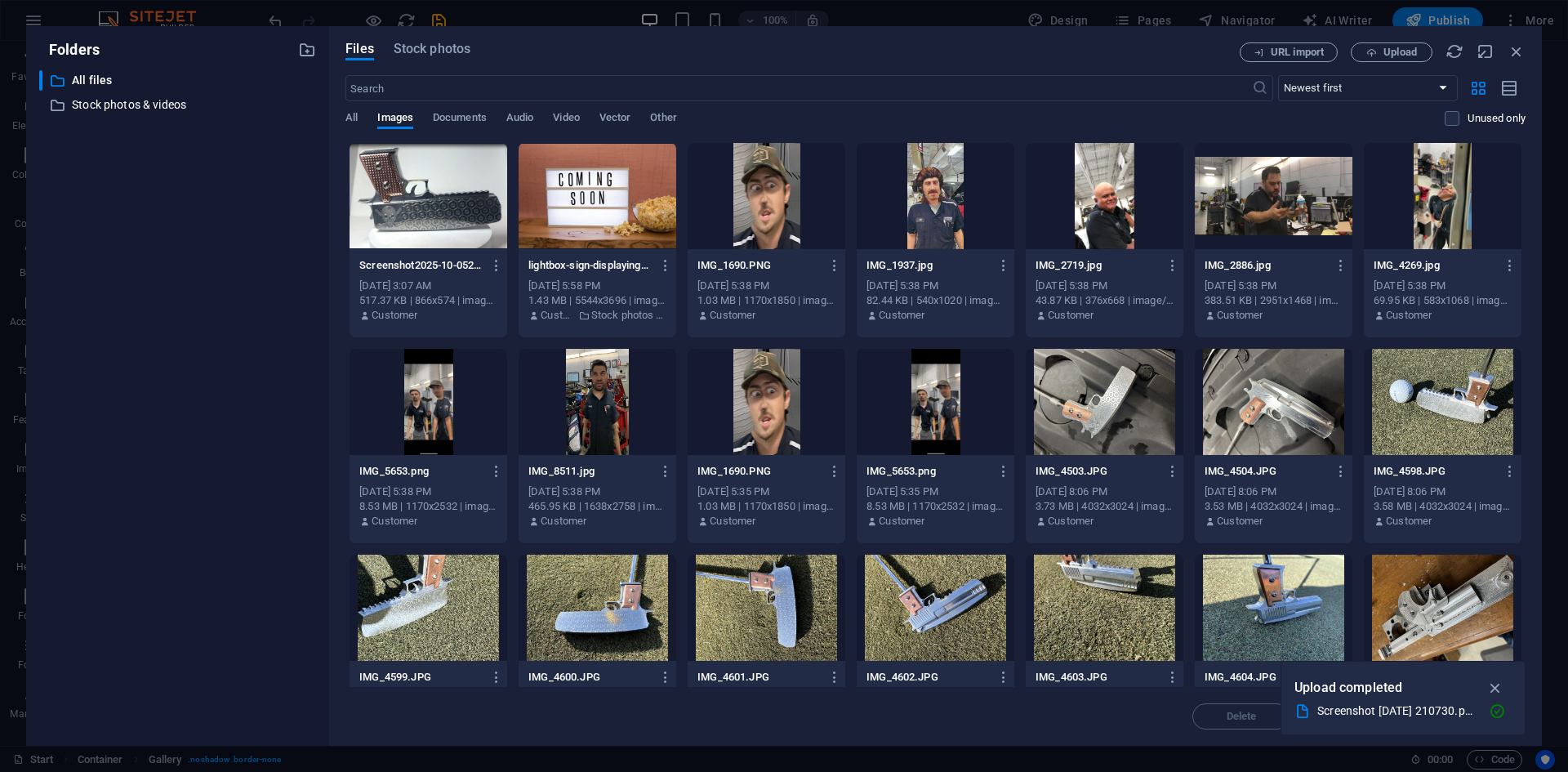
click at [422, 183] on div at bounding box center [428, 195] width 157 height 106
click at [1470, 371] on div at bounding box center [1442, 401] width 157 height 106
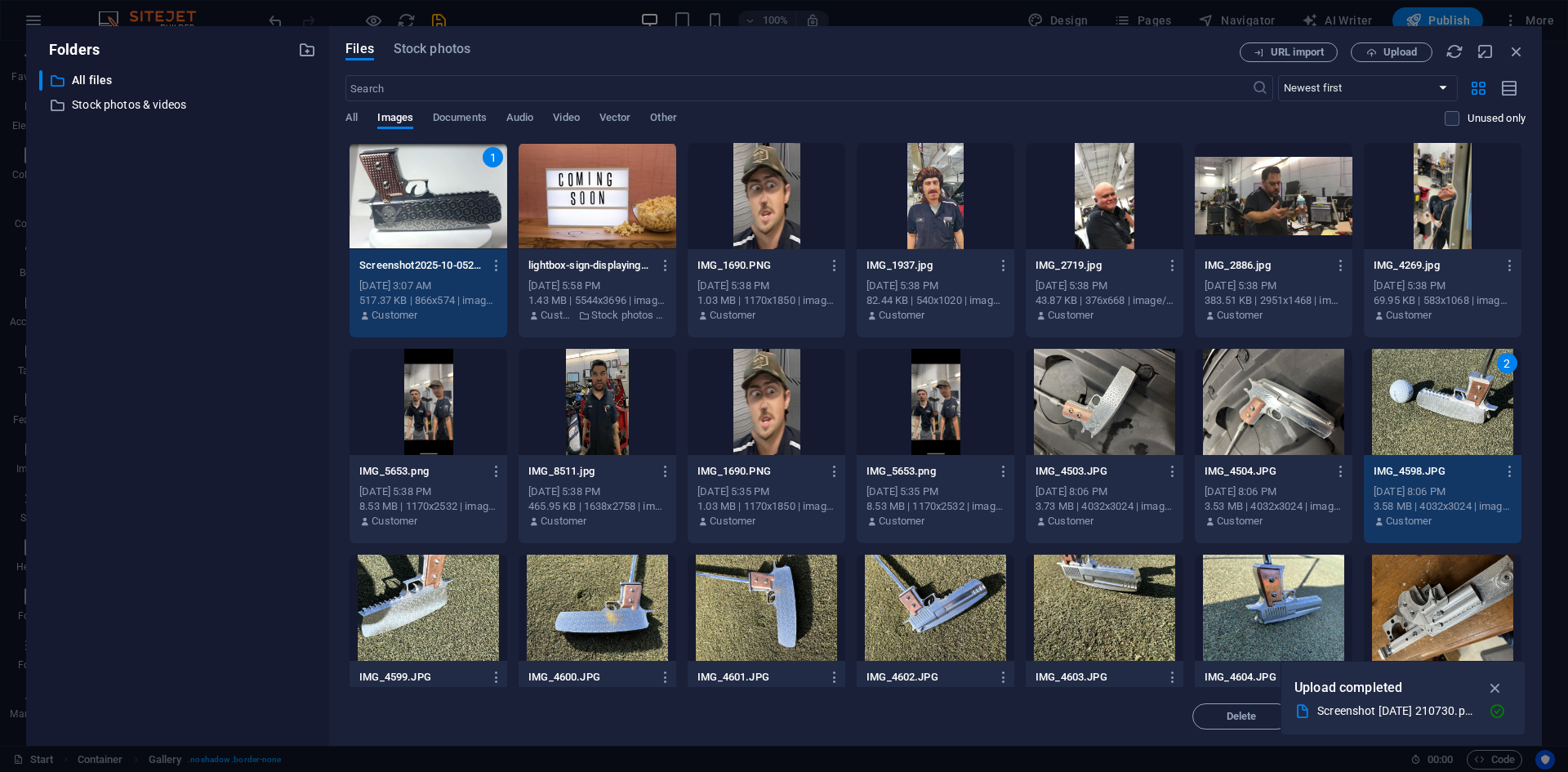
click at [407, 602] on div at bounding box center [428, 607] width 157 height 106
click at [656, 604] on div at bounding box center [597, 607] width 157 height 106
click at [803, 603] on div at bounding box center [765, 607] width 157 height 106
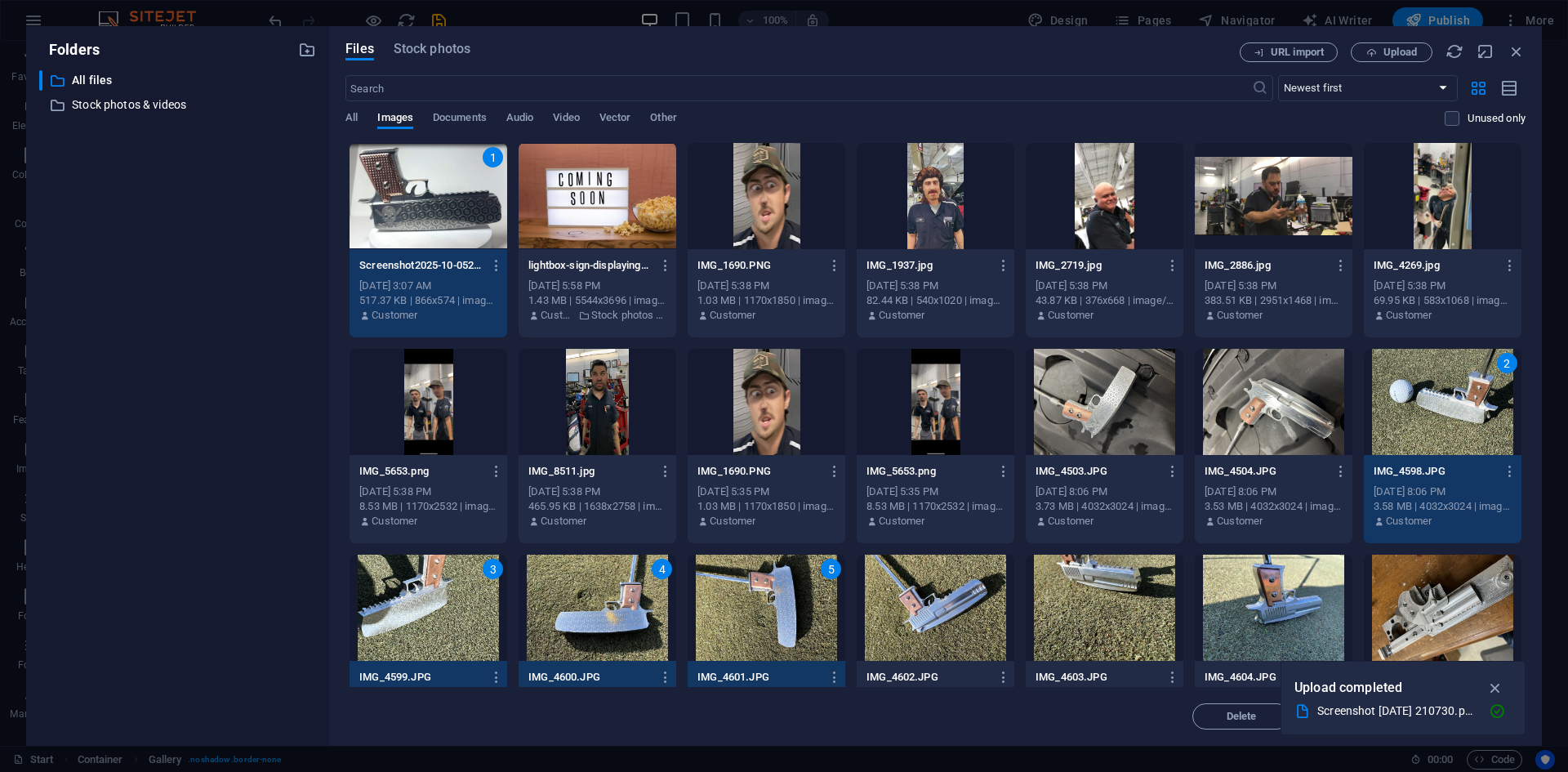
click at [970, 600] on div at bounding box center [935, 607] width 157 height 106
click at [1167, 597] on div at bounding box center [1104, 607] width 157 height 106
click at [1287, 597] on div at bounding box center [1273, 607] width 157 height 106
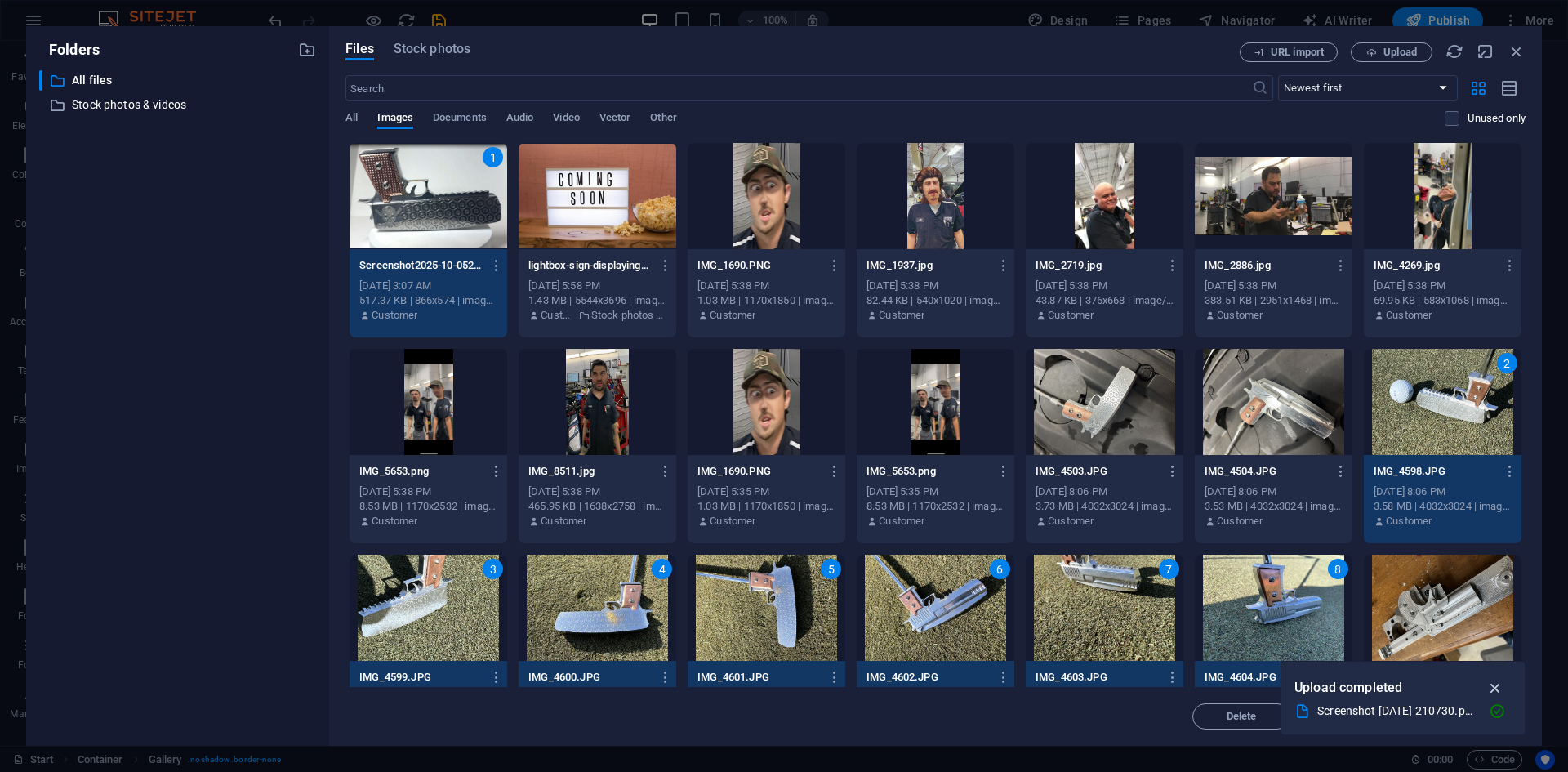
click at [1506, 684] on button "button" at bounding box center [1496, 687] width 32 height 26
click at [1495, 720] on span "Insert" at bounding box center [1476, 716] width 85 height 10
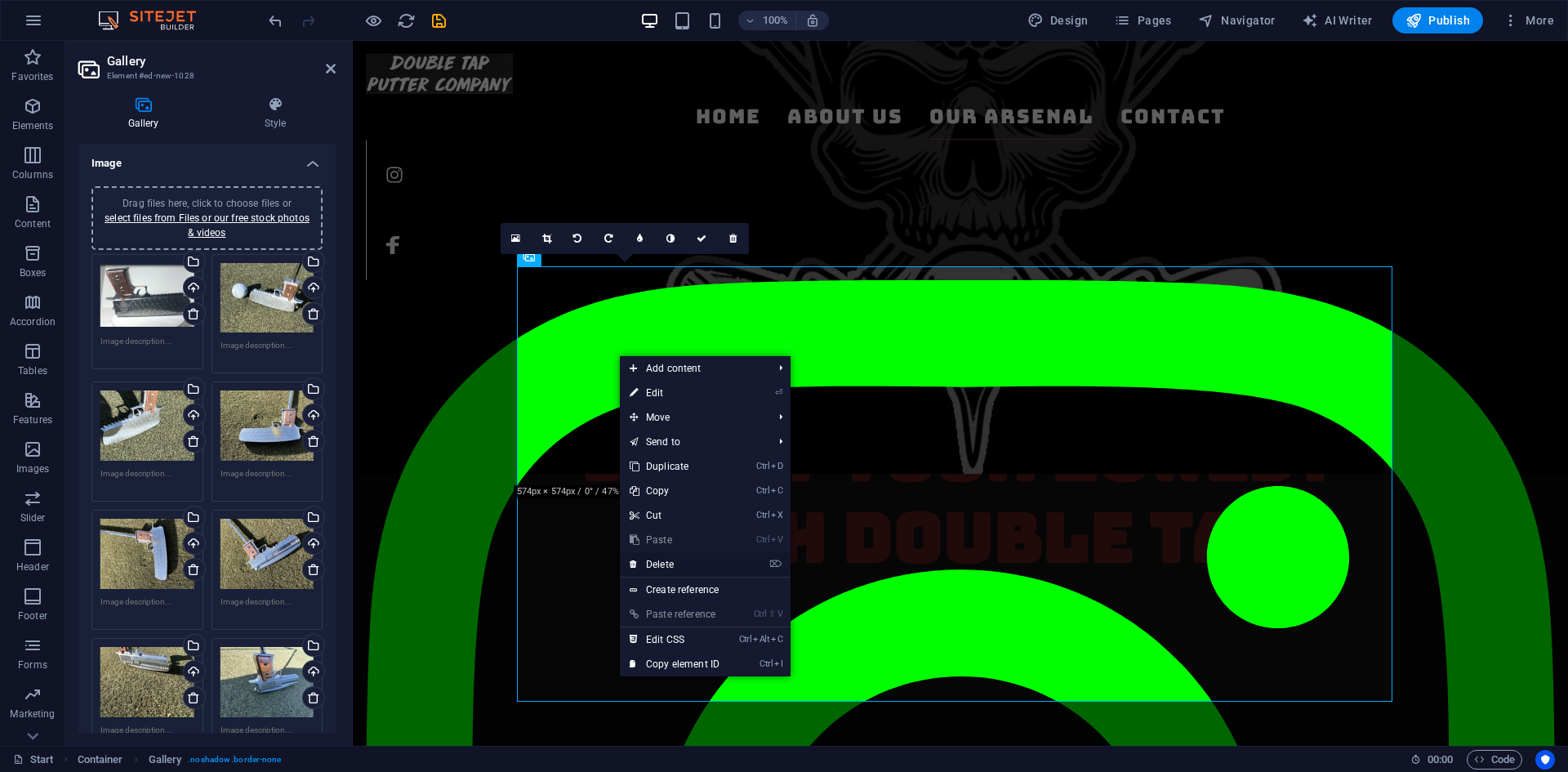
click at [679, 563] on link "⌦ Delete" at bounding box center [675, 563] width 109 height 24
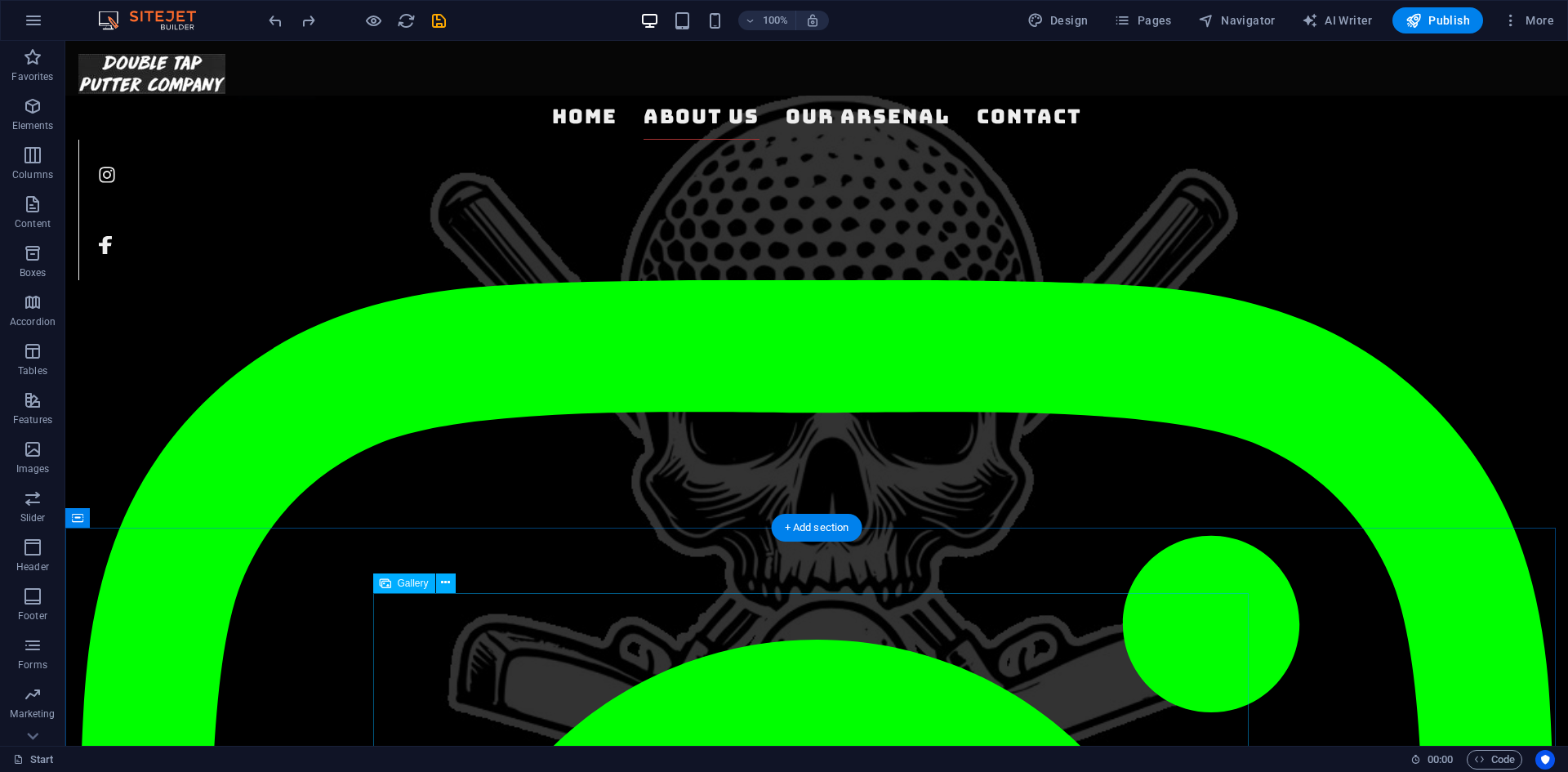
scroll to position [1074, 0]
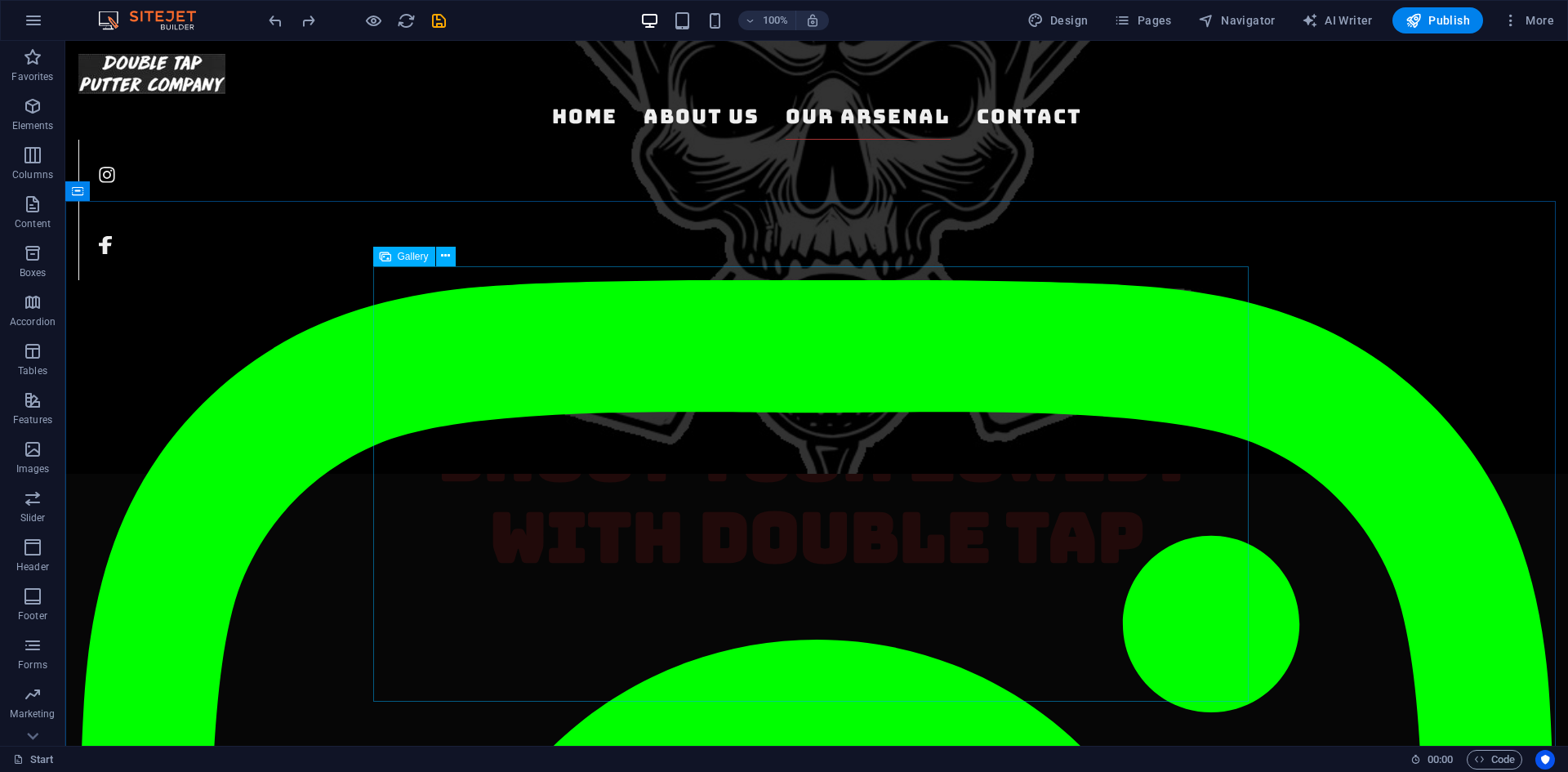
click at [414, 255] on span "Gallery" at bounding box center [413, 257] width 31 height 10
select select "4"
select select "%"
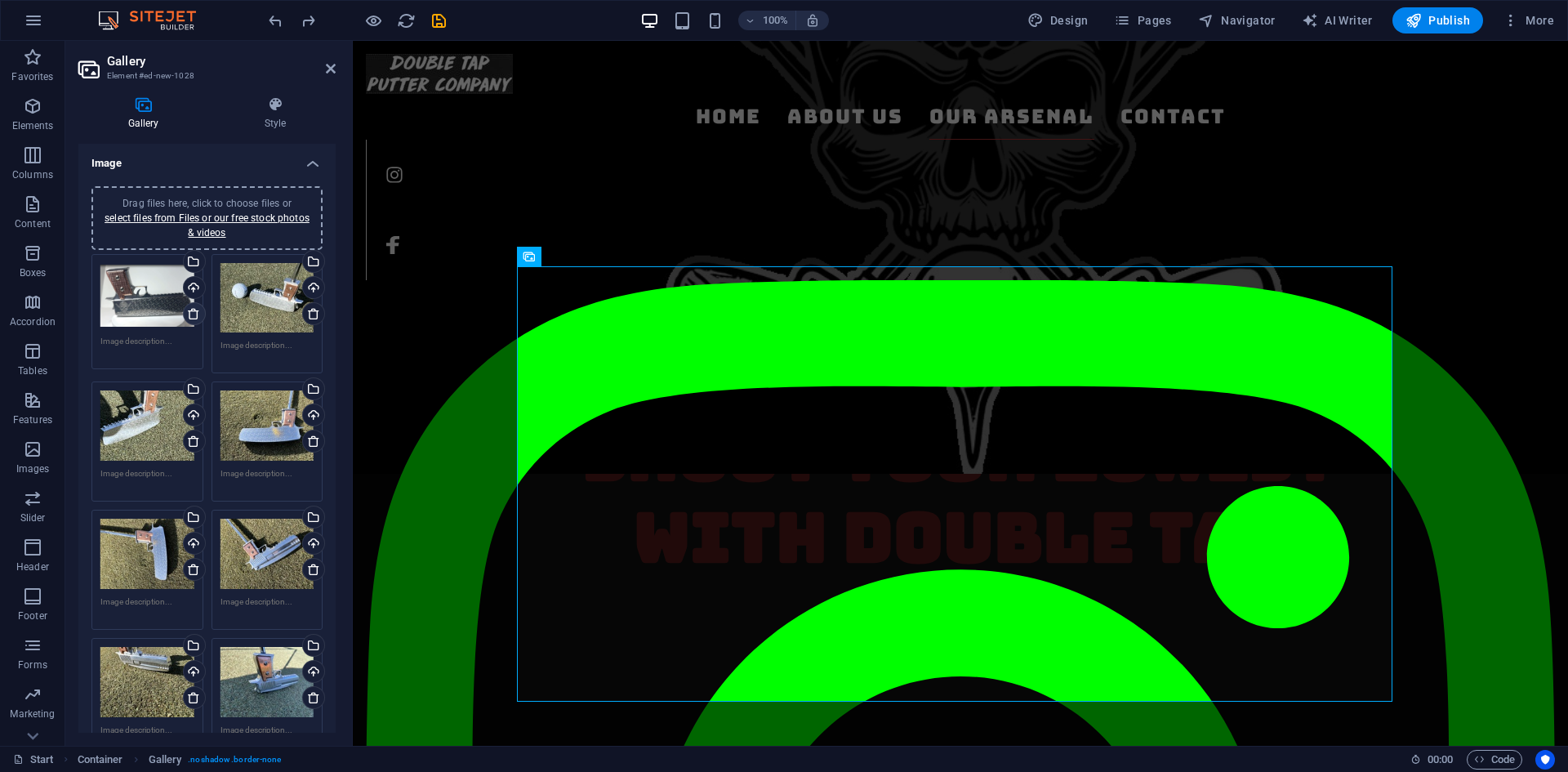
click at [194, 310] on icon at bounding box center [193, 313] width 13 height 13
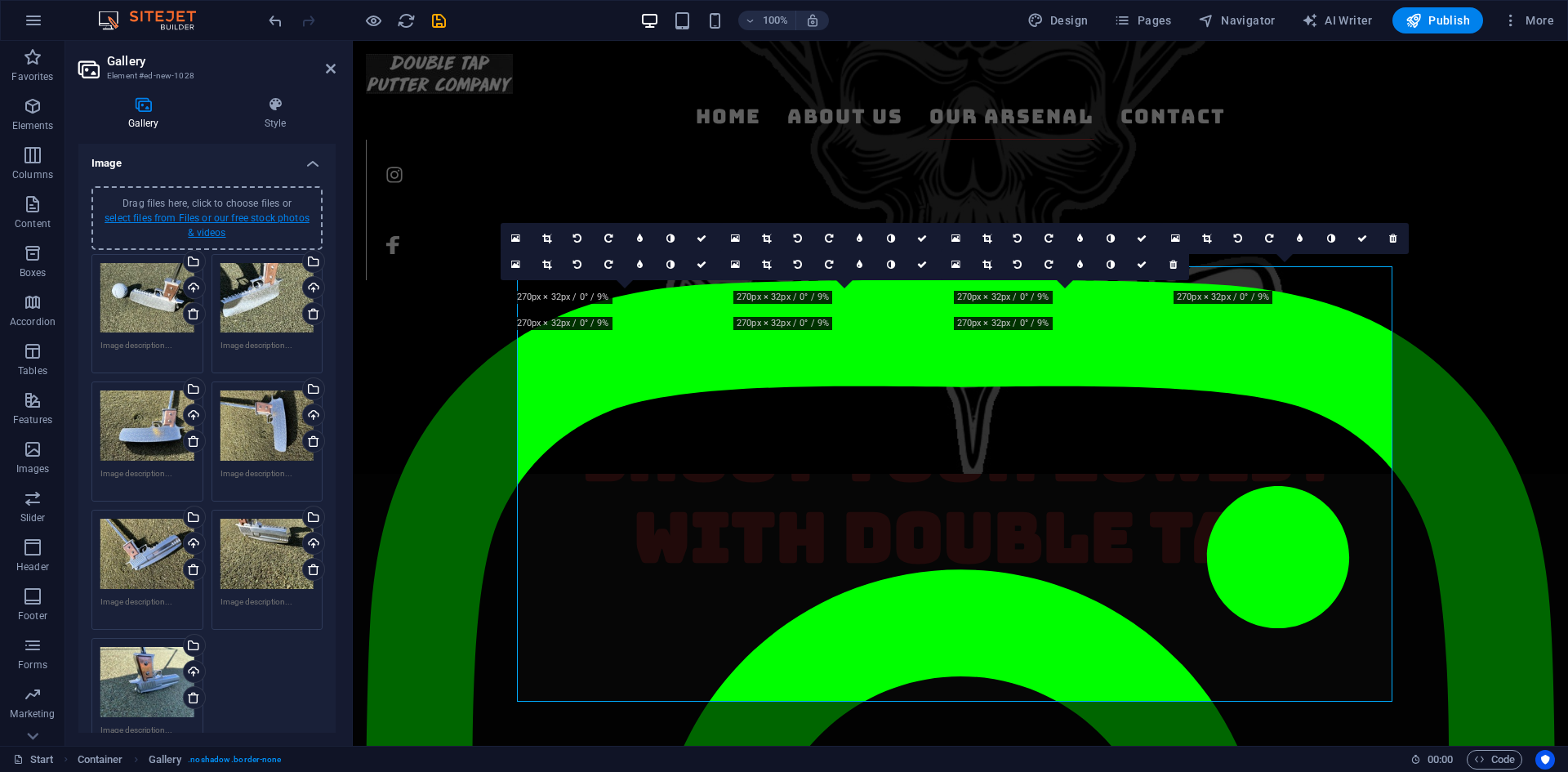
click at [214, 221] on link "select files from Files or our free stock photos & videos" at bounding box center [207, 224] width 205 height 26
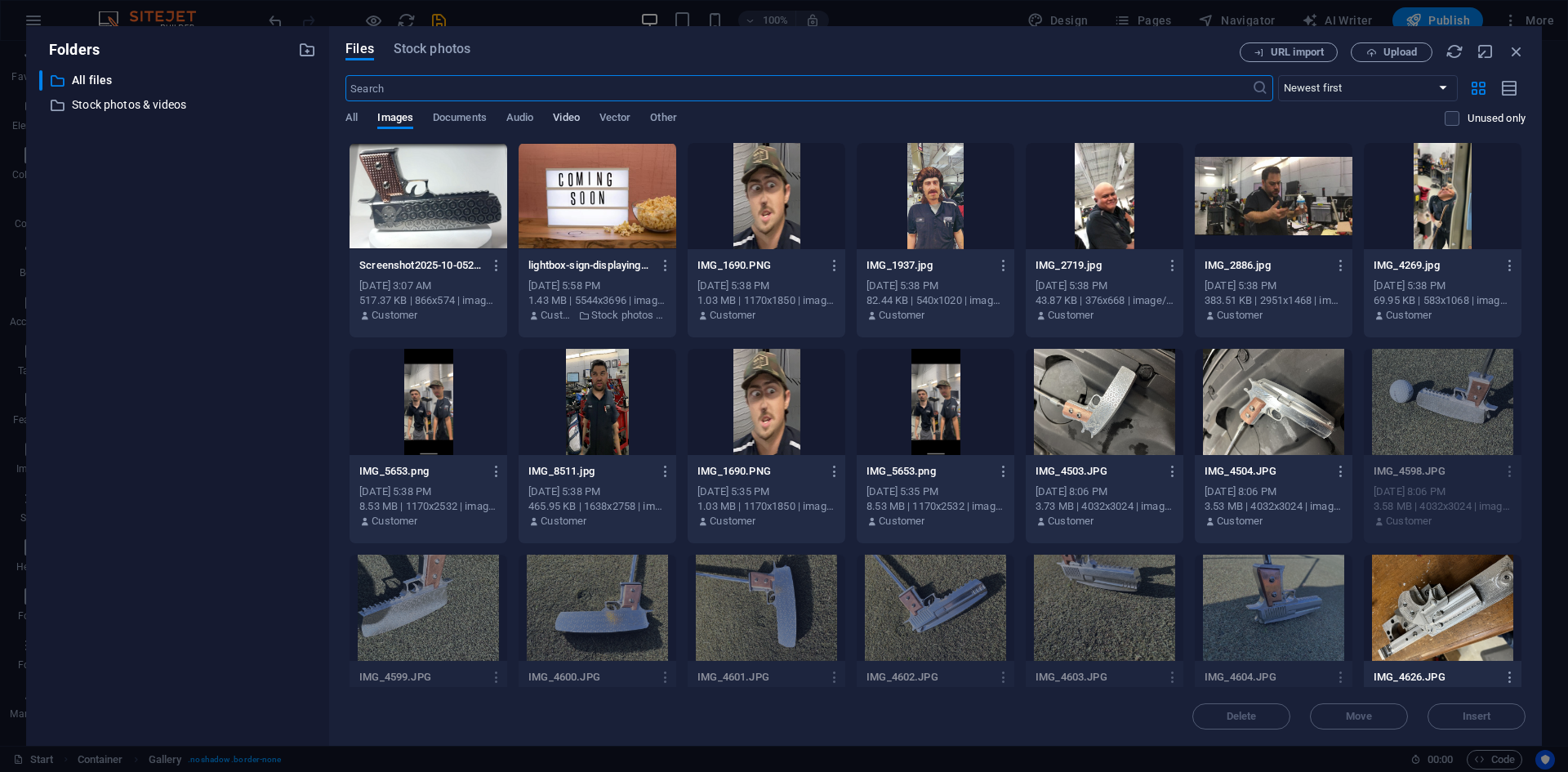
click at [572, 126] on span "Video" at bounding box center [565, 118] width 26 height 22
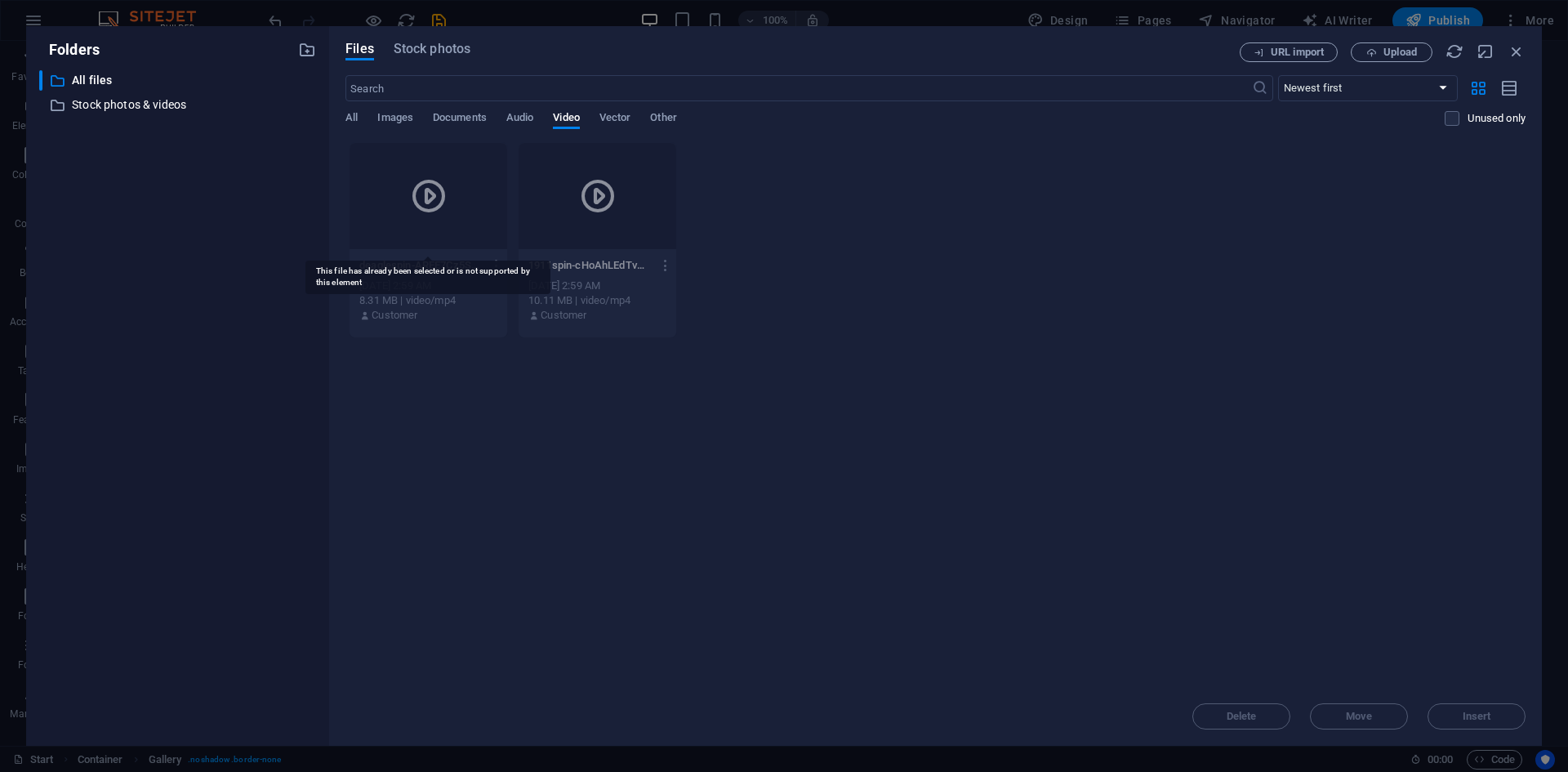
click at [425, 191] on icon at bounding box center [429, 196] width 39 height 39
click at [457, 267] on p "deaglespin-AREE7Cz5SZ7GBXnQ9mGtMA.mp4" at bounding box center [420, 264] width 122 height 15
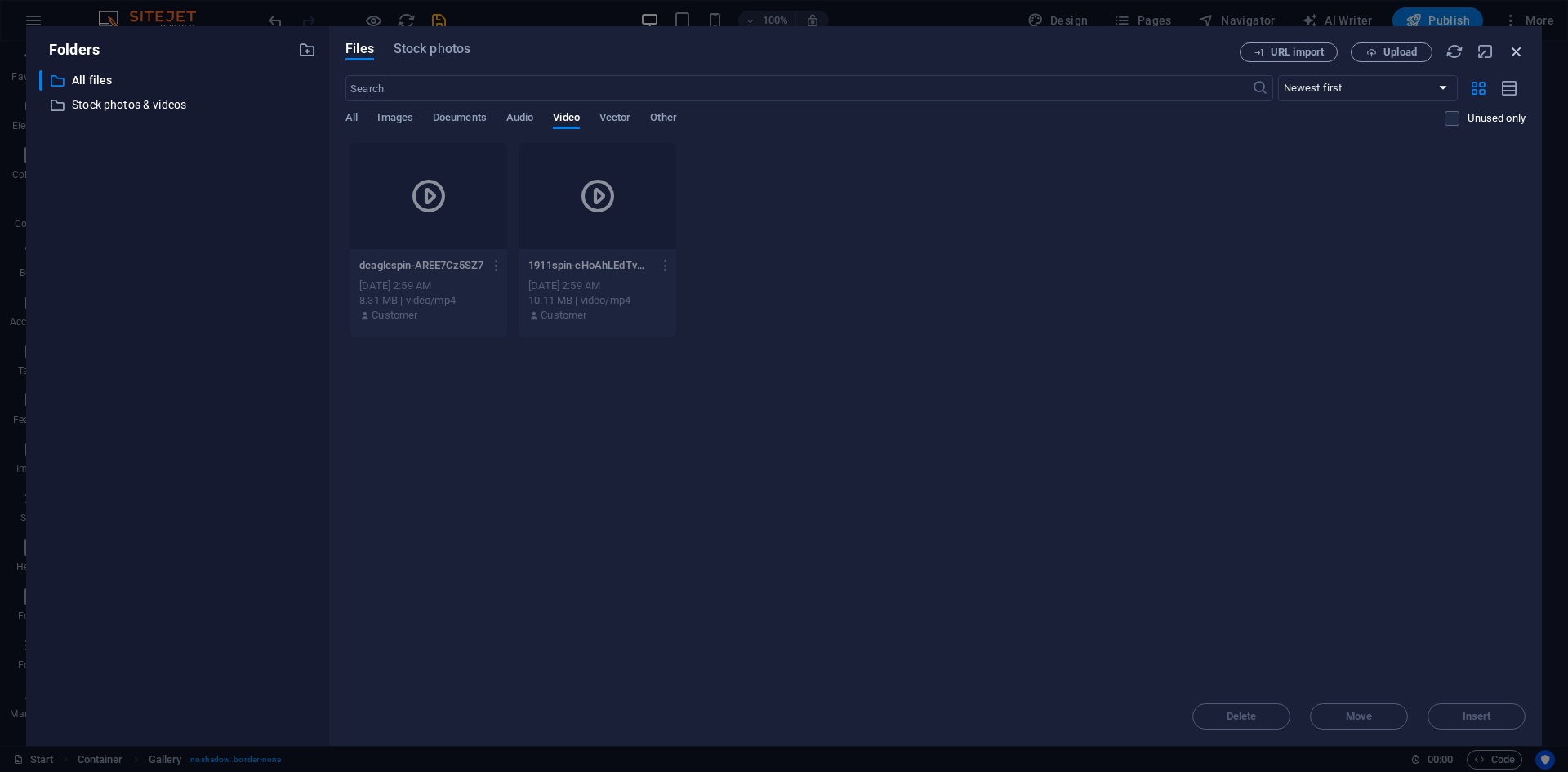
click at [1521, 54] on icon "button" at bounding box center [1516, 51] width 18 height 18
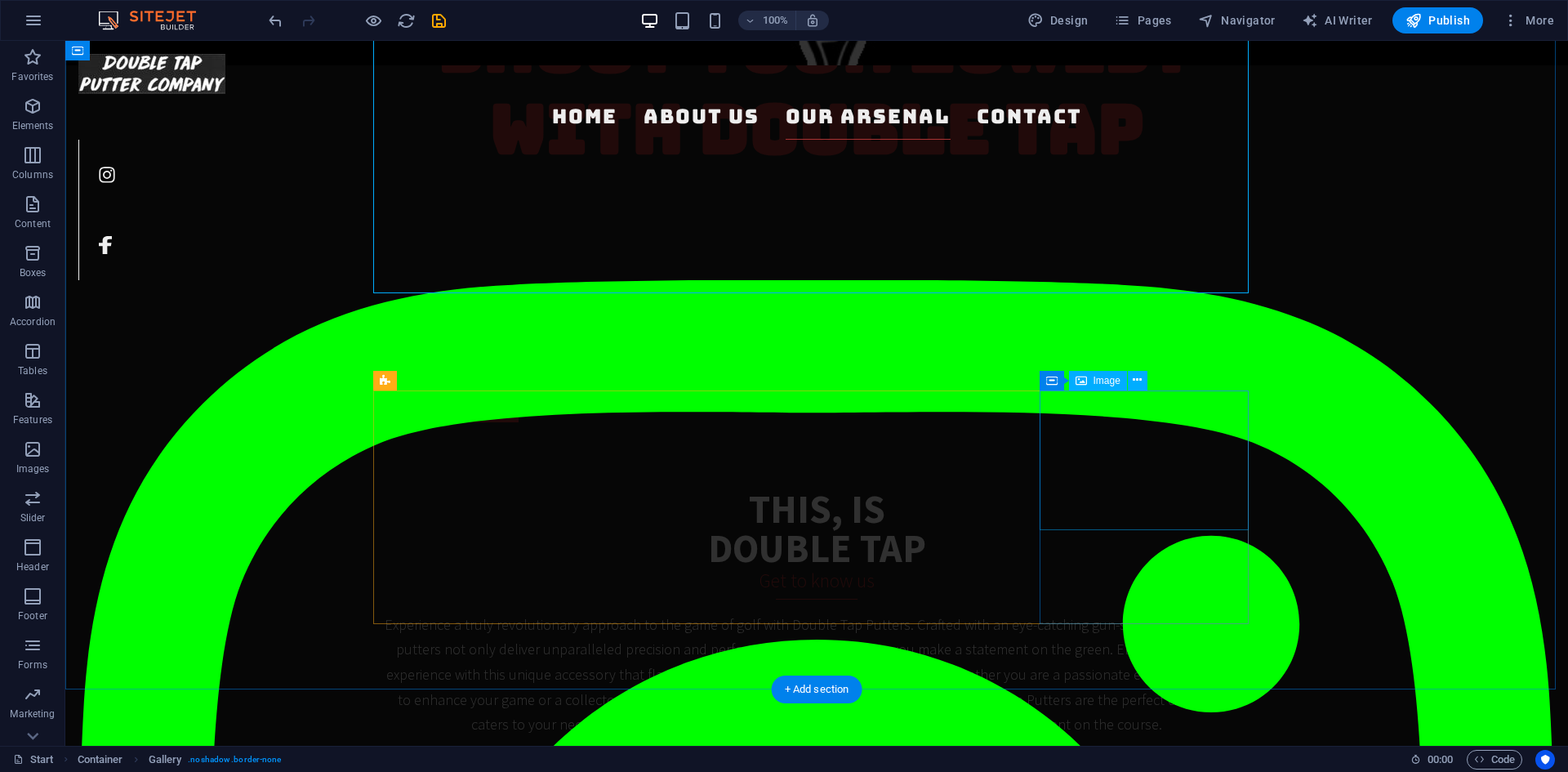
scroll to position [1156, 0]
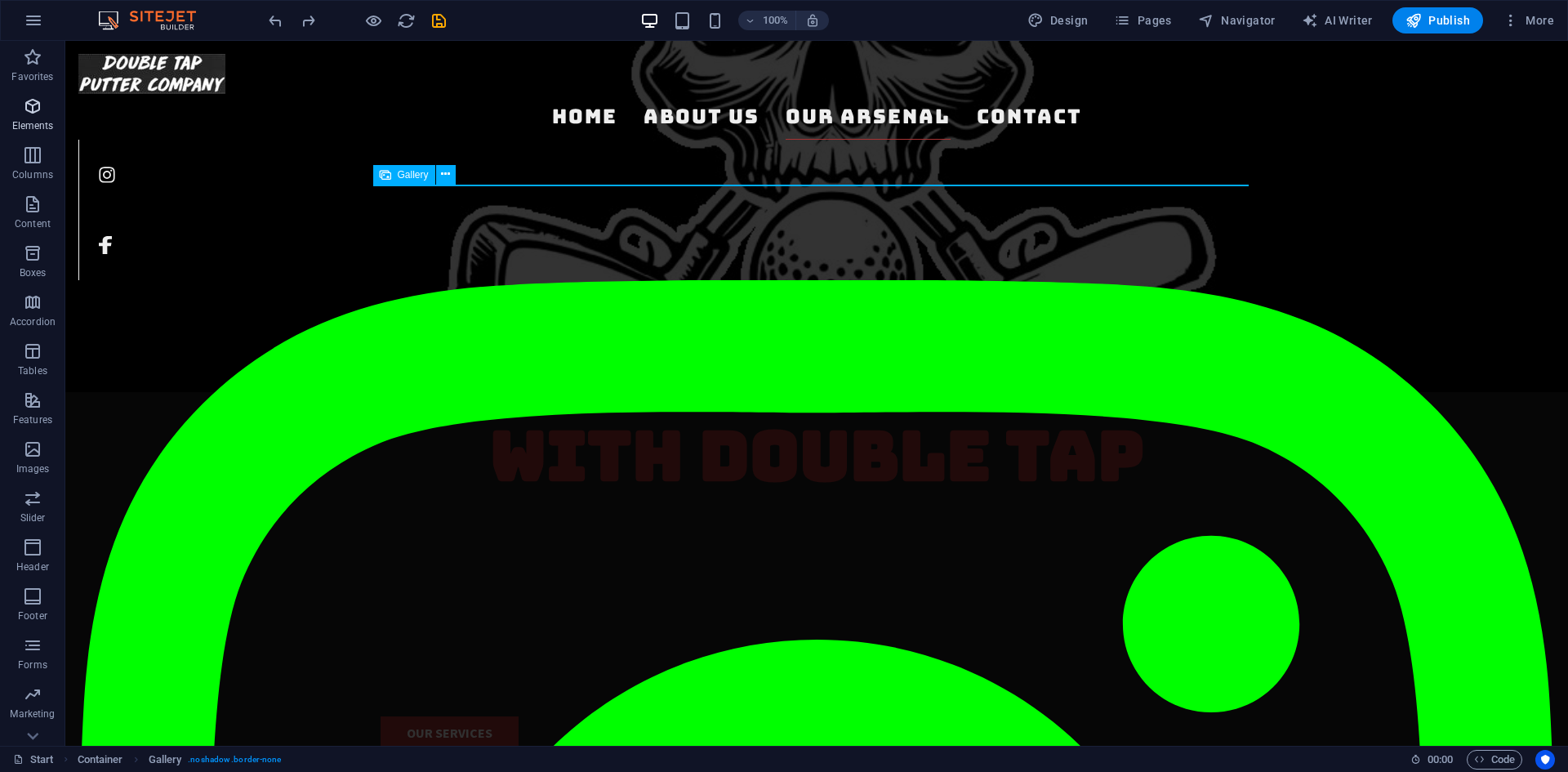
click at [27, 115] on icon "button" at bounding box center [32, 106] width 20 height 20
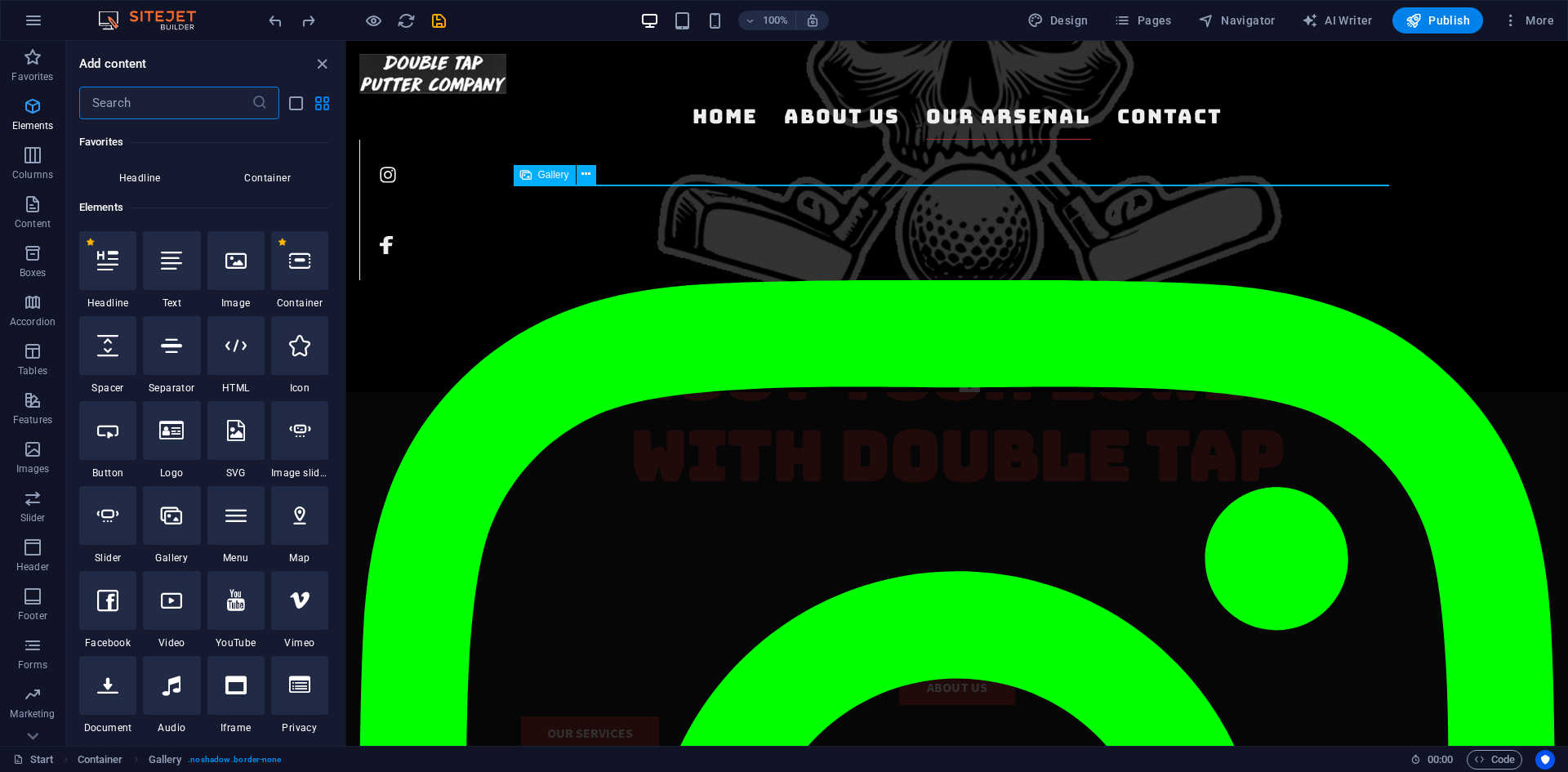
scroll to position [174, 0]
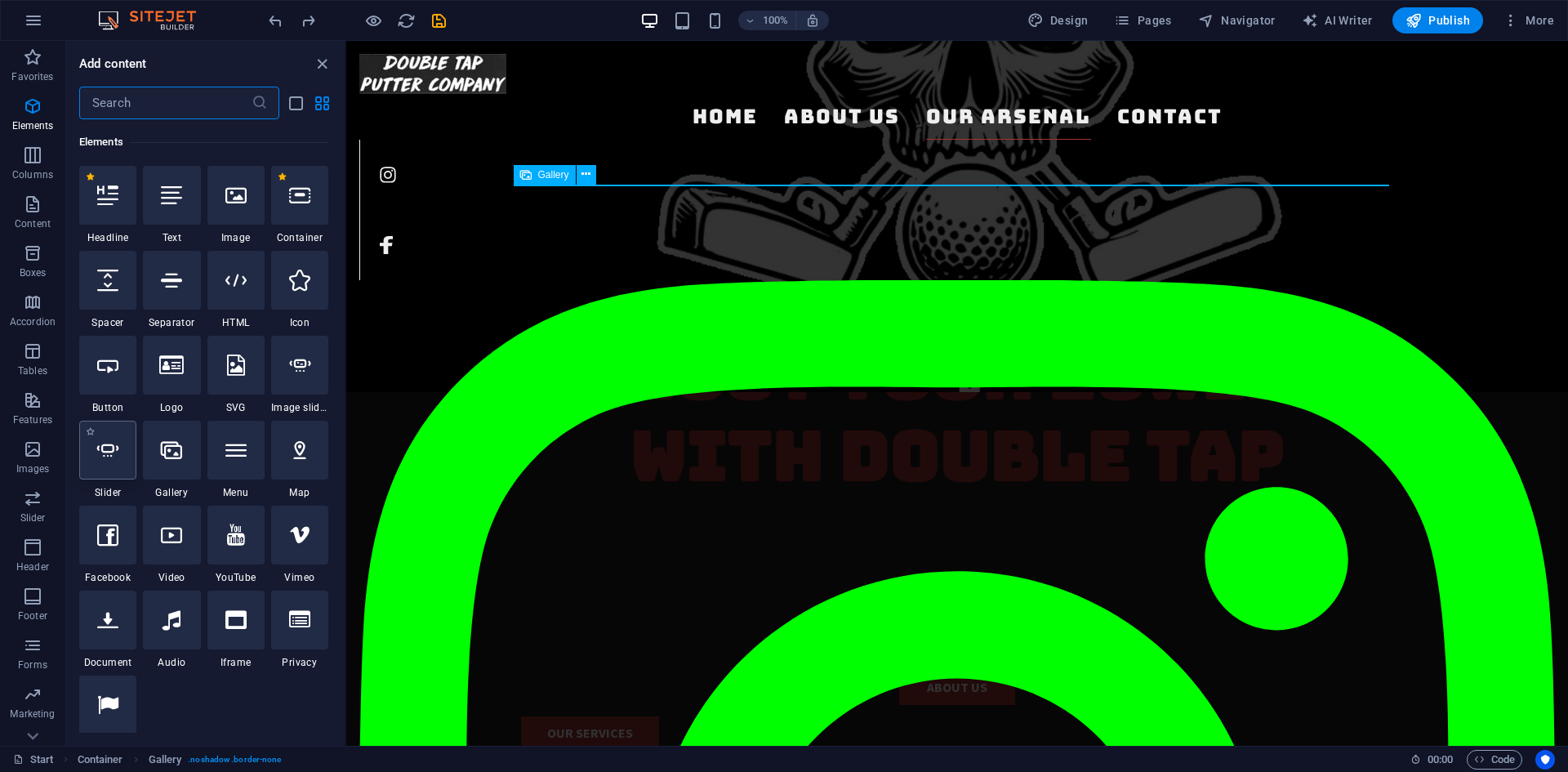
click at [103, 450] on icon at bounding box center [108, 450] width 21 height 21
select select "ms"
select select "s"
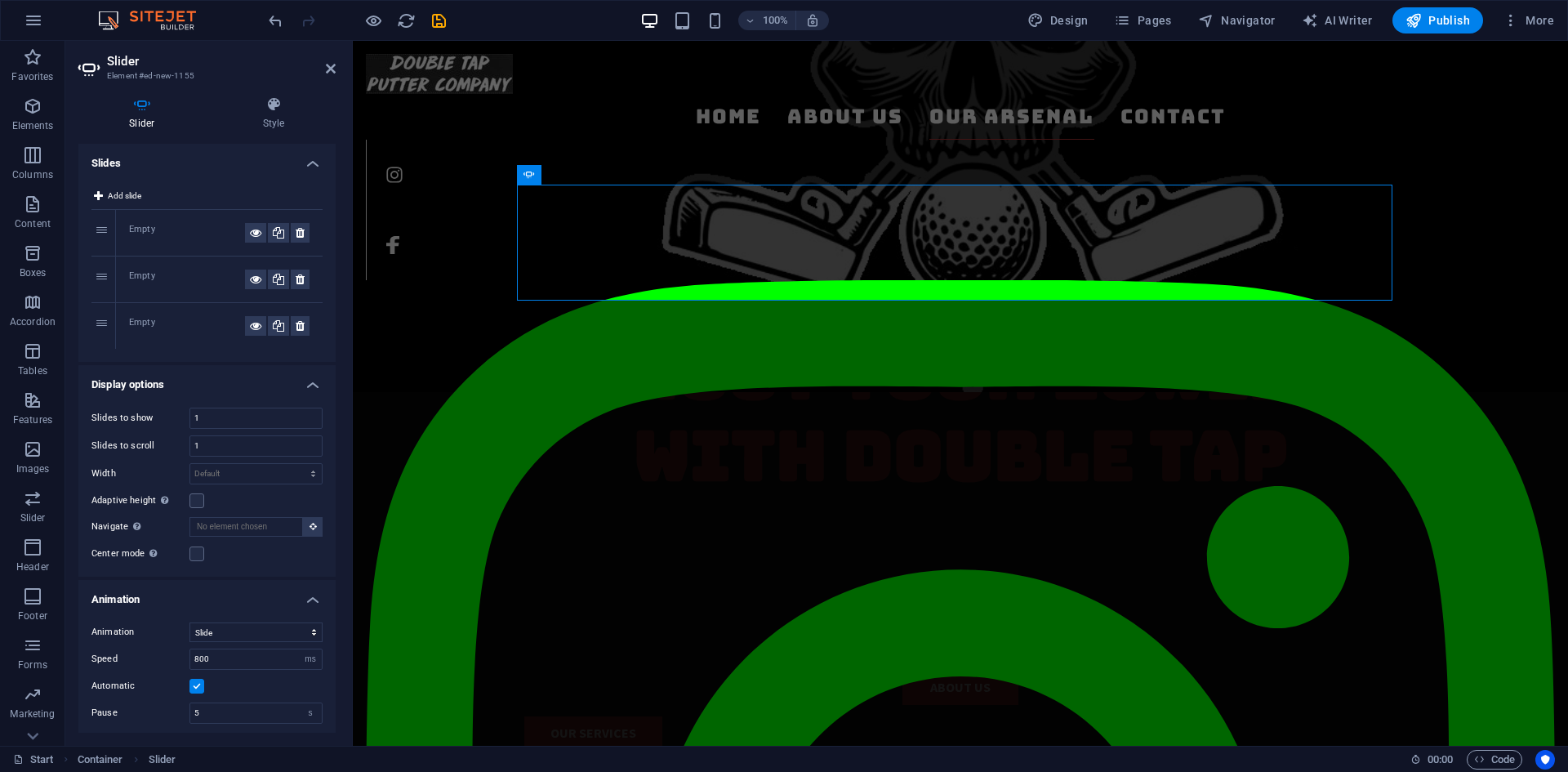
click at [139, 228] on div "Empty" at bounding box center [186, 232] width 116 height 20
click at [133, 192] on span "Add slide" at bounding box center [124, 196] width 33 height 20
click at [155, 232] on div "Empty" at bounding box center [186, 232] width 116 height 20
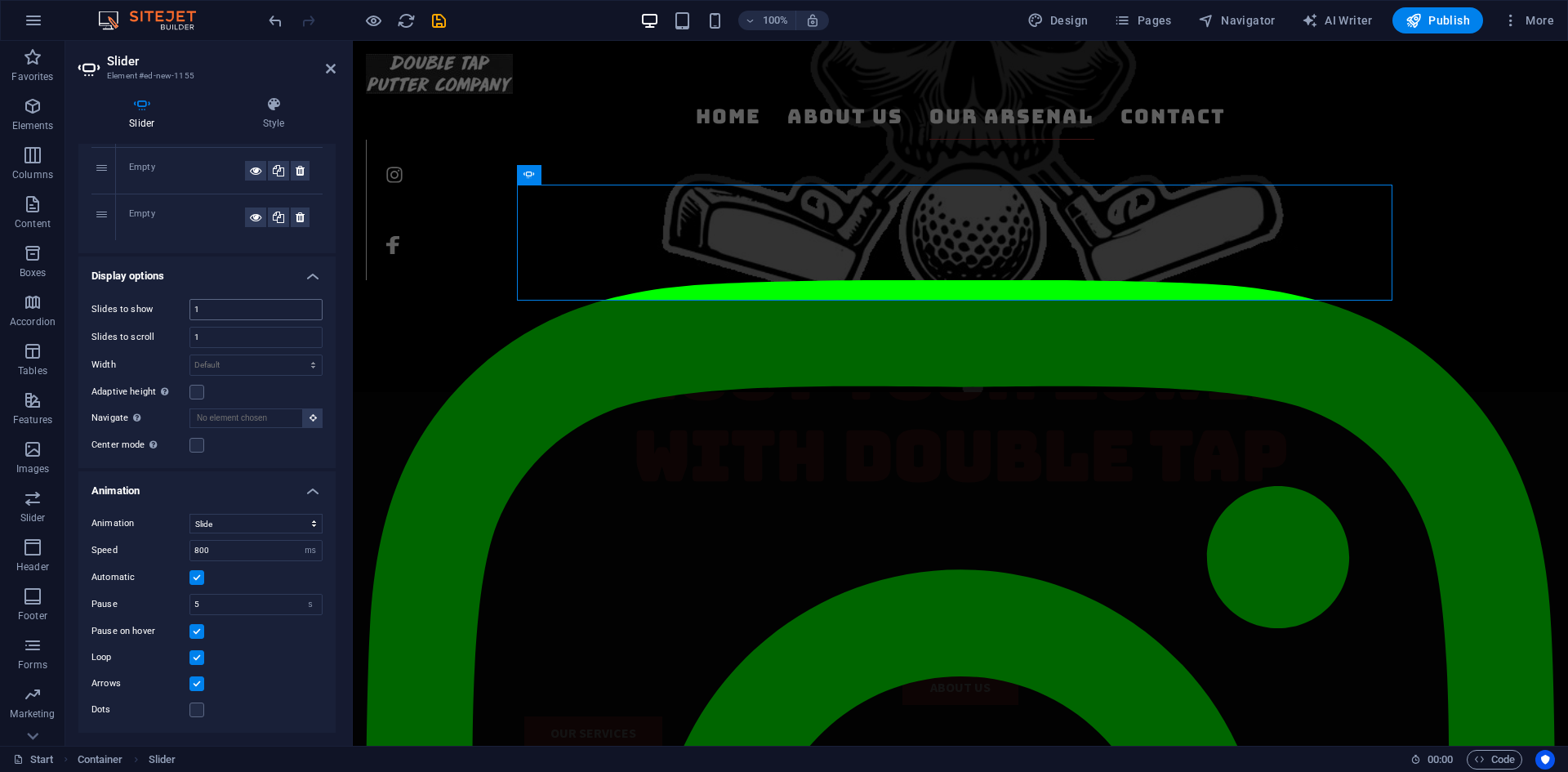
scroll to position [0, 0]
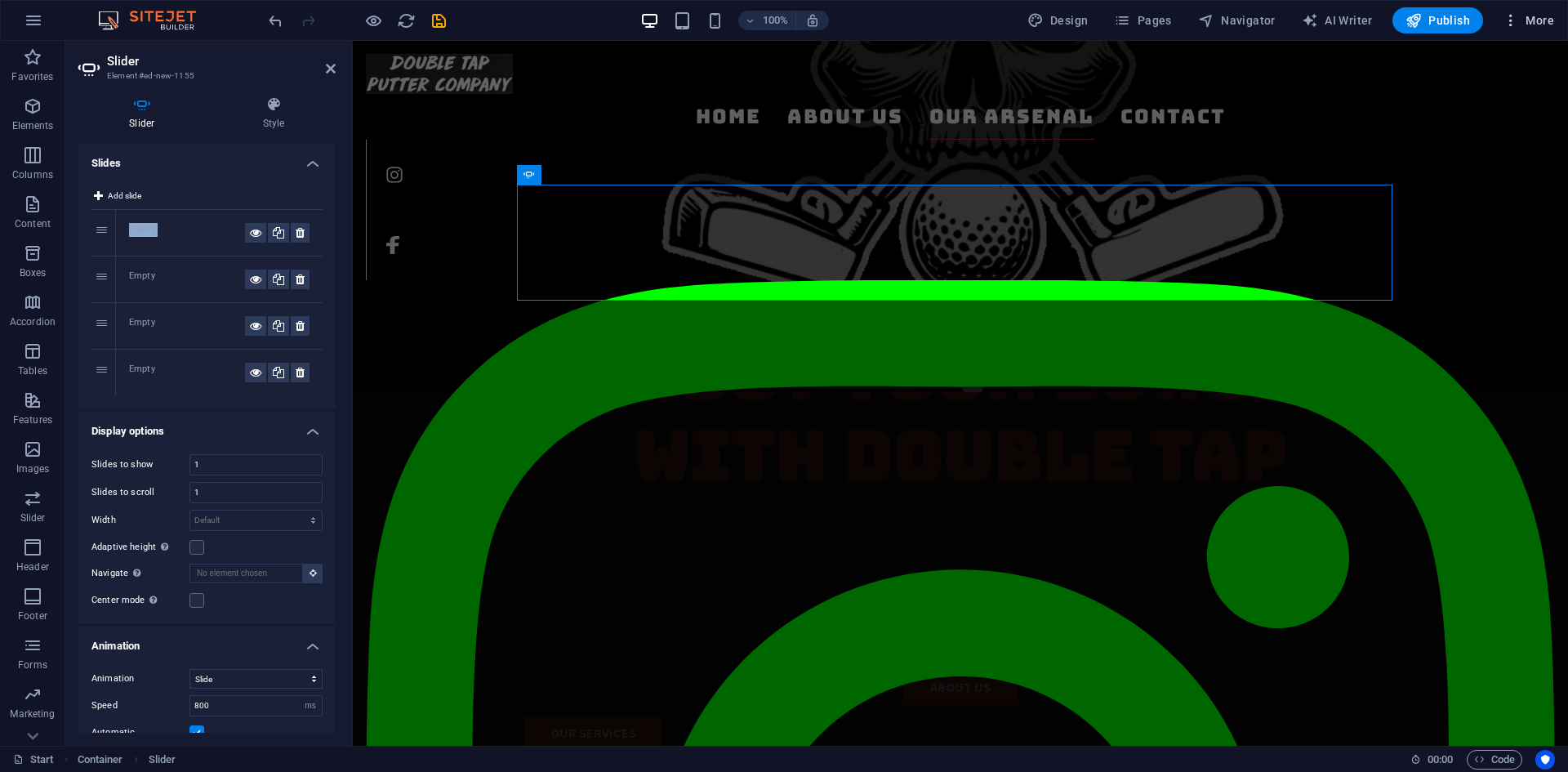
click at [1524, 22] on span "More" at bounding box center [1528, 20] width 52 height 17
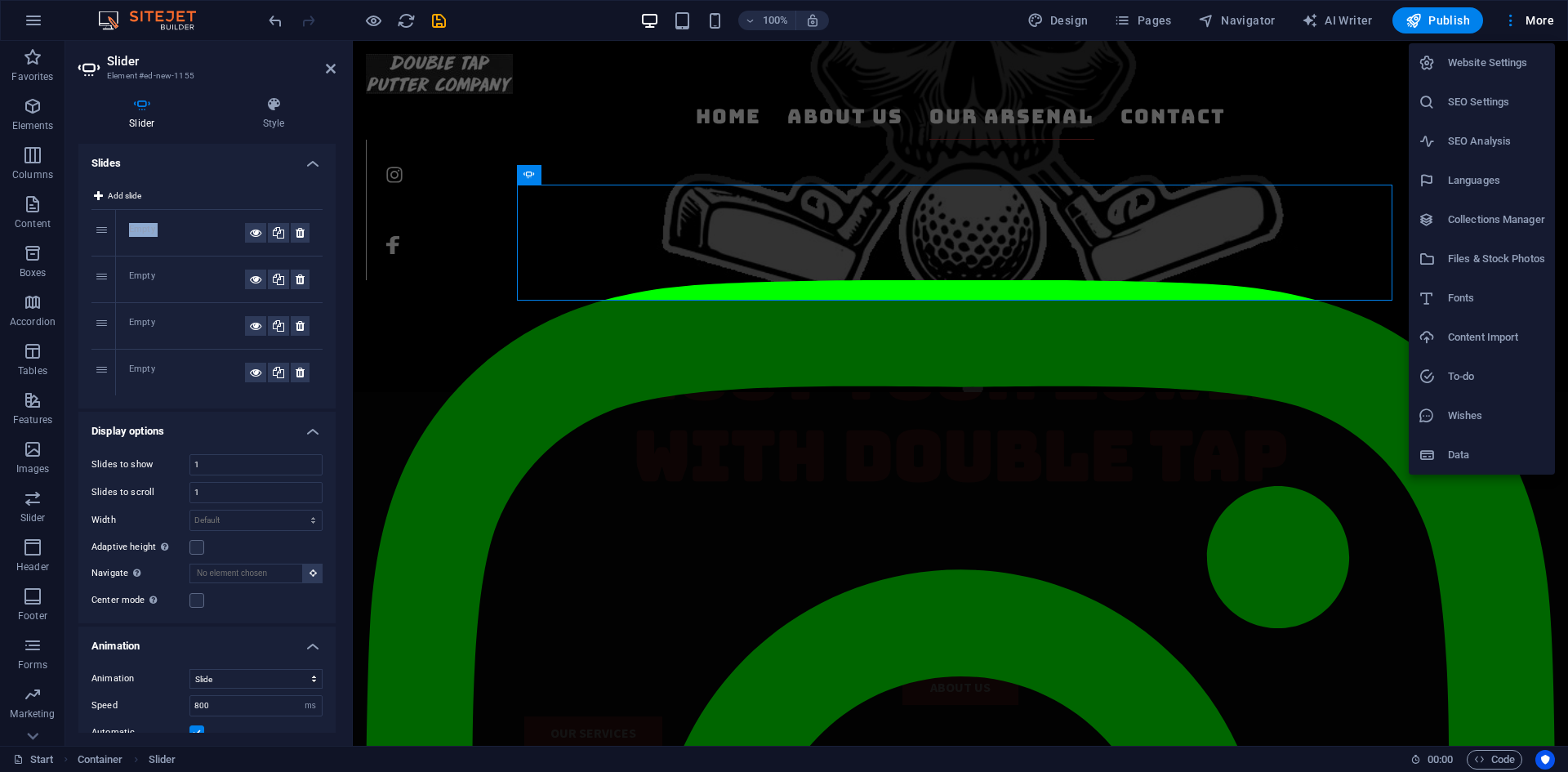
click at [1519, 258] on h6 "Files & Stock Photos" at bounding box center [1497, 259] width 98 height 20
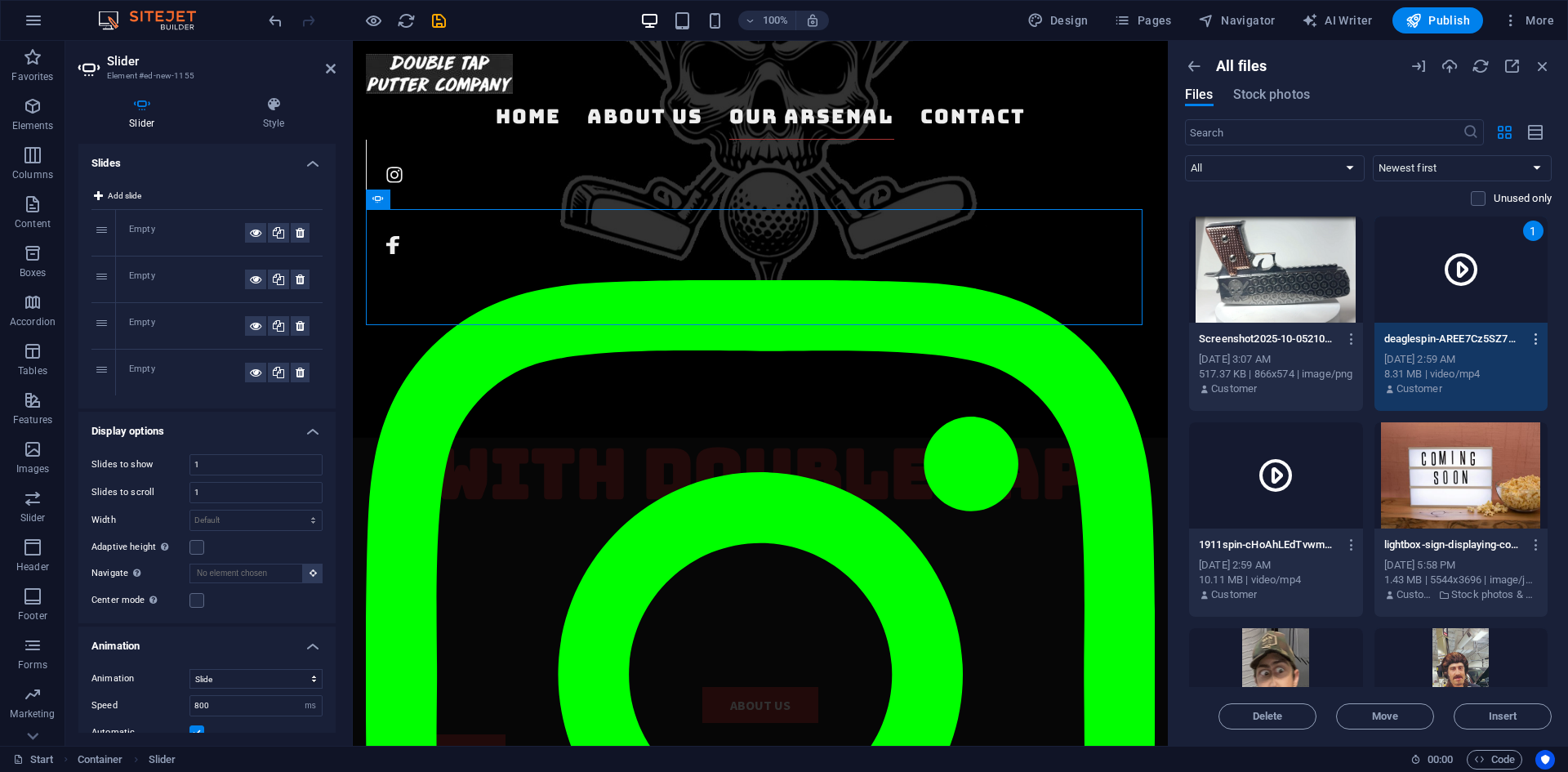
click at [1529, 340] on icon "button" at bounding box center [1537, 339] width 16 height 15
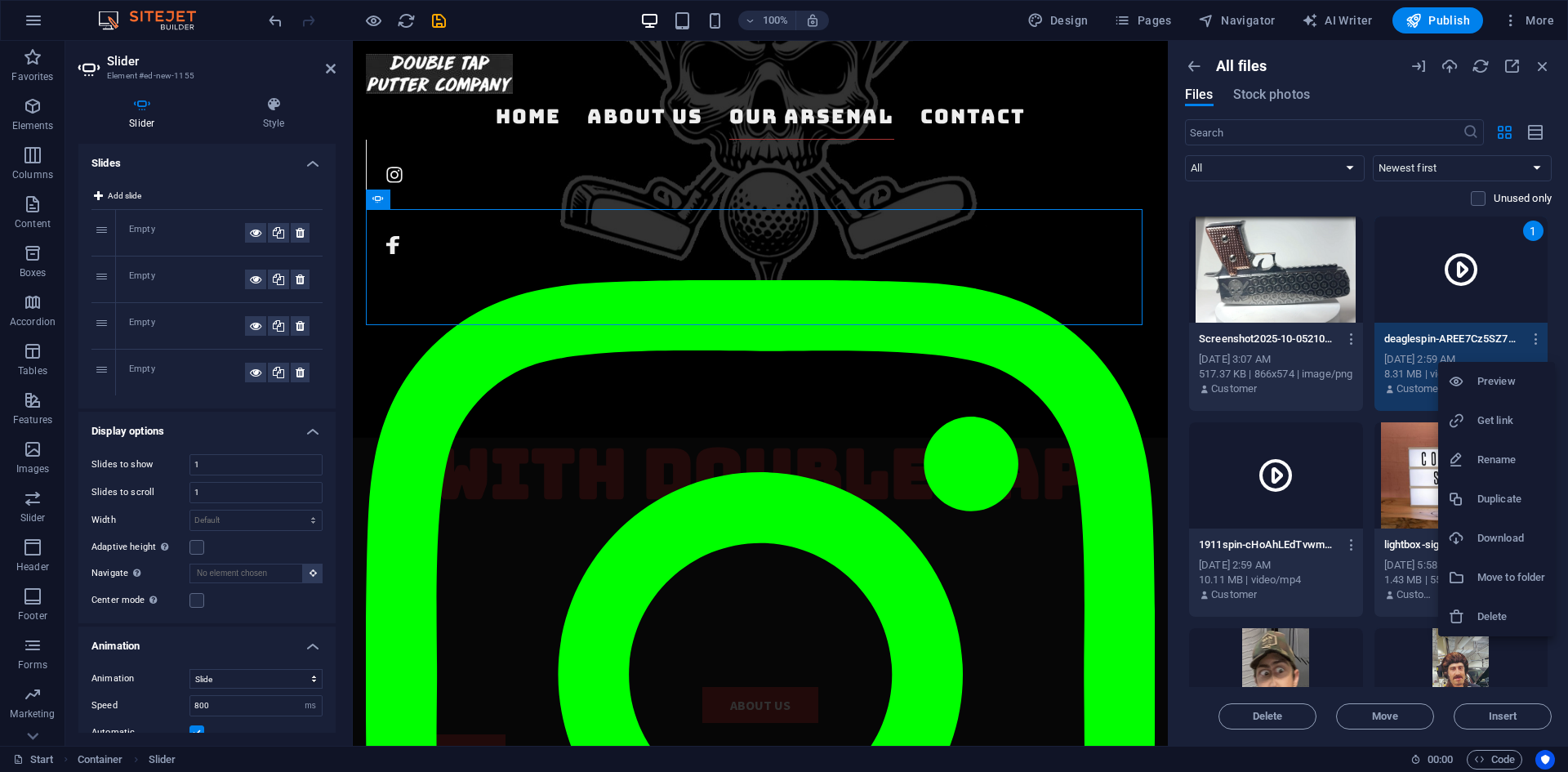
click at [1469, 271] on div at bounding box center [784, 386] width 1568 height 772
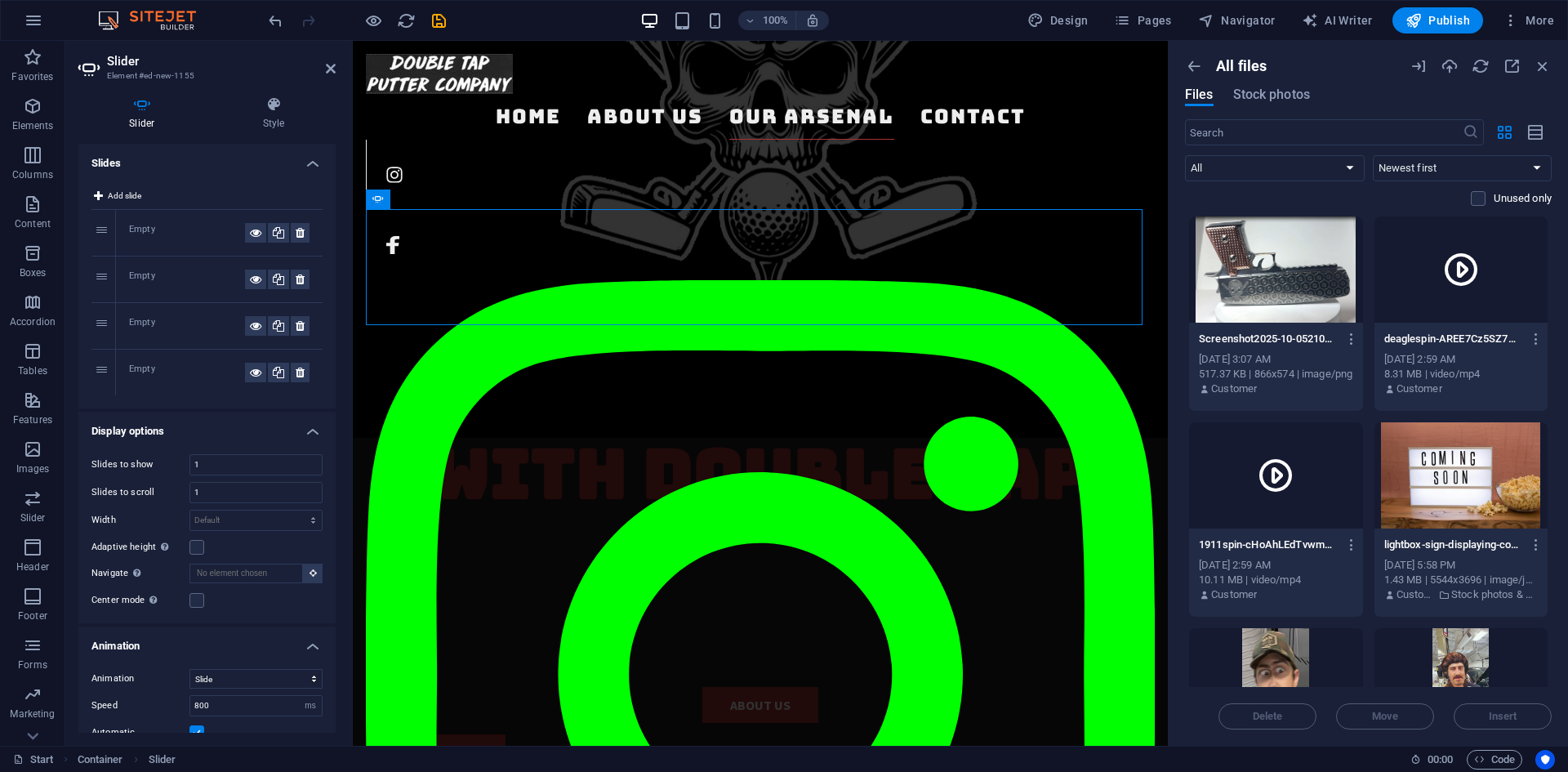
click at [1490, 264] on div at bounding box center [1462, 269] width 174 height 106
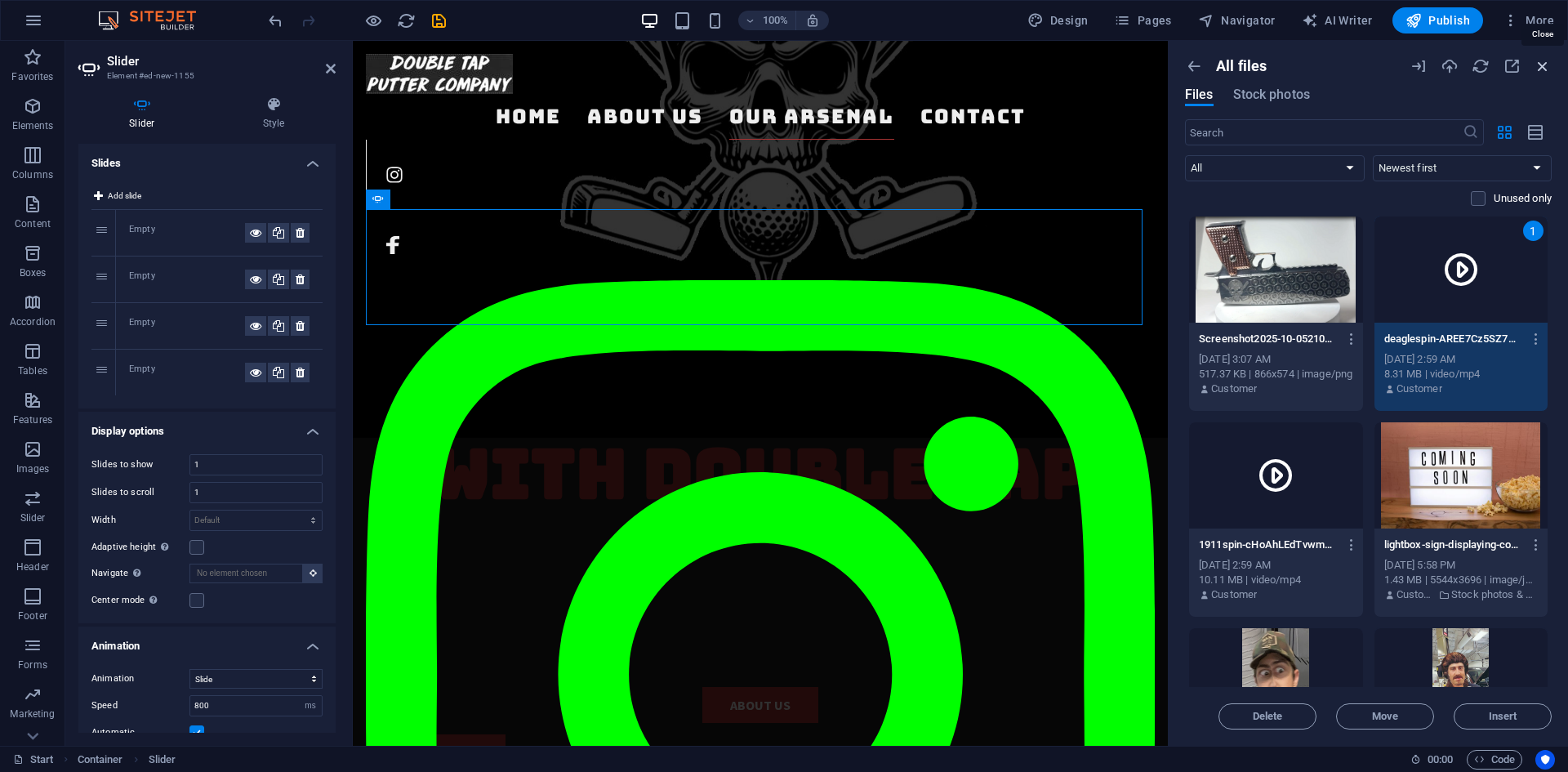
click at [1538, 70] on icon "button" at bounding box center [1543, 66] width 18 height 18
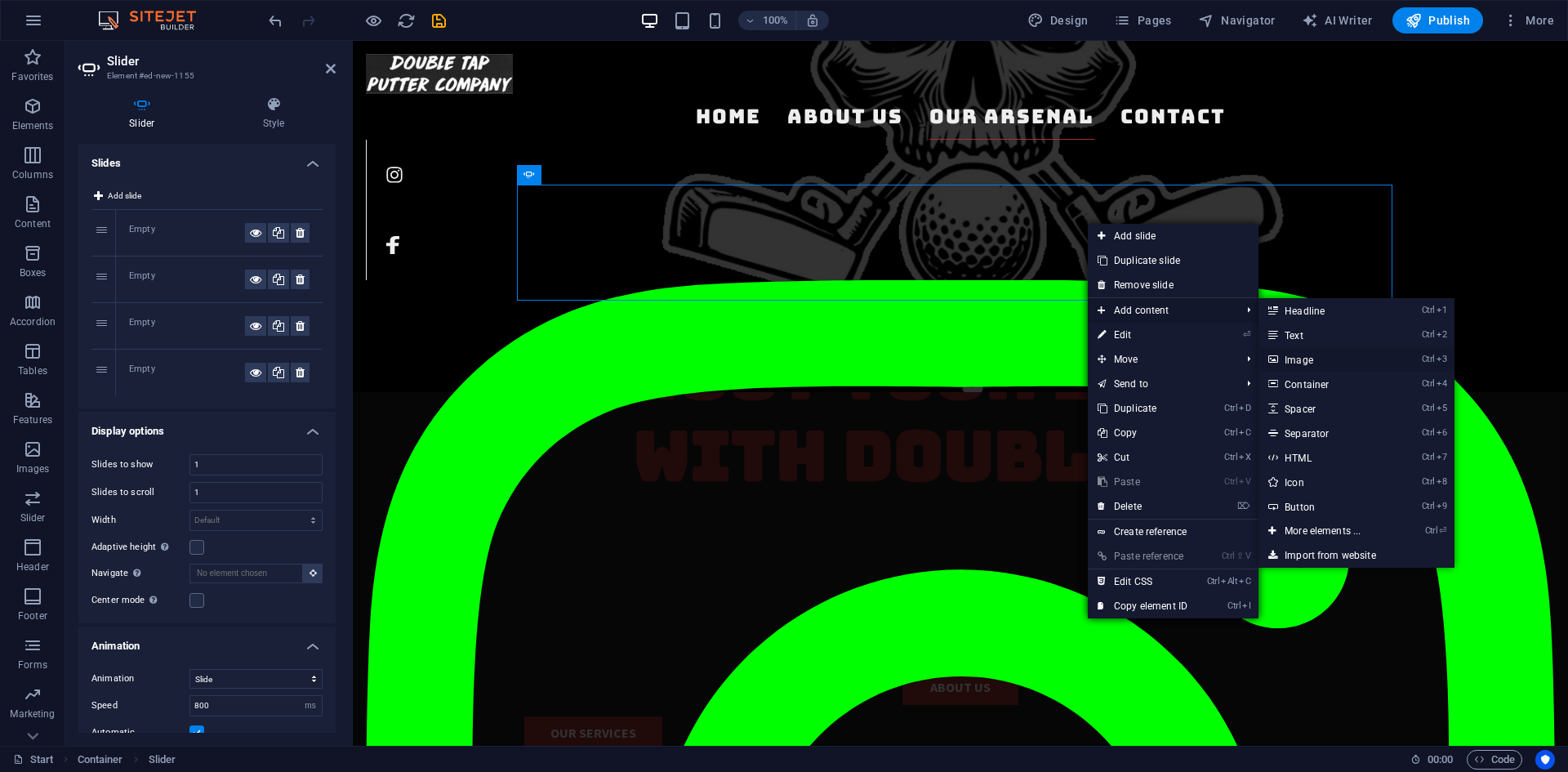
click at [1324, 358] on link "Ctrl 3 Image" at bounding box center [1326, 359] width 135 height 24
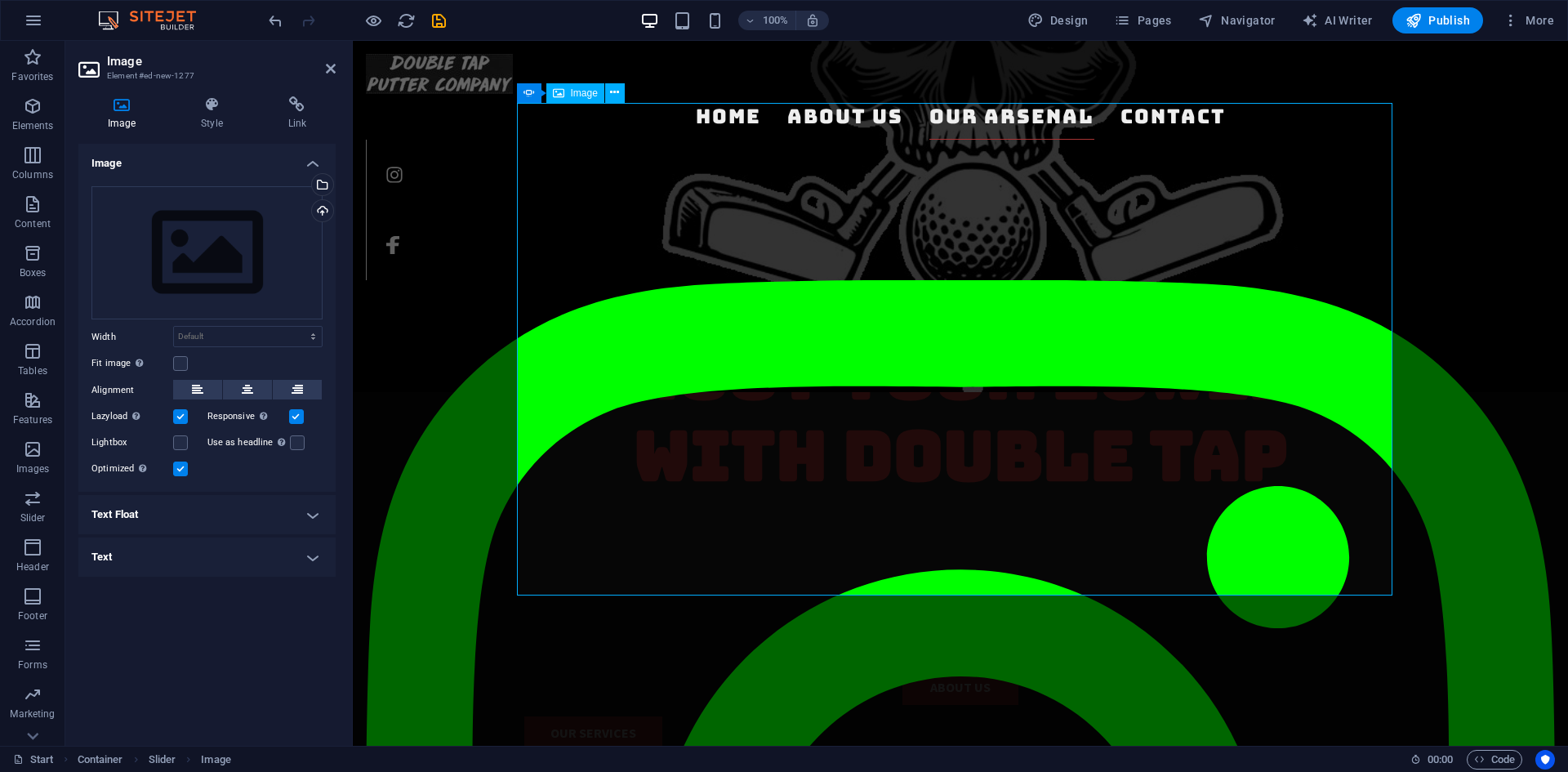
scroll to position [1237, 0]
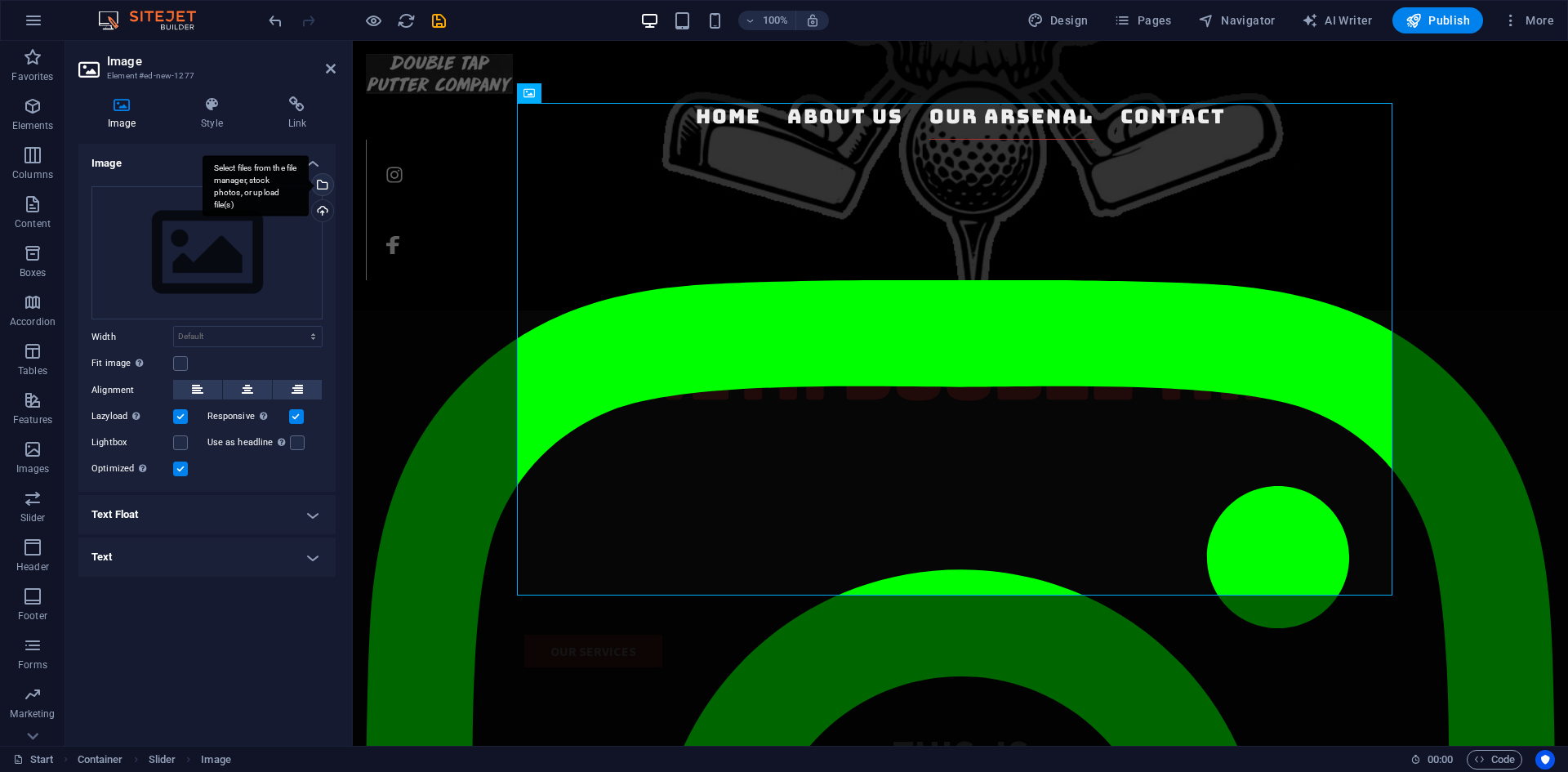
click at [309, 182] on div "Select files from the file manager, stock photos, or upload file(s)" at bounding box center [255, 185] width 106 height 61
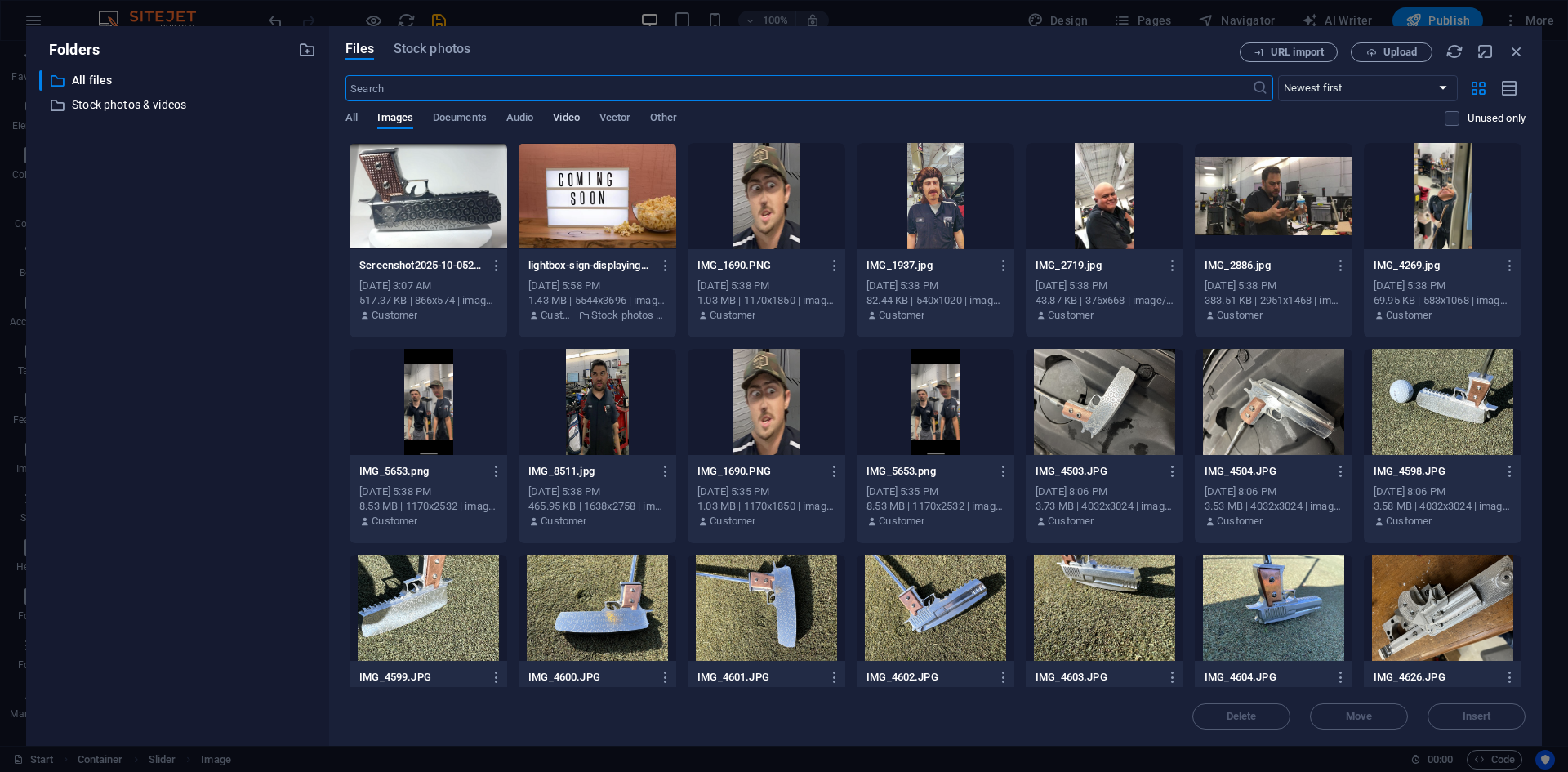
click at [562, 122] on span "Video" at bounding box center [565, 118] width 26 height 22
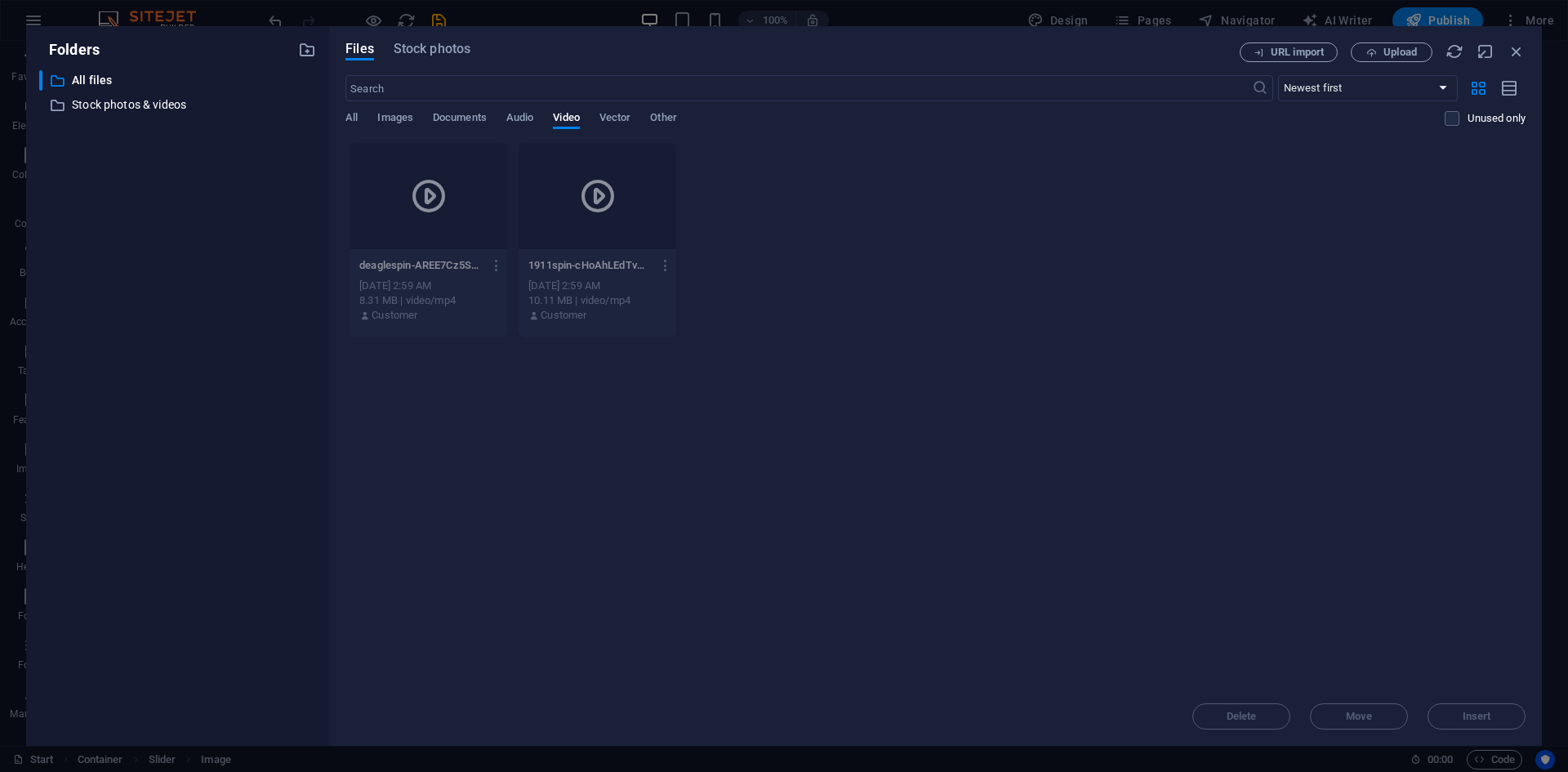
click at [343, 247] on div "Files Stock photos URL import Upload ​ Newest first Oldest first Name (A-Z) Nam…" at bounding box center [935, 386] width 1213 height 719
click at [476, 267] on p "deaglespin-AREE7Cz5SZ7GBXnQ9mGtMA.mp4" at bounding box center [420, 264] width 122 height 15
click at [1511, 52] on icon "button" at bounding box center [1516, 51] width 18 height 18
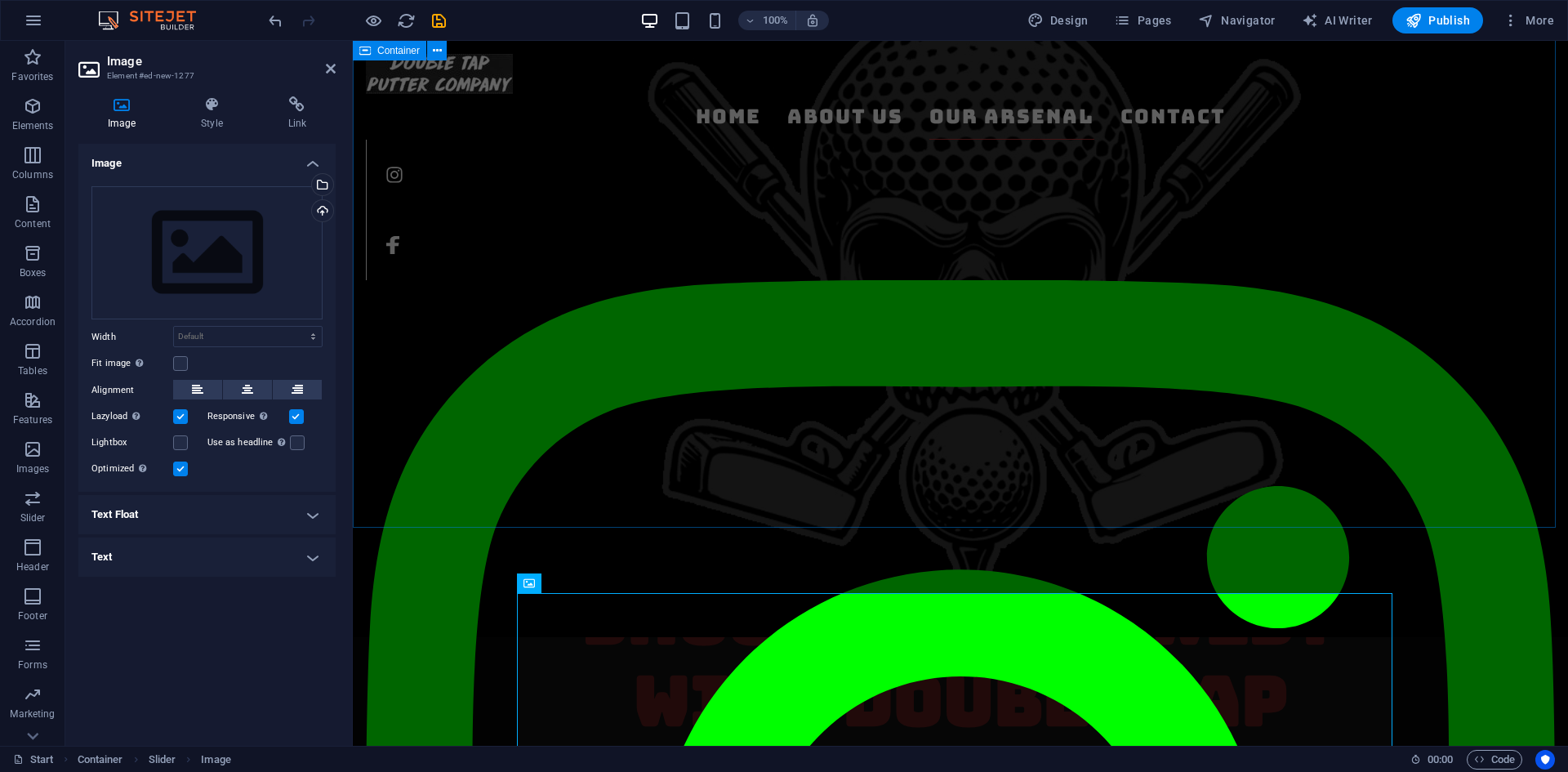
scroll to position [666, 0]
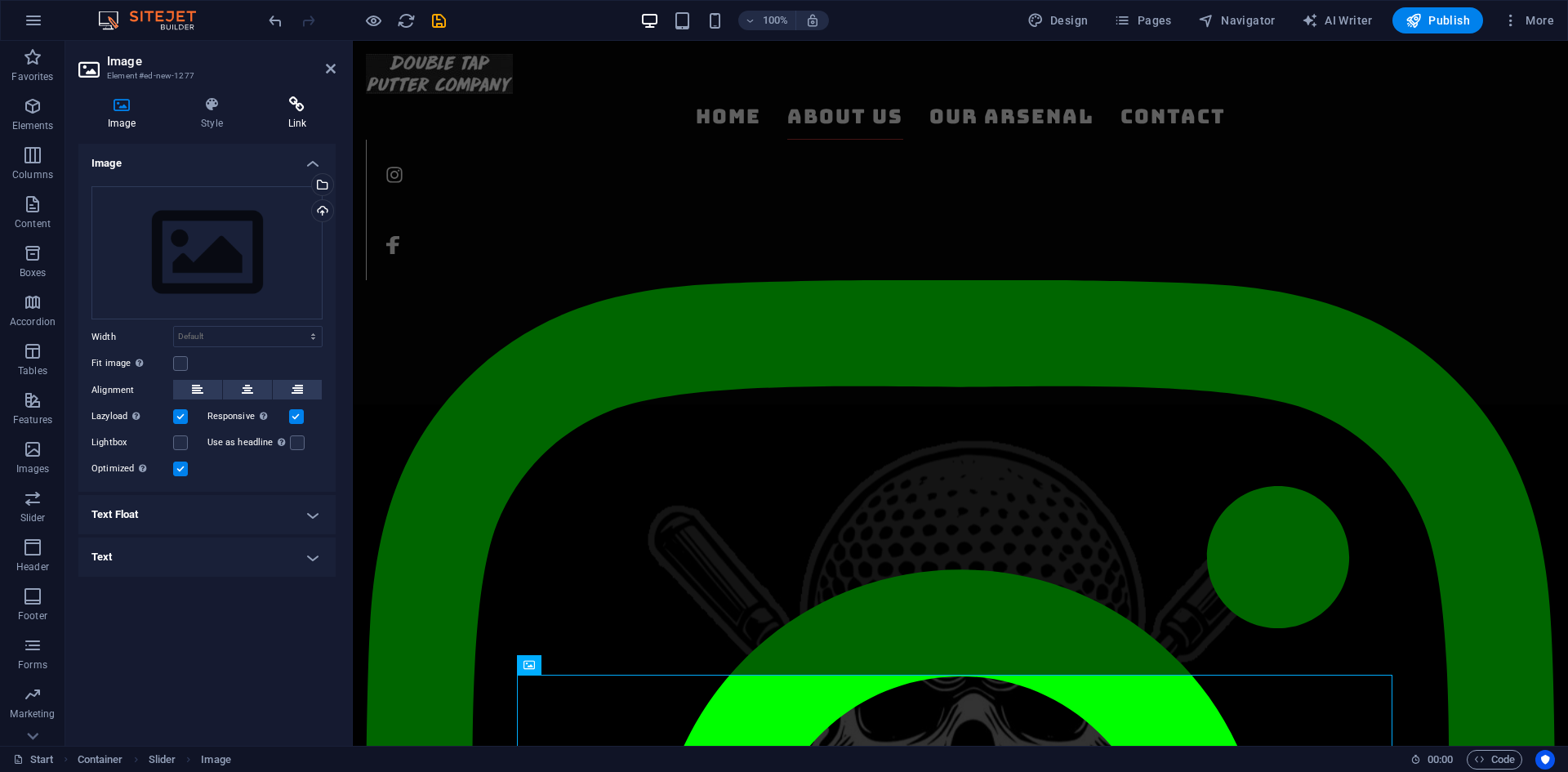
click at [281, 102] on icon at bounding box center [297, 104] width 77 height 17
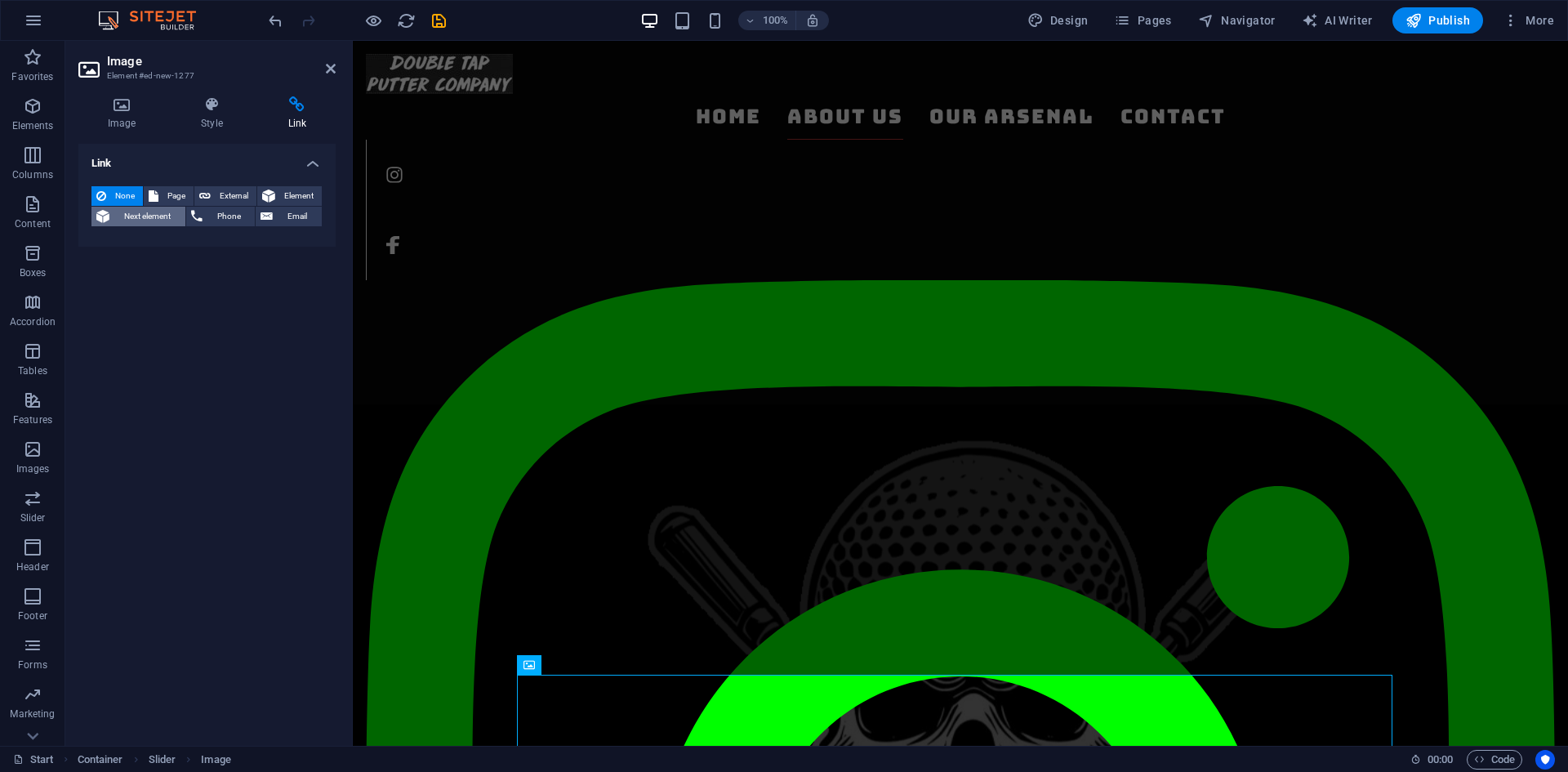
click at [157, 218] on span "Next element" at bounding box center [147, 217] width 66 height 20
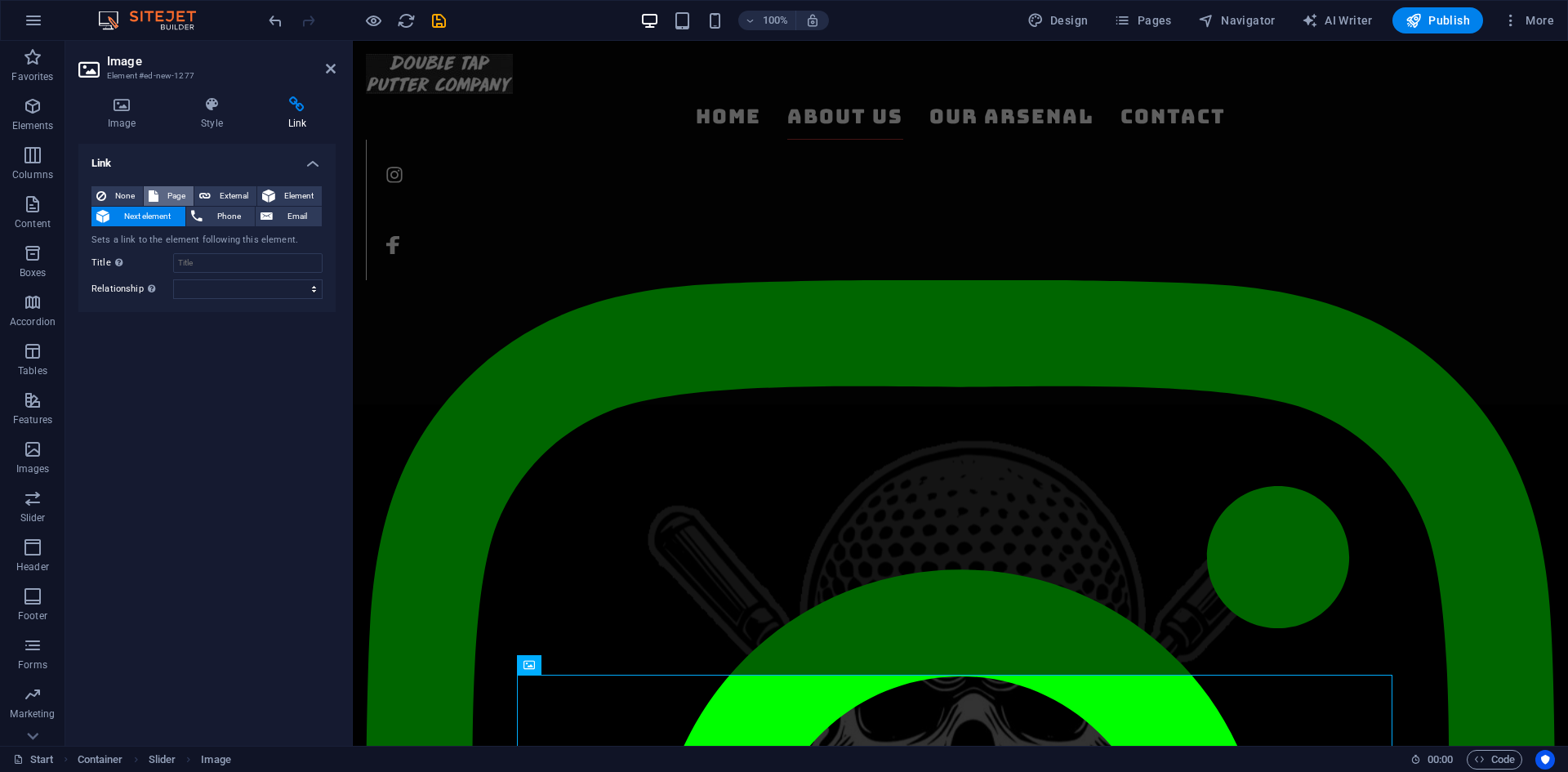
click at [163, 191] on span "Page" at bounding box center [176, 196] width 25 height 20
select select
click at [146, 96] on div "Image Style Link Image Drag files here, click to choose files or select files f…" at bounding box center [207, 414] width 283 height 662
click at [140, 103] on icon at bounding box center [121, 104] width 87 height 17
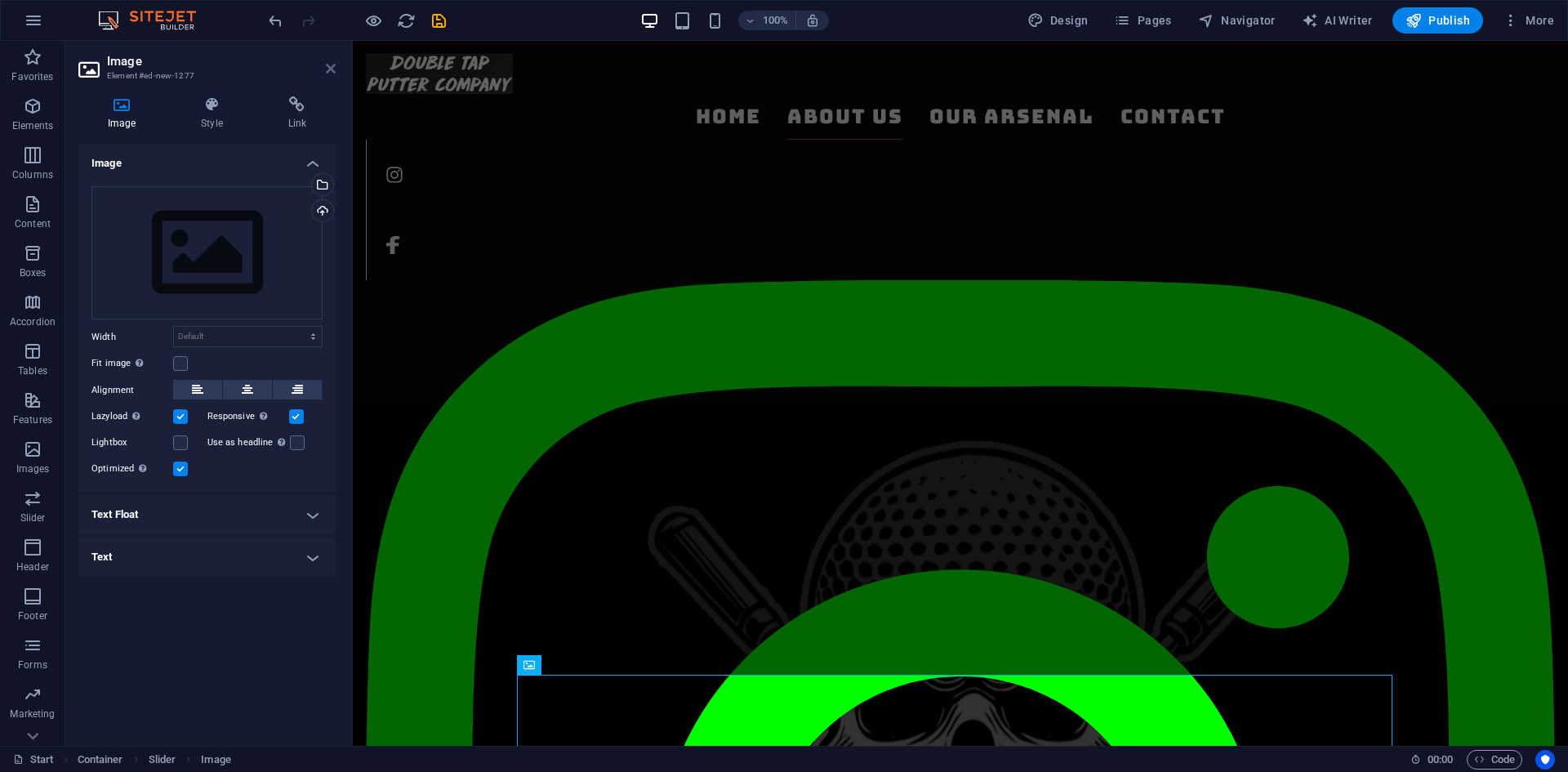
click at [330, 62] on icon at bounding box center [331, 68] width 10 height 13
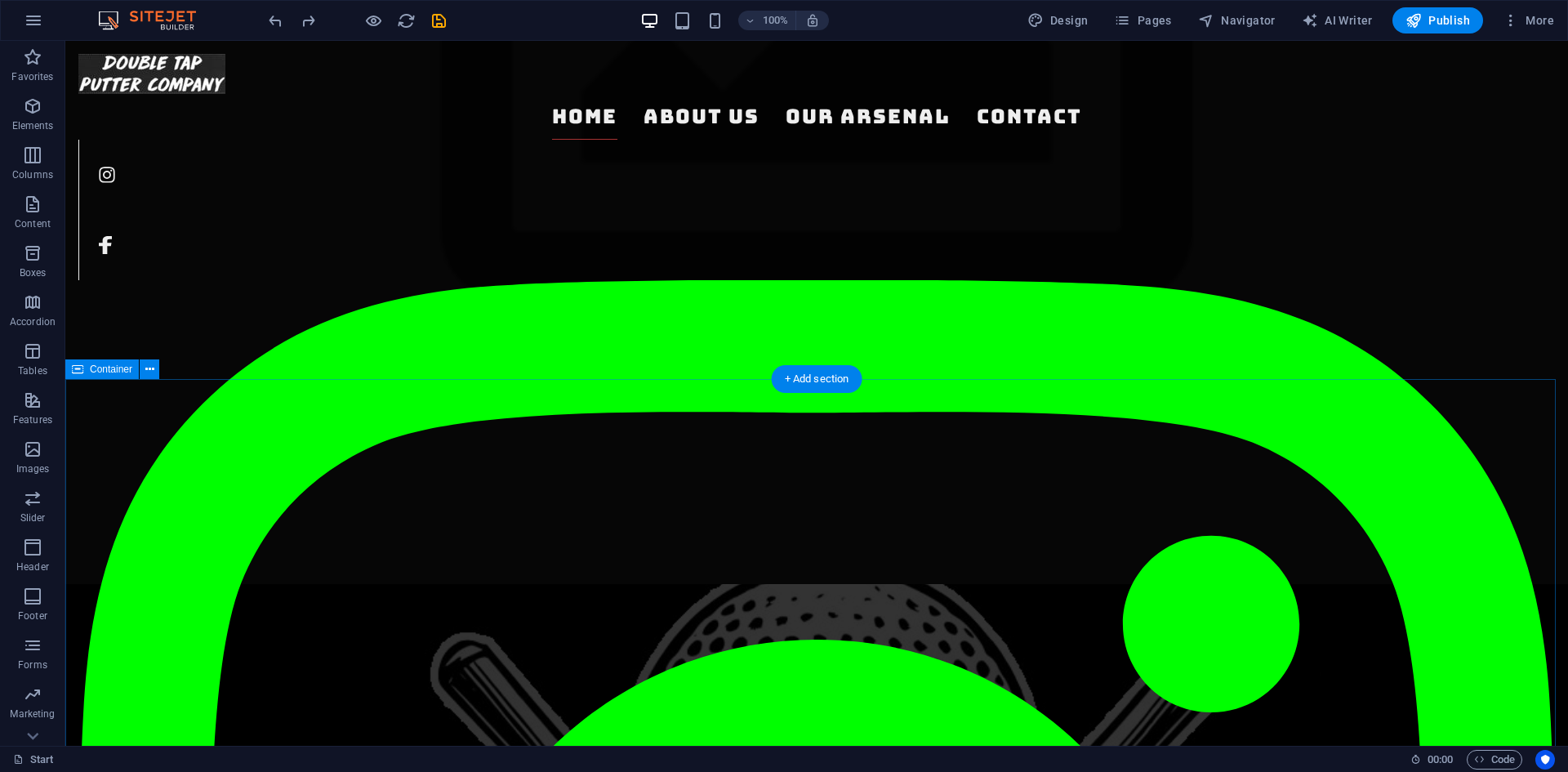
scroll to position [0, 0]
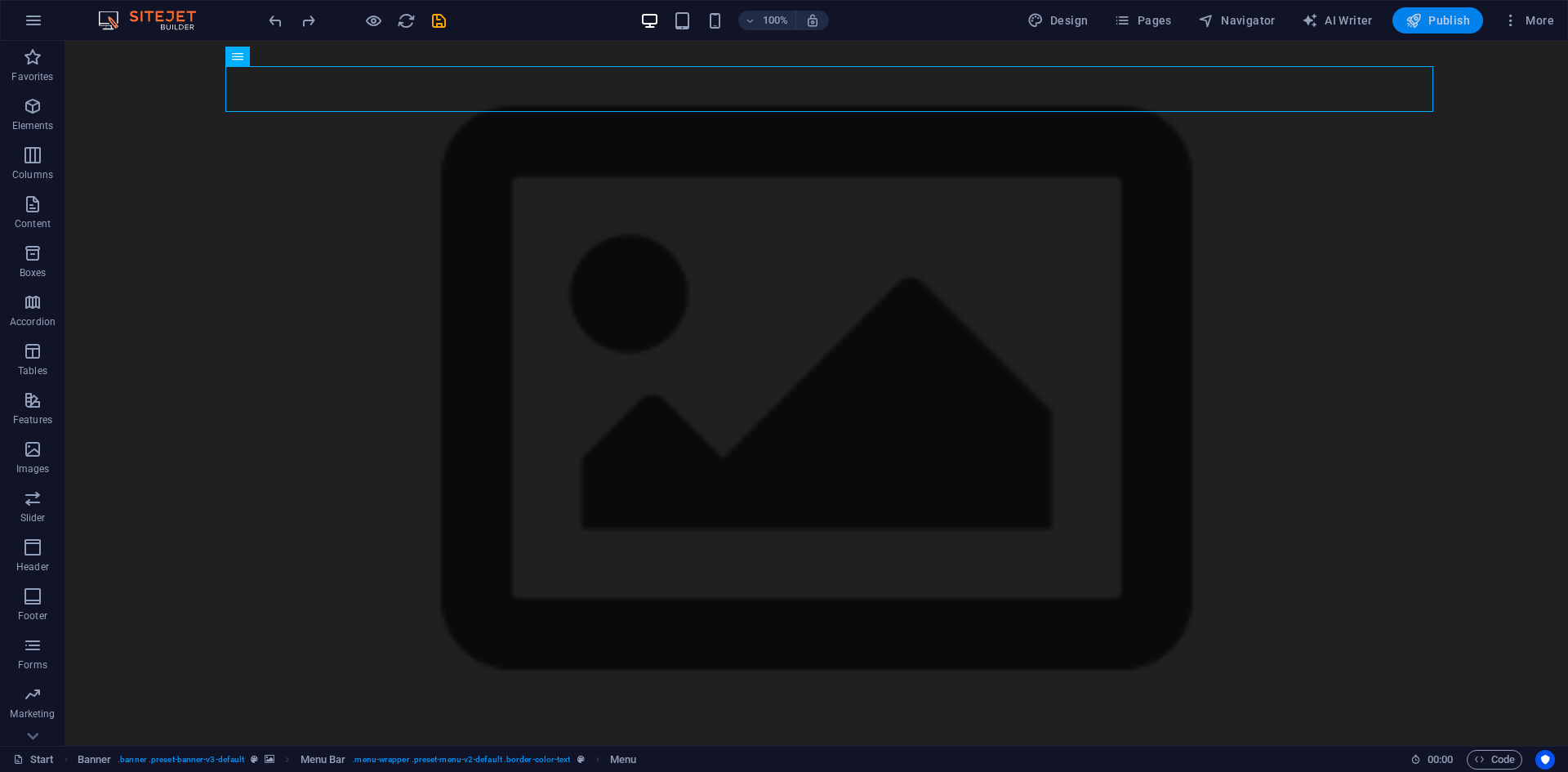
click at [1423, 19] on span "Publish" at bounding box center [1438, 20] width 64 height 17
checkbox input "false"
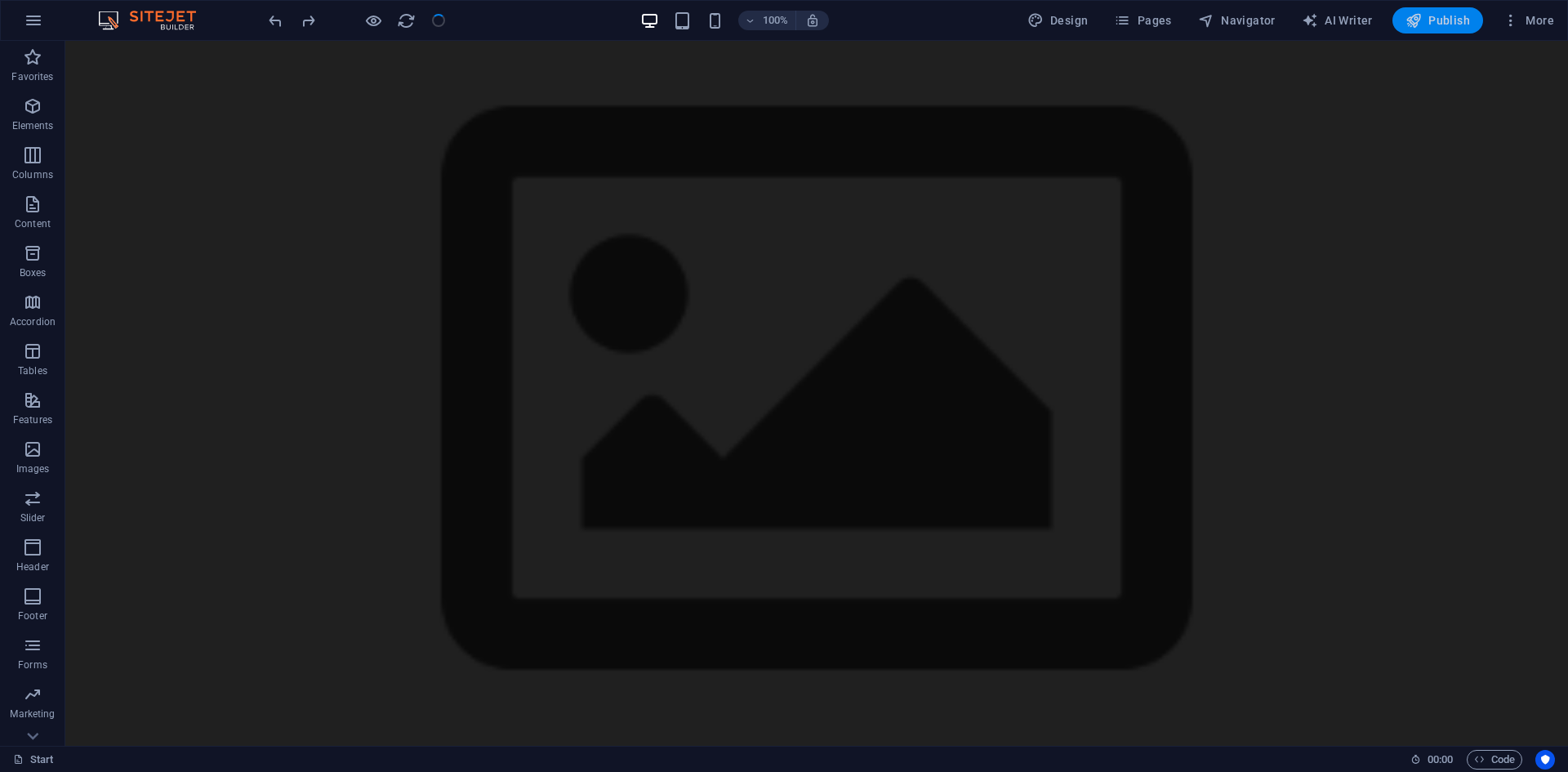
click at [1429, 20] on span "Publish" at bounding box center [1438, 20] width 64 height 17
